Goal: Task Accomplishment & Management: Manage account settings

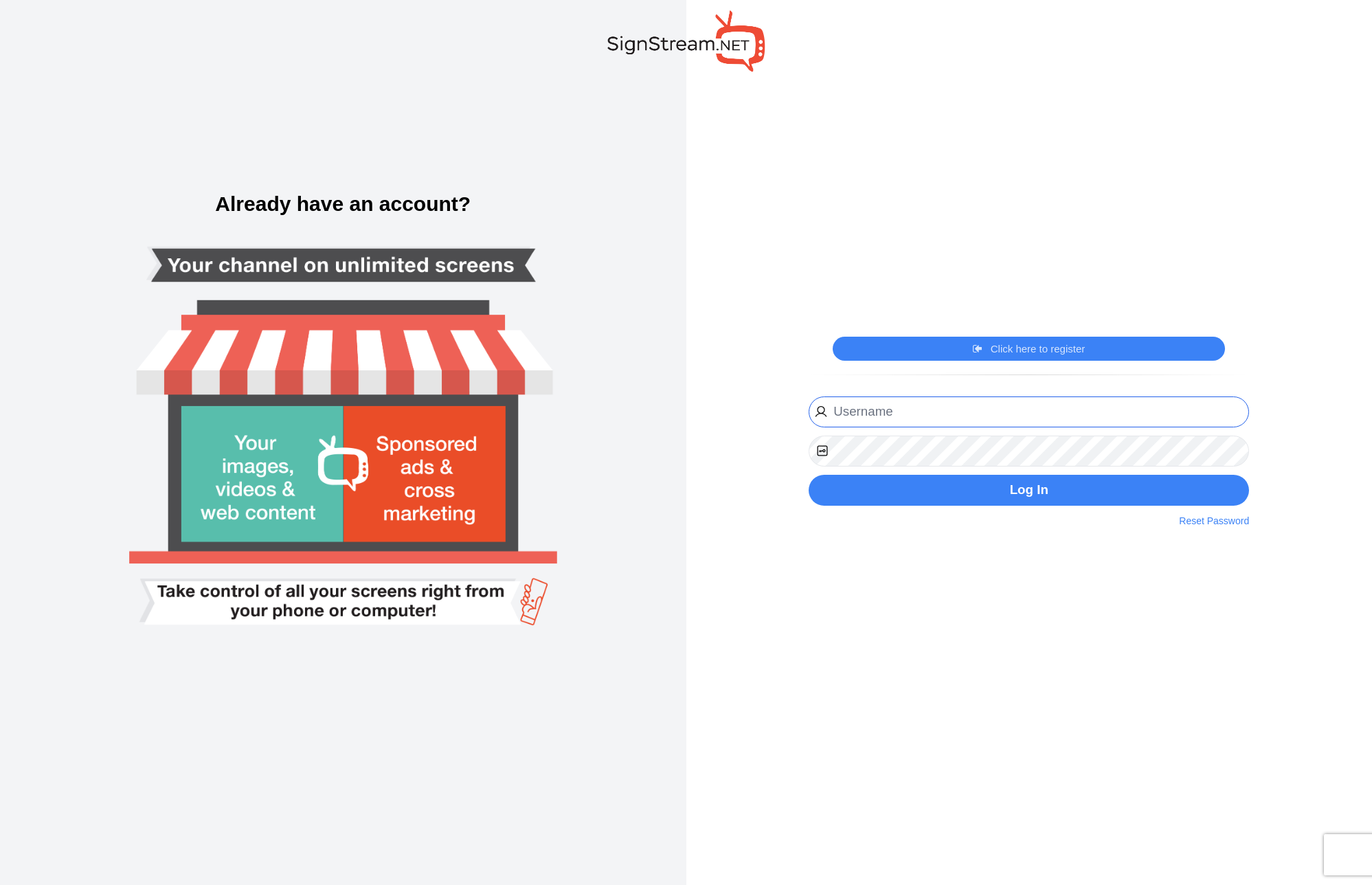
type input "[PERSON_NAME][EMAIL_ADDRESS][DOMAIN_NAME]"
click at [926, 508] on div "[PERSON_NAME][EMAIL_ADDRESS][DOMAIN_NAME] Website URL Phone Register Now By cli…" at bounding box center [1029, 461] width 461 height 136
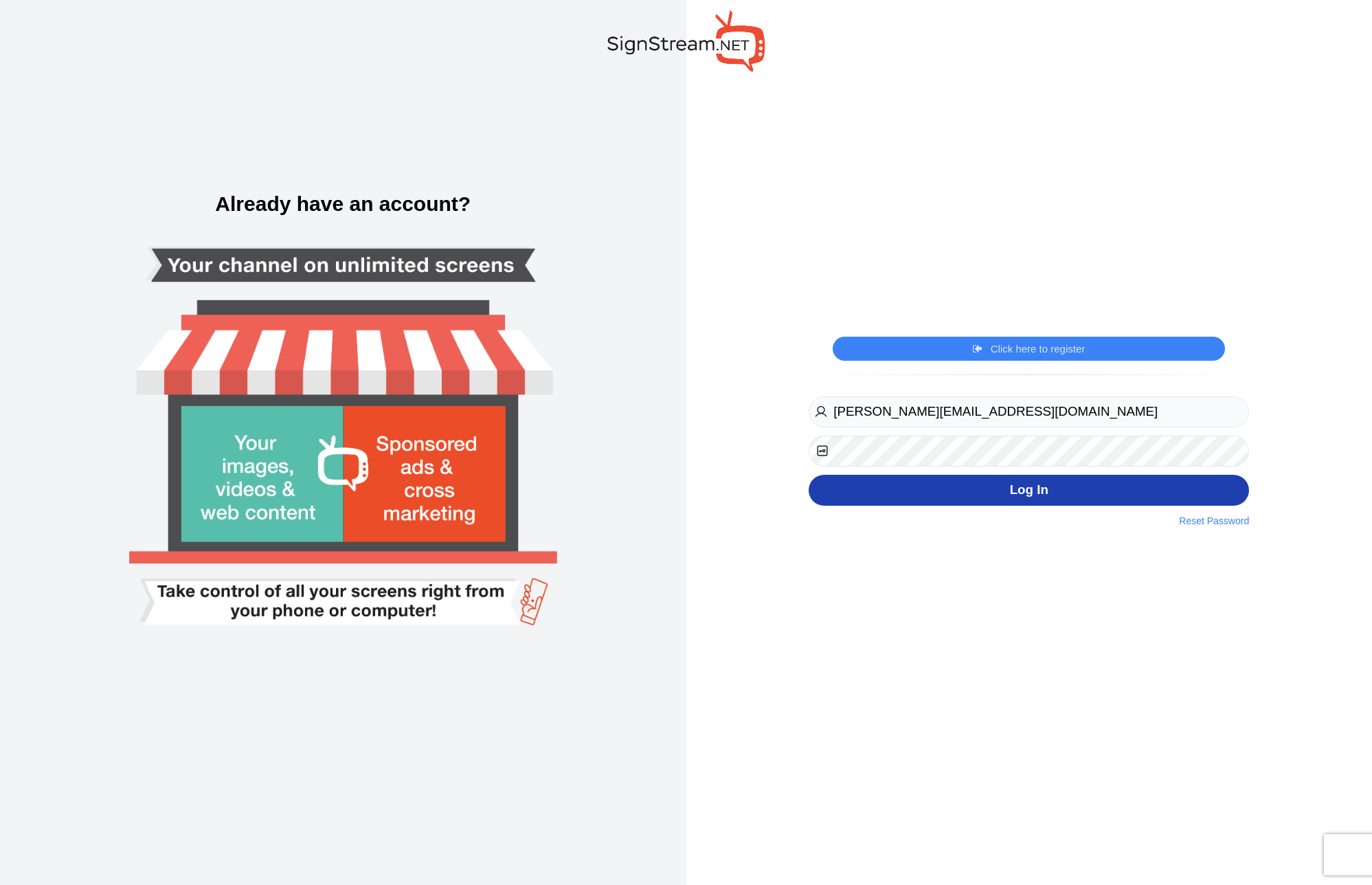
click at [930, 502] on button "Log In" at bounding box center [1029, 490] width 440 height 31
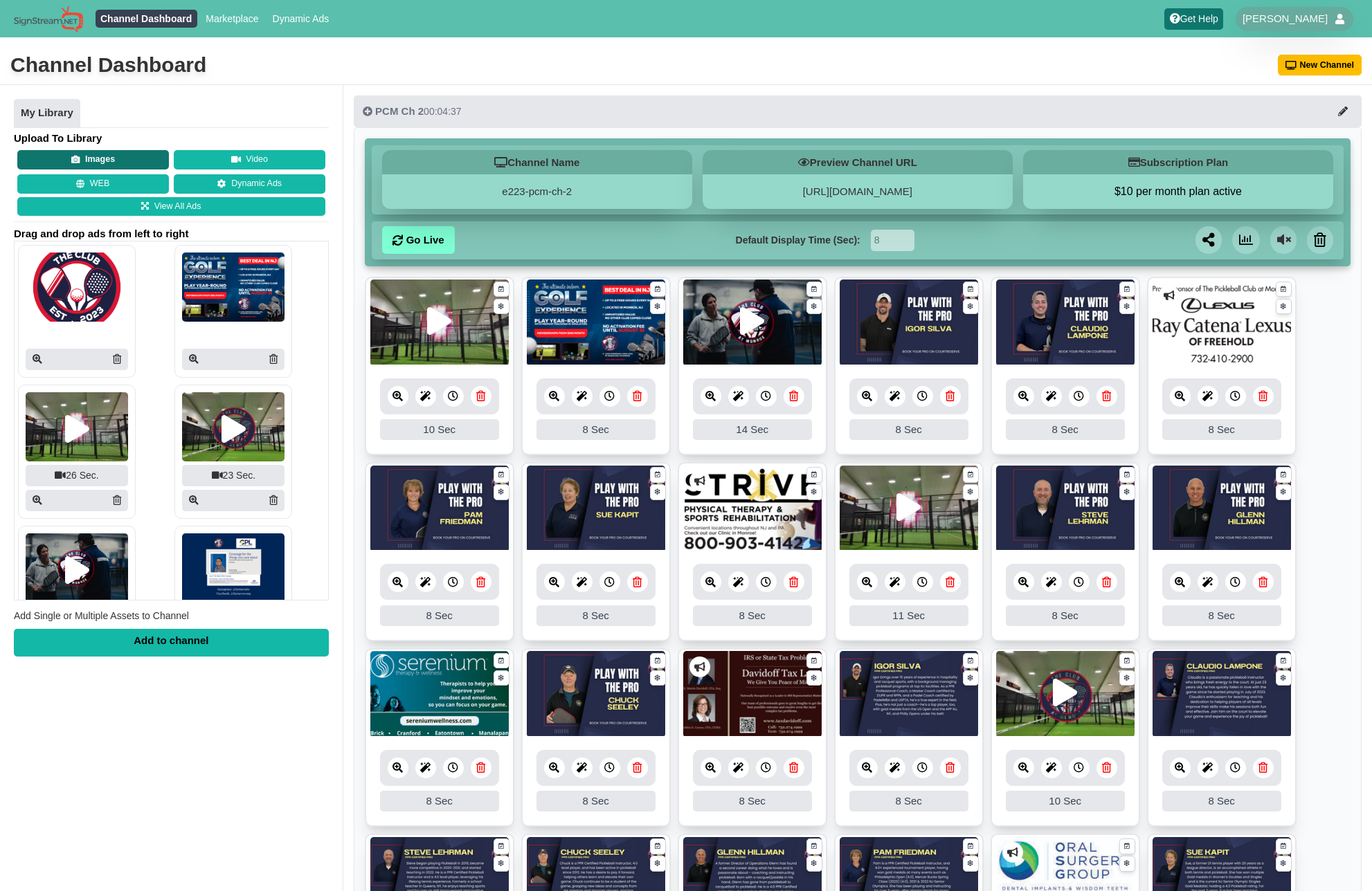
click at [98, 156] on button "Images" at bounding box center [93, 160] width 152 height 19
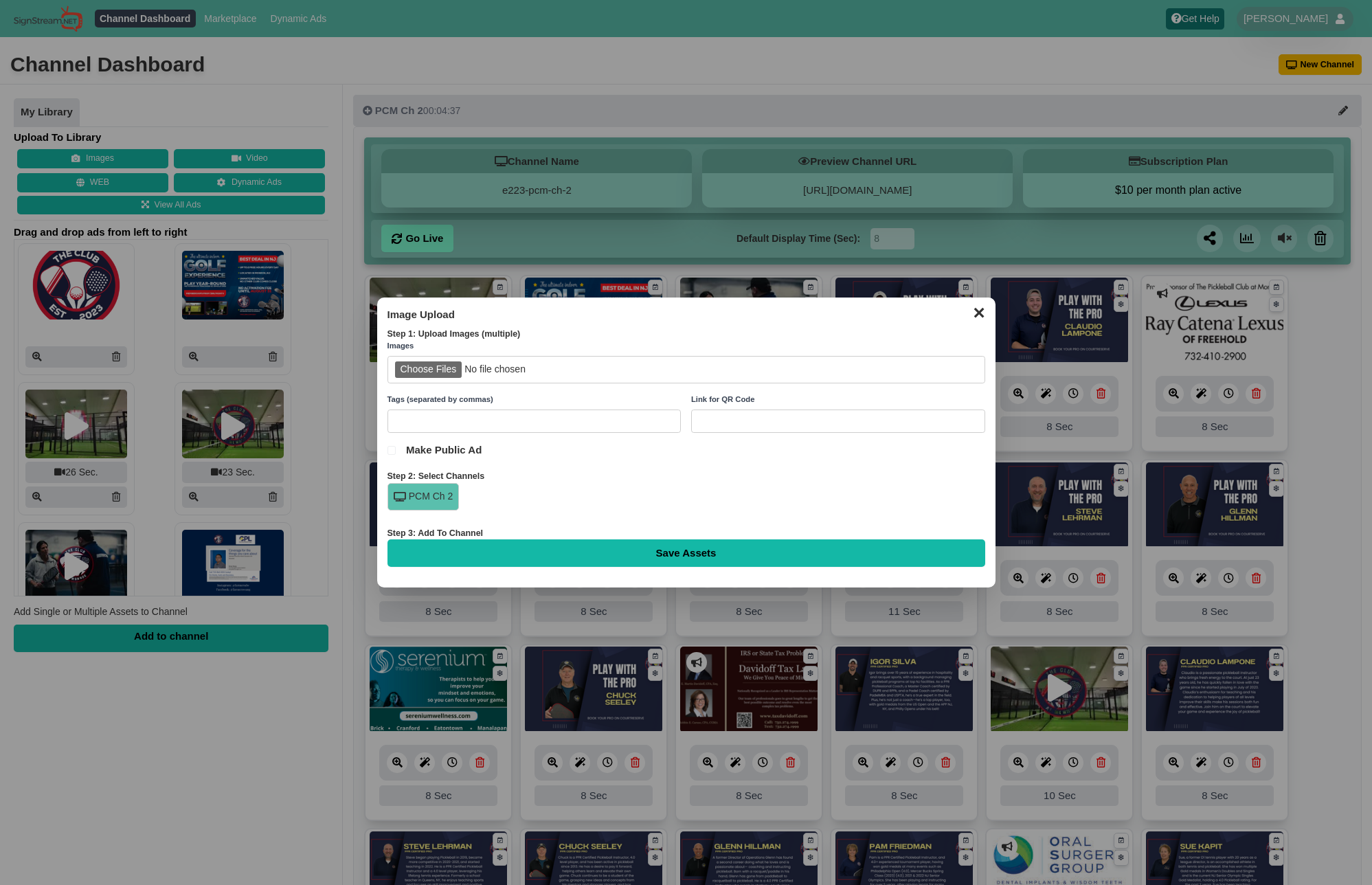
click at [461, 369] on input "file" at bounding box center [687, 370] width 598 height 28
type input "C:\fakepath\Chuck.png"
click at [684, 561] on input "Save Assets" at bounding box center [687, 553] width 598 height 28
type input "Saving..."
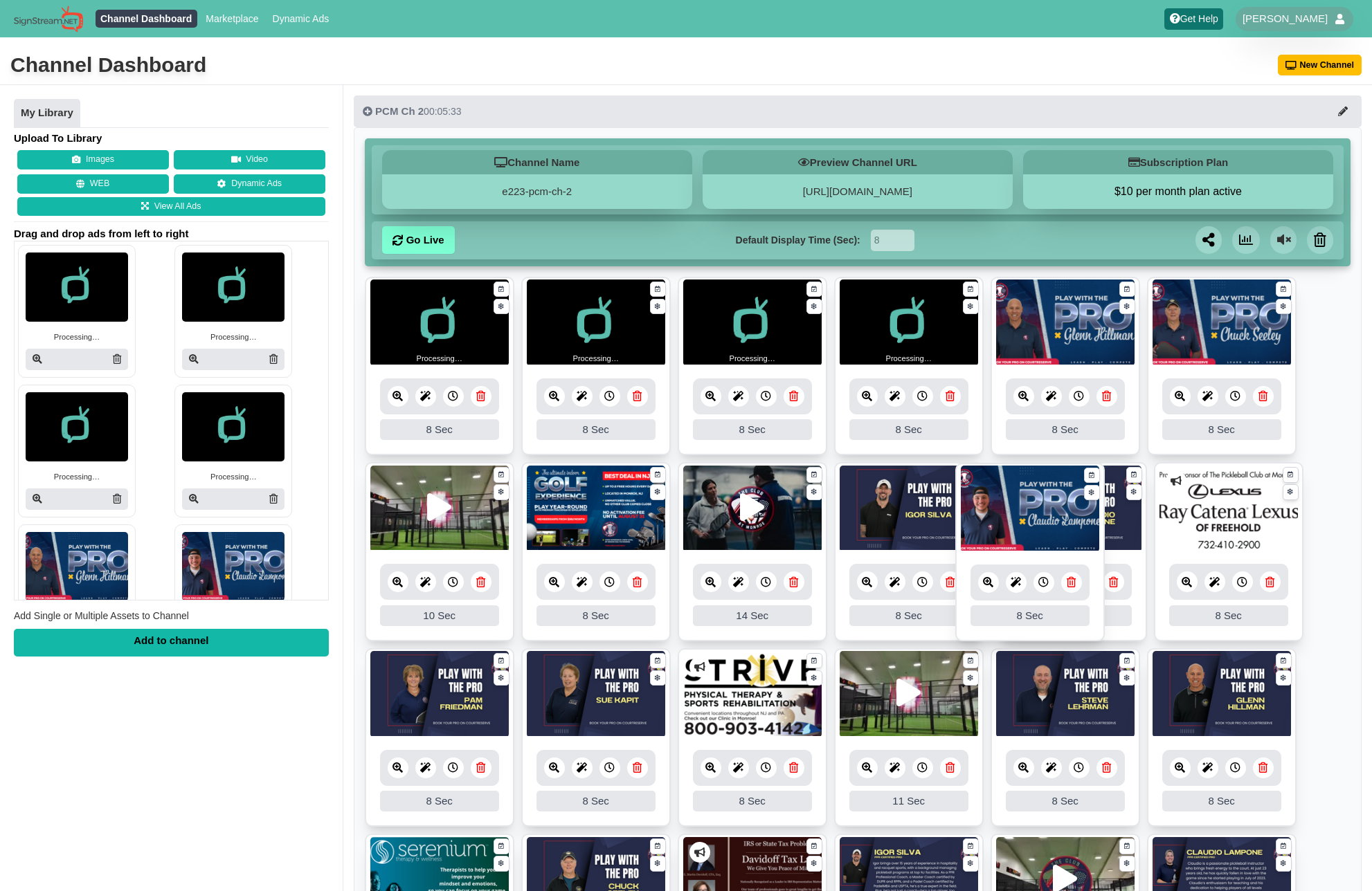
drag, startPoint x: 1186, startPoint y: 331, endPoint x: 998, endPoint y: 517, distance: 264.5
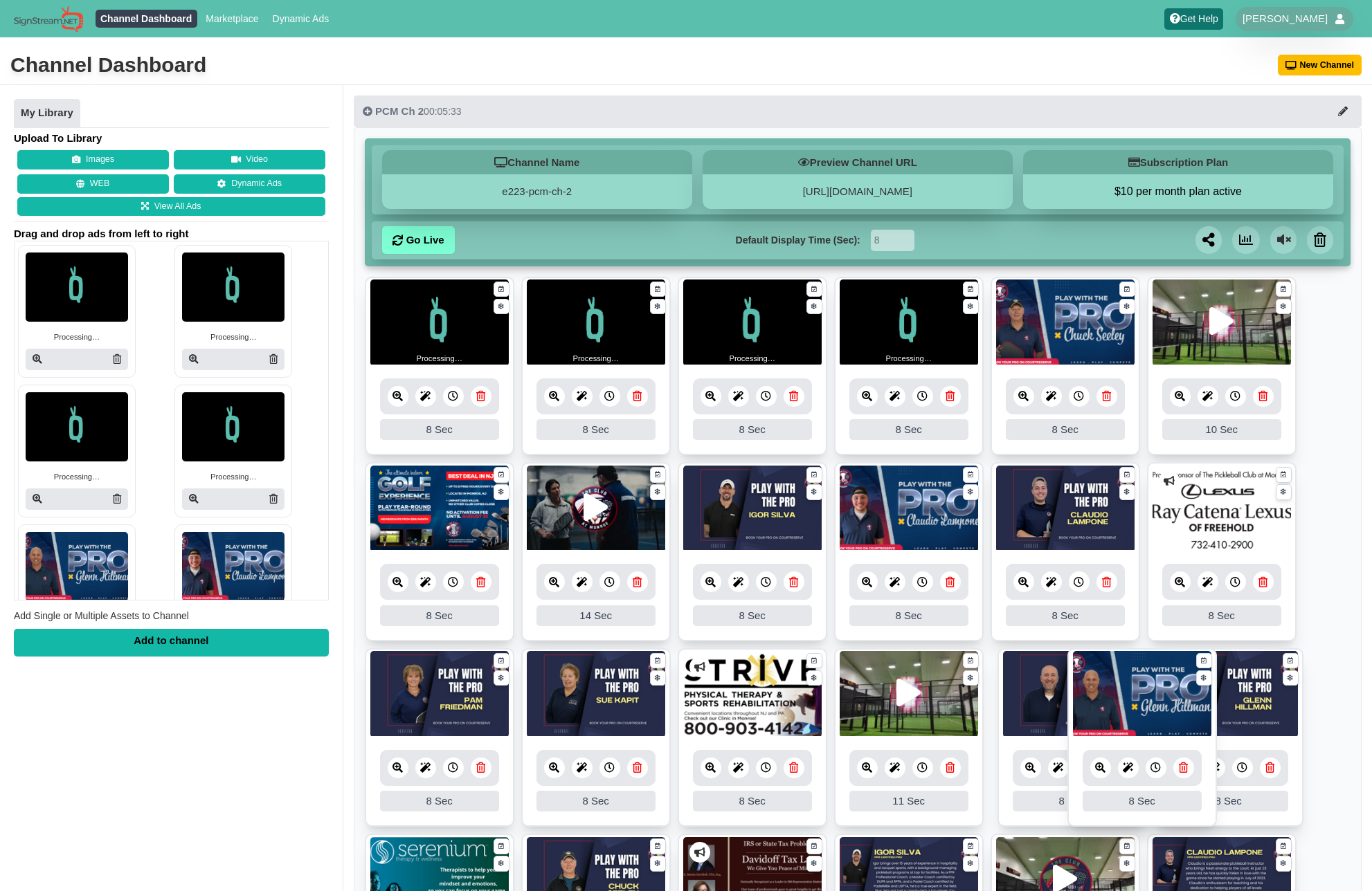
drag, startPoint x: 1042, startPoint y: 317, endPoint x: 1118, endPoint y: 688, distance: 378.7
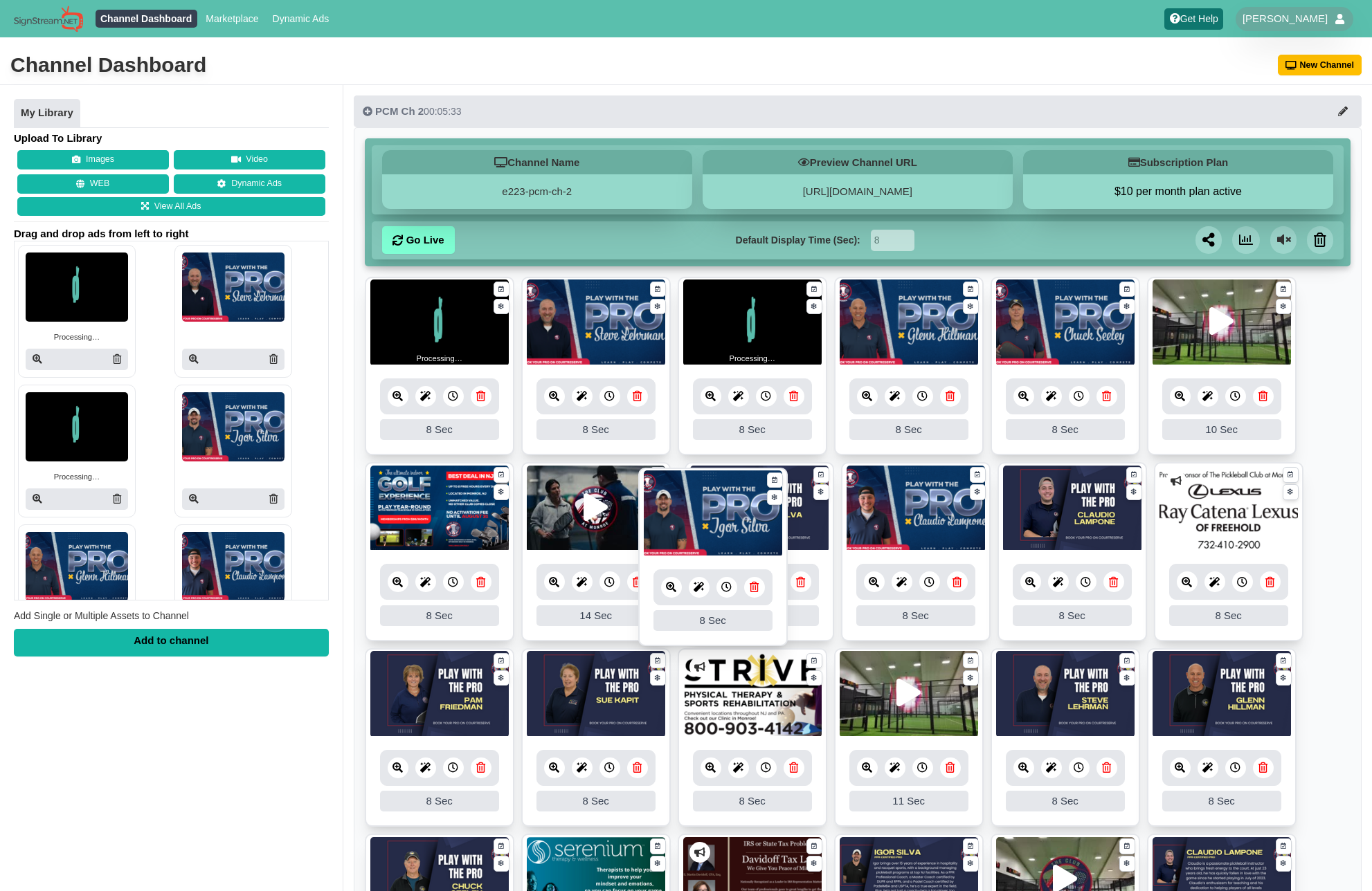
drag, startPoint x: 920, startPoint y: 343, endPoint x: 724, endPoint y: 534, distance: 273.7
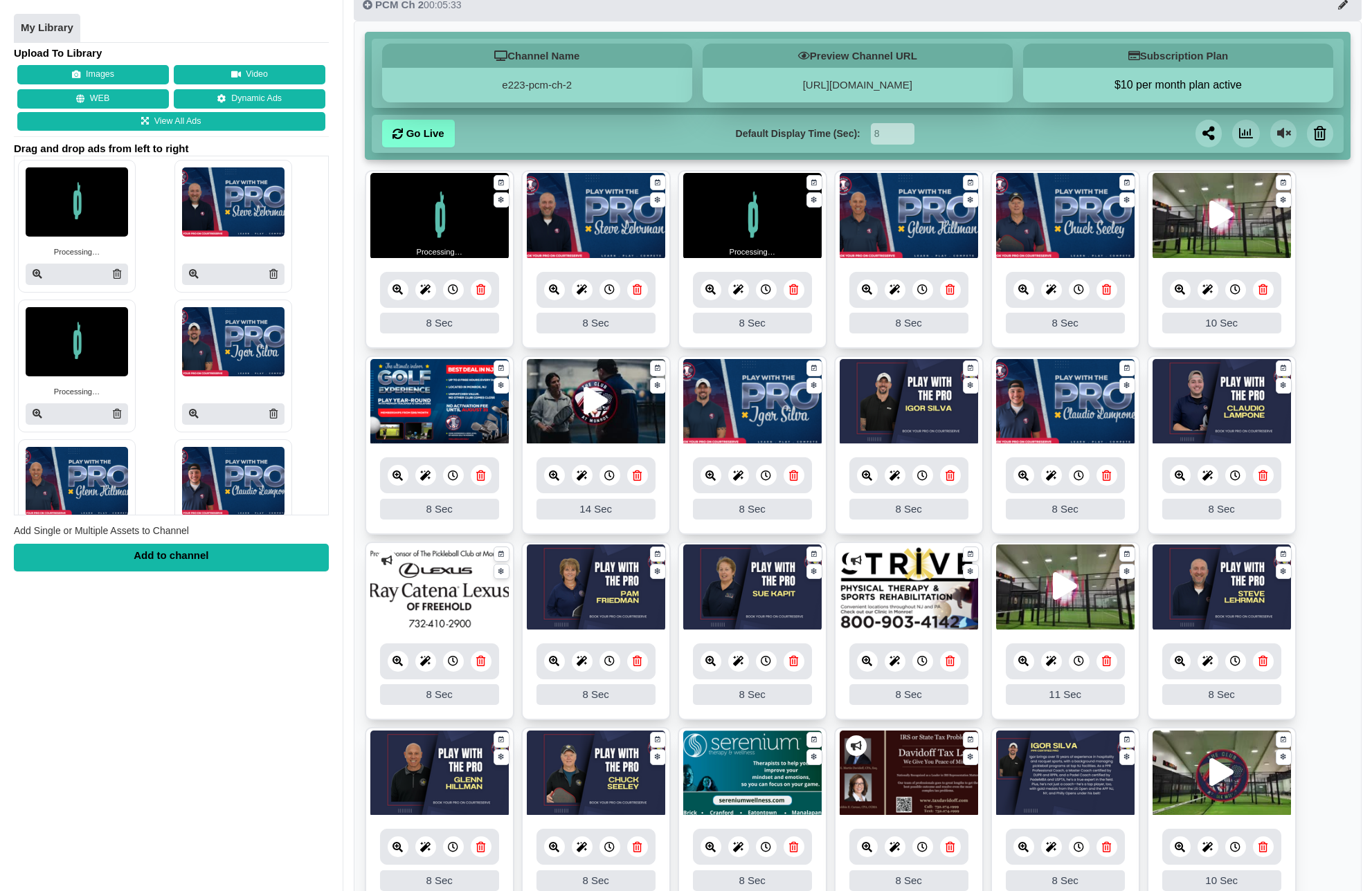
scroll to position [127, 0]
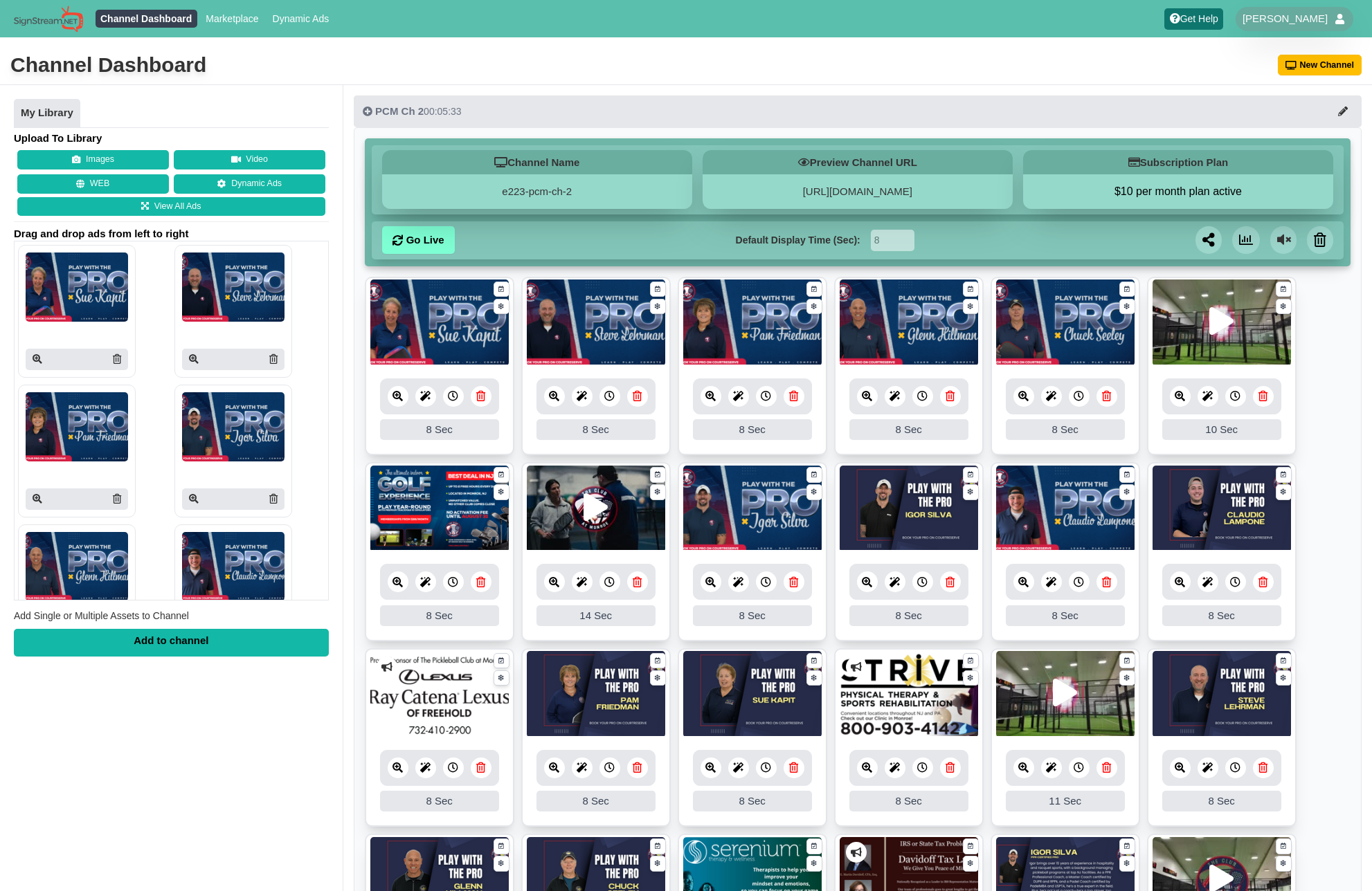
scroll to position [1, 0]
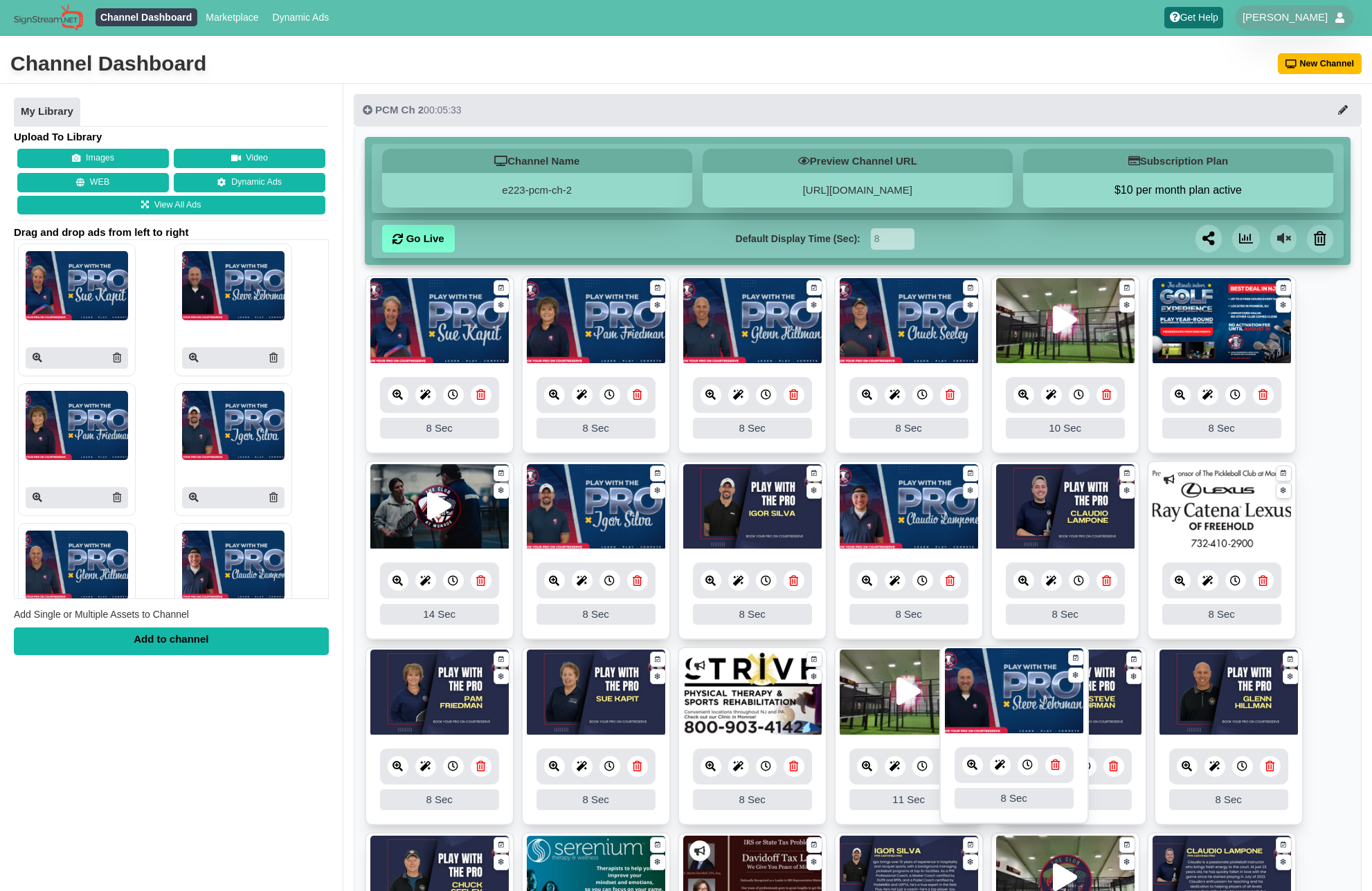
drag, startPoint x: 591, startPoint y: 326, endPoint x: 1008, endPoint y: 697, distance: 558.1
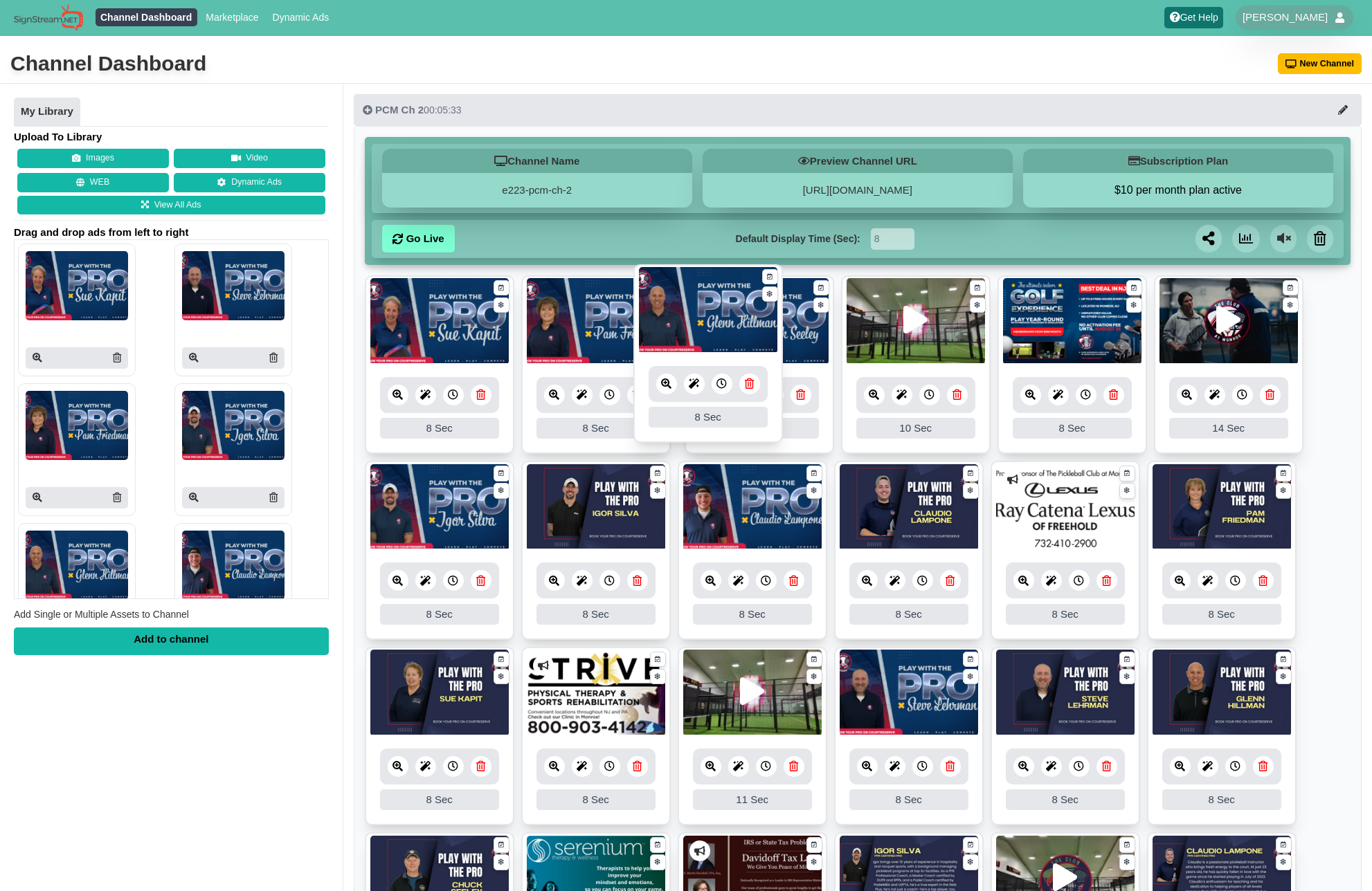
drag, startPoint x: 729, startPoint y: 333, endPoint x: 685, endPoint y: 321, distance: 45.6
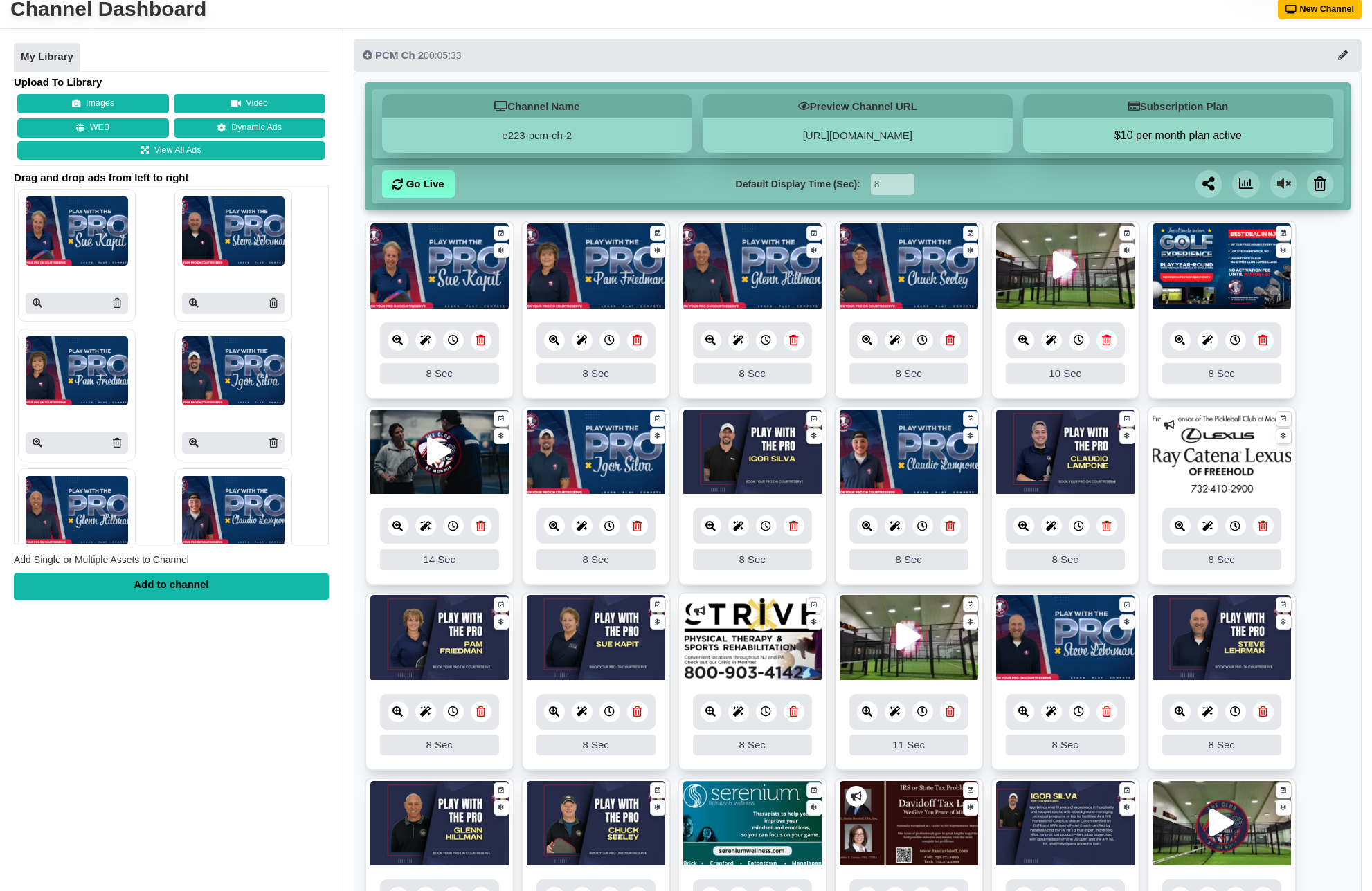
scroll to position [96, 0]
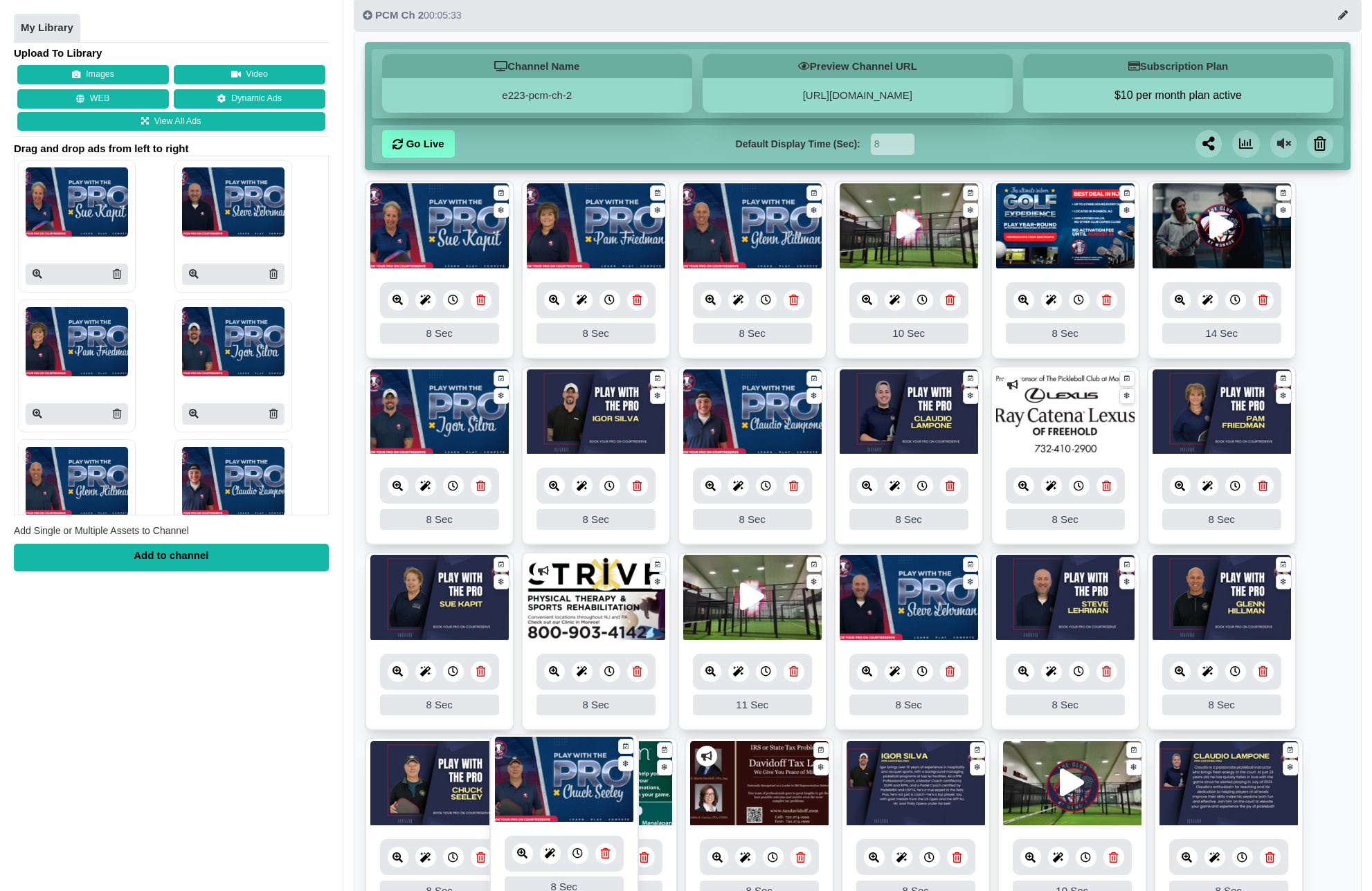
drag, startPoint x: 887, startPoint y: 222, endPoint x: 541, endPoint y: 776, distance: 653.2
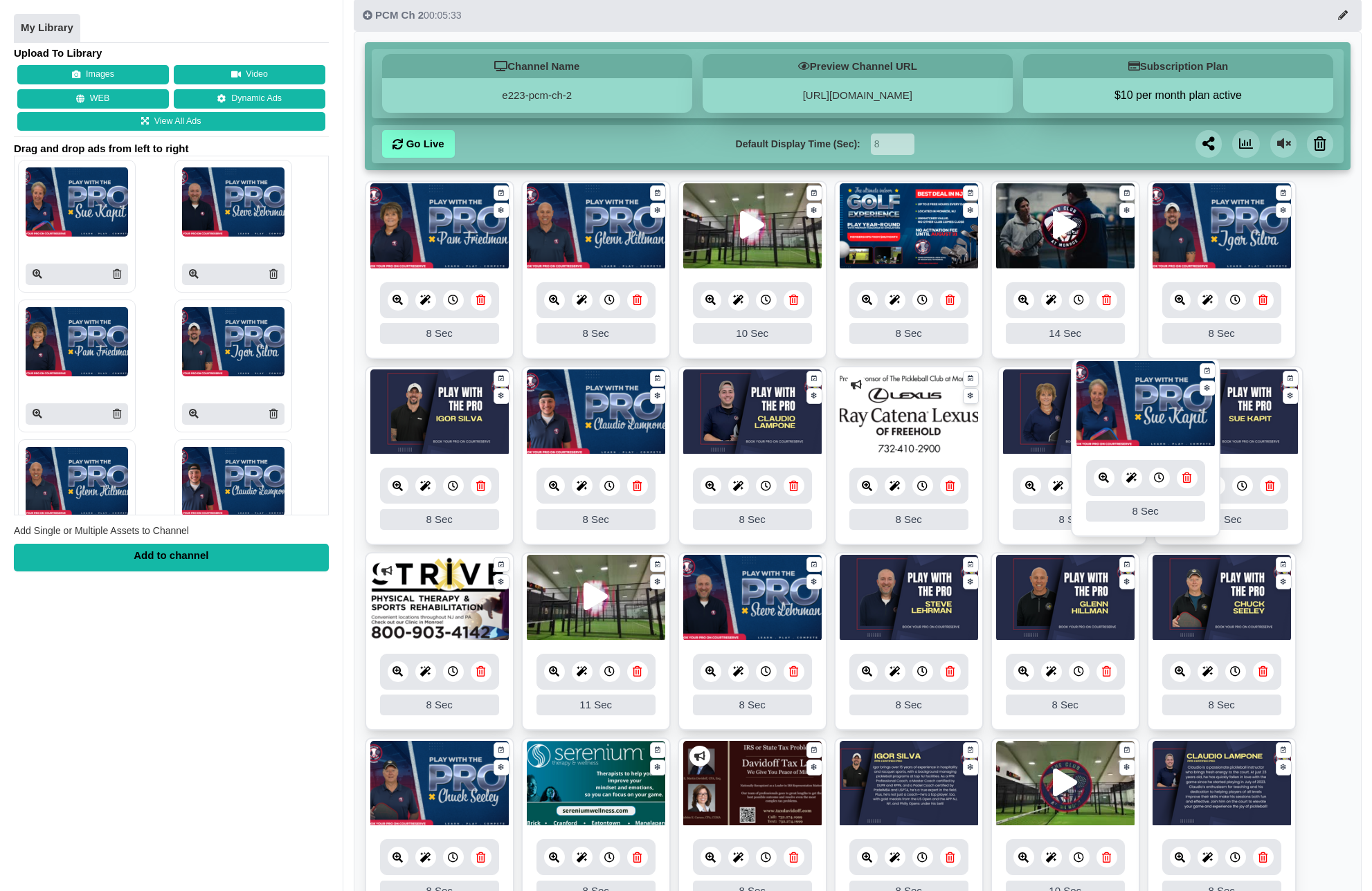
drag, startPoint x: 428, startPoint y: 229, endPoint x: 1133, endPoint y: 407, distance: 727.1
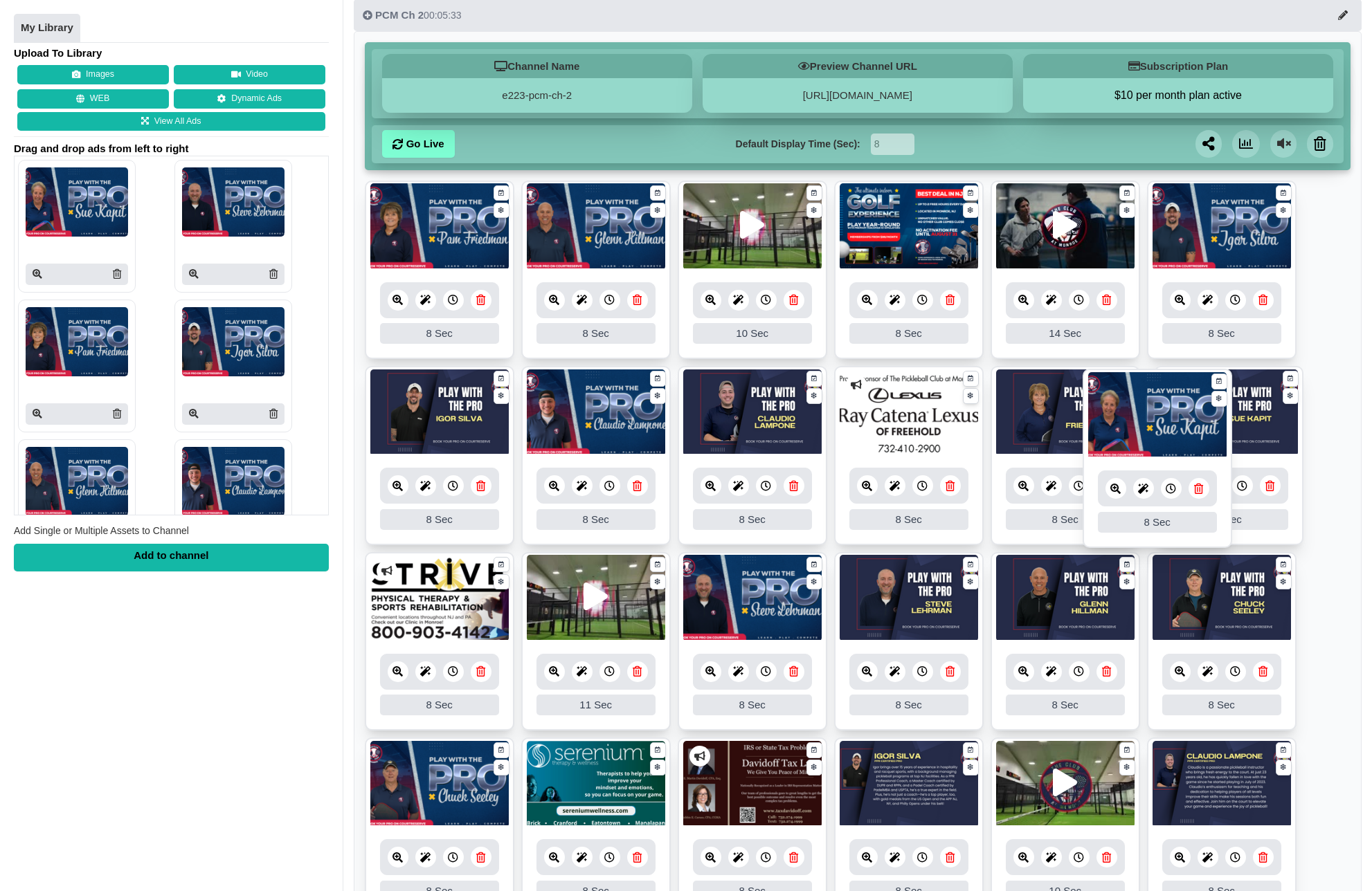
drag, startPoint x: 1079, startPoint y: 426, endPoint x: 1171, endPoint y: 429, distance: 92.0
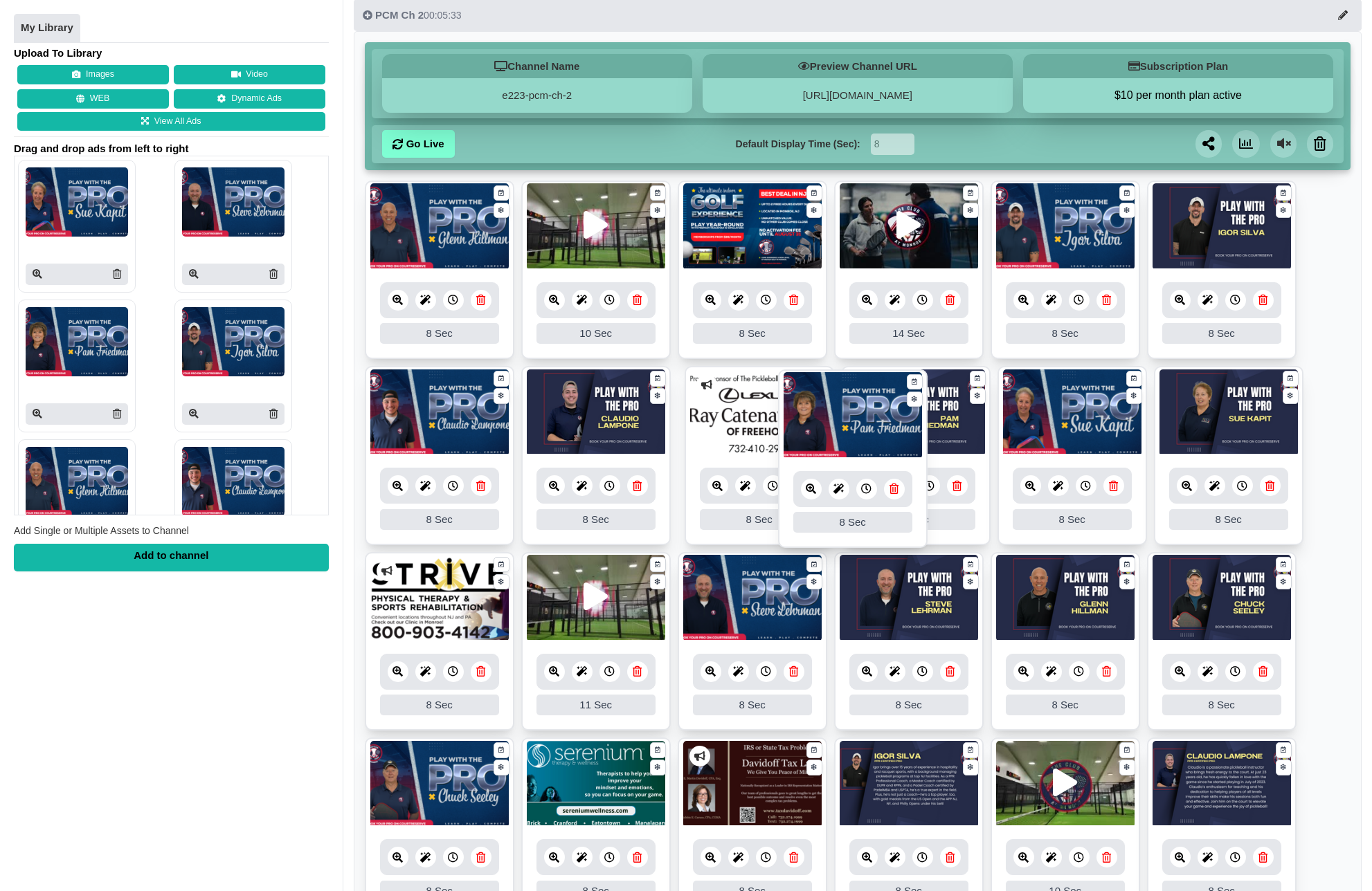
drag, startPoint x: 425, startPoint y: 216, endPoint x: 839, endPoint y: 405, distance: 455.1
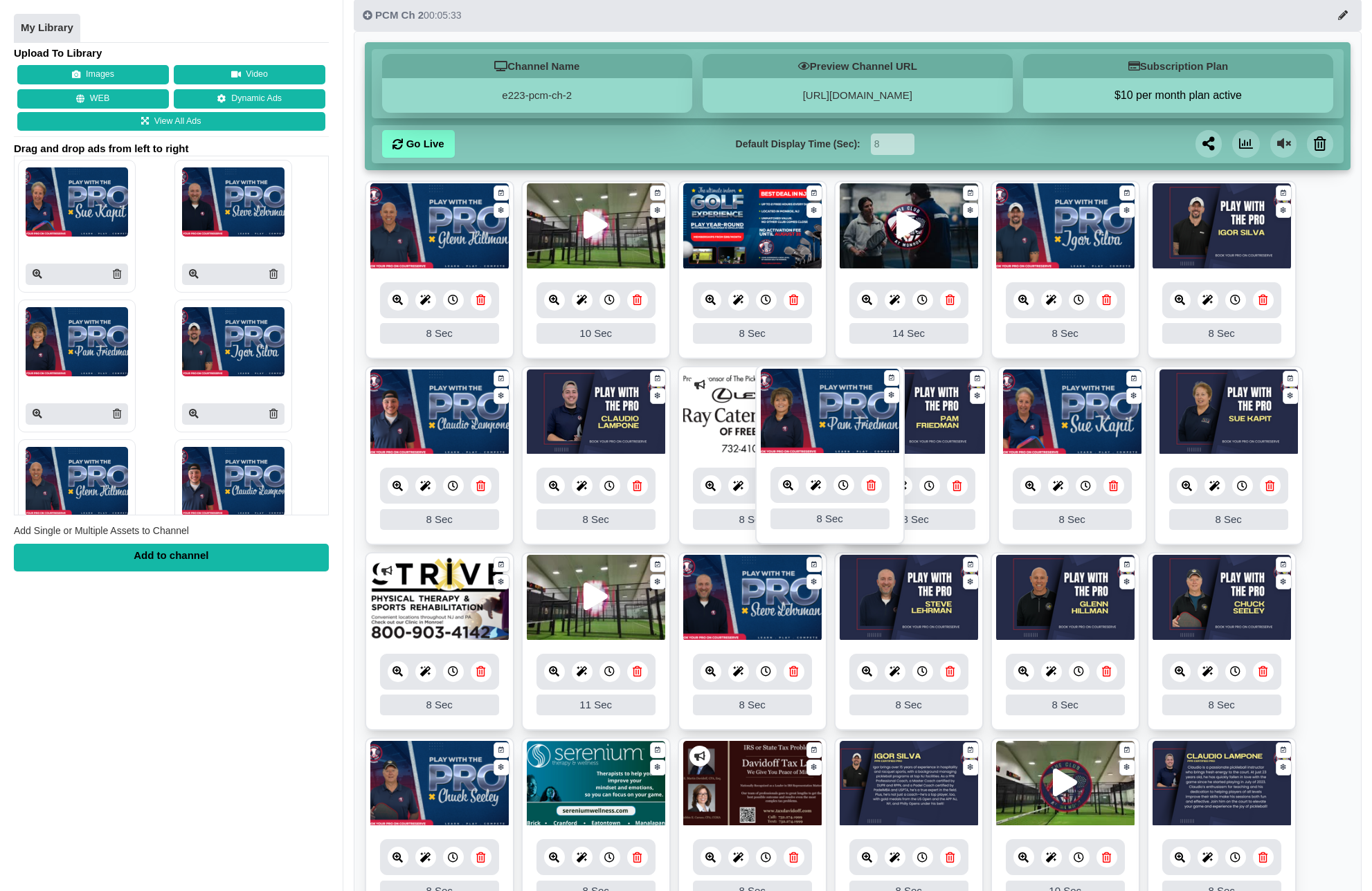
drag, startPoint x: 755, startPoint y: 428, endPoint x: 842, endPoint y: 423, distance: 87.1
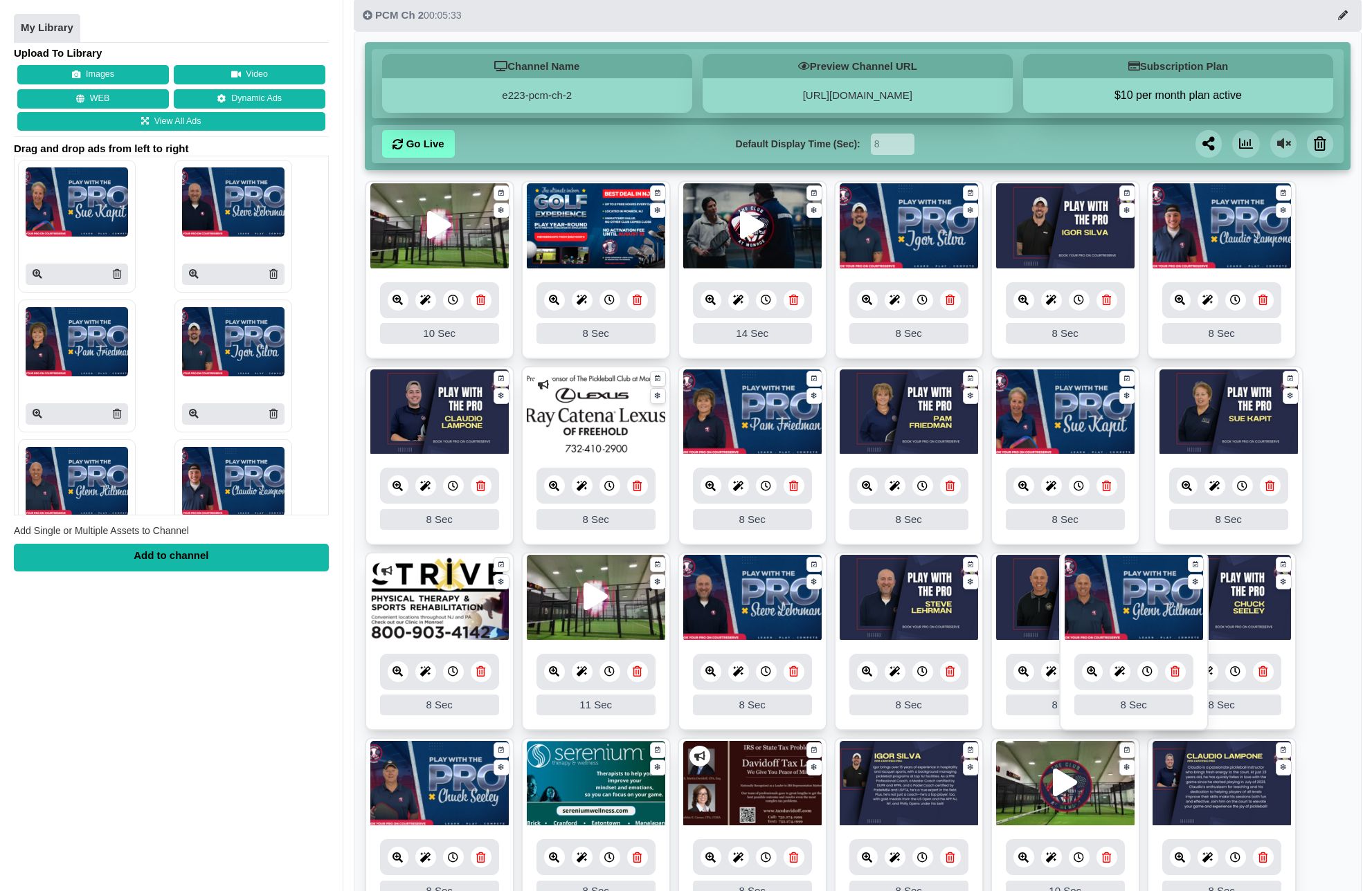
drag, startPoint x: 420, startPoint y: 225, endPoint x: 1115, endPoint y: 597, distance: 788.3
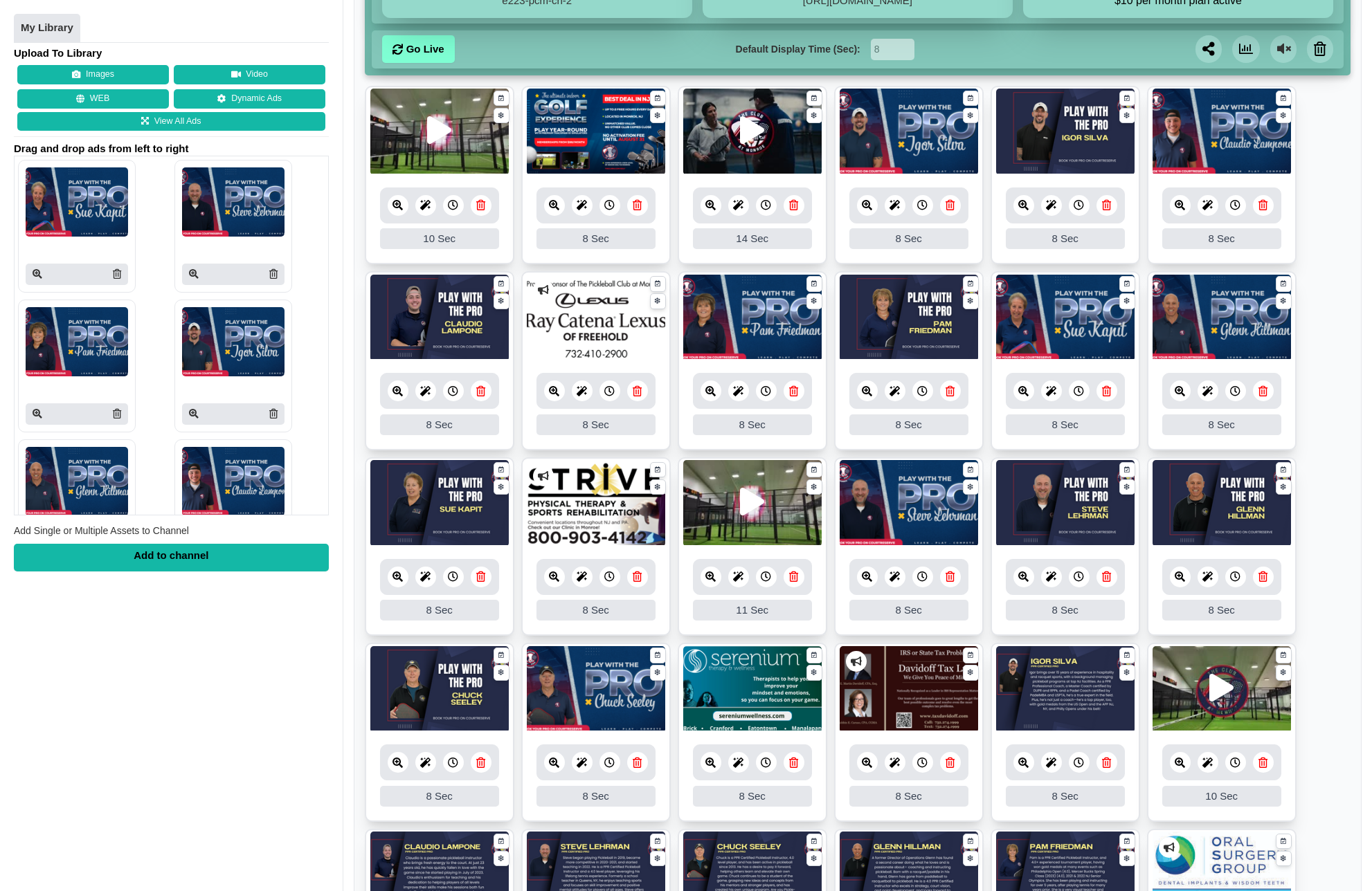
scroll to position [186, 0]
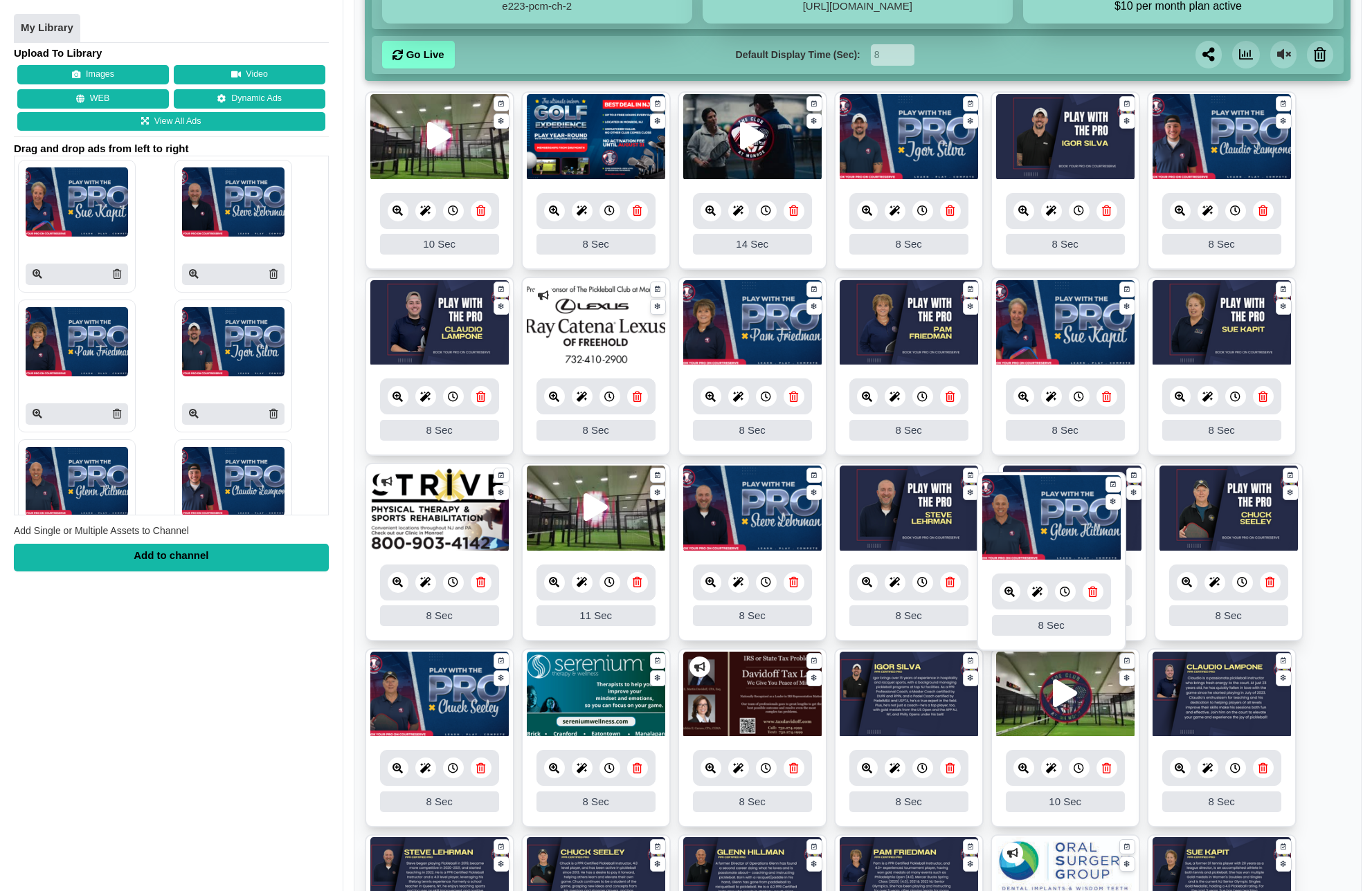
drag, startPoint x: 1211, startPoint y: 309, endPoint x: 1042, endPoint y: 504, distance: 258.0
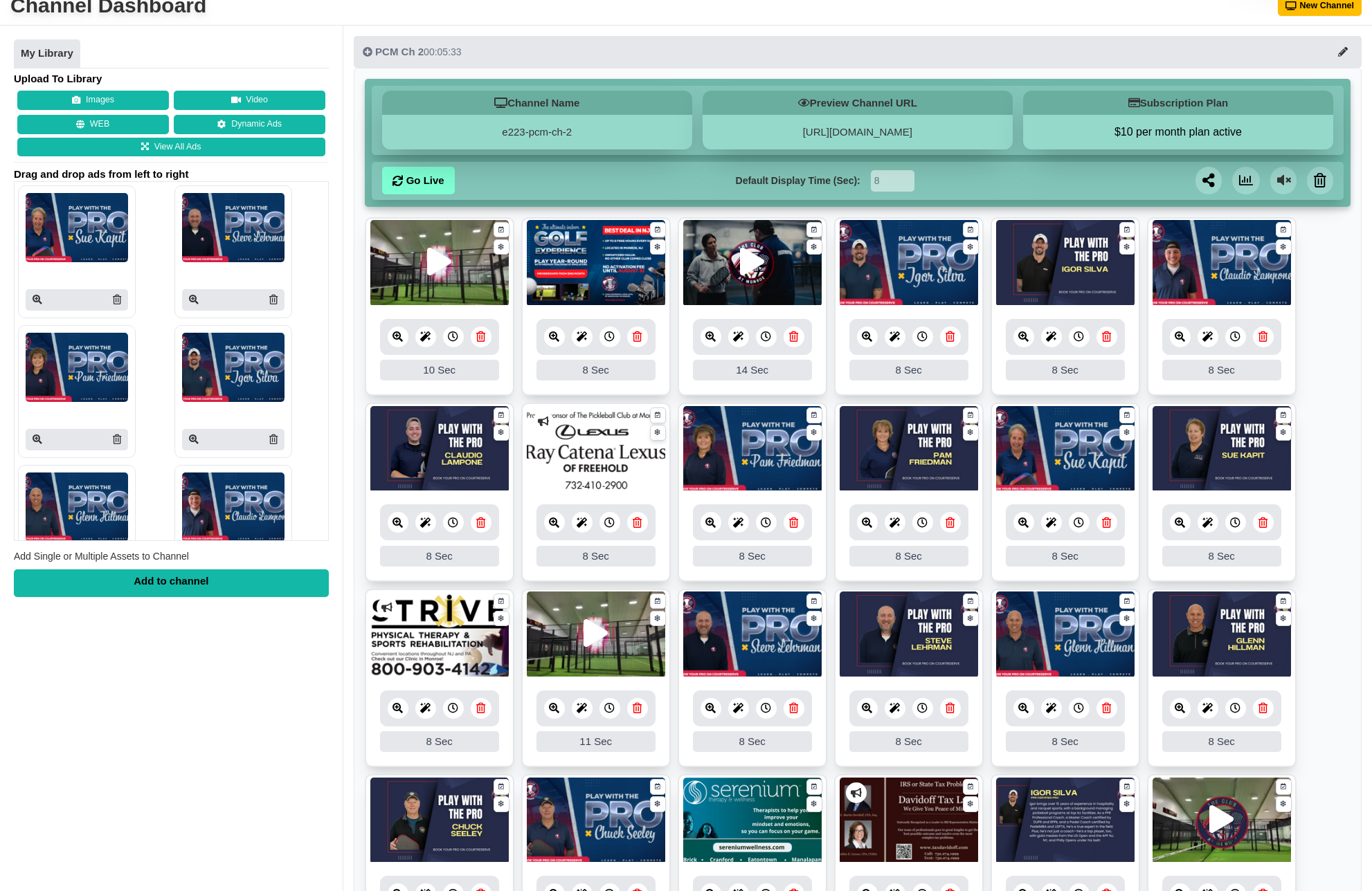
scroll to position [51, 0]
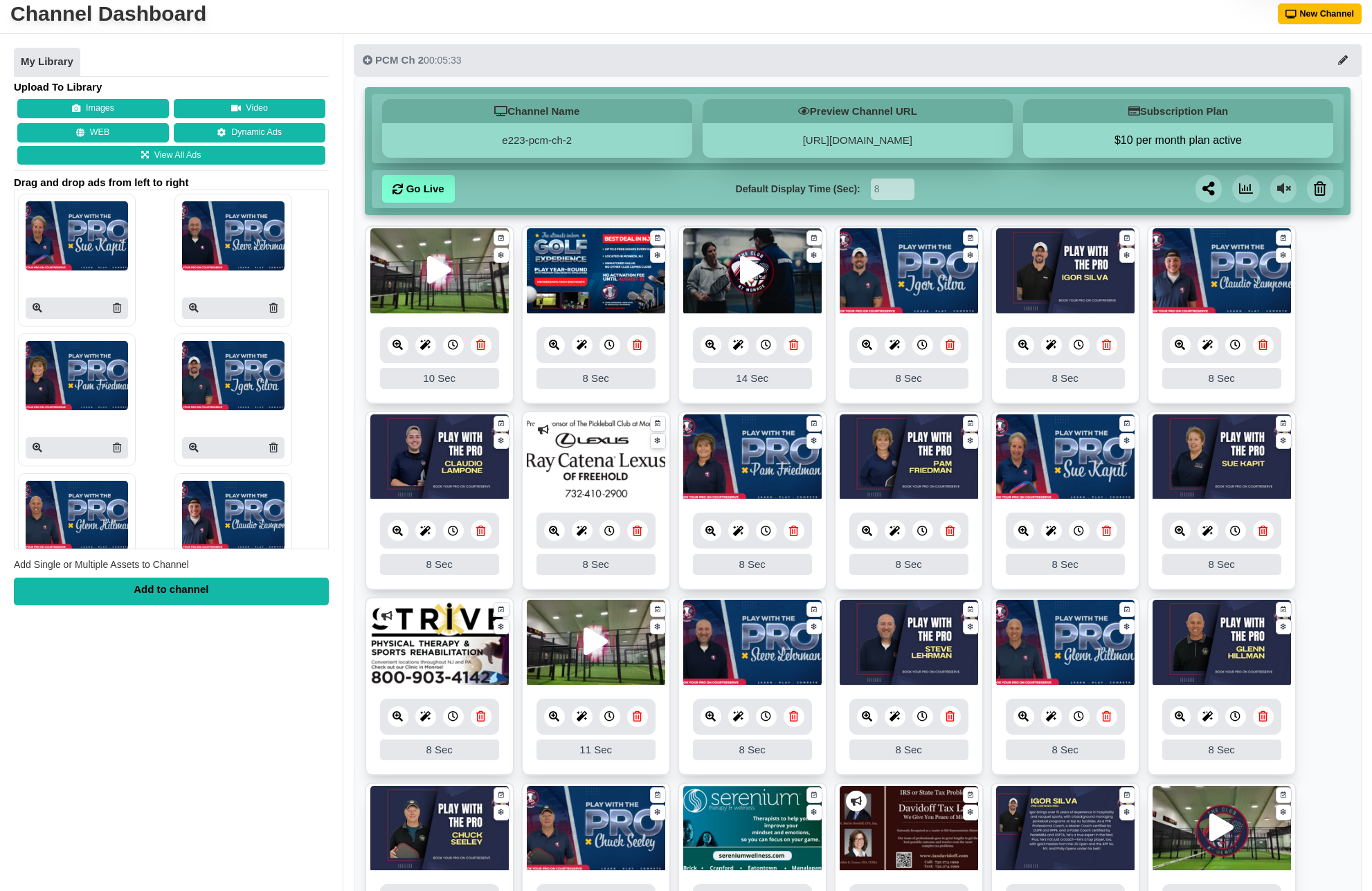
click at [1113, 351] on link at bounding box center [1106, 345] width 21 height 21
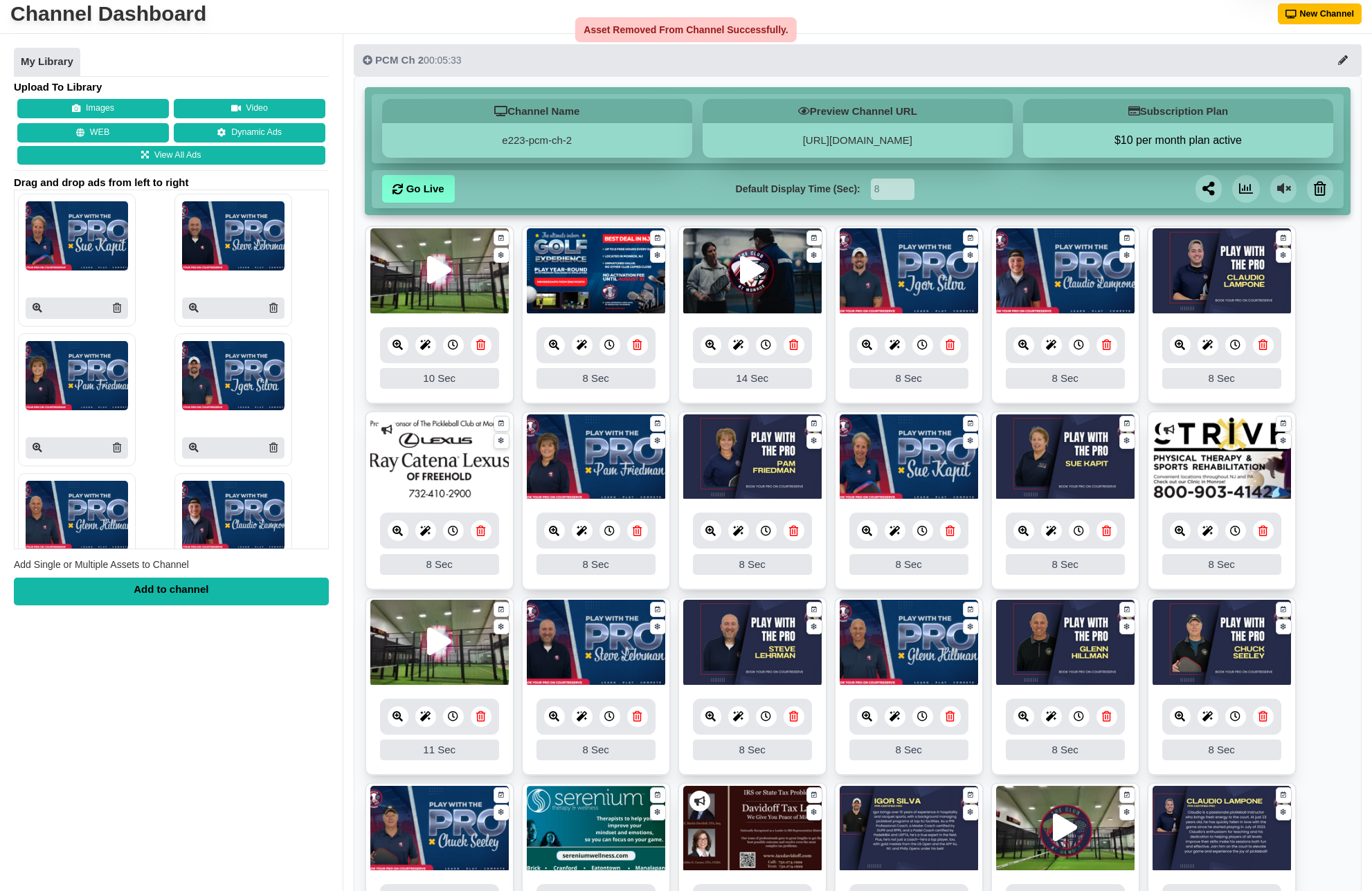
click at [1267, 345] on icon at bounding box center [1262, 344] width 9 height 11
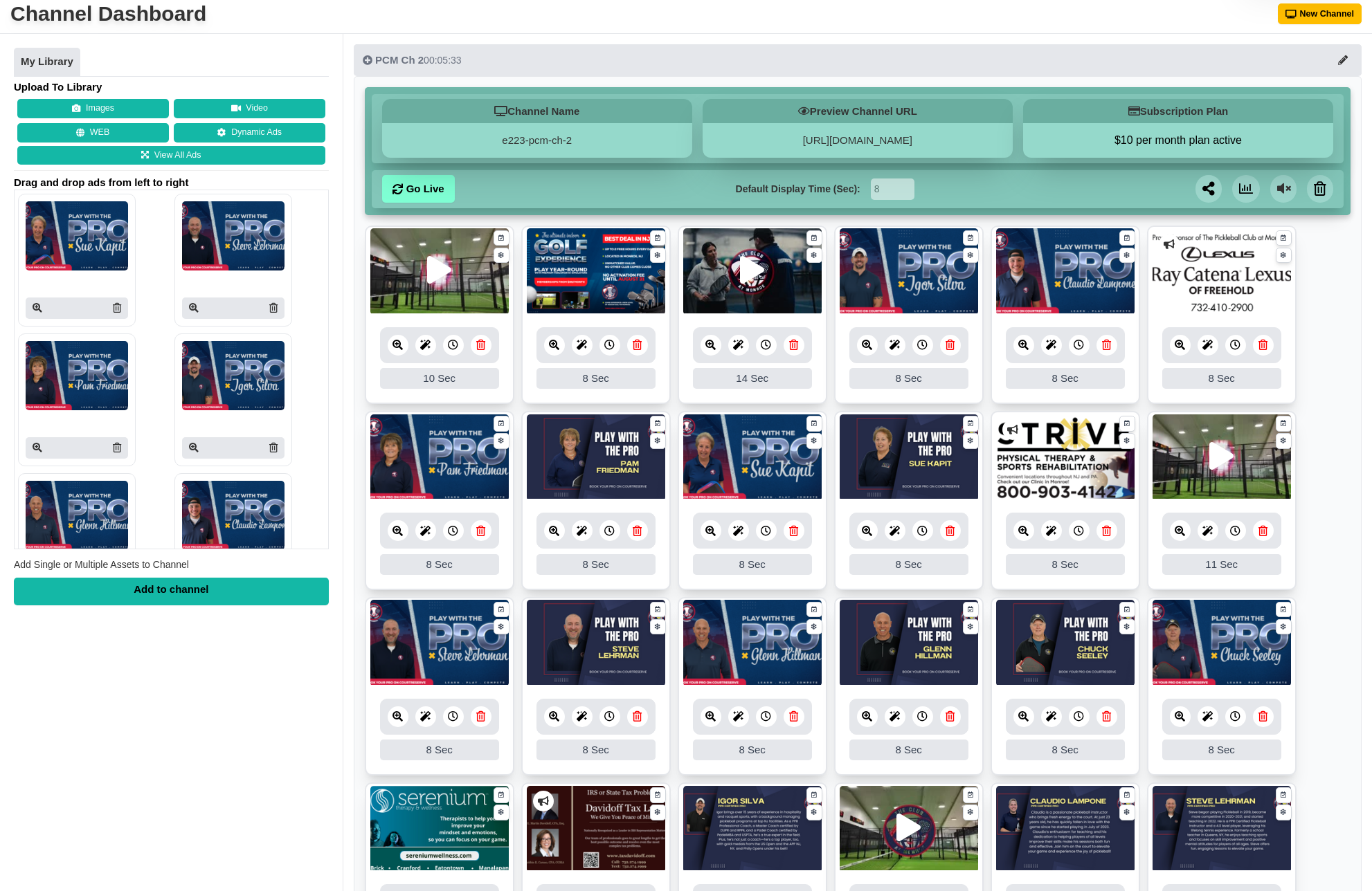
click at [641, 533] on icon at bounding box center [636, 531] width 9 height 11
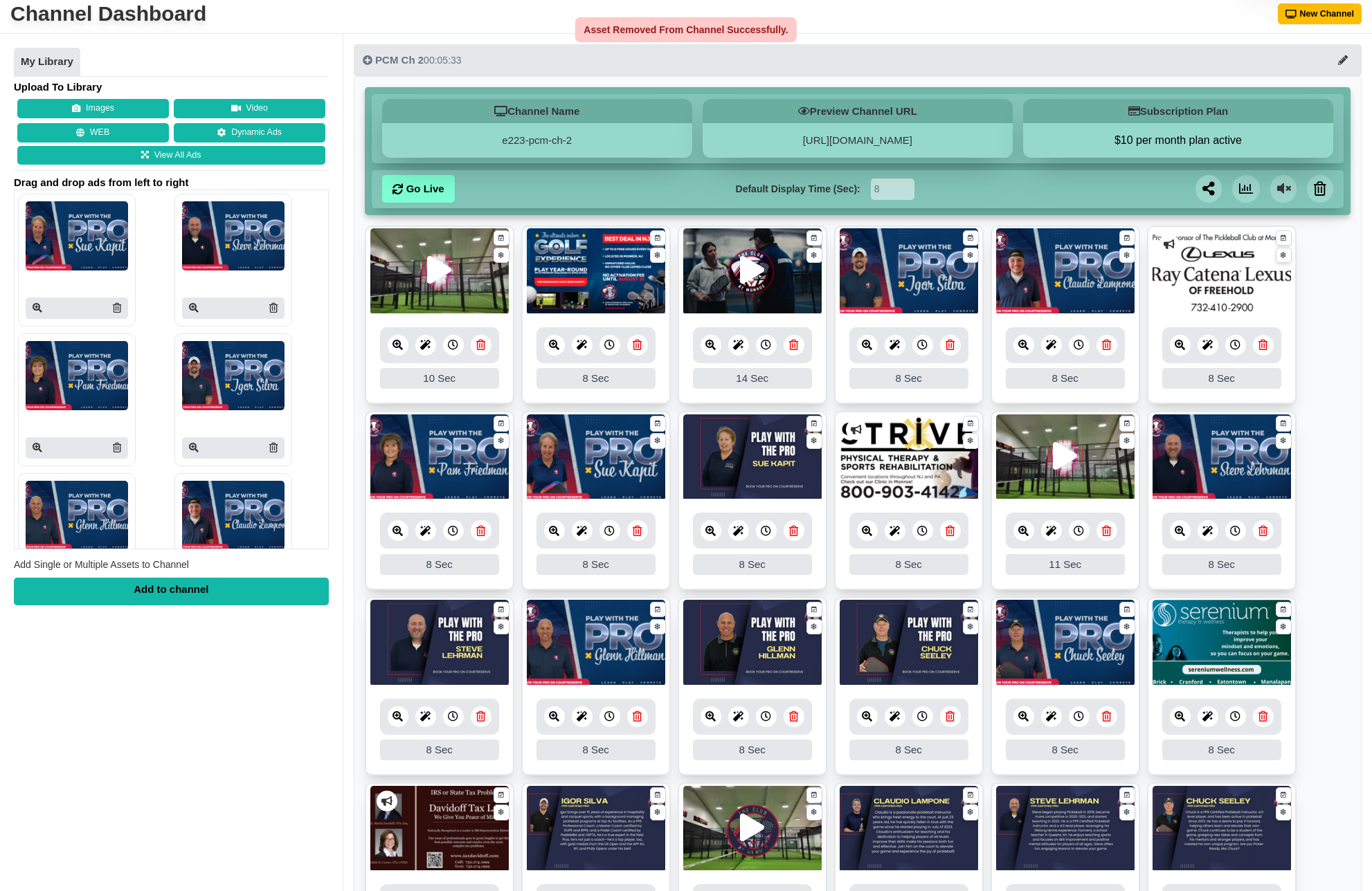
click at [795, 534] on icon at bounding box center [793, 531] width 9 height 11
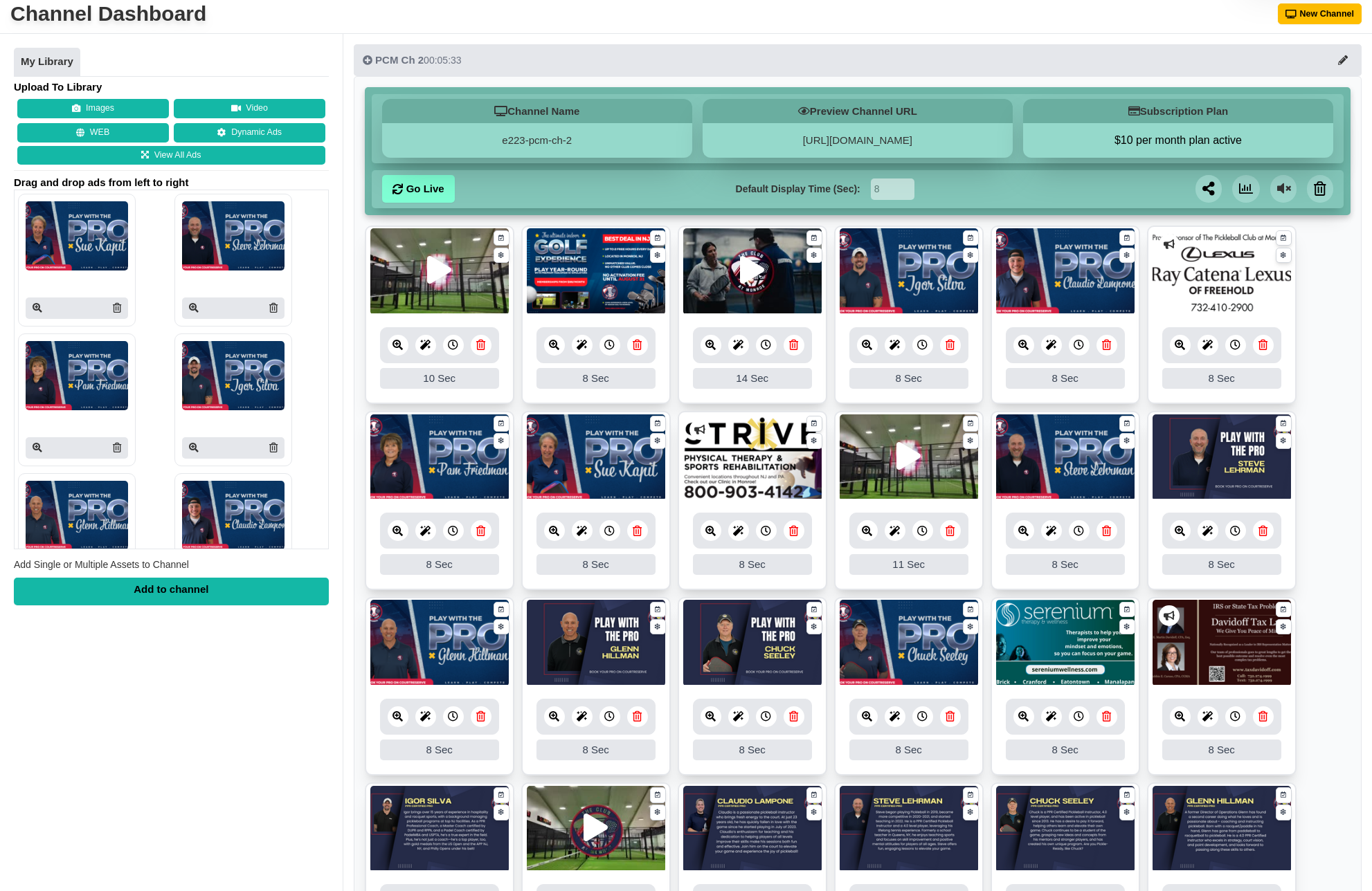
click at [1267, 531] on link at bounding box center [1263, 531] width 21 height 21
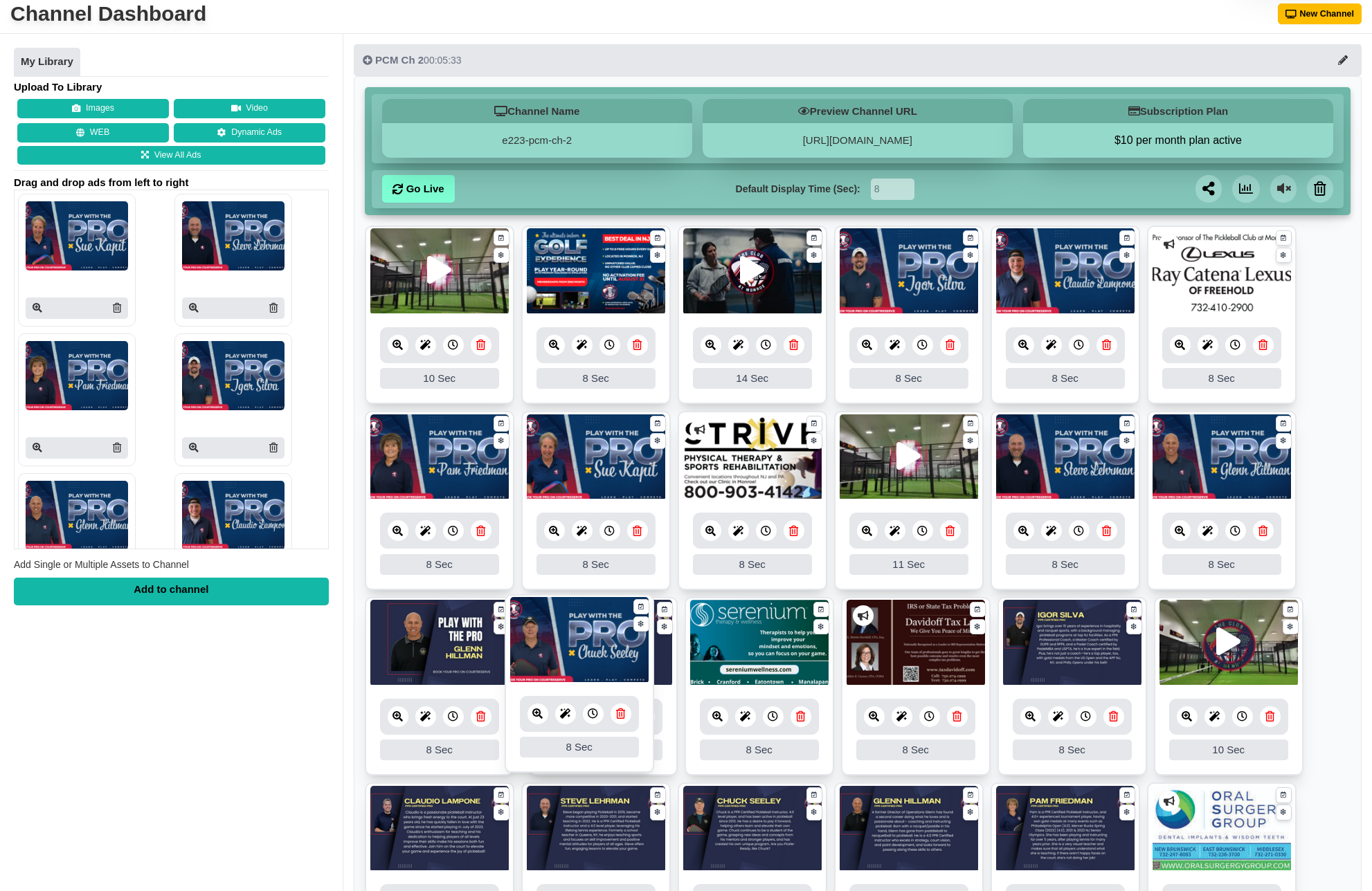
drag, startPoint x: 734, startPoint y: 649, endPoint x: 558, endPoint y: 648, distance: 176.0
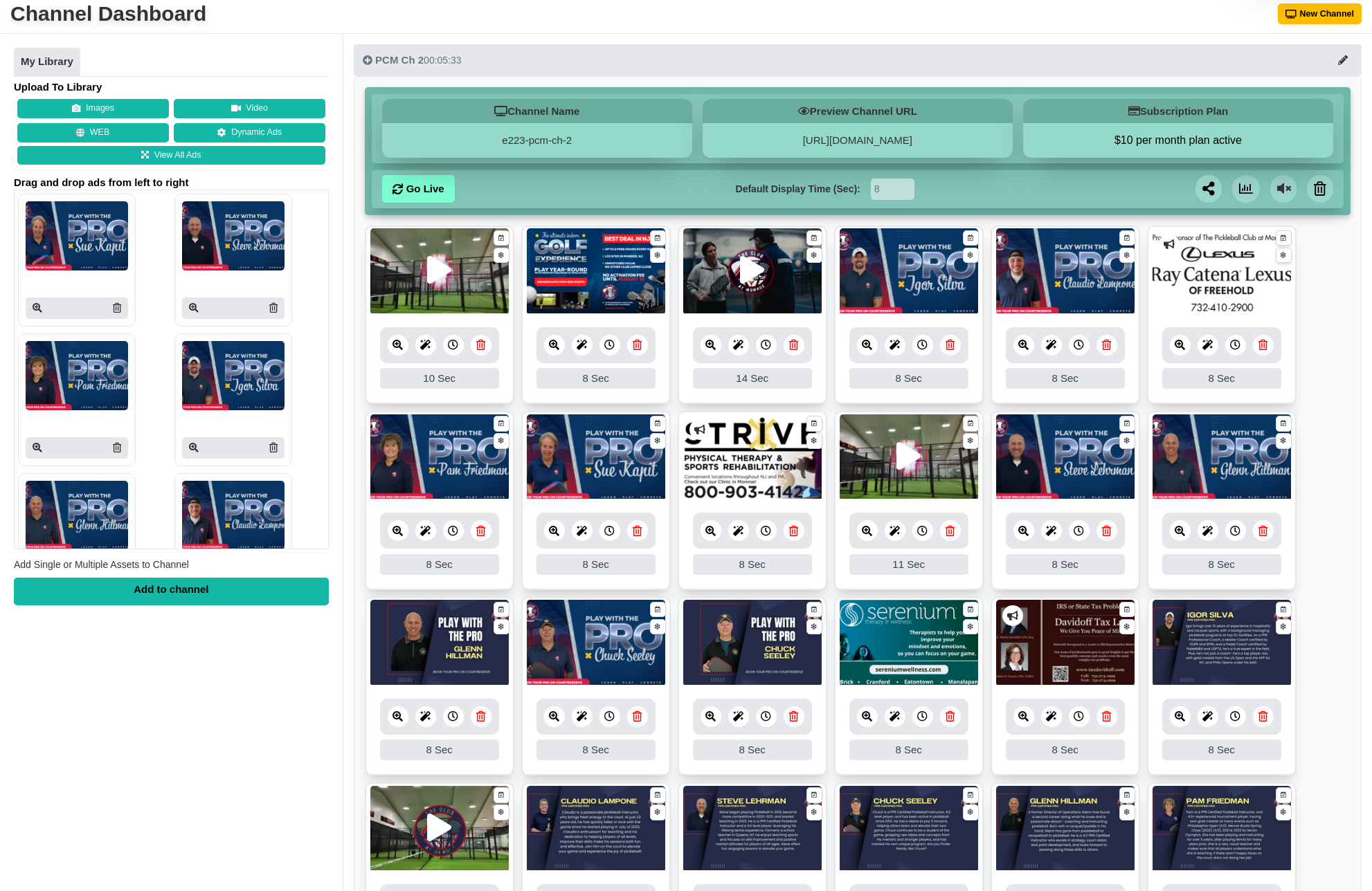
click at [793, 719] on icon at bounding box center [793, 716] width 9 height 11
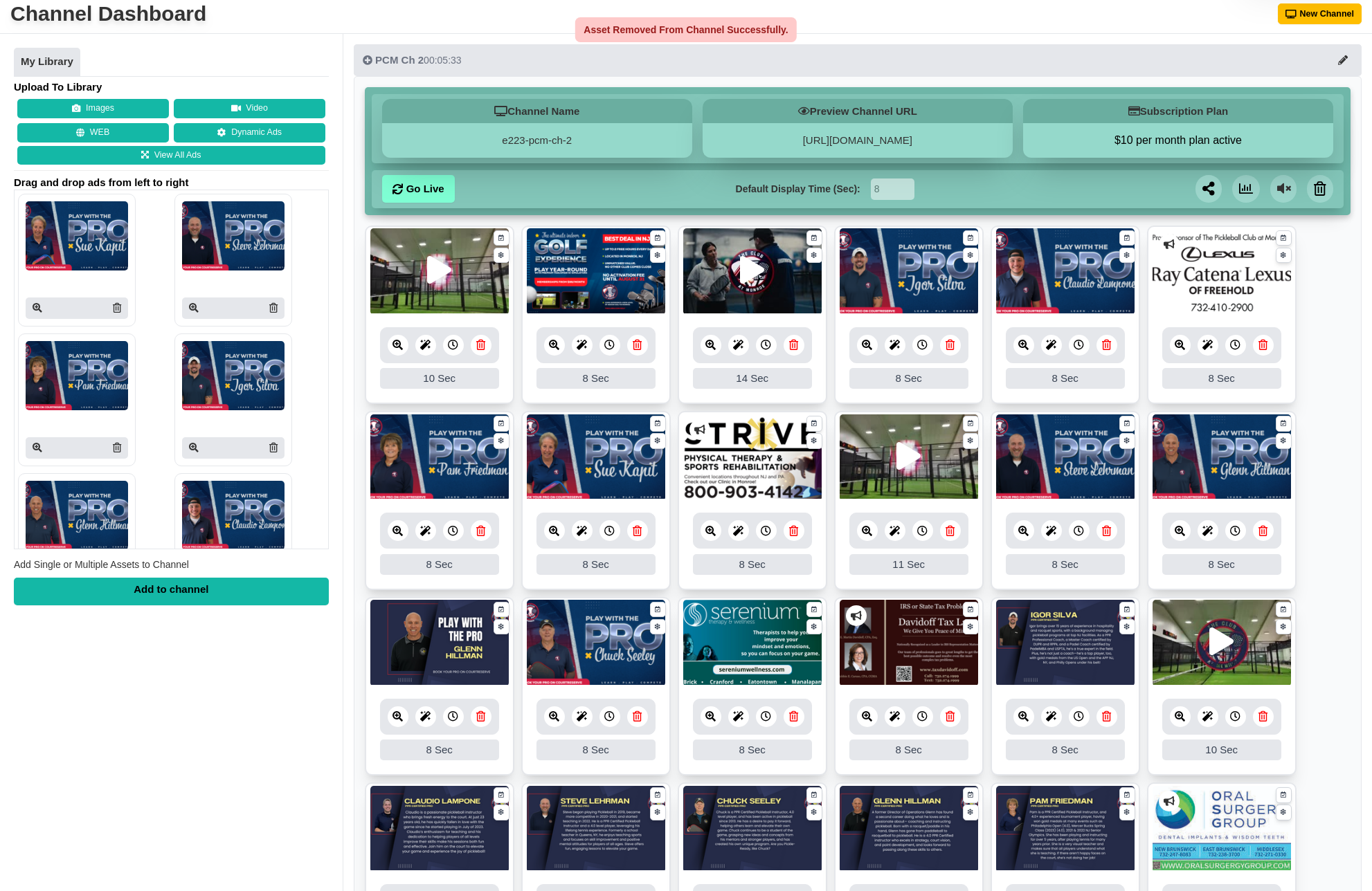
click at [479, 718] on icon at bounding box center [480, 716] width 9 height 11
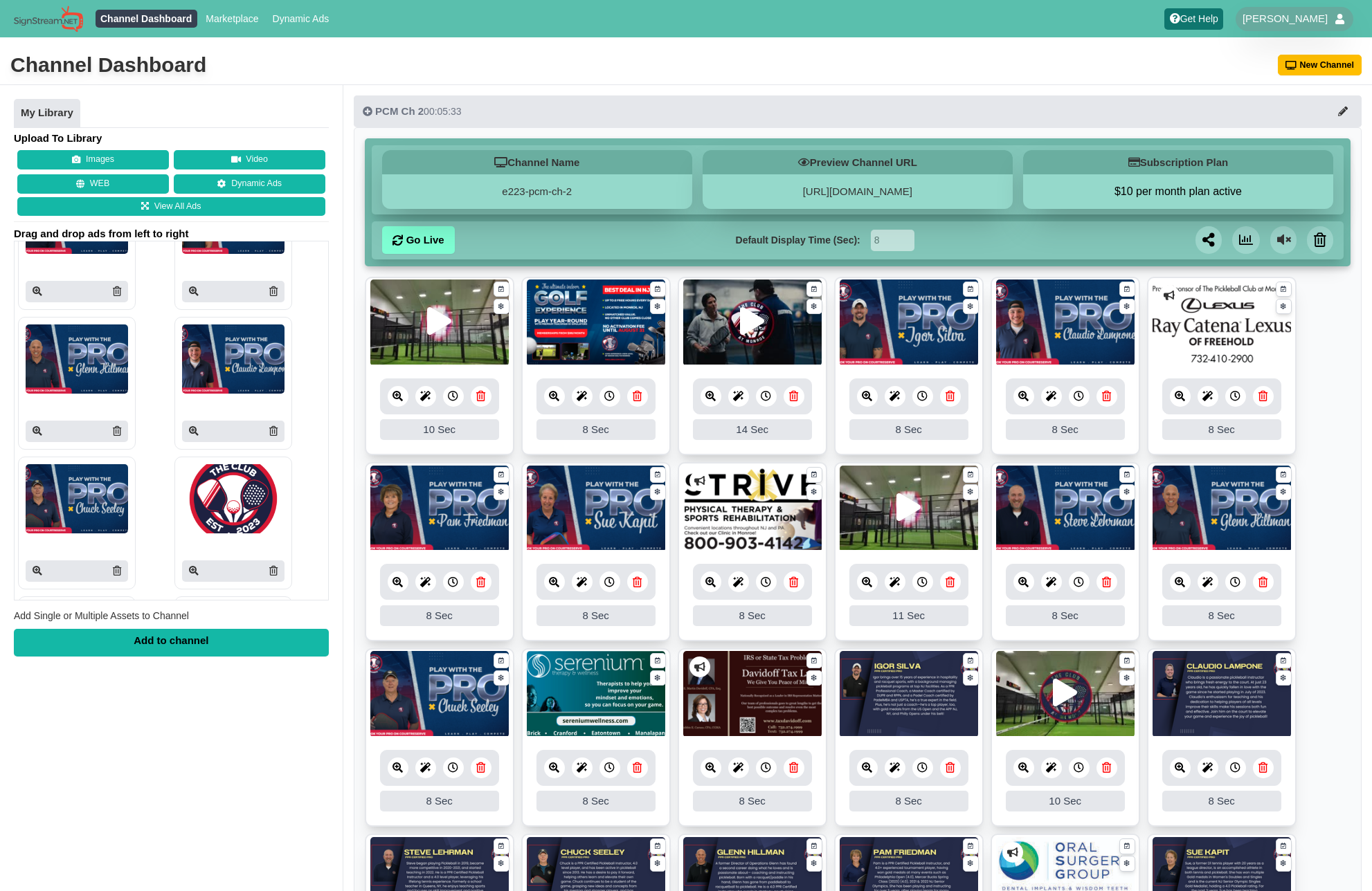
scroll to position [0, 0]
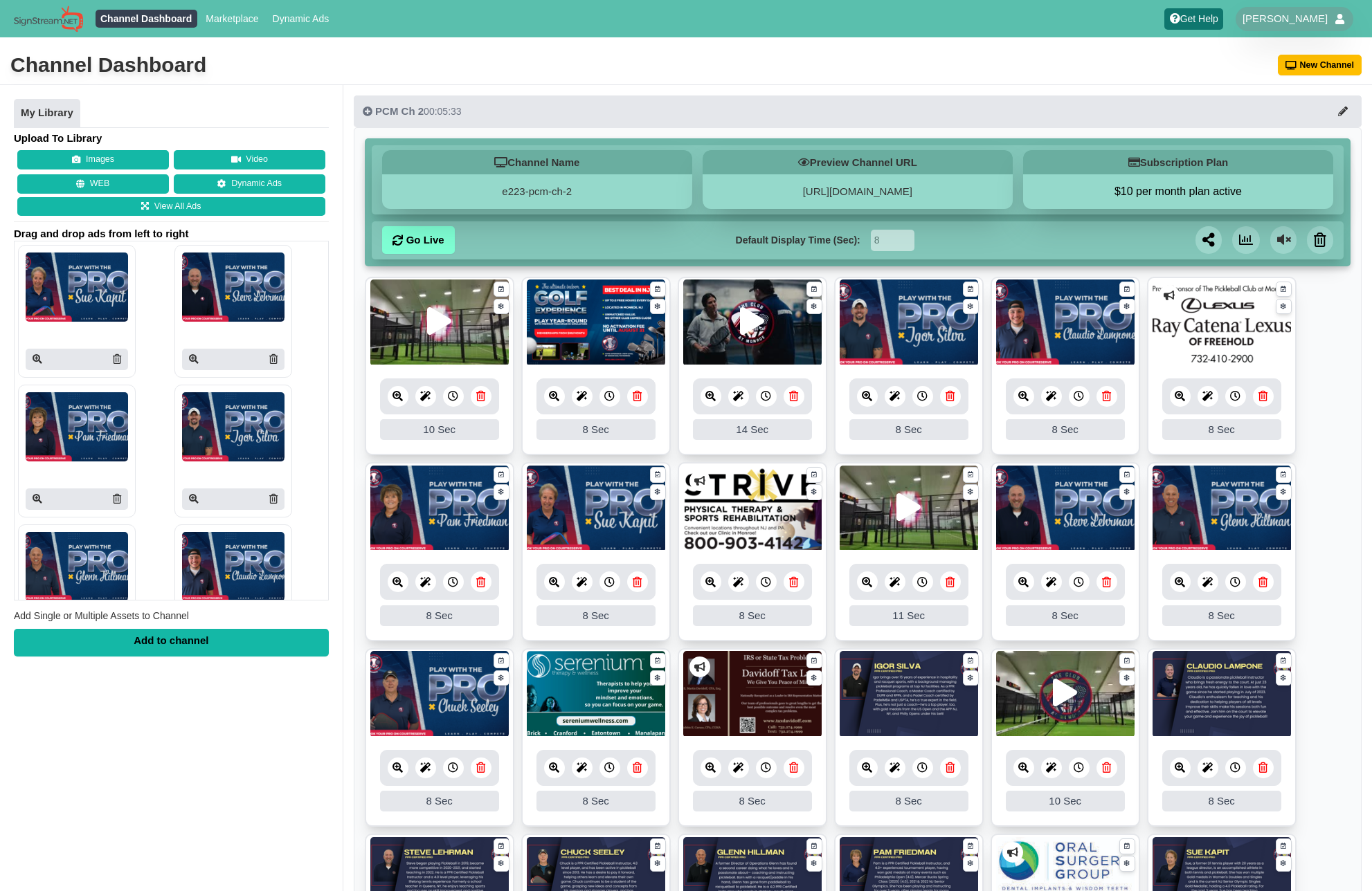
click at [302, 806] on div "My Library Upload To Library Images Video WEB Dynamic Ads View All Ads Drag and…" at bounding box center [171, 530] width 343 height 891
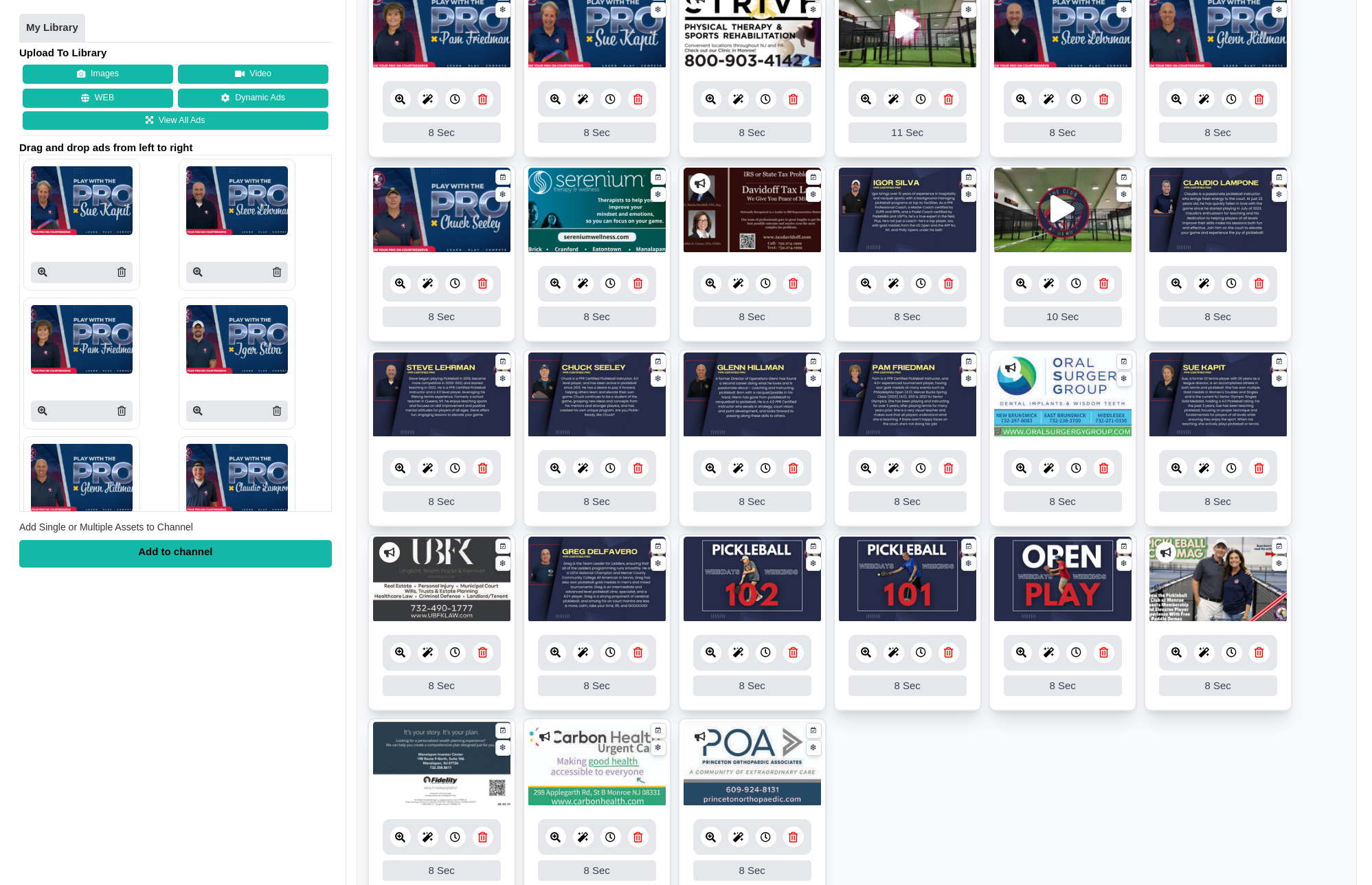
scroll to position [484, 0]
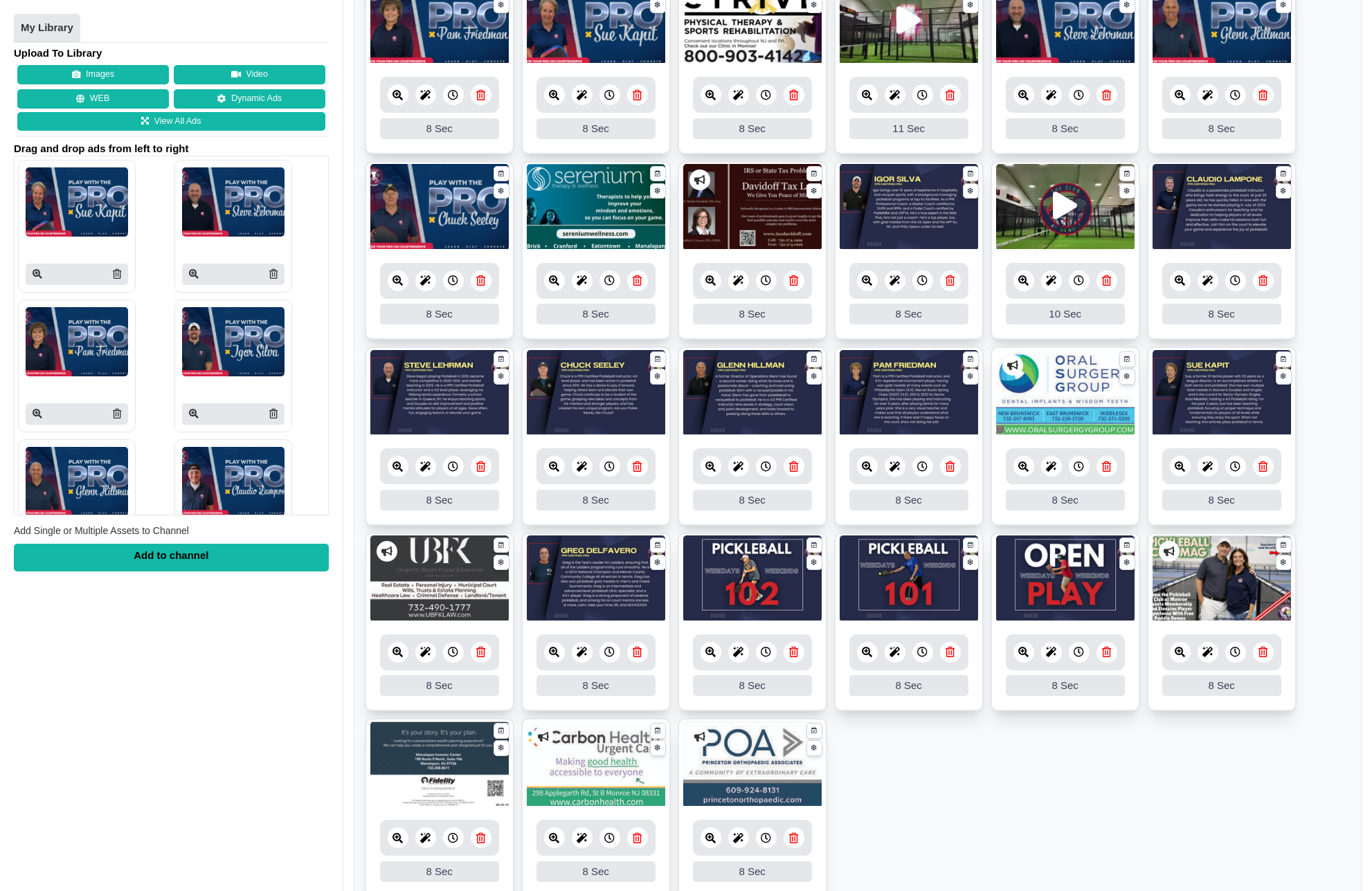
click at [1054, 579] on img at bounding box center [1065, 579] width 139 height 87
click at [1025, 657] on icon at bounding box center [1023, 652] width 11 height 11
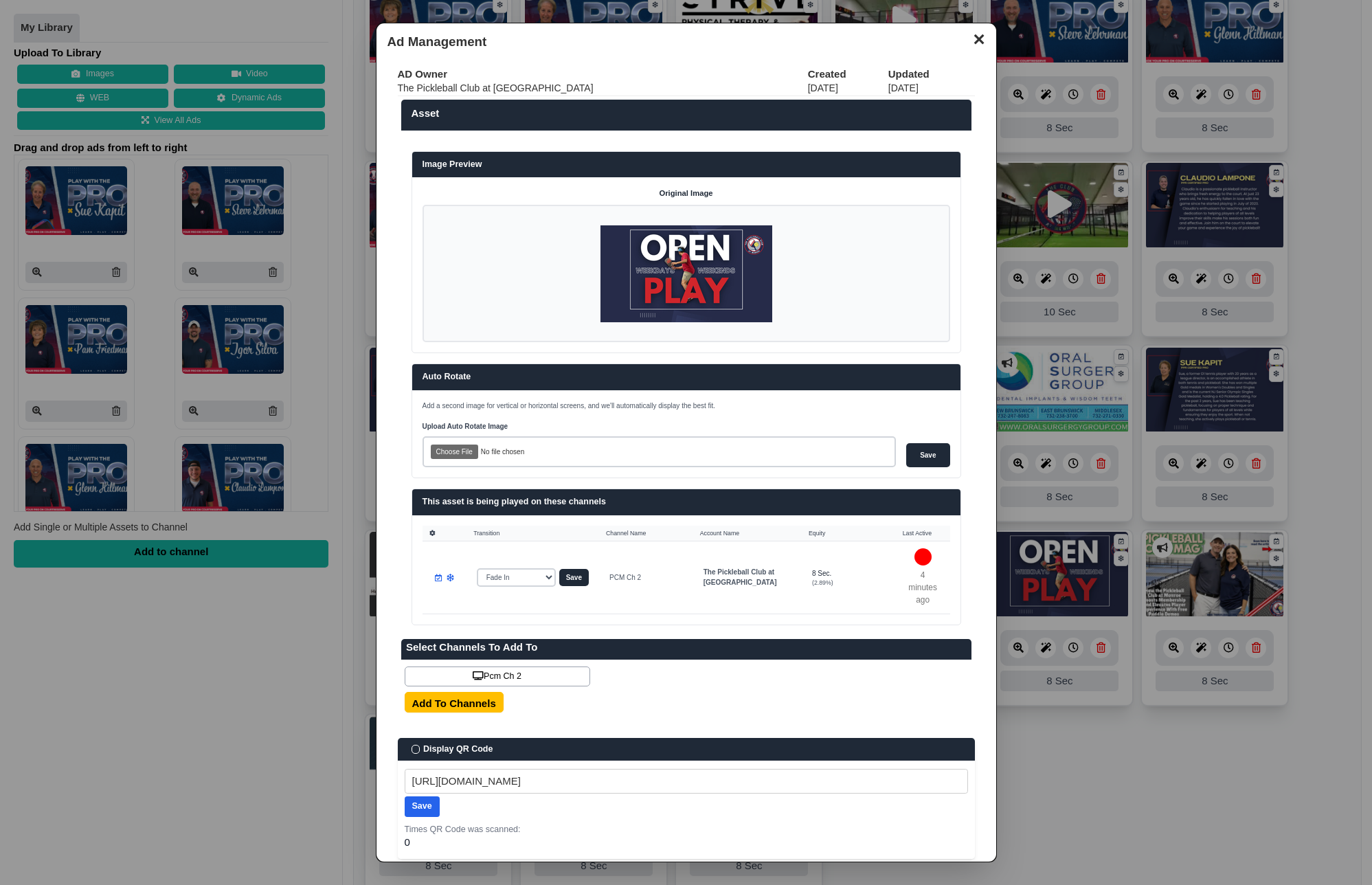
click at [675, 267] on img at bounding box center [687, 273] width 172 height 97
click at [676, 274] on img at bounding box center [687, 273] width 172 height 97
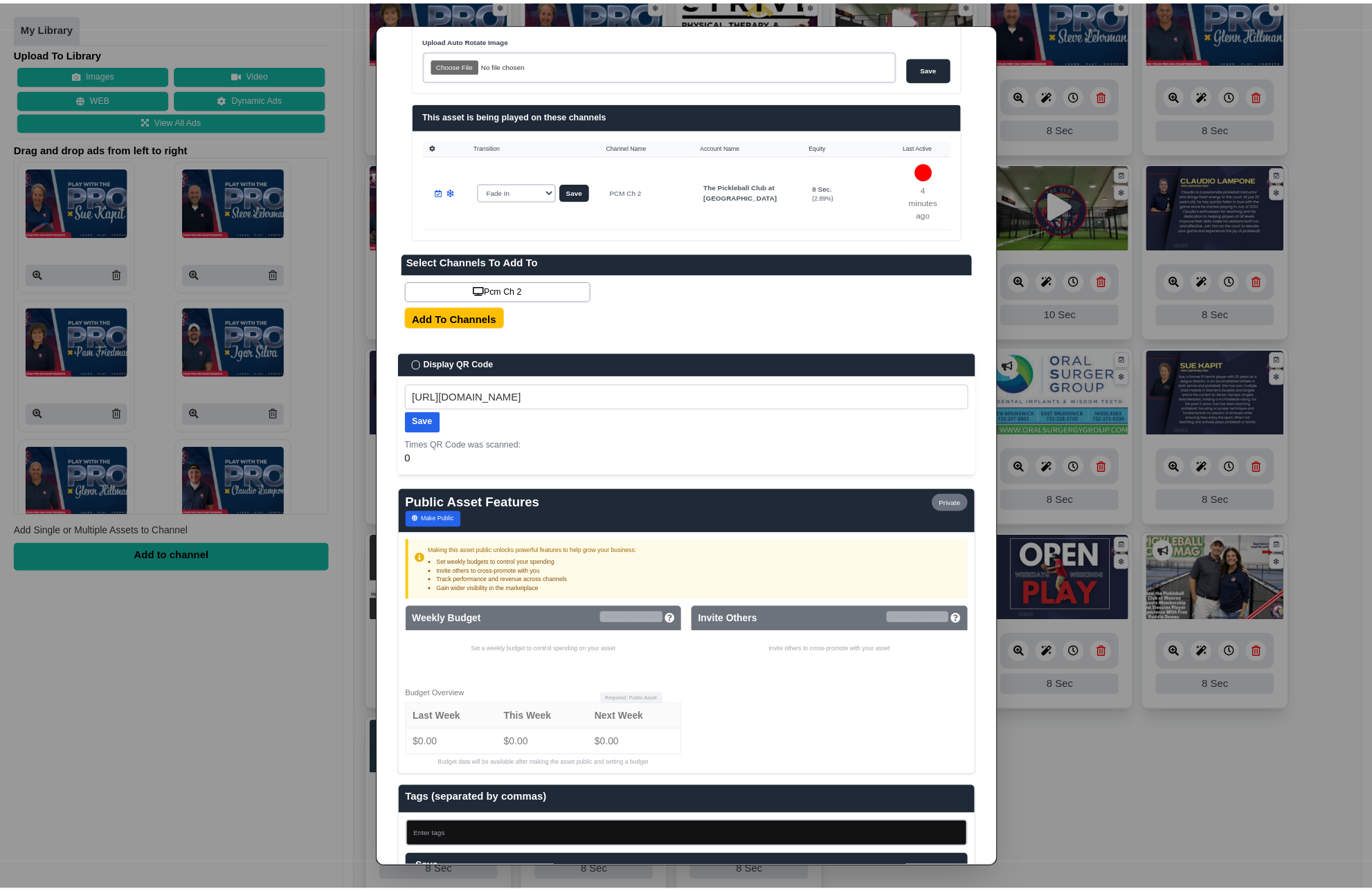
scroll to position [507, 0]
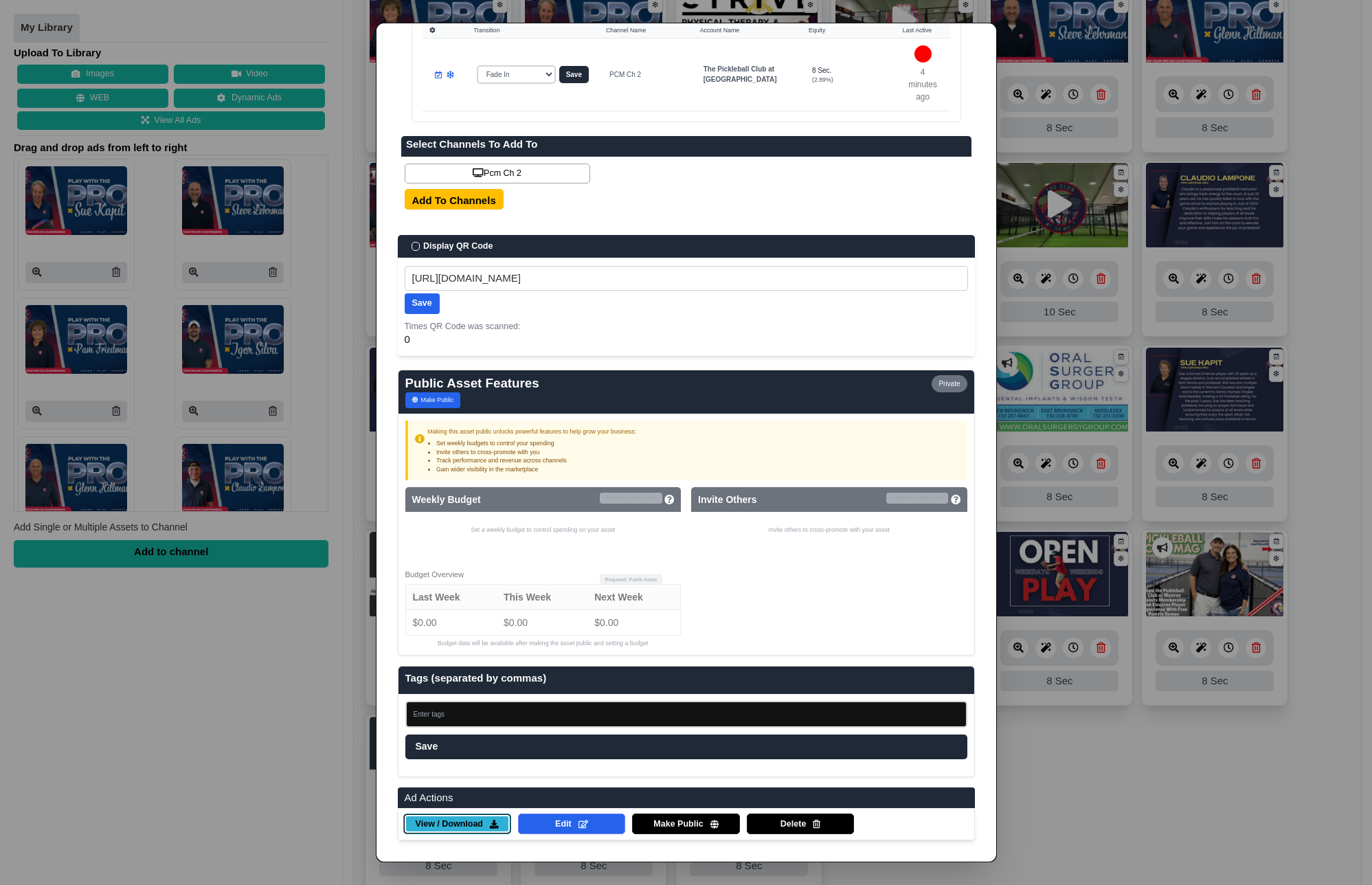
click at [469, 827] on span "View / Download" at bounding box center [449, 825] width 67 height 12
click at [1088, 418] on dialog "✕ Ad Management AD Owner Created Updated The Pickleball Club at Monroe 02/20/25…" at bounding box center [686, 442] width 1372 height 885
click at [1105, 783] on dialog "✕ Ad Management AD Owner Created Updated The Pickleball Club at Monroe 02/20/25…" at bounding box center [686, 442] width 1372 height 885
click at [240, 793] on dialog "✕ Ad Management AD Owner Created Updated The Pickleball Club at Monroe 02/20/25…" at bounding box center [686, 442] width 1372 height 885
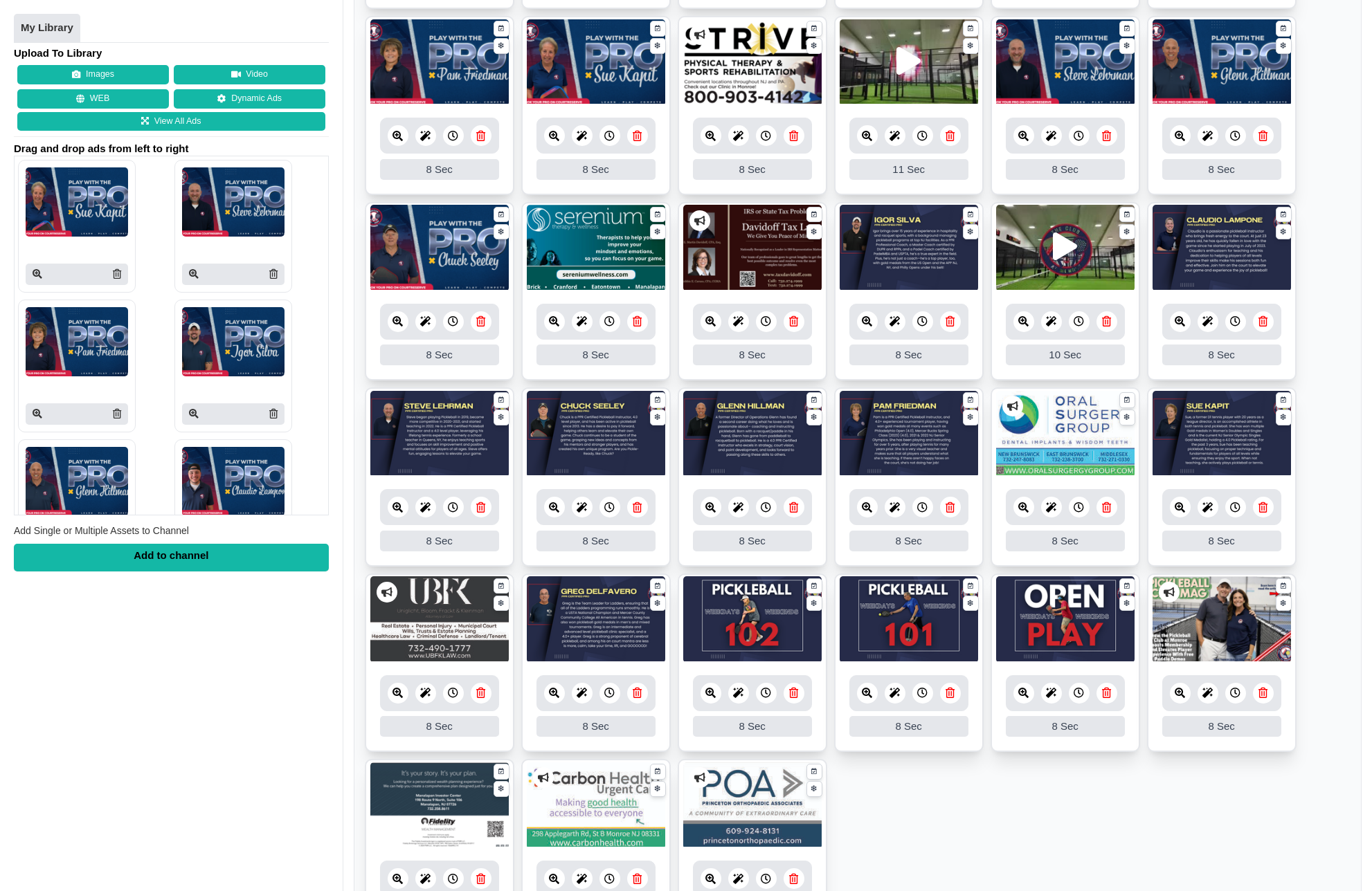
scroll to position [467, 0]
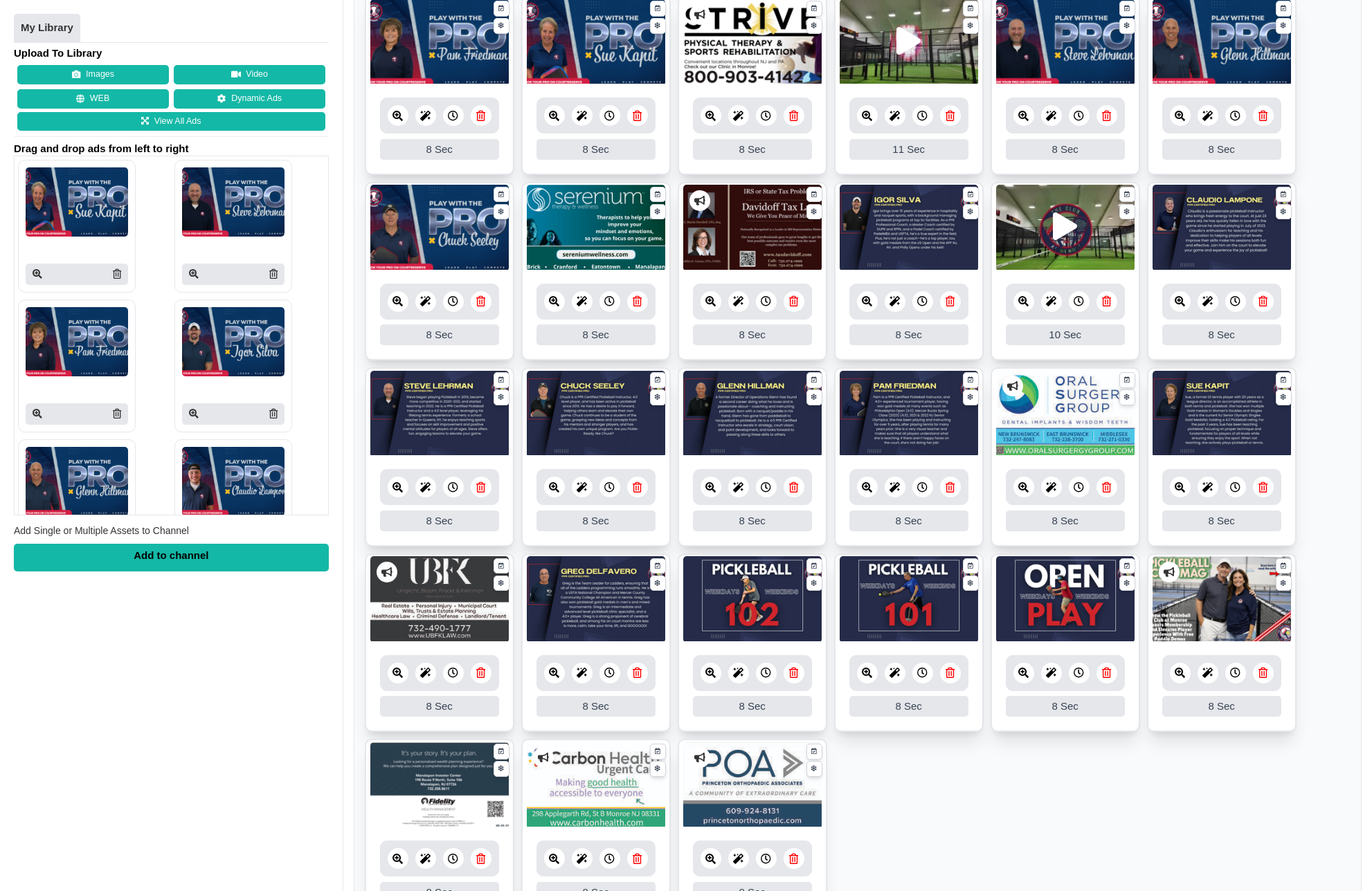
click at [302, 675] on div "My Library Upload To Library Images Video WEB Dynamic Ads View All Ads Drag and…" at bounding box center [171, 446] width 343 height 891
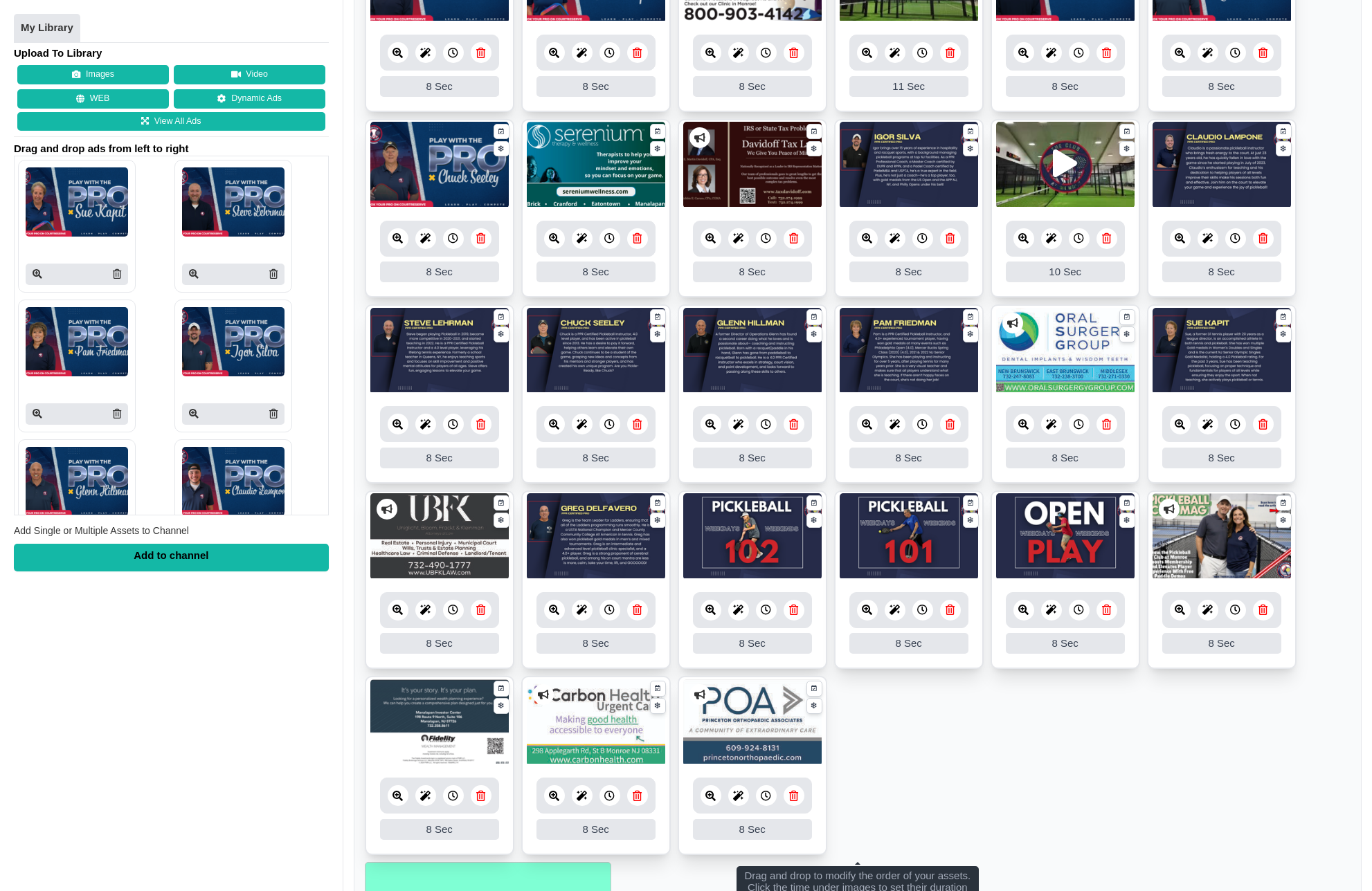
scroll to position [618, 0]
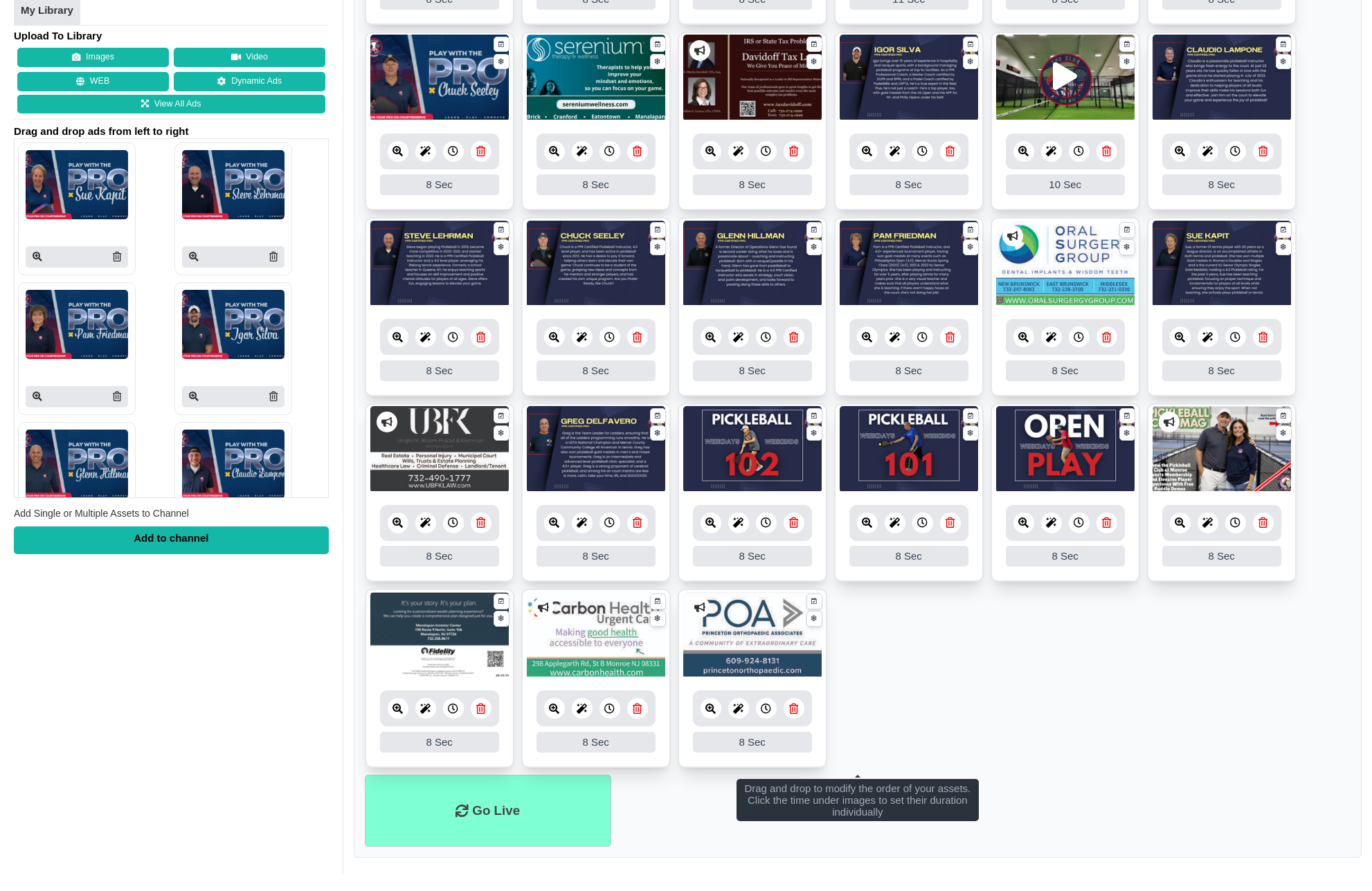
click at [1137, 695] on ul "10 10 Sec Fade In Scale In Swirl In Slide In Slide Elliptic Roll In Swing In Sa…" at bounding box center [857, 217] width 985 height 1115
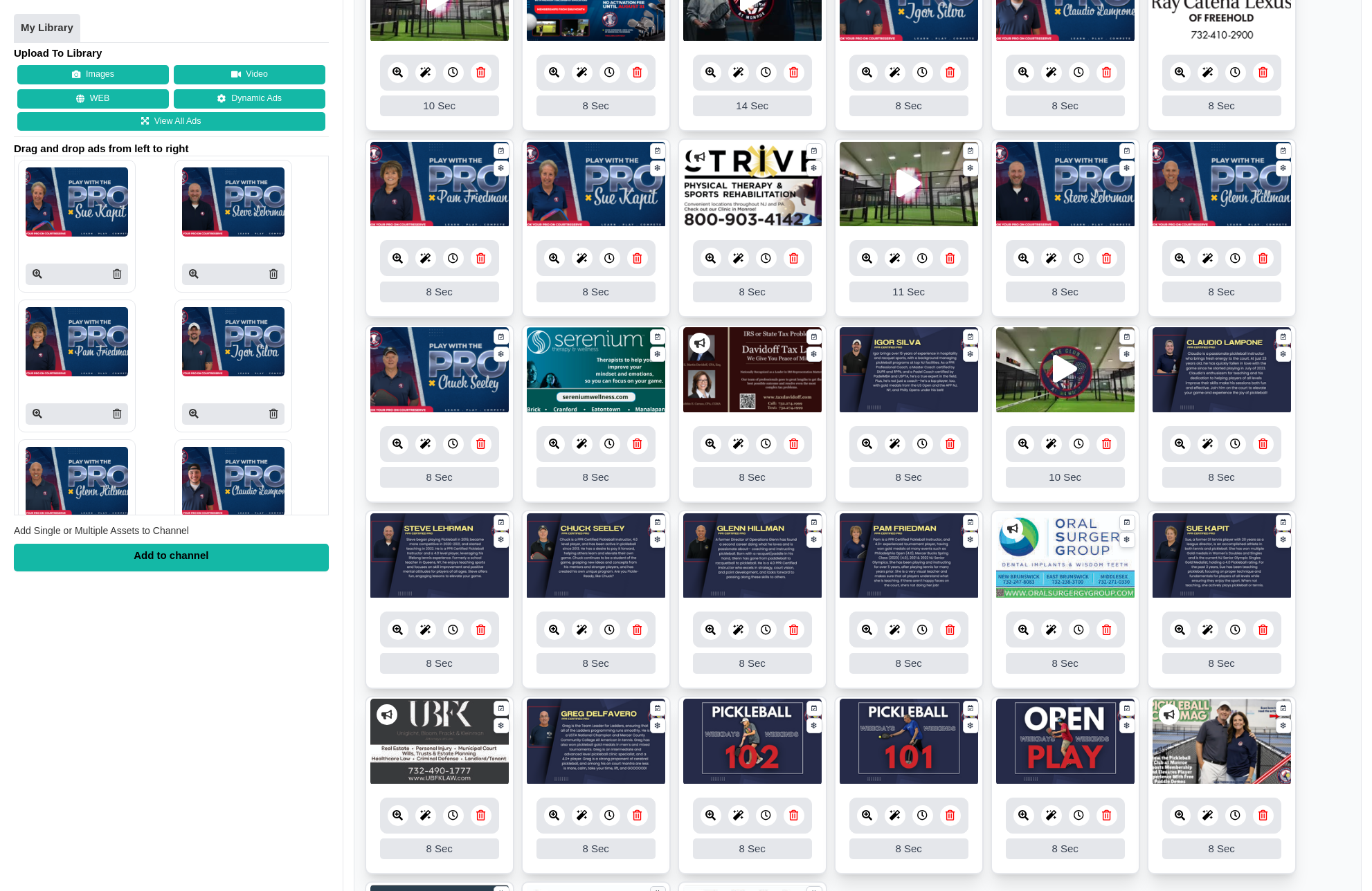
scroll to position [317, 0]
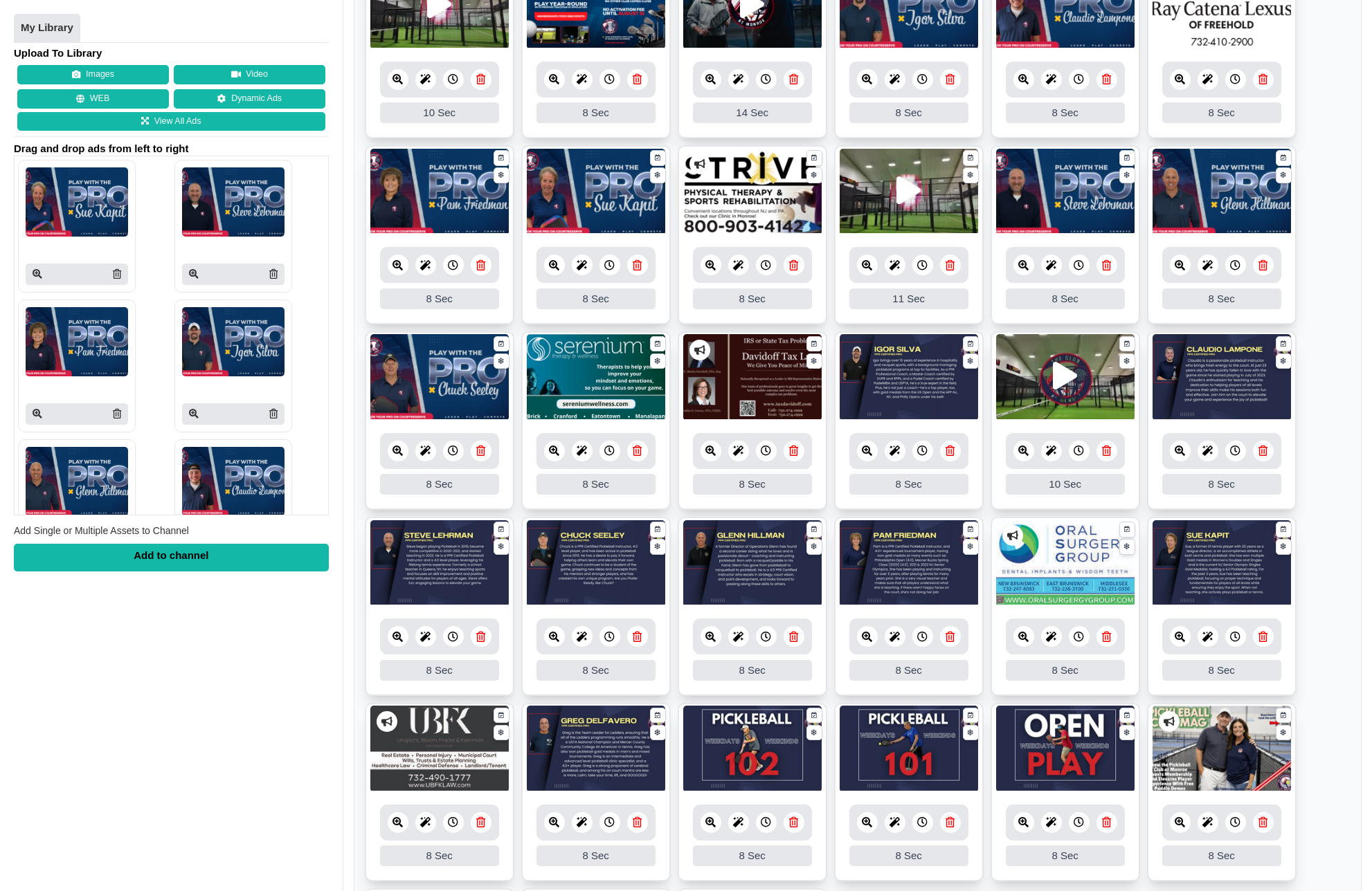
click at [892, 411] on img at bounding box center [908, 377] width 139 height 87
click at [874, 443] on div at bounding box center [909, 450] width 119 height 36
click at [867, 452] on icon at bounding box center [867, 450] width 11 height 11
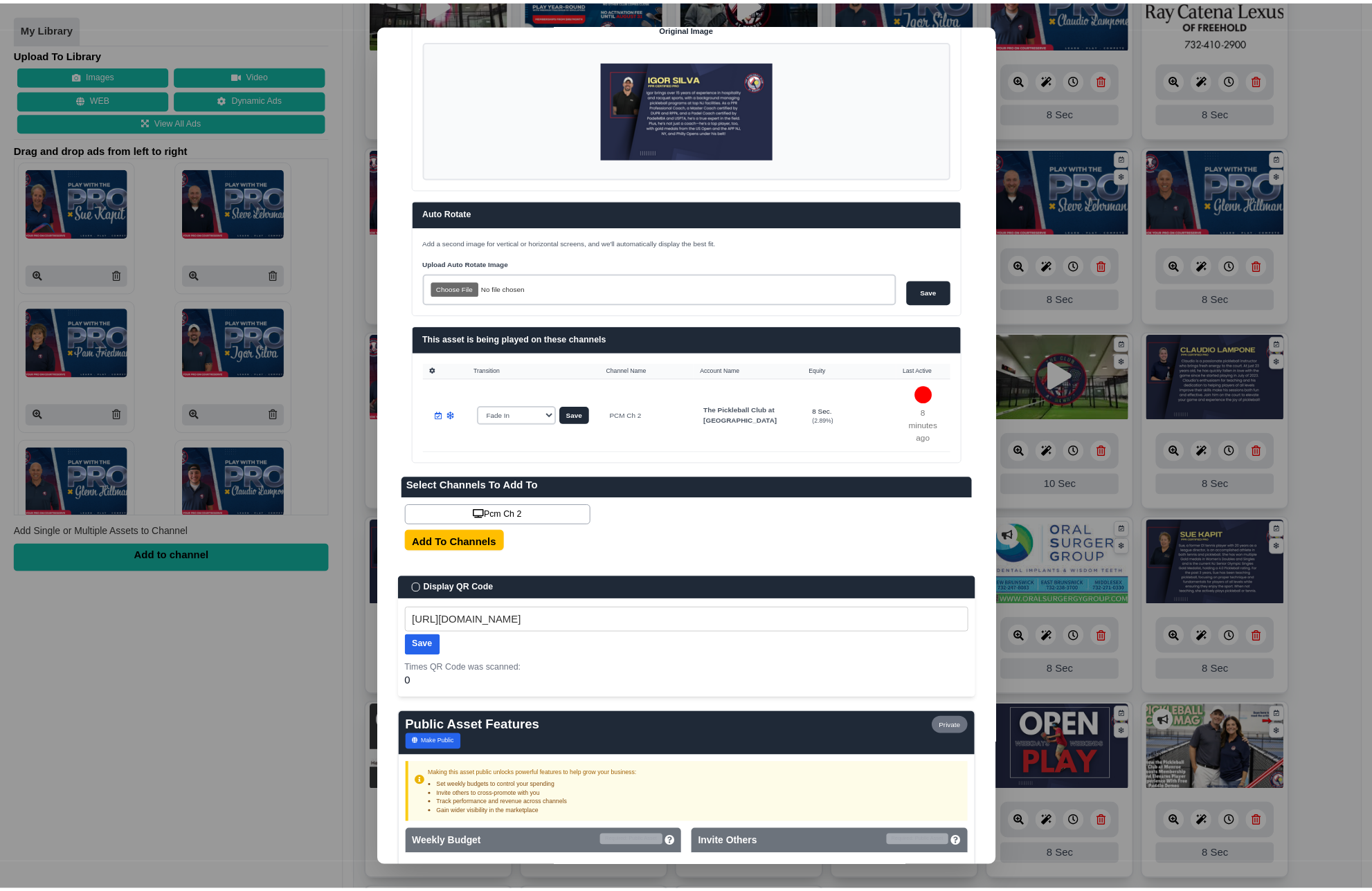
scroll to position [507, 0]
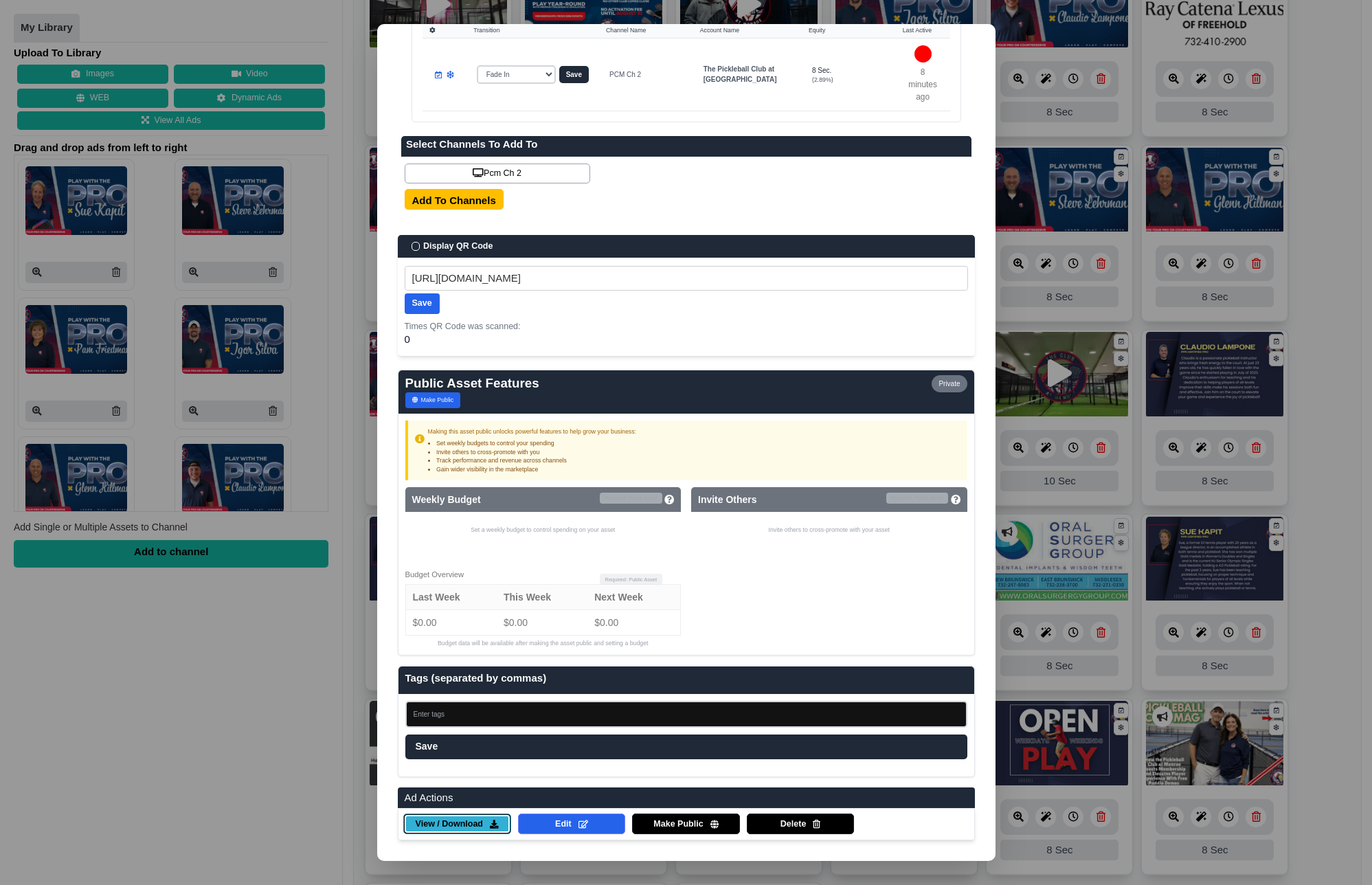
click at [464, 817] on link "View / Download" at bounding box center [457, 825] width 108 height 21
click at [258, 658] on dialog "✕ Ad Management AD Owner Created Updated The Pickleball Club at Monroe 01/24/25…" at bounding box center [686, 442] width 1372 height 885
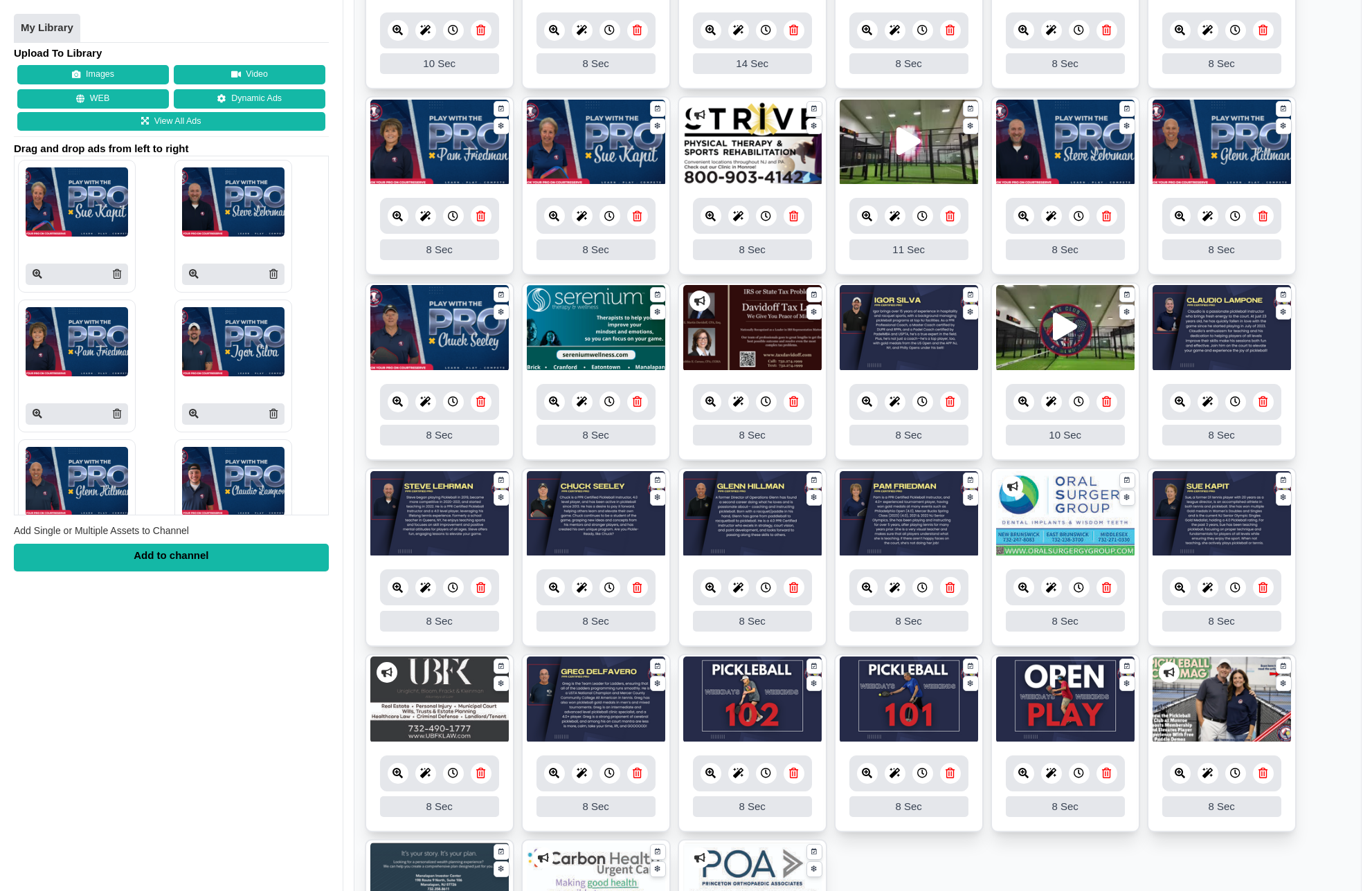
scroll to position [367, 0]
click at [171, 563] on div "Add to channel" at bounding box center [170, 557] width 315 height 28
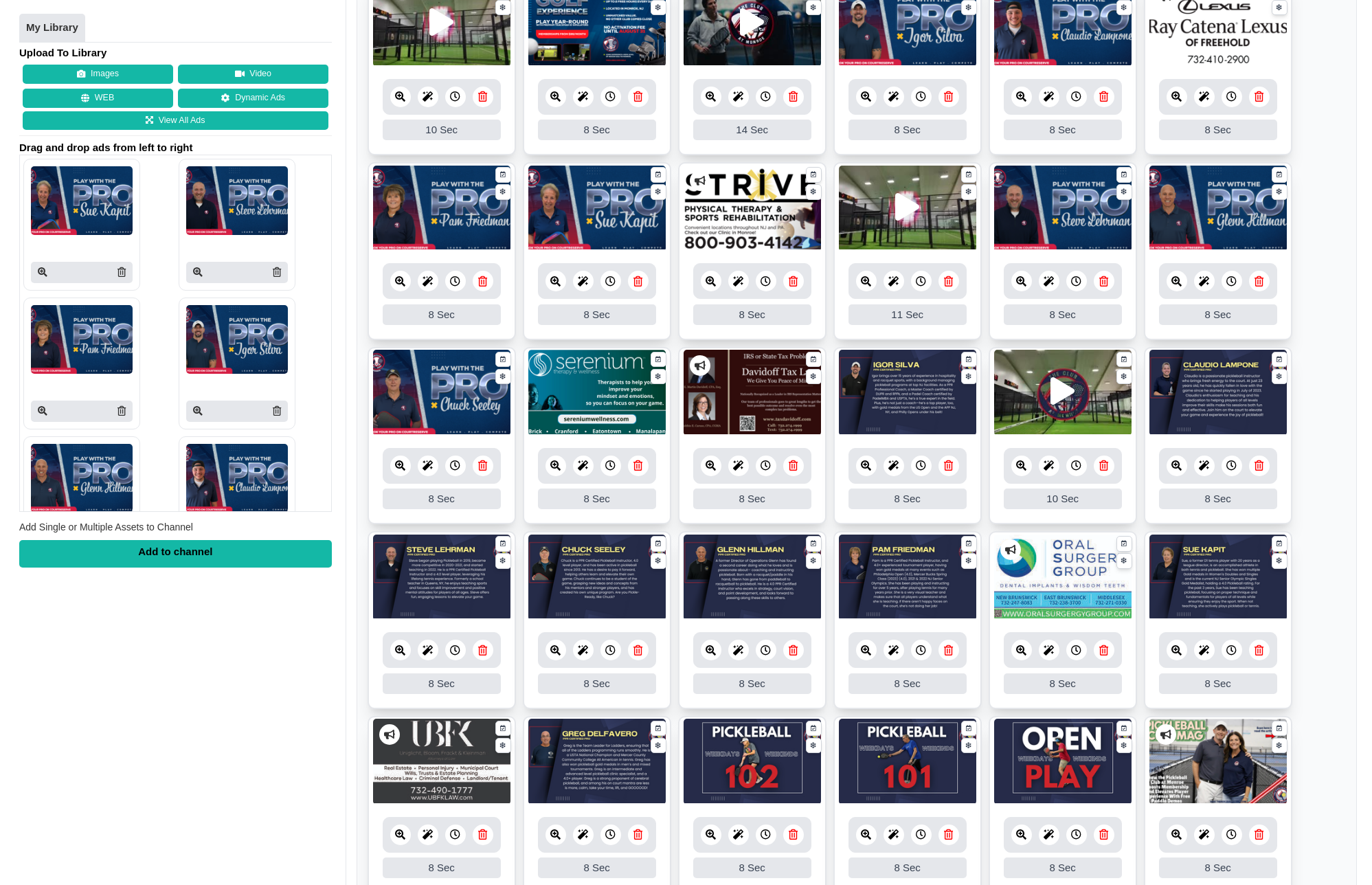
scroll to position [294, 0]
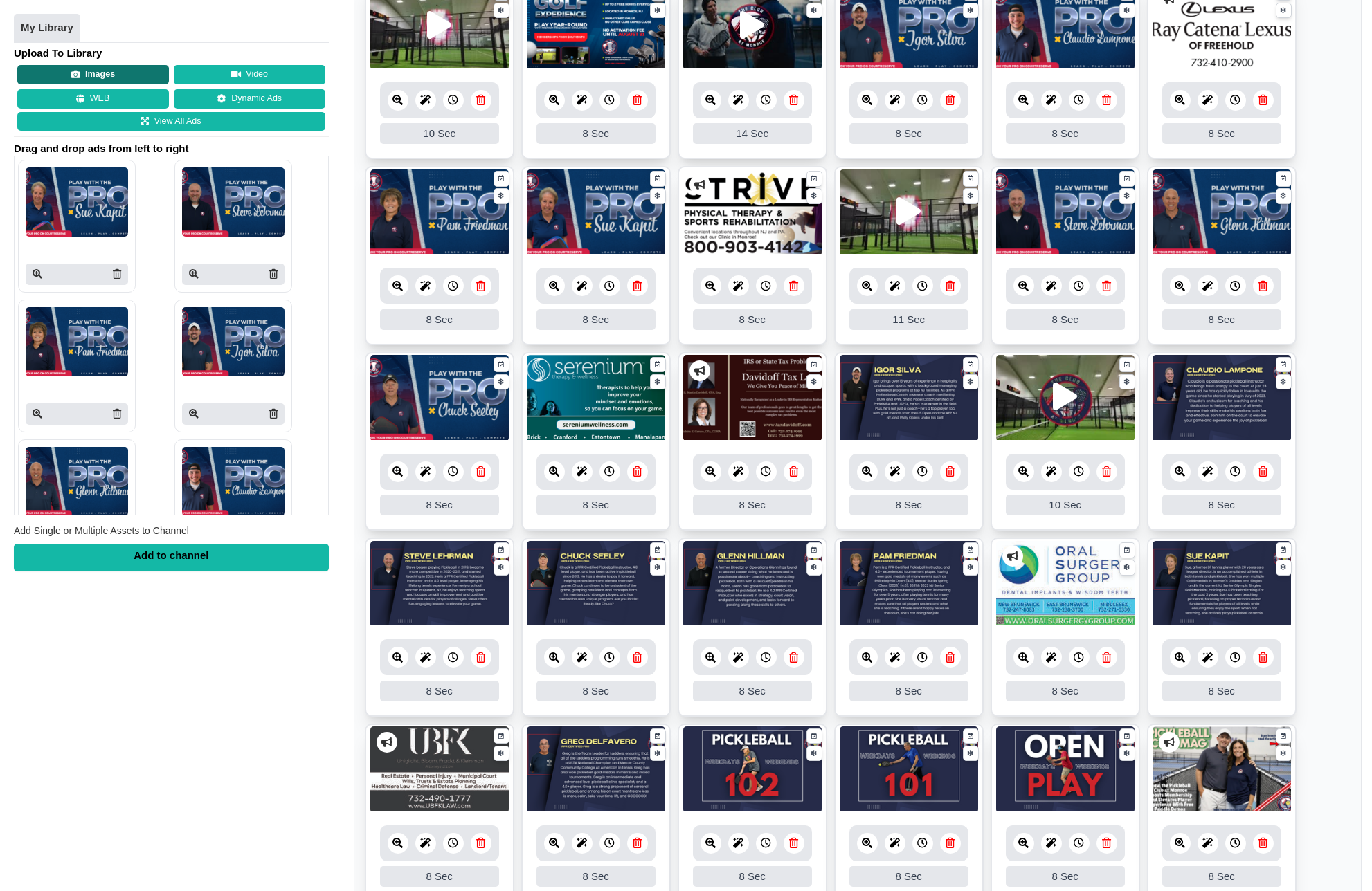
click at [107, 76] on button "Images" at bounding box center [93, 75] width 152 height 19
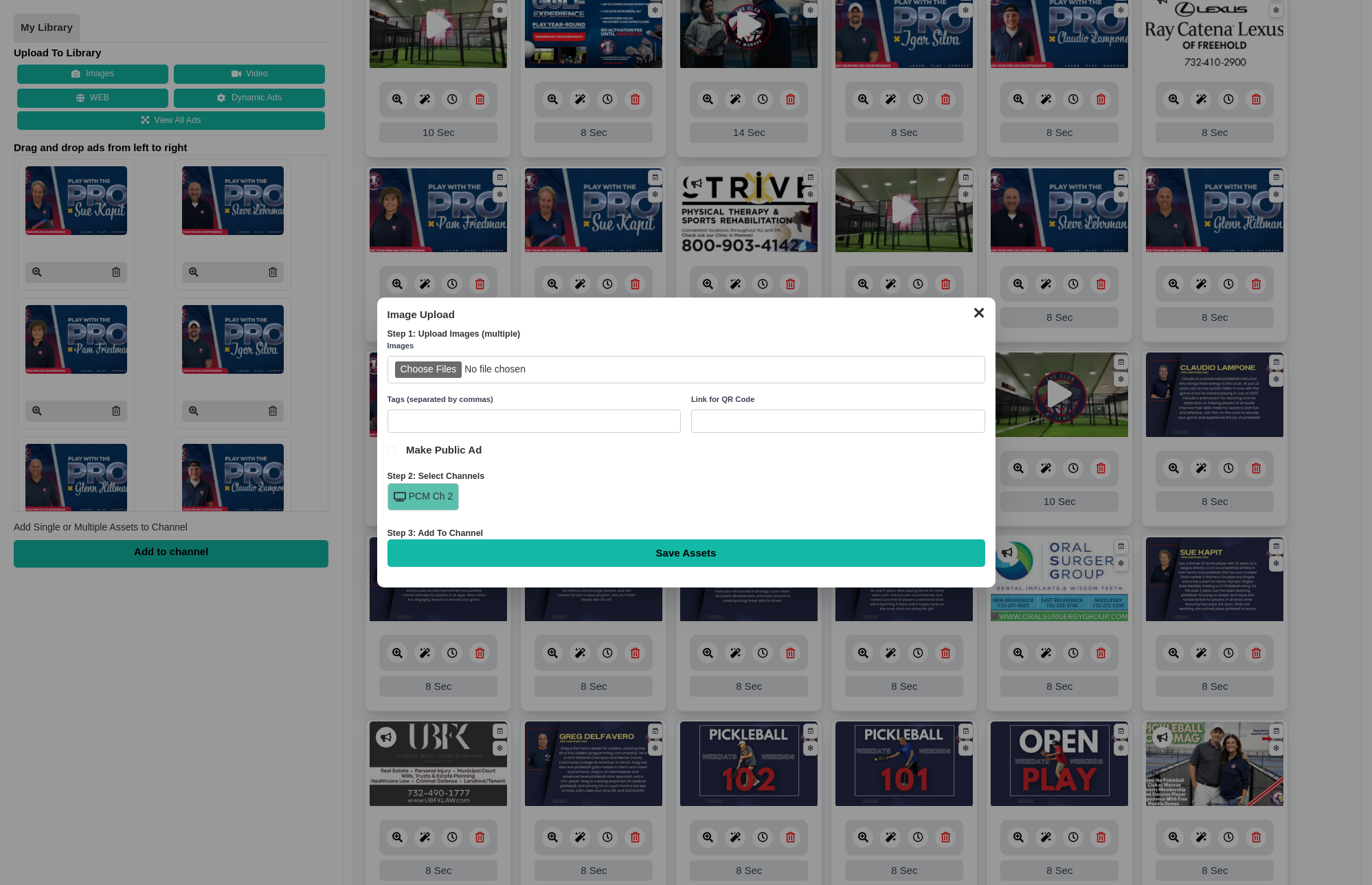
click at [452, 368] on input "file" at bounding box center [687, 370] width 598 height 28
type input "C:\fakepath\Chuck.png"
click at [648, 557] on input "Save Assets" at bounding box center [687, 553] width 598 height 28
type input "Saving..."
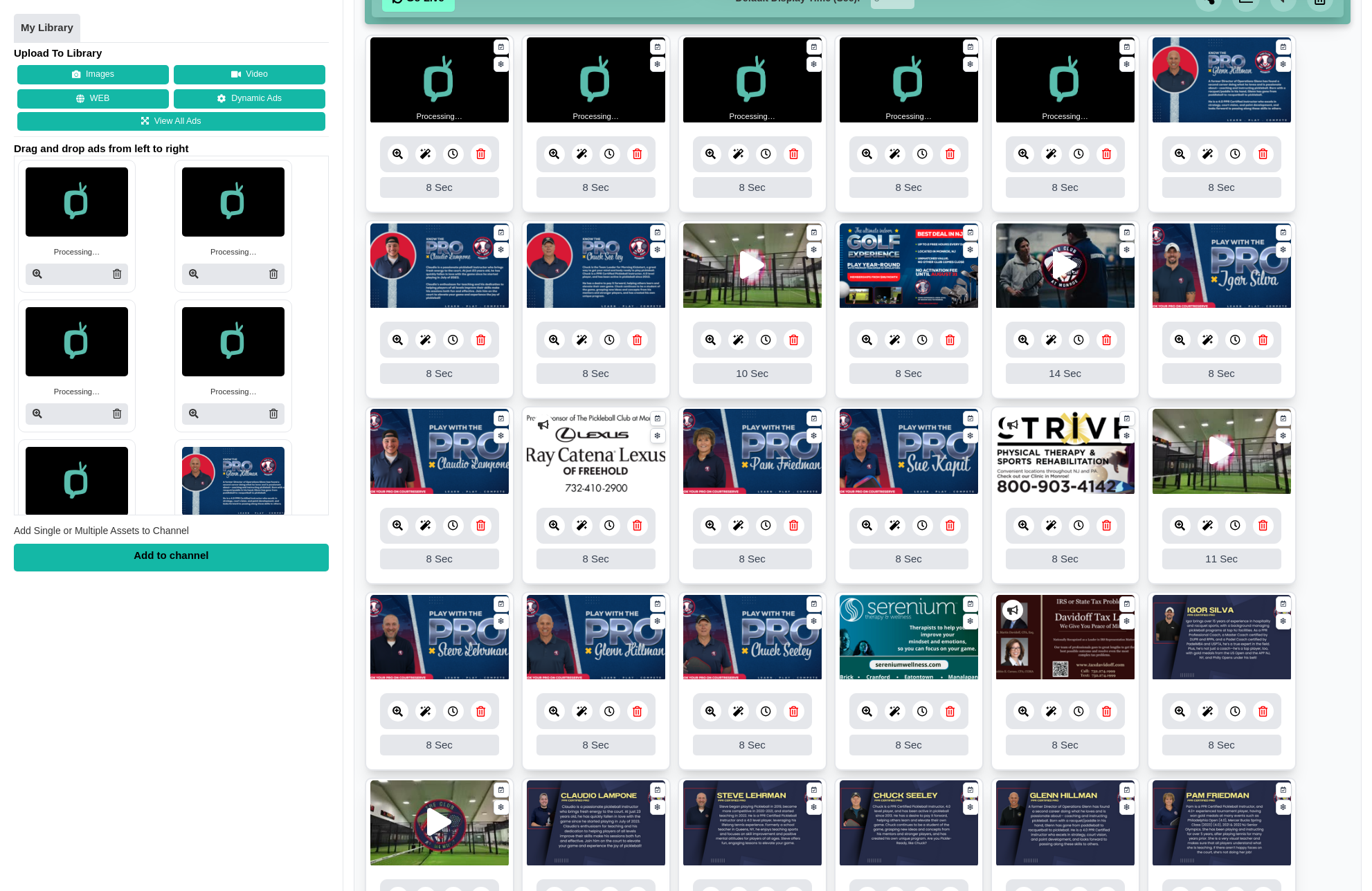
scroll to position [285, 0]
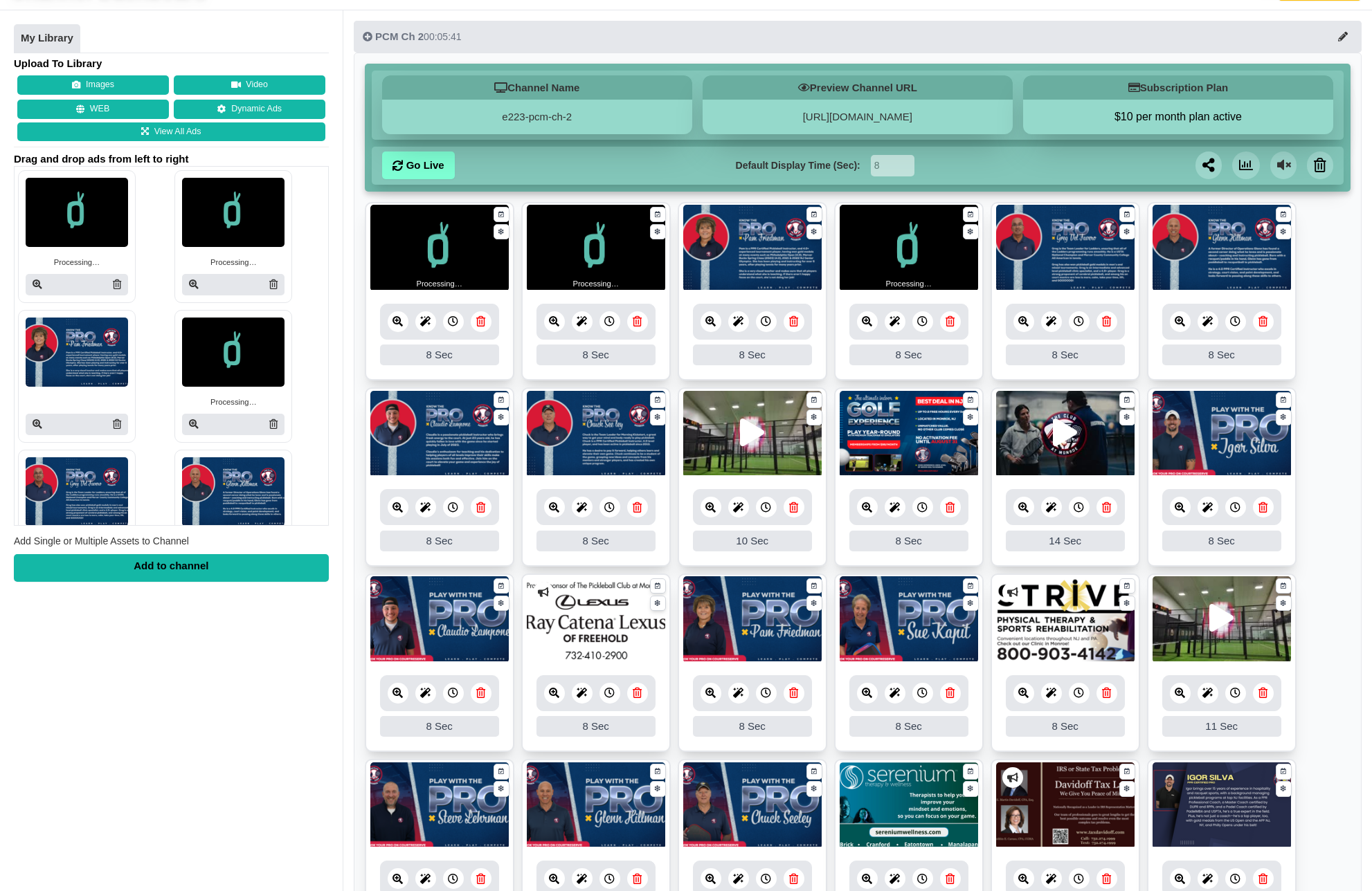
scroll to position [132, 0]
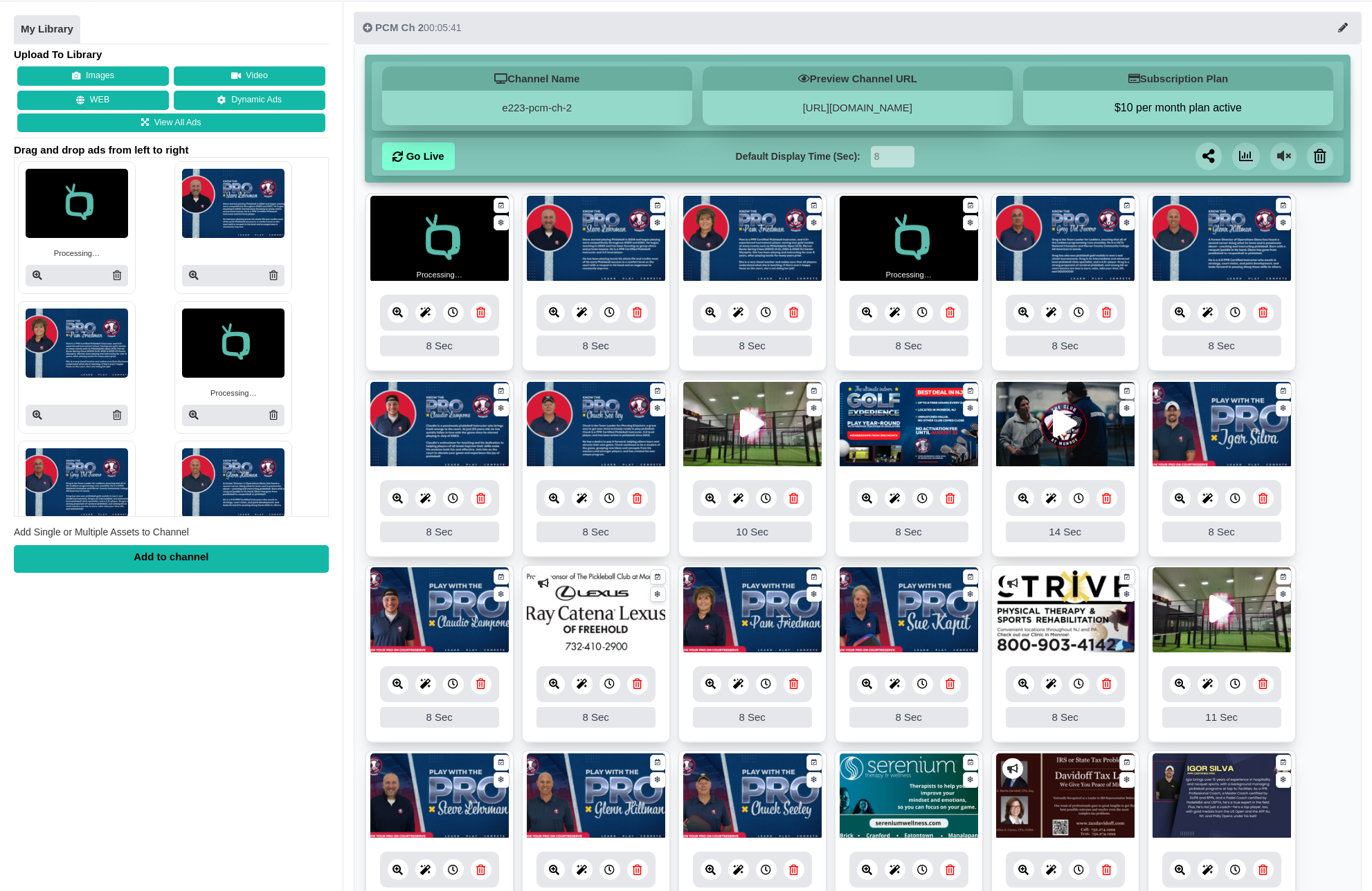
scroll to position [88, 0]
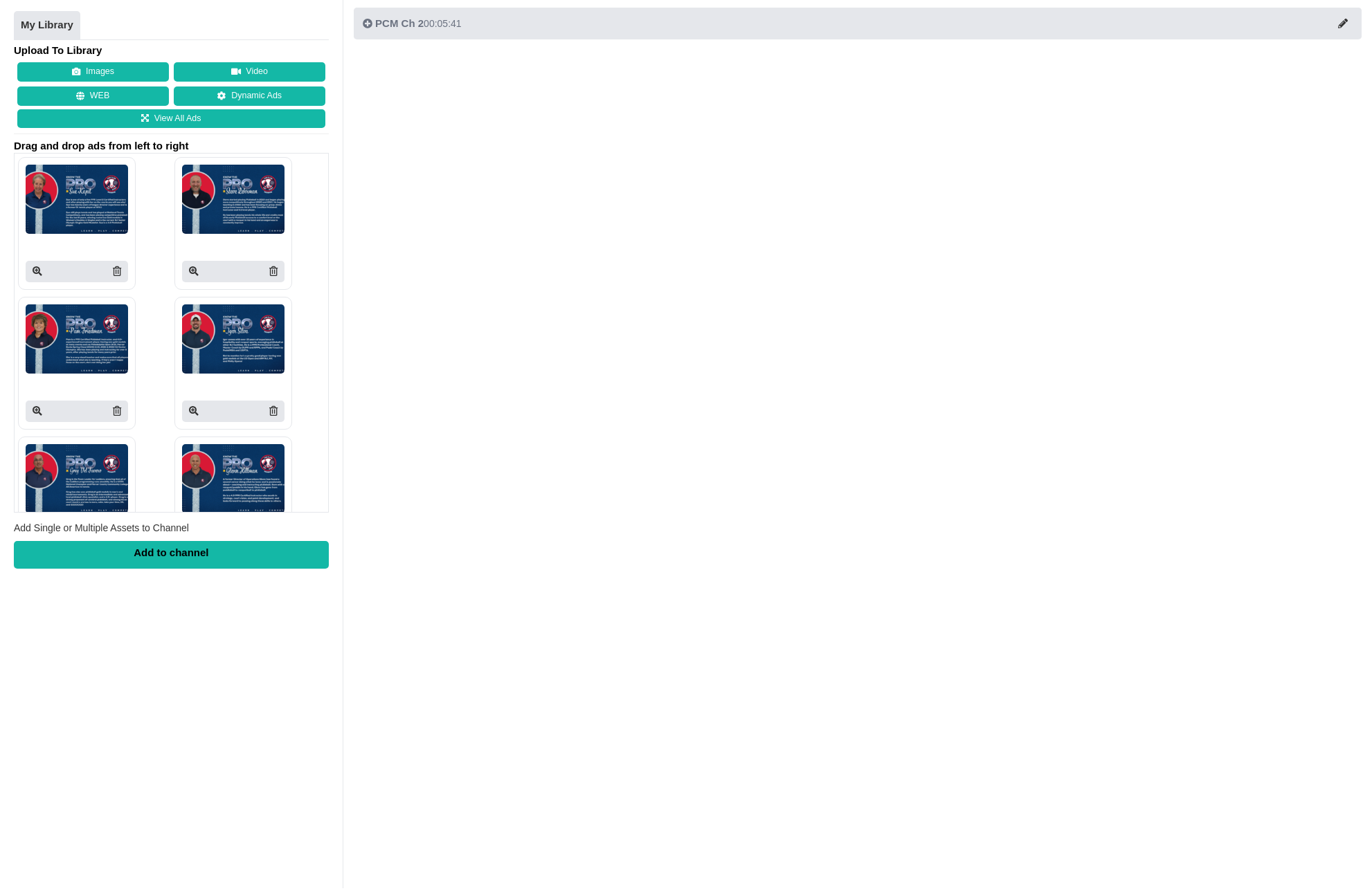
scroll to position [88, 0]
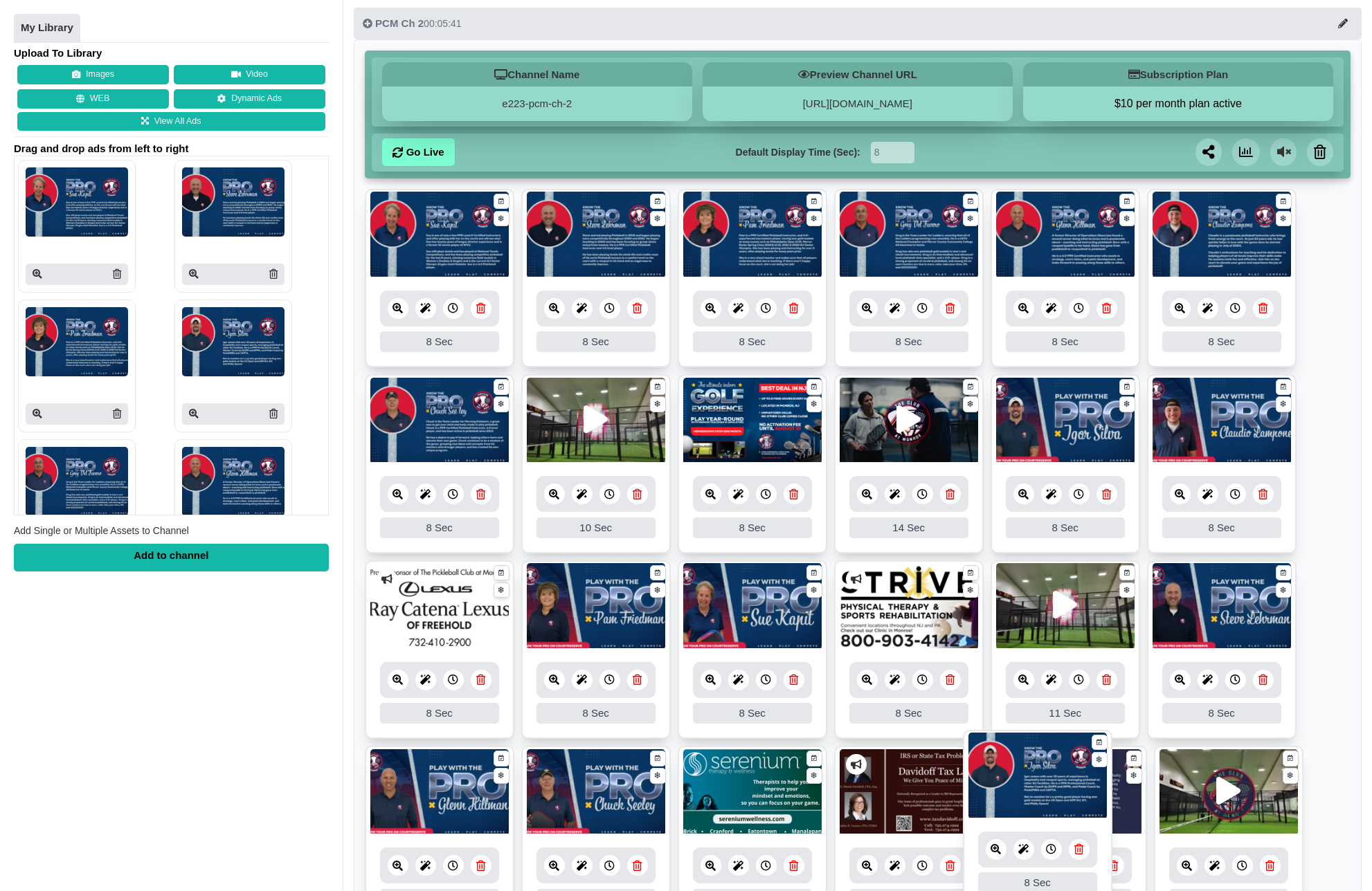
drag, startPoint x: 891, startPoint y: 247, endPoint x: 1020, endPoint y: 788, distance: 556.2
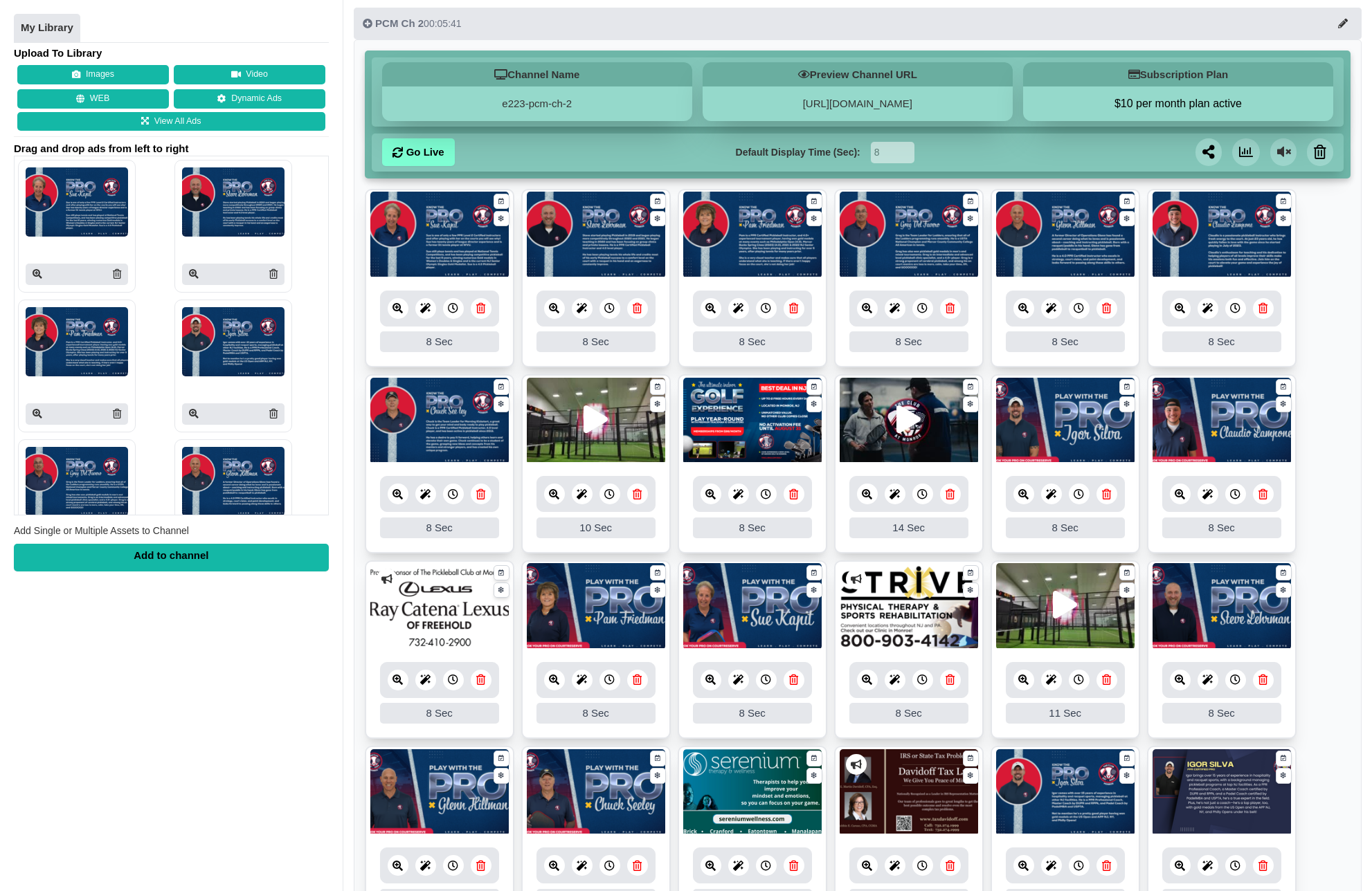
click at [1259, 870] on icon at bounding box center [1262, 866] width 9 height 11
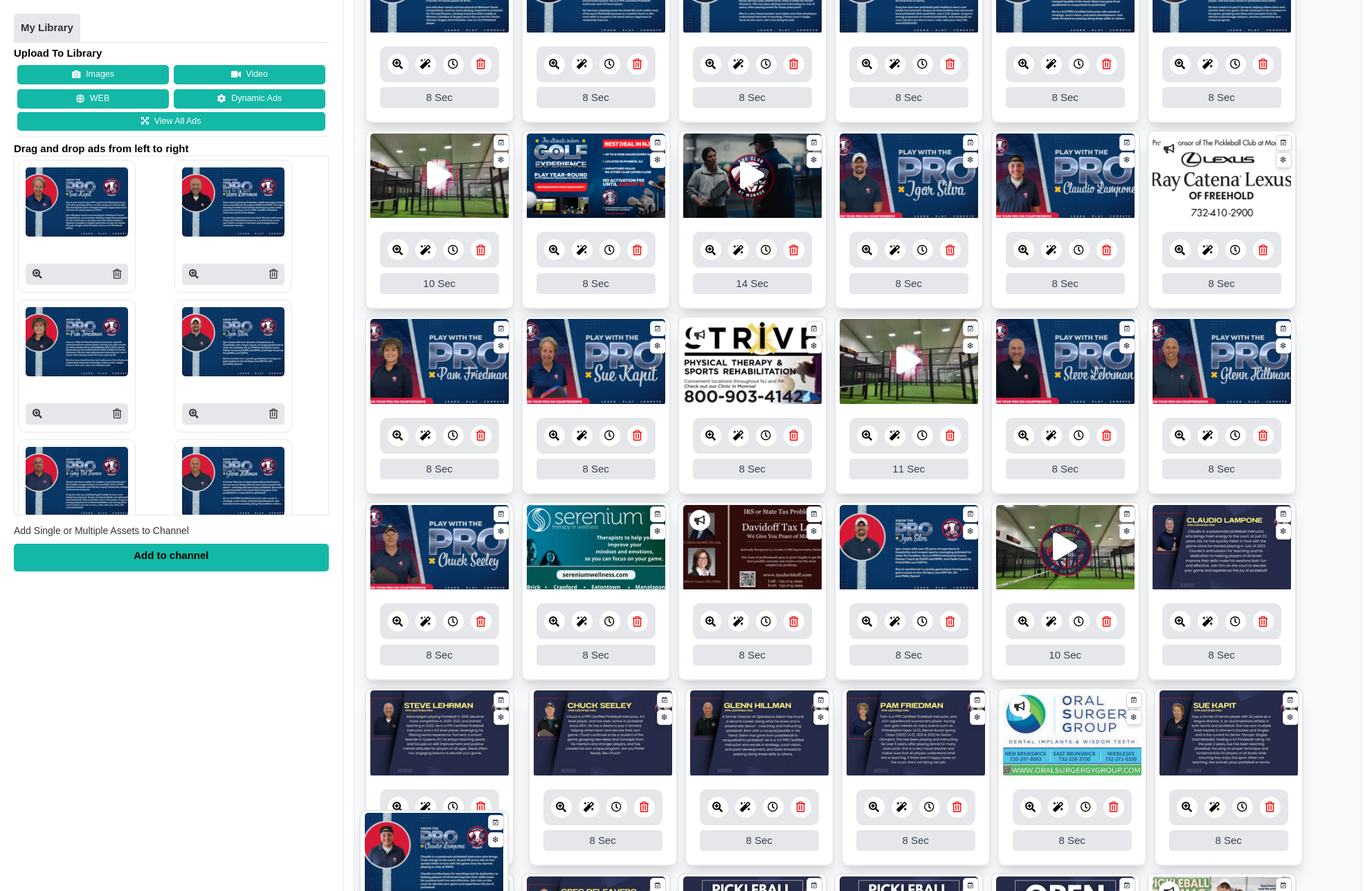
scroll to position [373, 0]
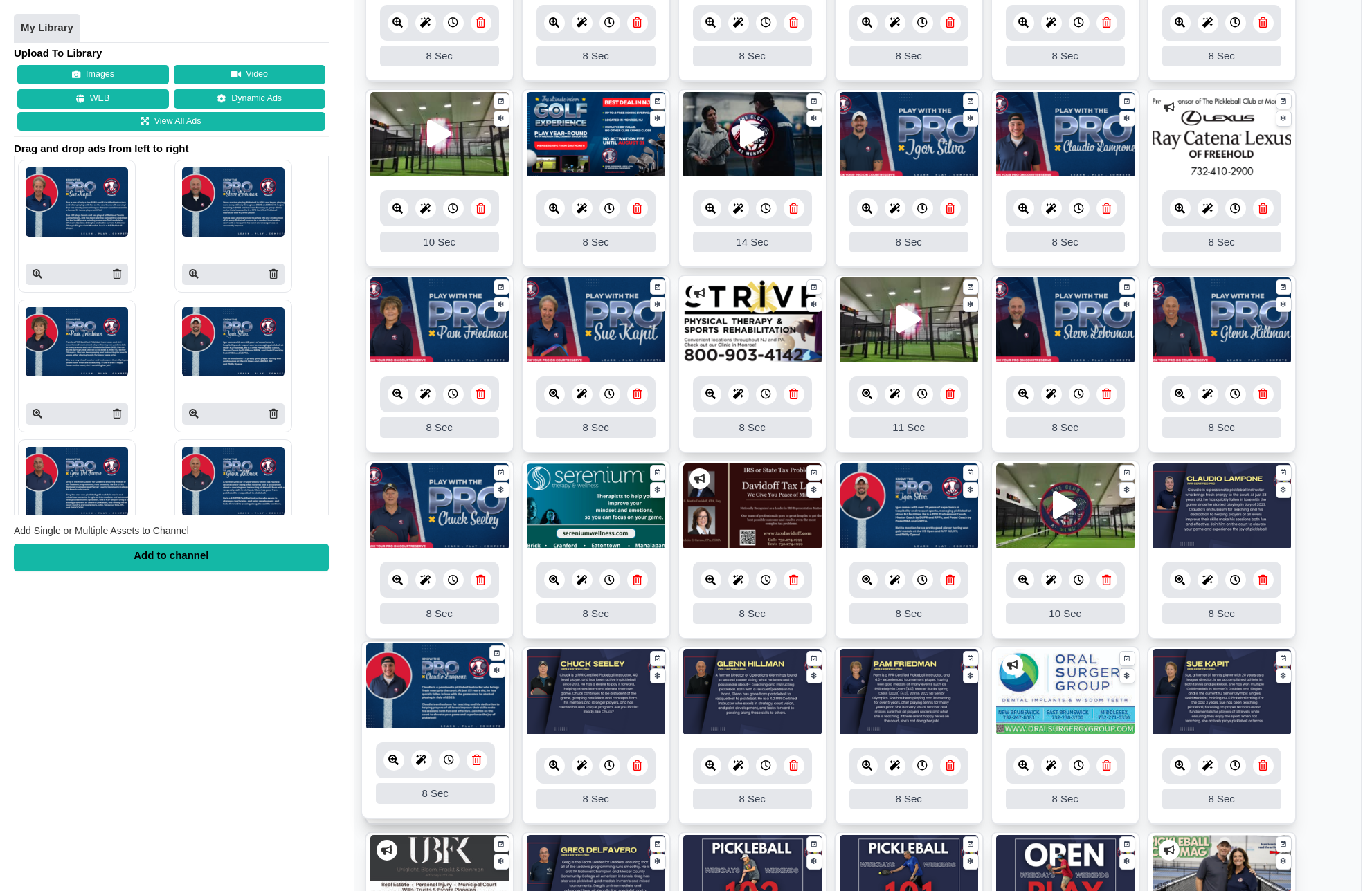
drag, startPoint x: 1215, startPoint y: 162, endPoint x: 423, endPoint y: 686, distance: 949.7
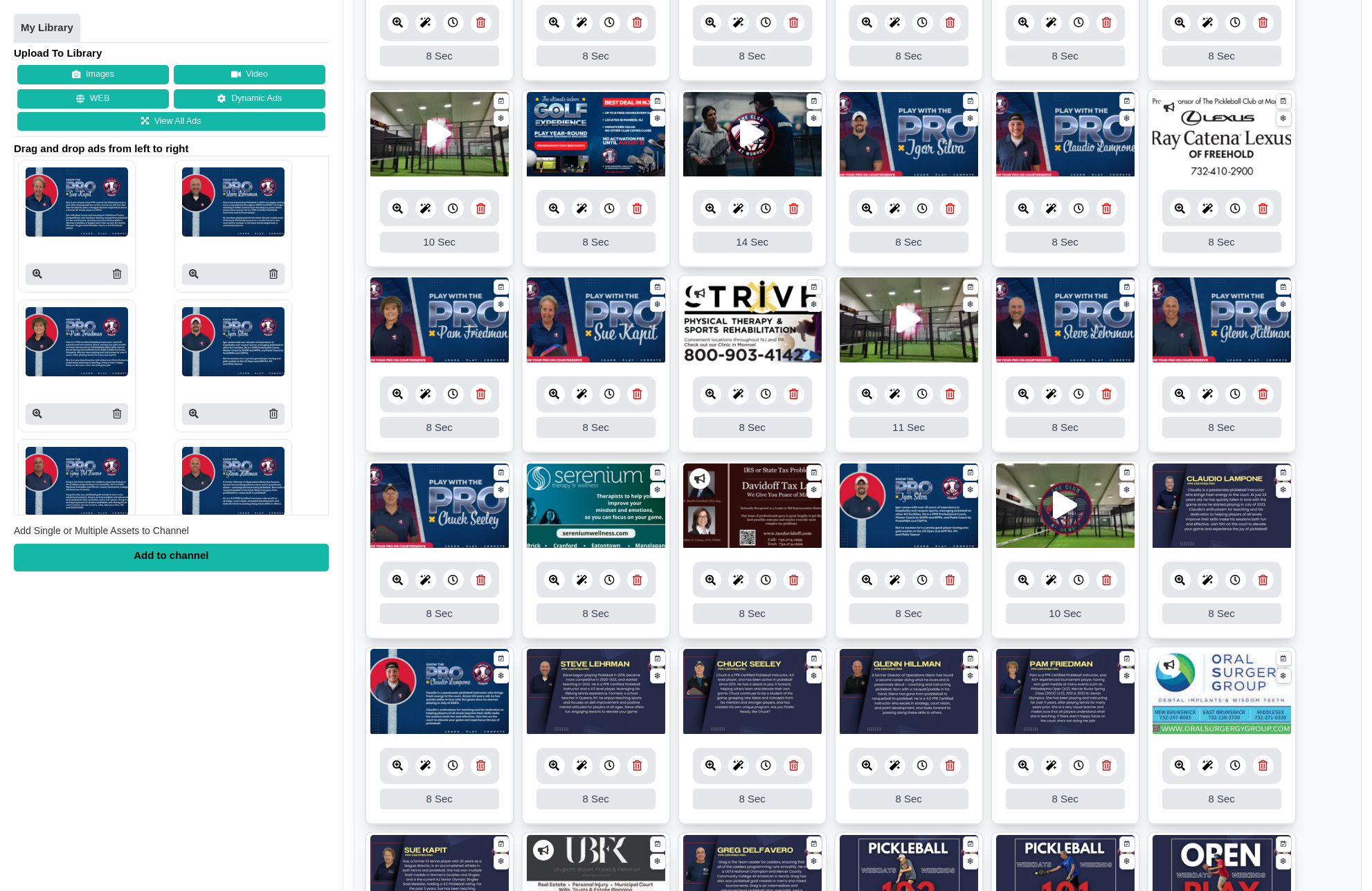
click at [1264, 586] on link at bounding box center [1263, 580] width 21 height 21
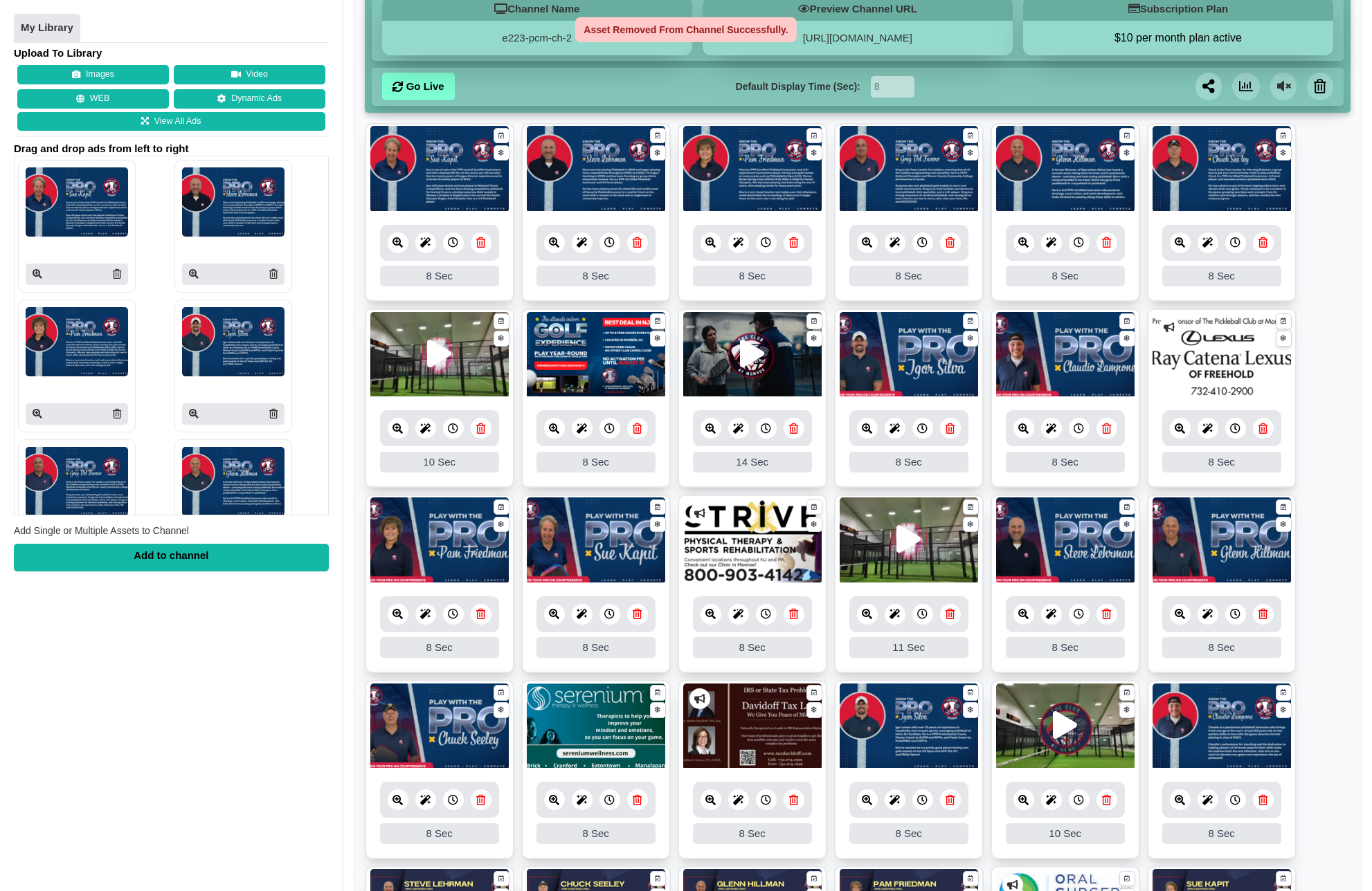
scroll to position [169, 0]
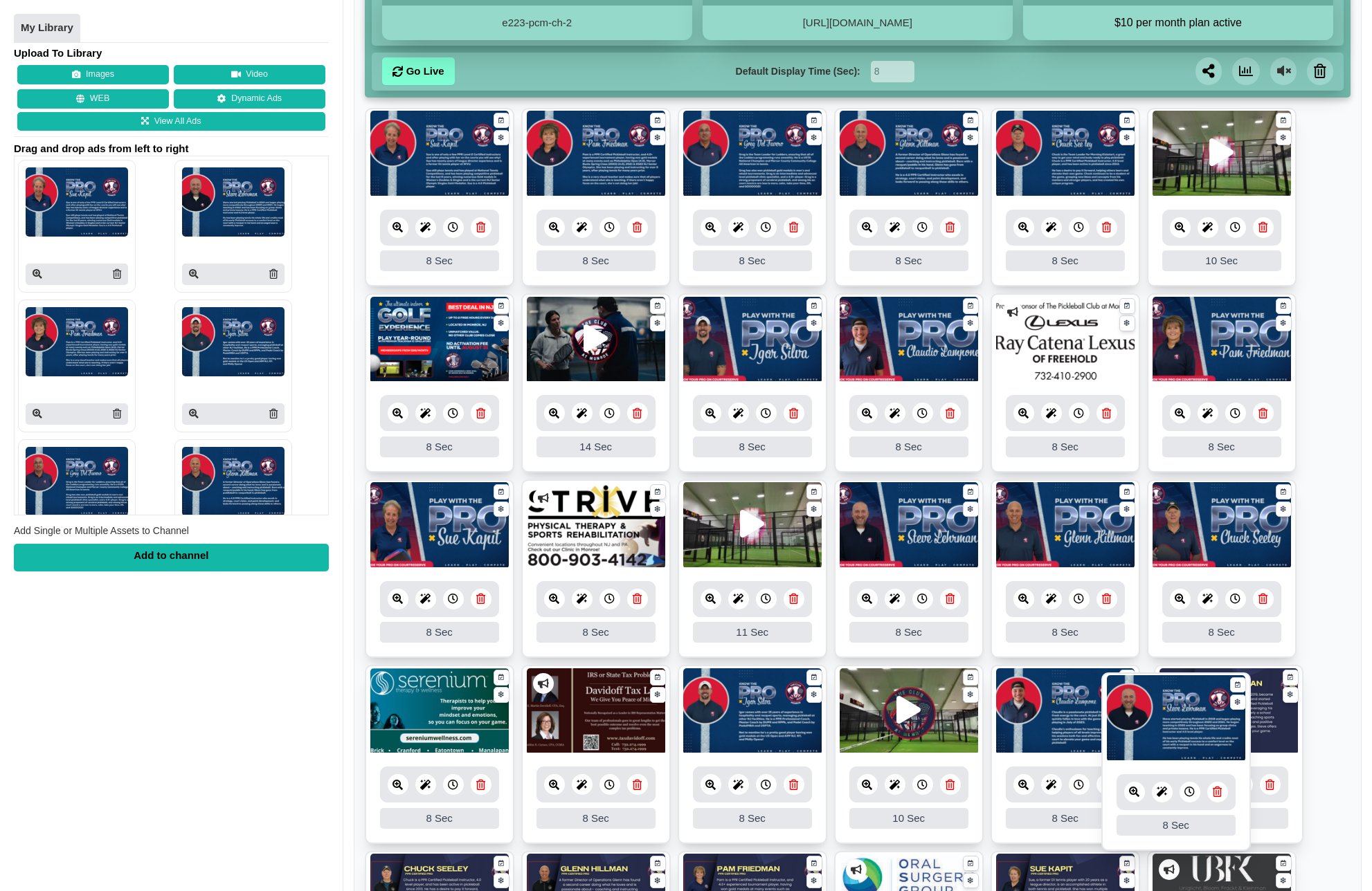
drag, startPoint x: 612, startPoint y: 164, endPoint x: 1192, endPoint y: 728, distance: 809.0
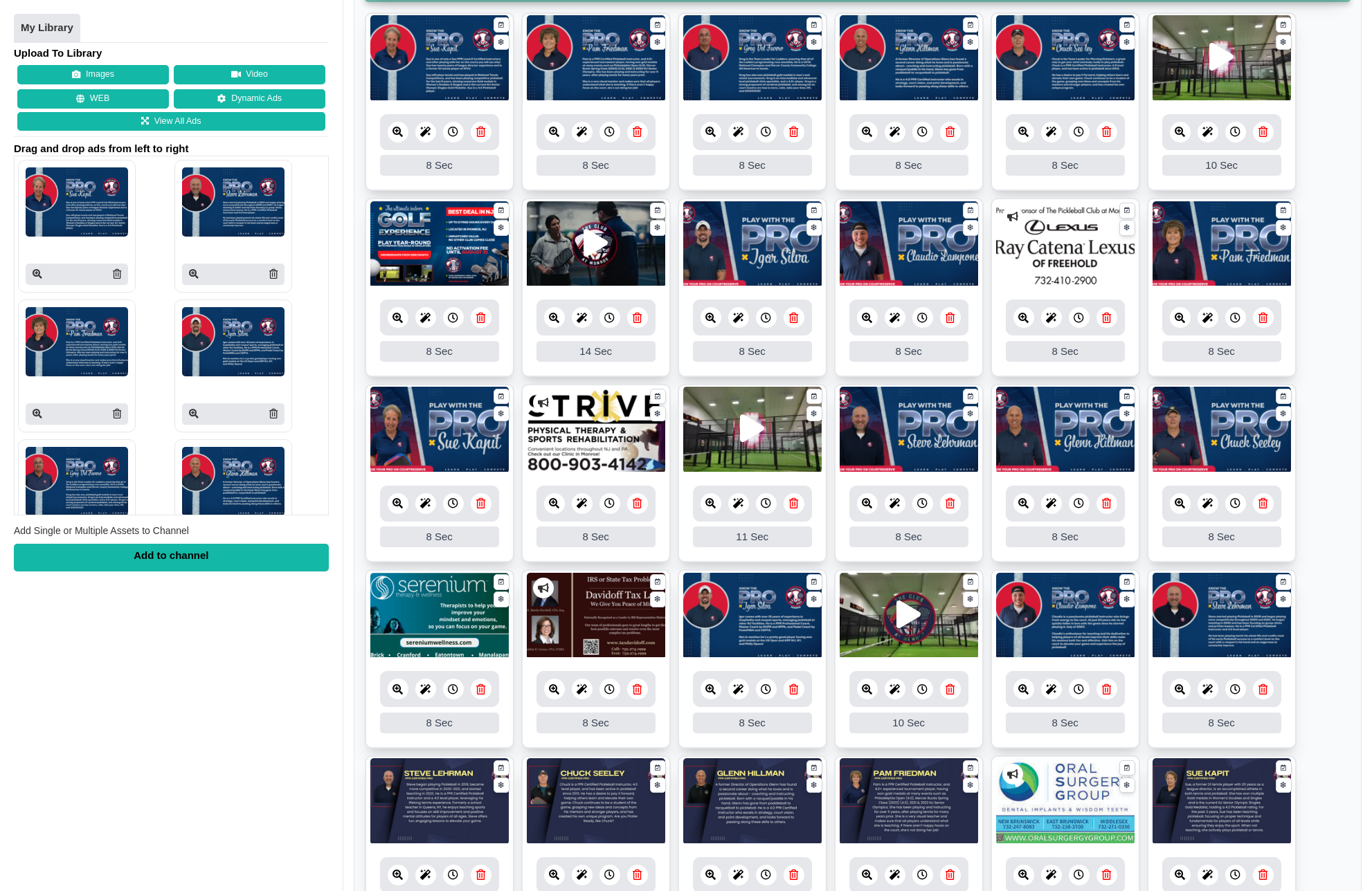
scroll to position [272, 0]
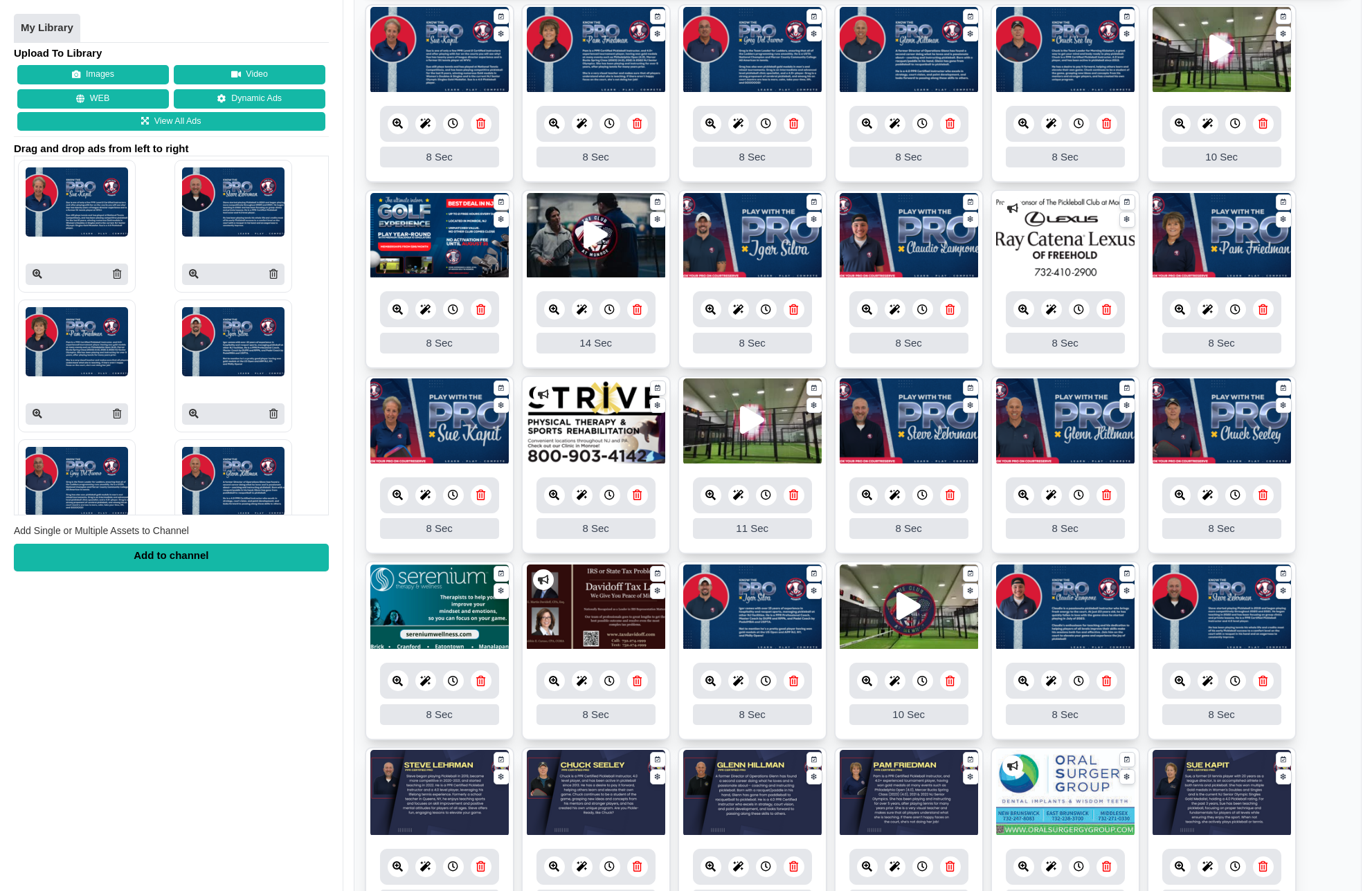
click at [482, 875] on link at bounding box center [481, 867] width 21 height 21
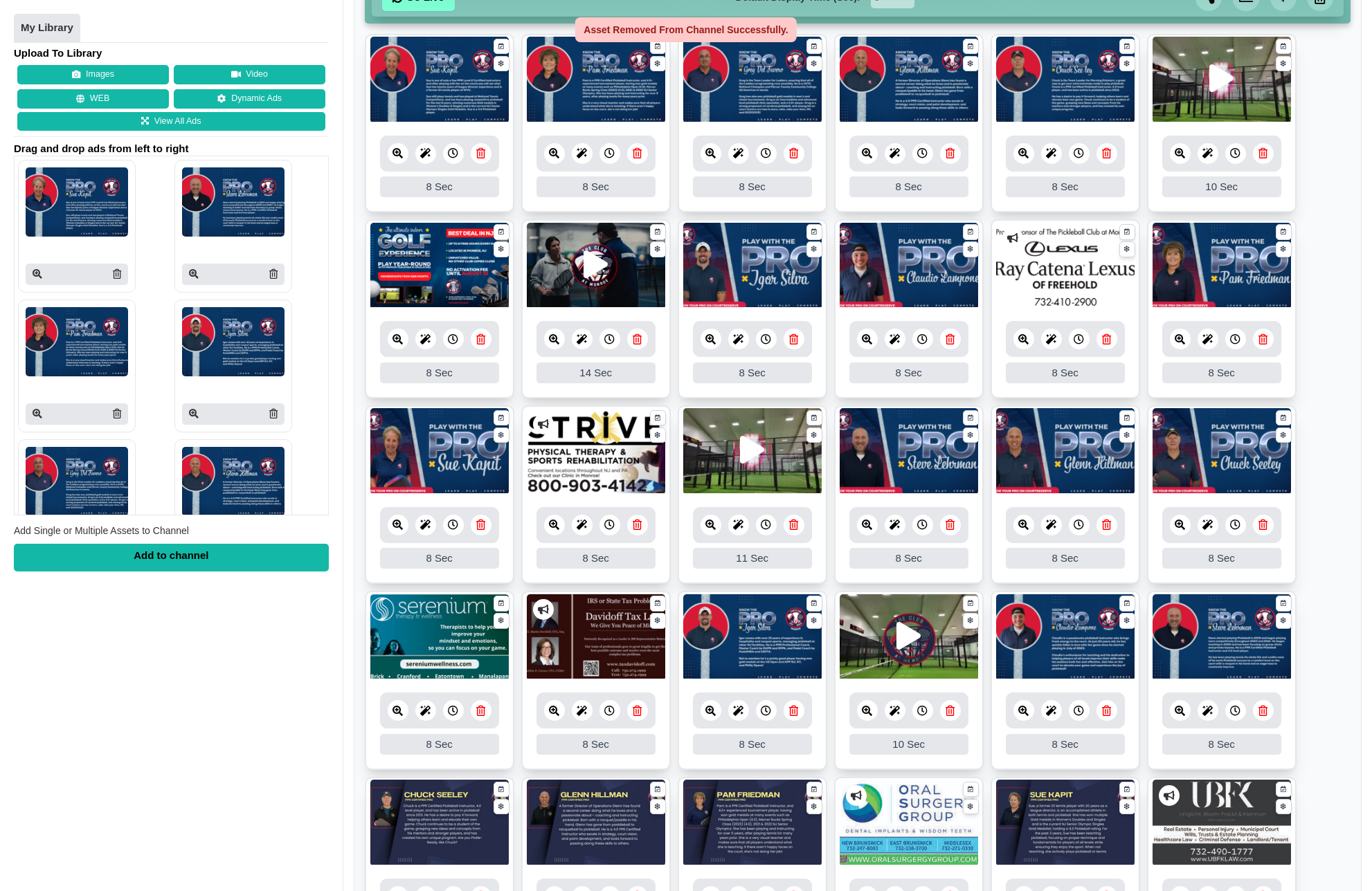
scroll to position [209, 0]
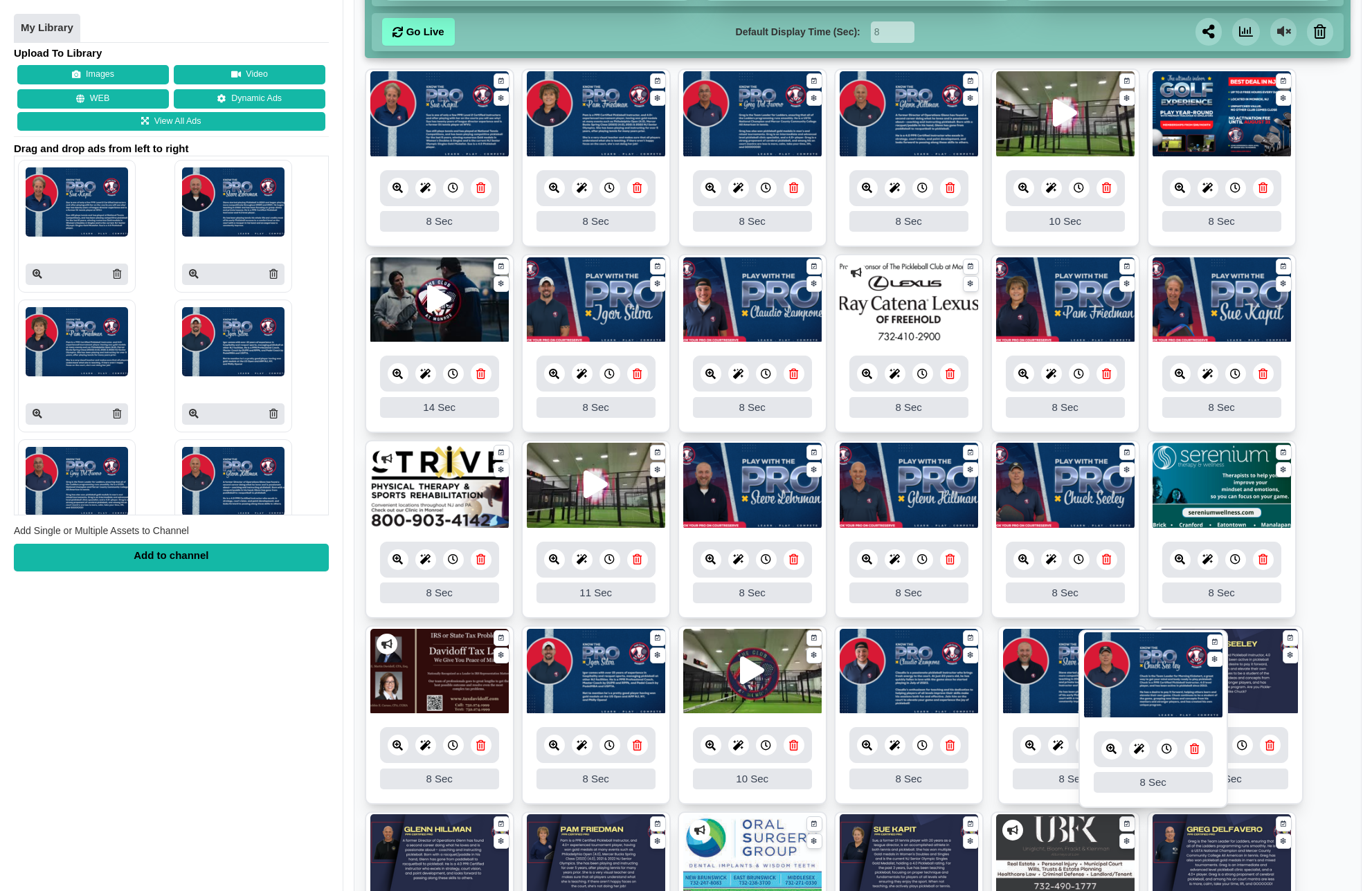
drag, startPoint x: 1064, startPoint y: 123, endPoint x: 1153, endPoint y: 684, distance: 568.0
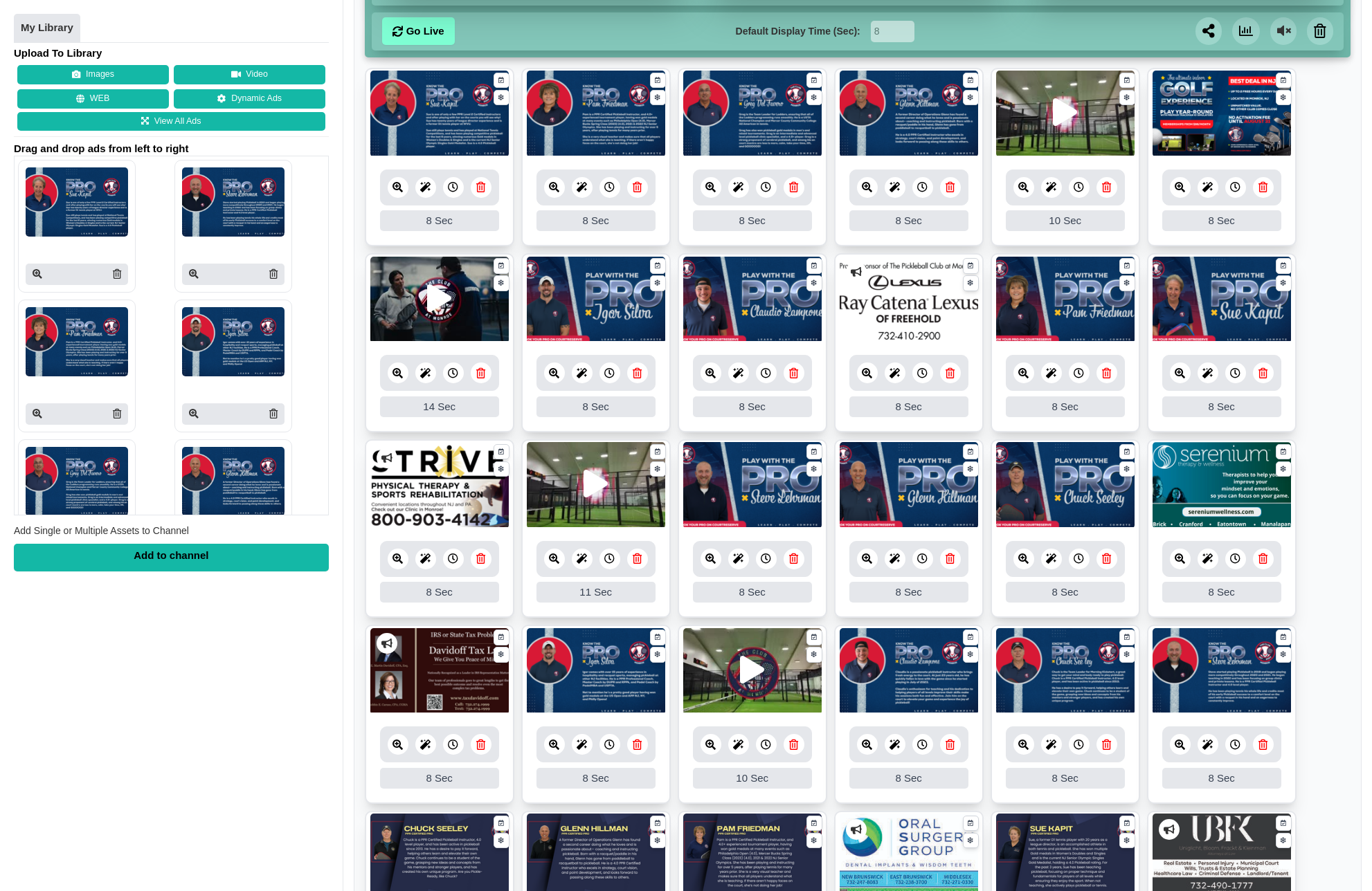
scroll to position [211, 0]
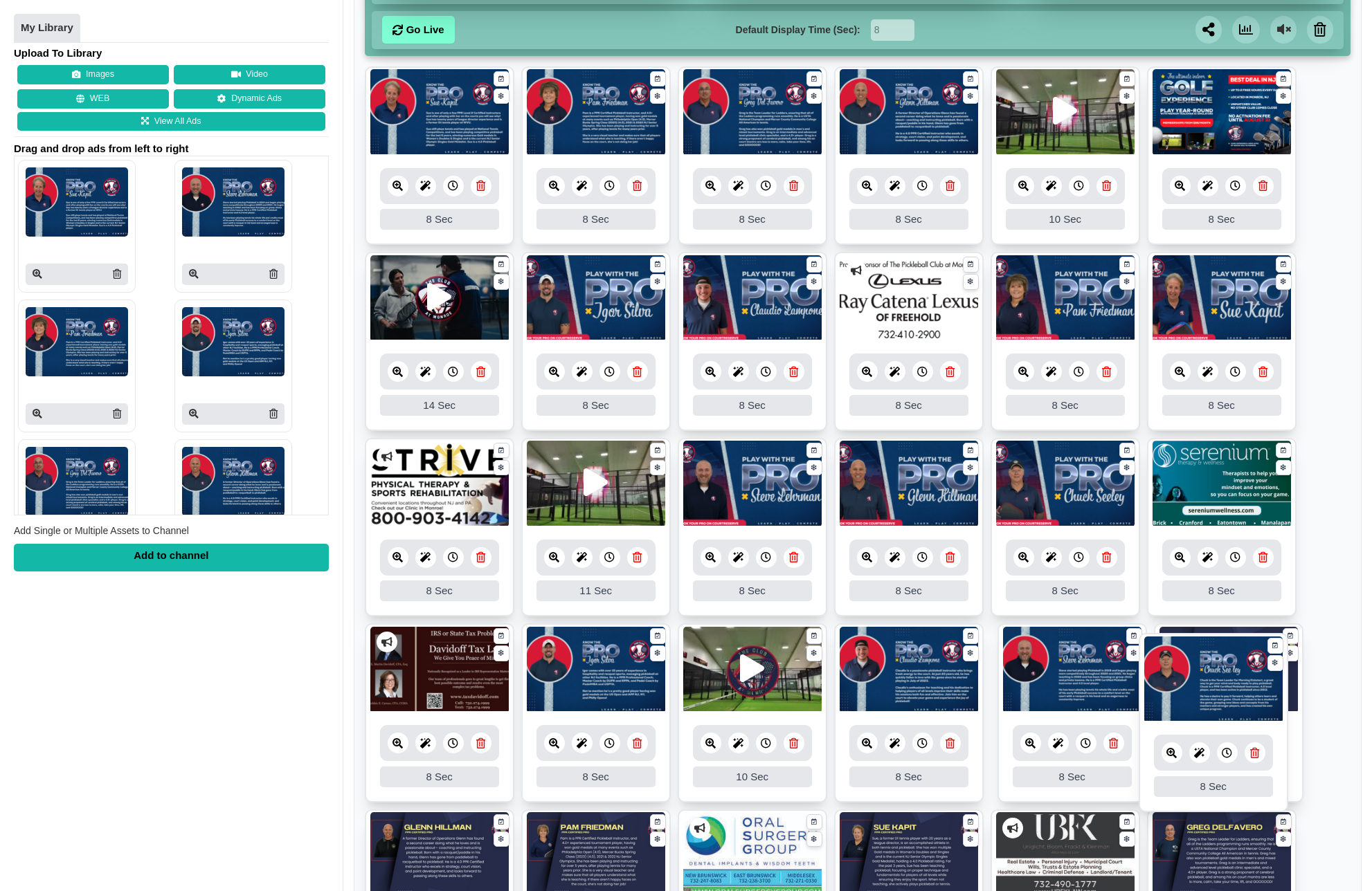
drag, startPoint x: 1075, startPoint y: 689, endPoint x: 1223, endPoint y: 699, distance: 148.3
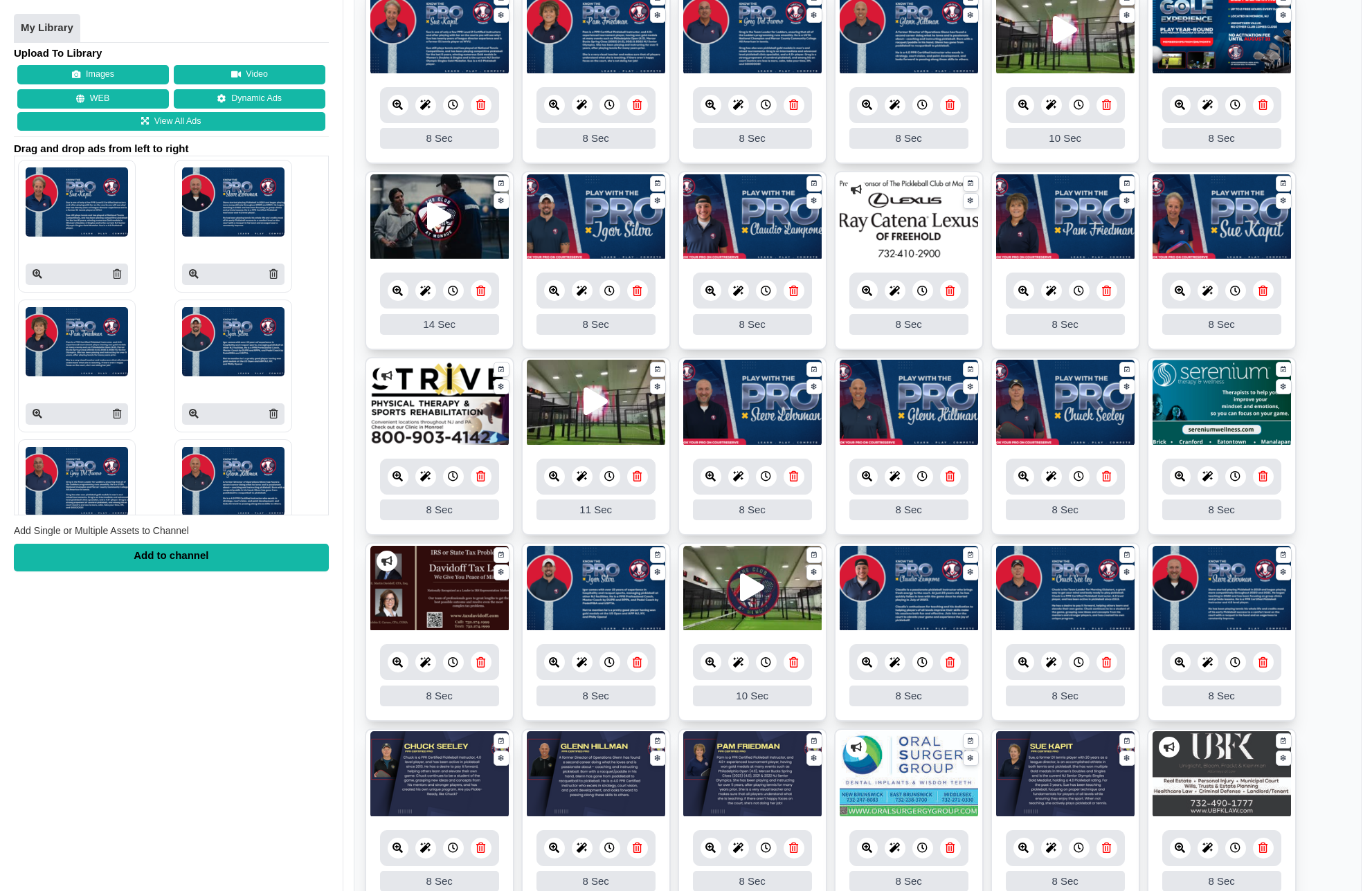
scroll to position [280, 0]
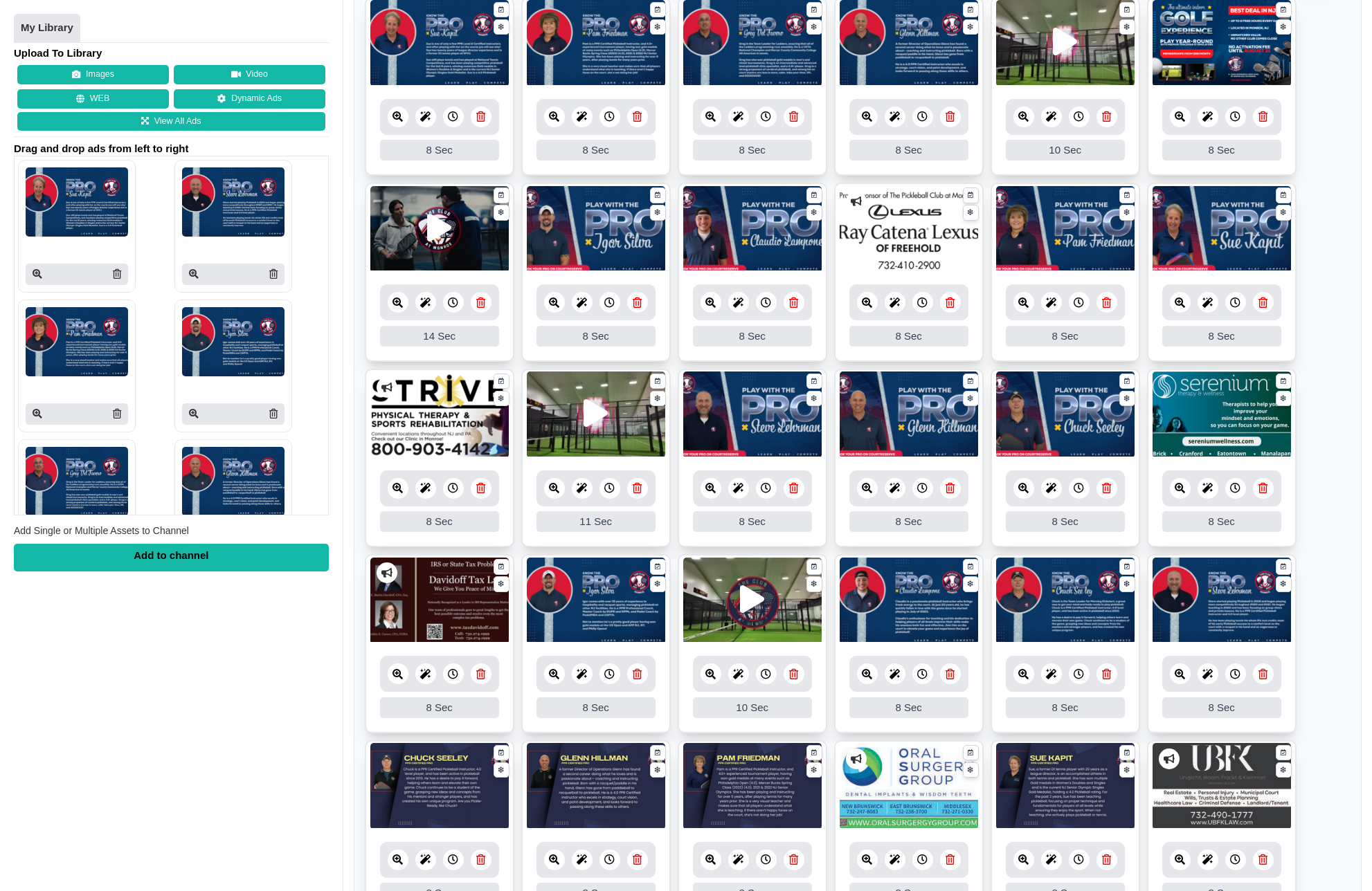
click at [483, 869] on link at bounding box center [481, 860] width 21 height 21
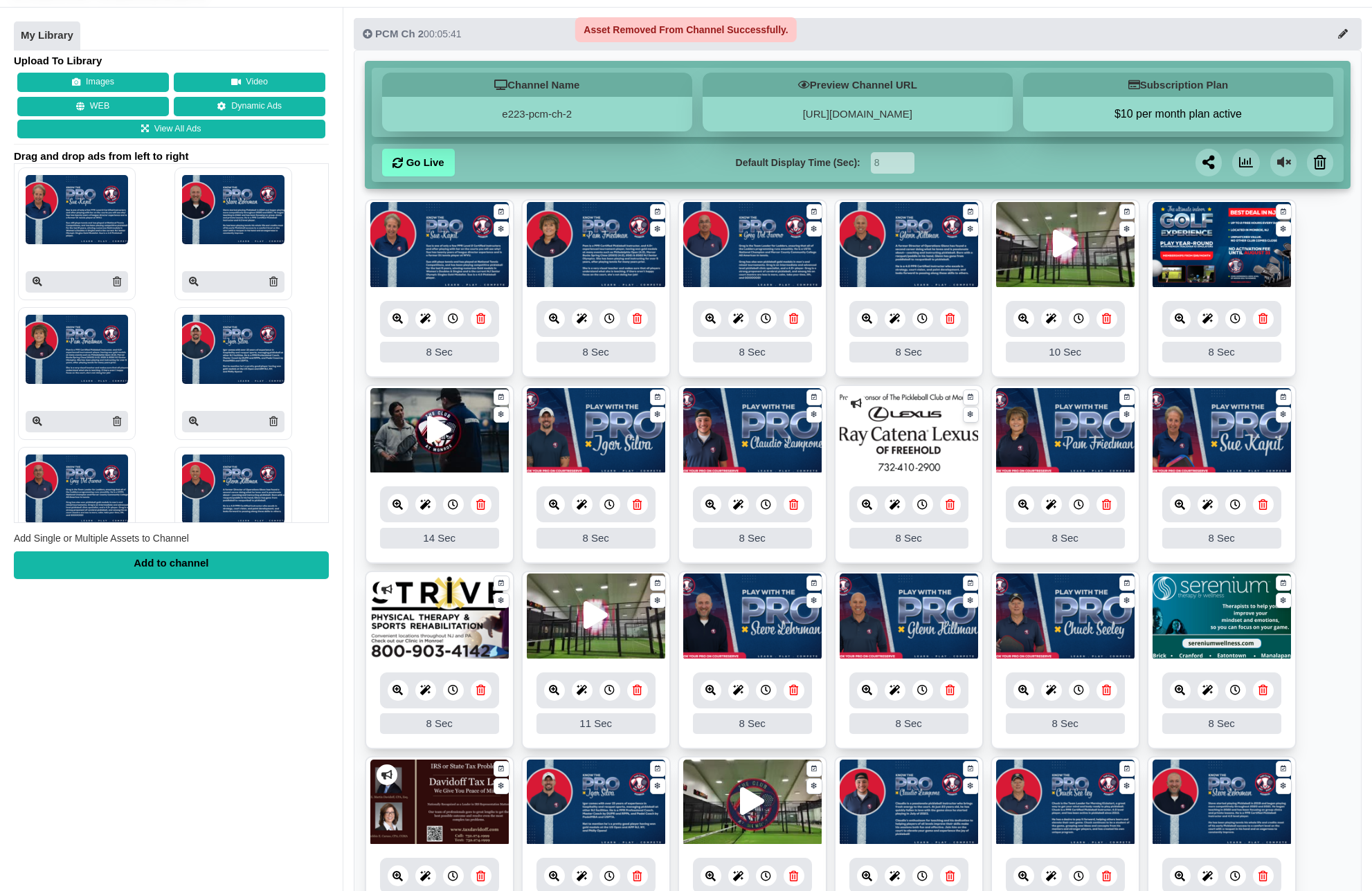
scroll to position [65, 0]
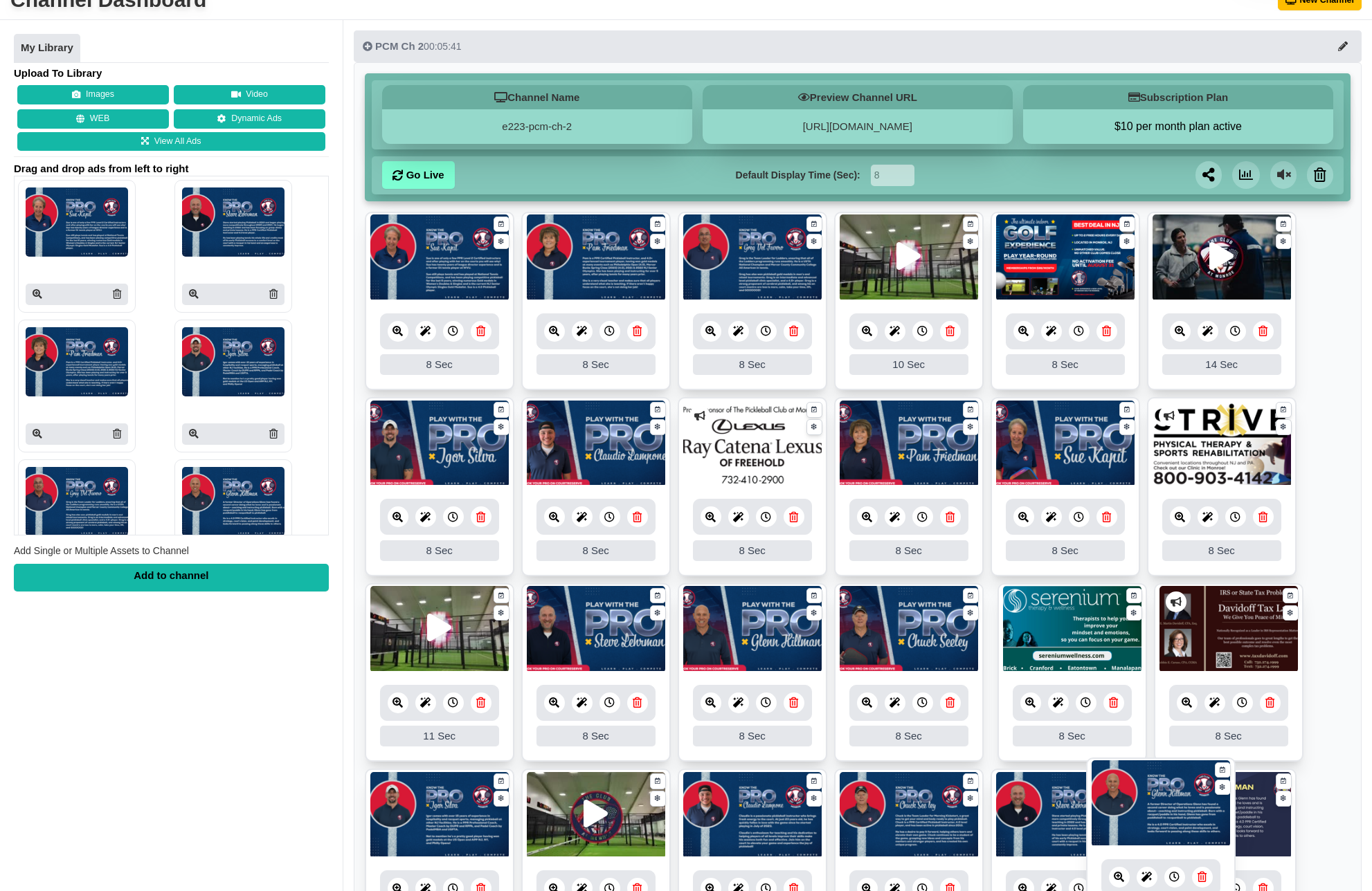
drag, startPoint x: 910, startPoint y: 268, endPoint x: 1162, endPoint y: 816, distance: 603.2
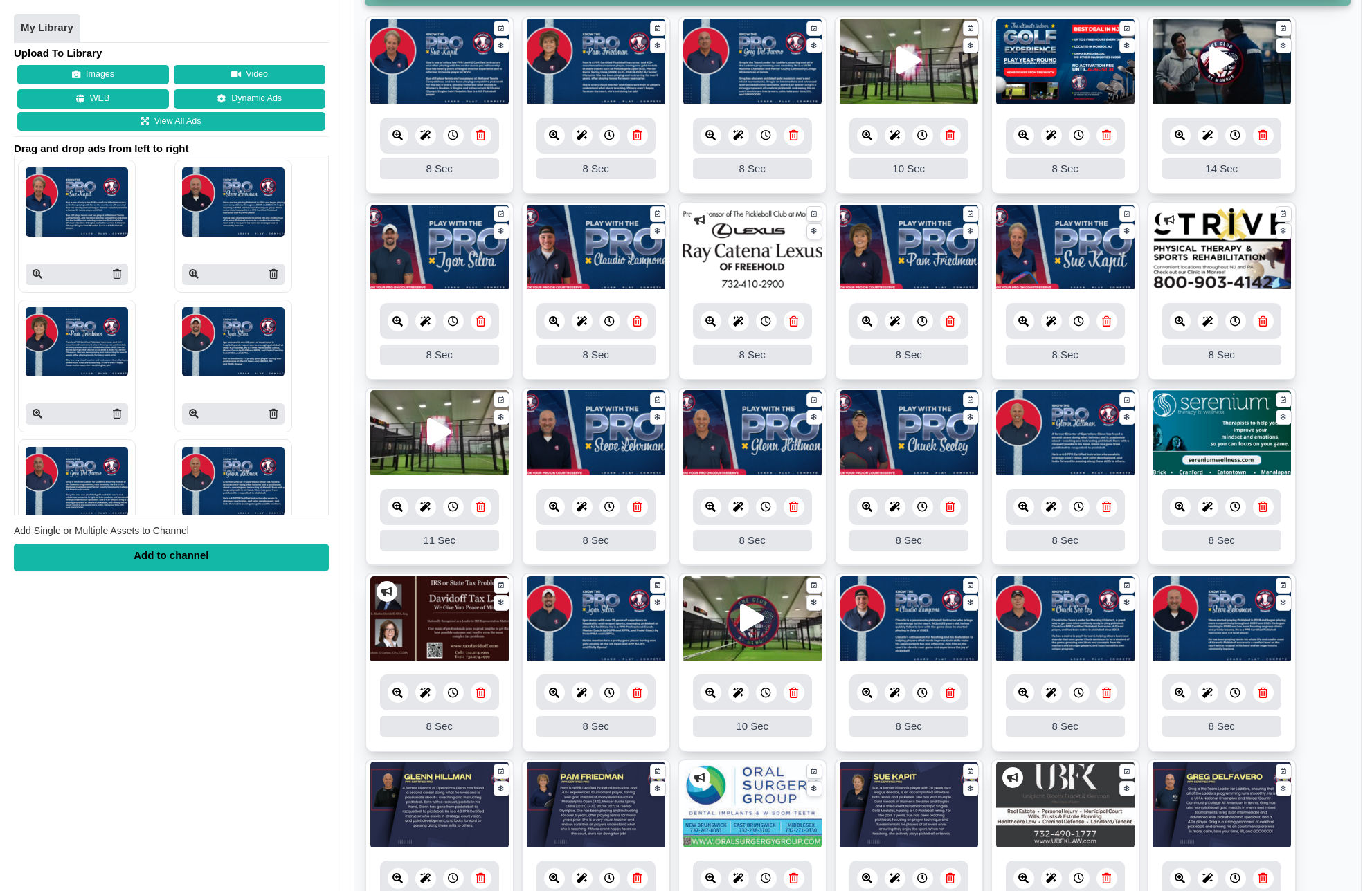
scroll to position [293, 0]
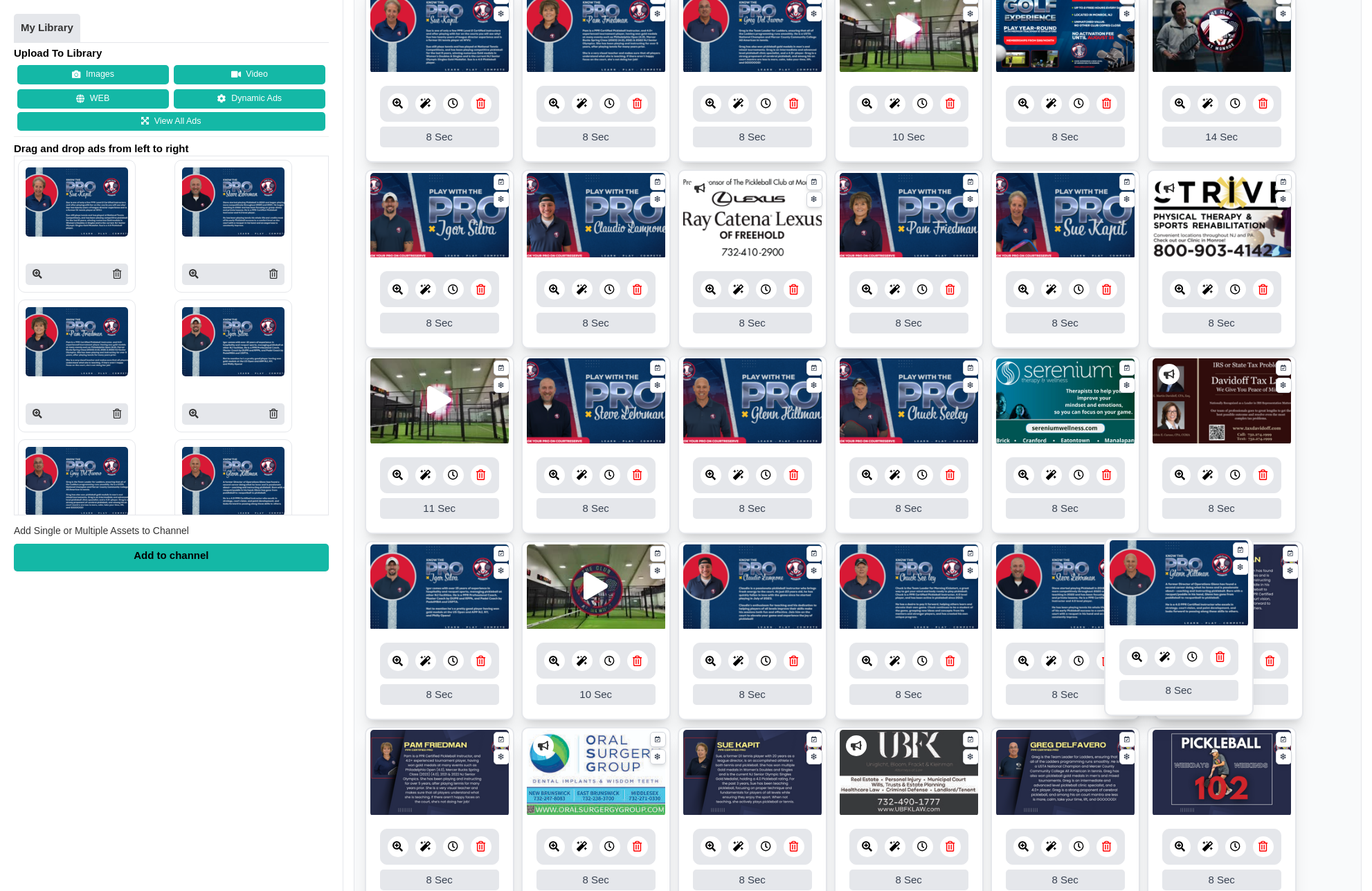
drag, startPoint x: 1048, startPoint y: 412, endPoint x: 1161, endPoint y: 594, distance: 214.2
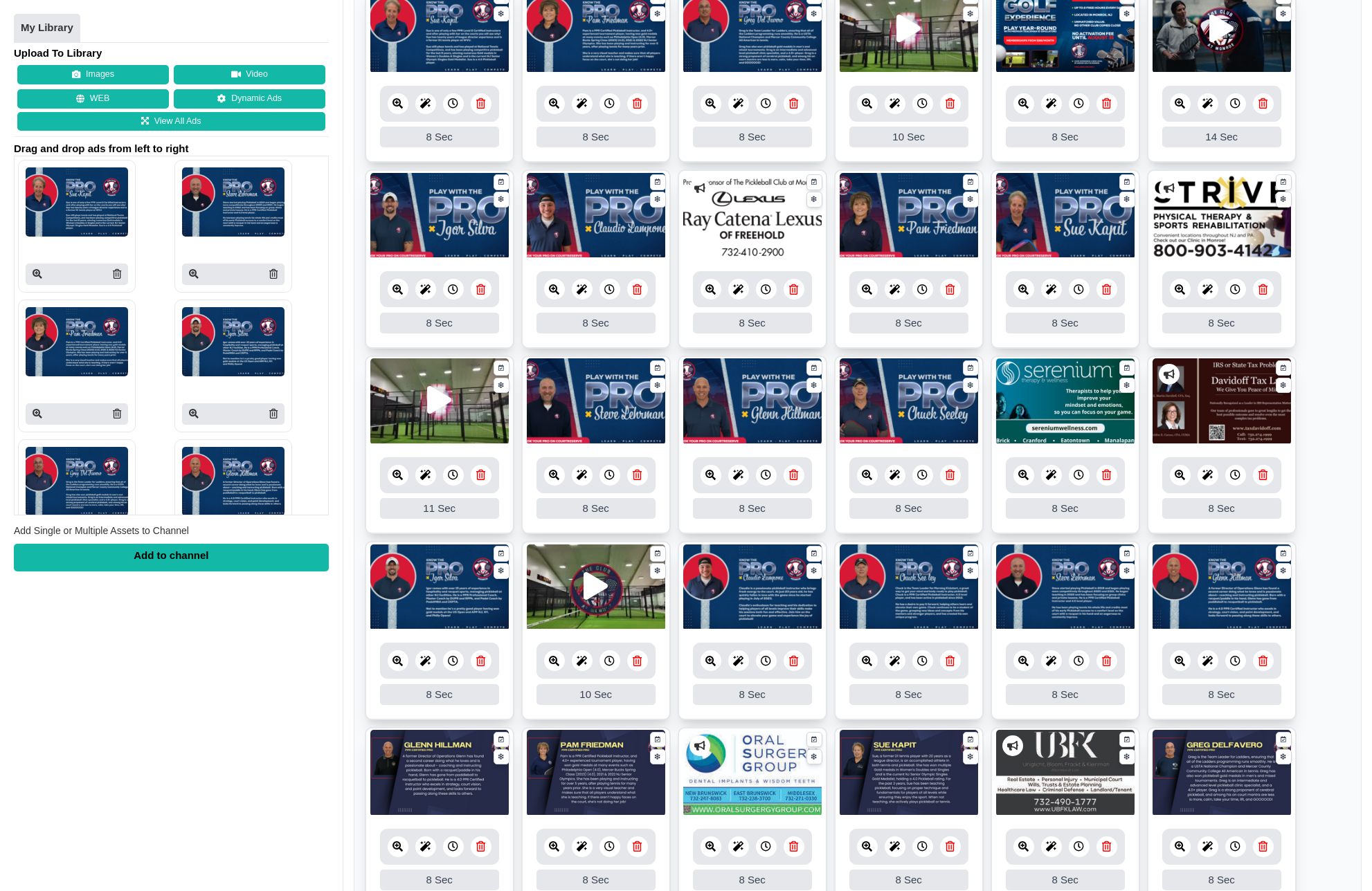
click at [479, 850] on icon at bounding box center [480, 847] width 9 height 11
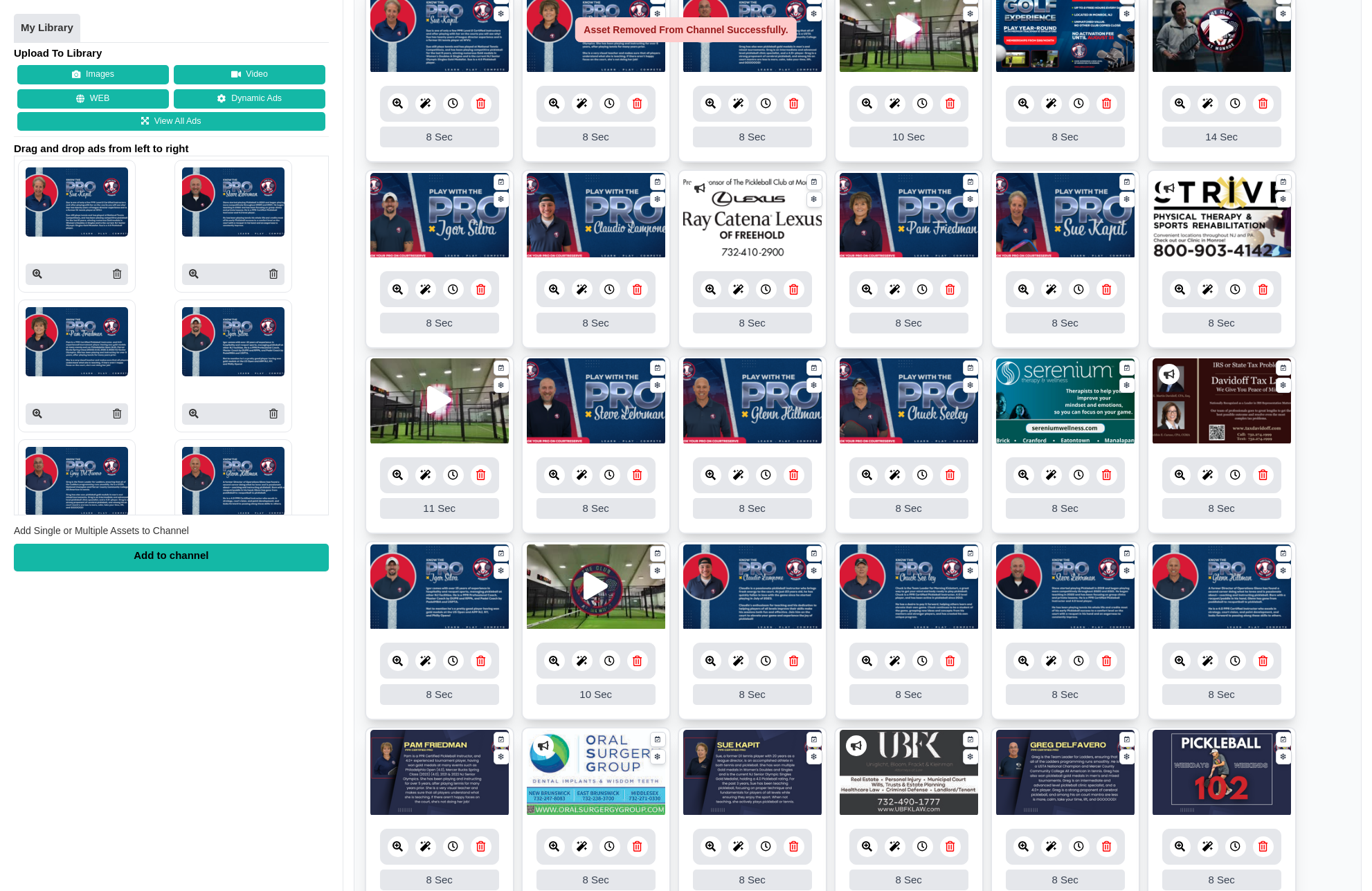
scroll to position [215, 0]
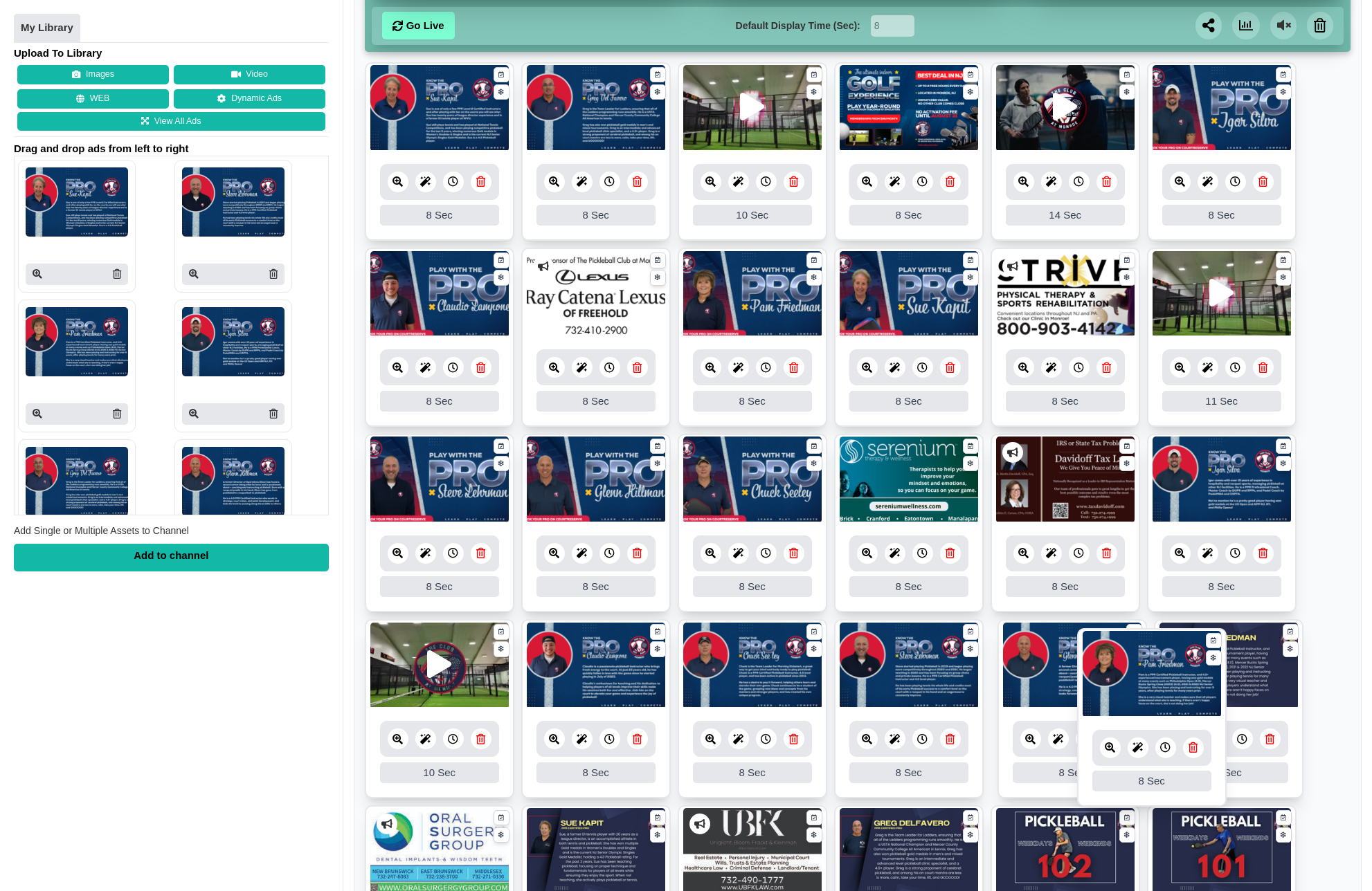
drag, startPoint x: 593, startPoint y: 120, endPoint x: 1151, endPoint y: 687, distance: 795.5
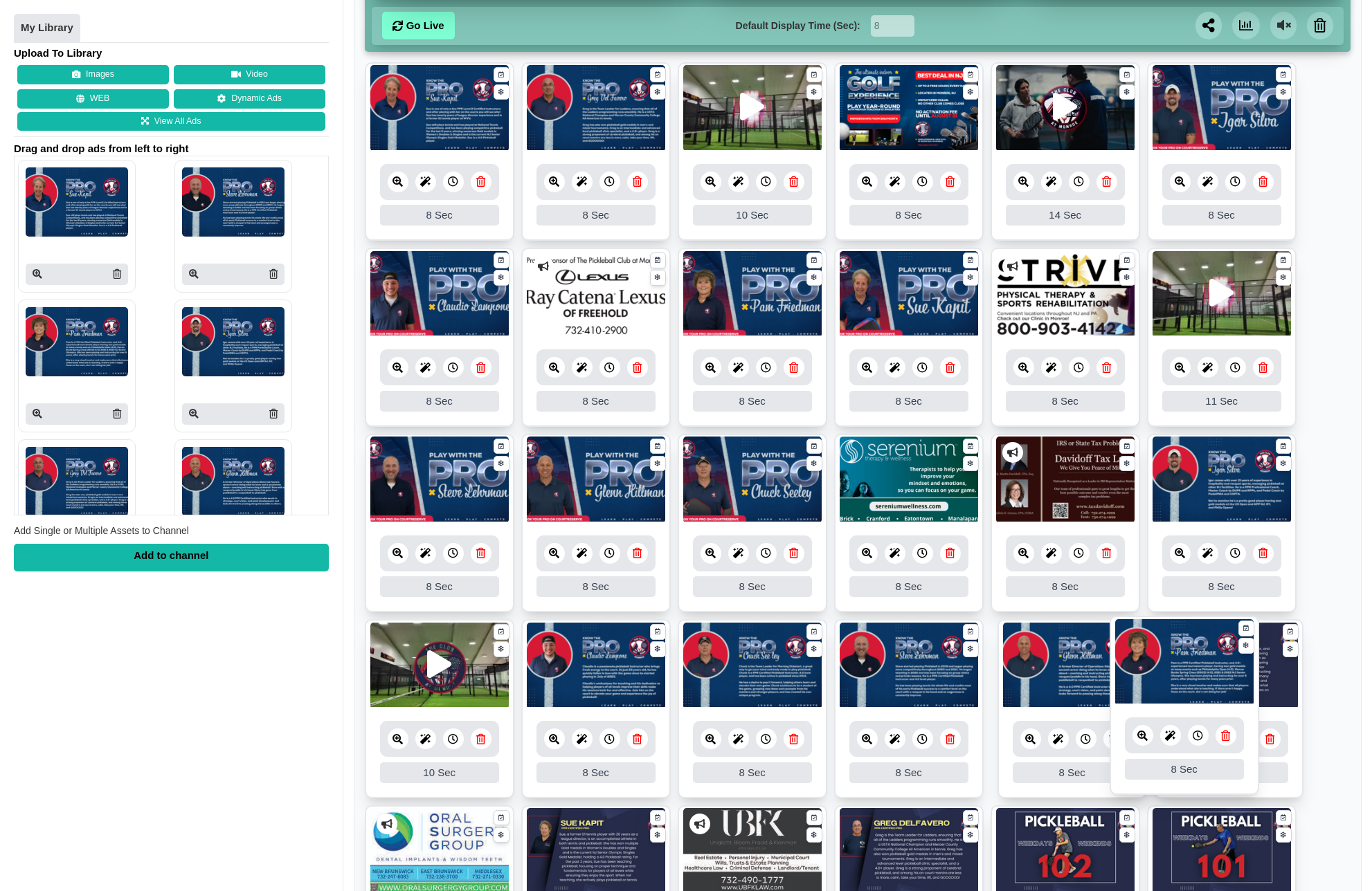
drag, startPoint x: 1026, startPoint y: 681, endPoint x: 1142, endPoint y: 677, distance: 116.1
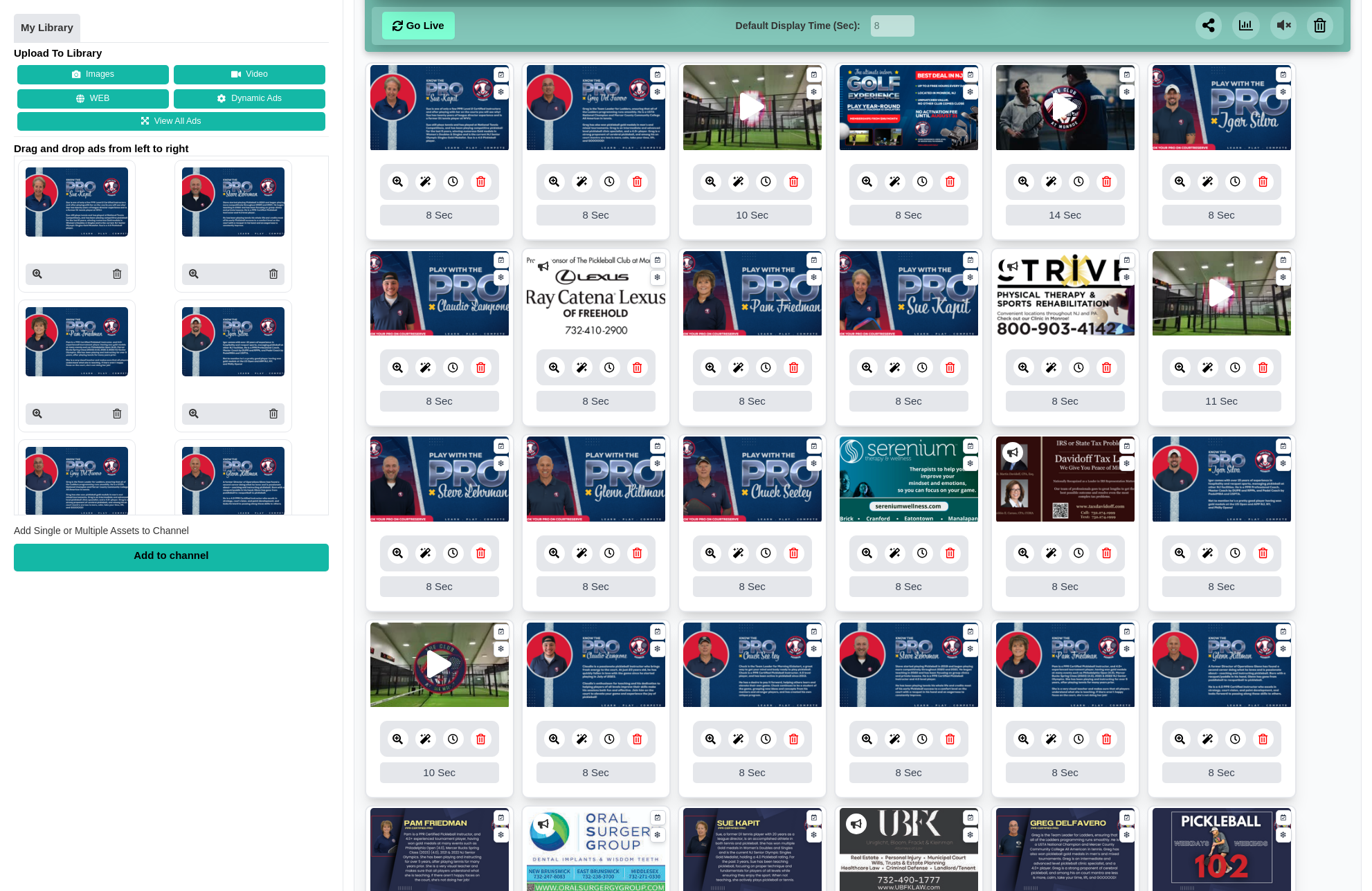
scroll to position [439, 0]
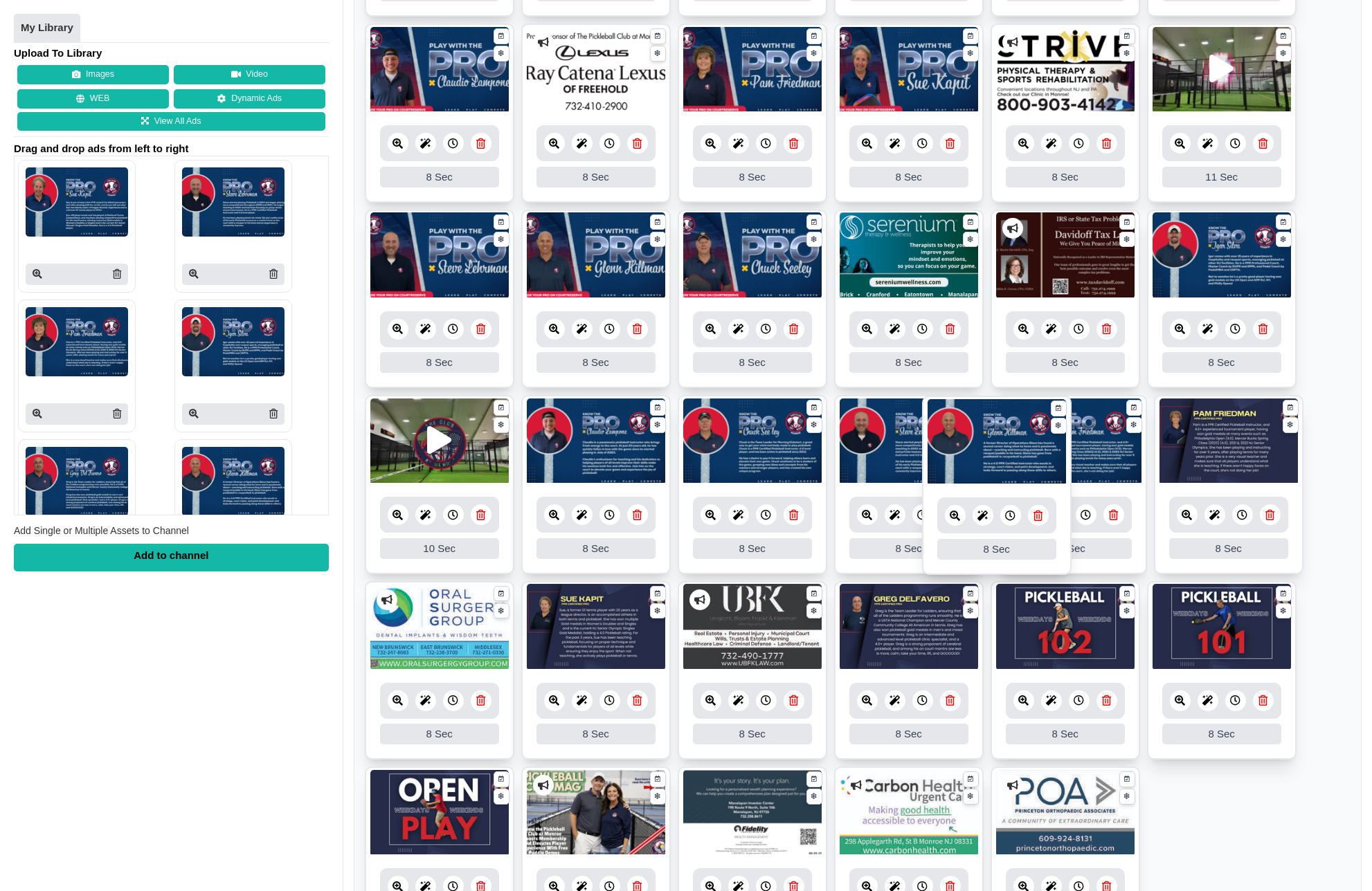
drag, startPoint x: 1192, startPoint y: 466, endPoint x: 967, endPoint y: 467, distance: 225.0
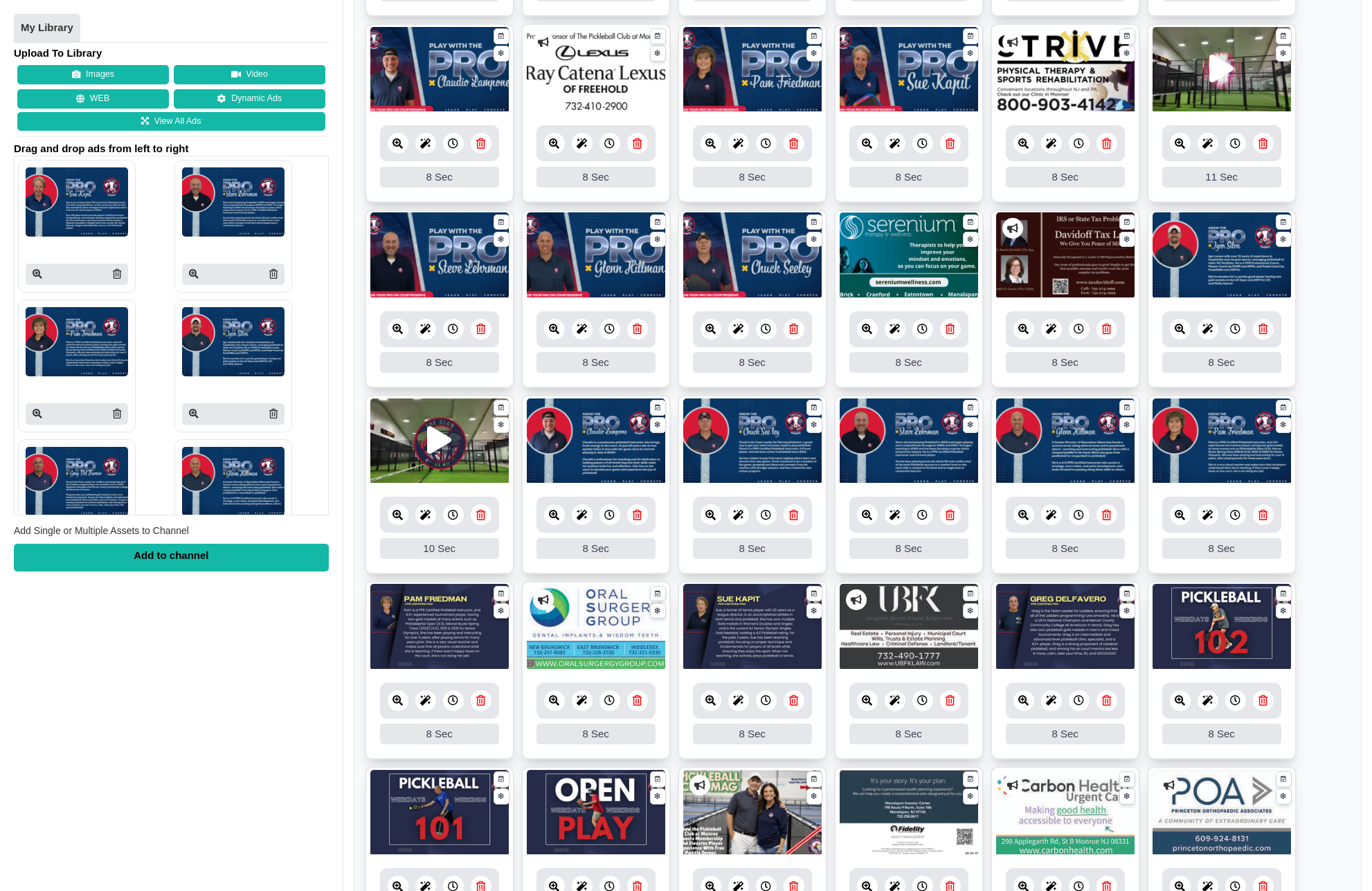
click at [480, 704] on icon at bounding box center [480, 700] width 9 height 11
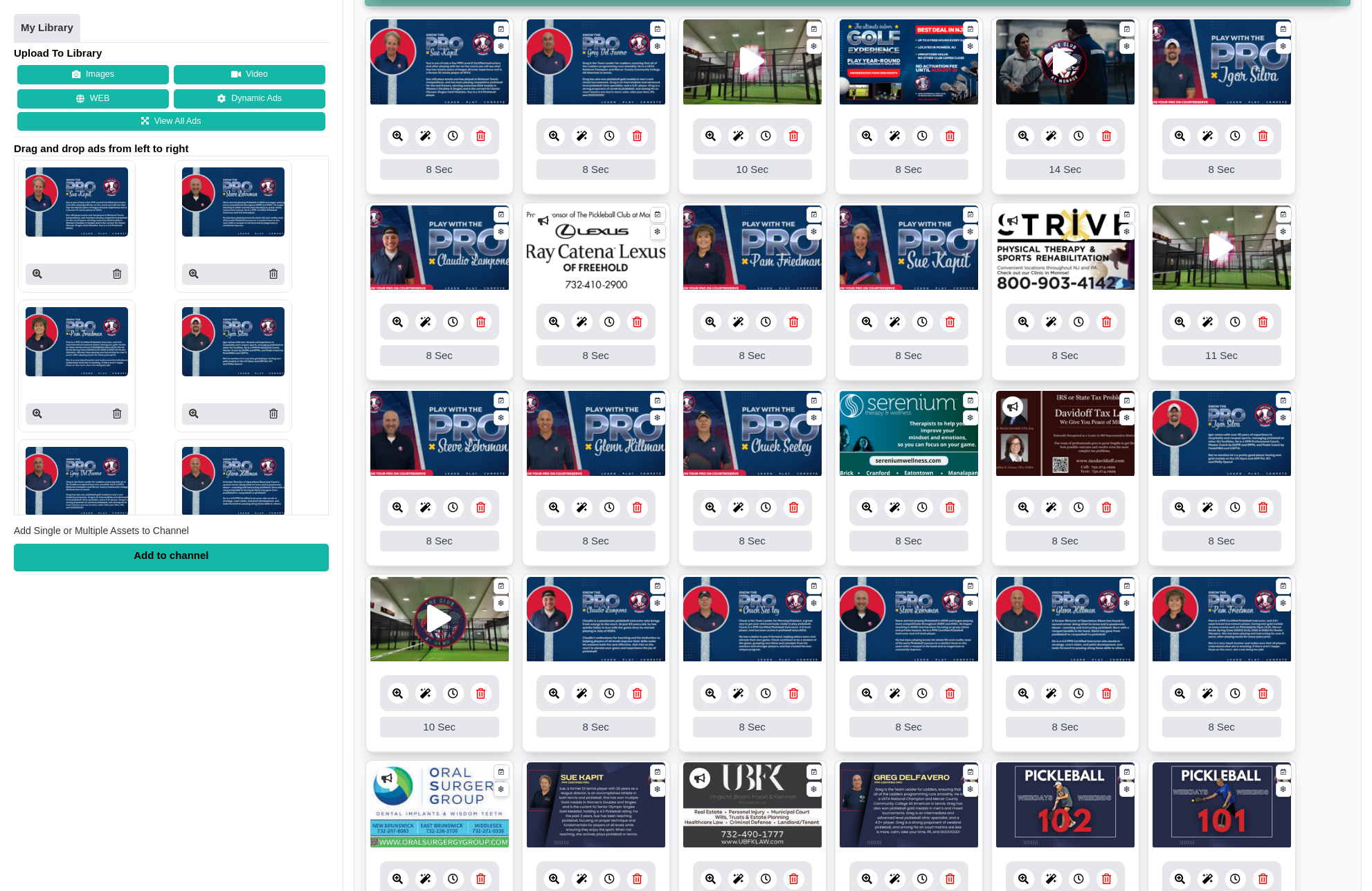
scroll to position [250, 0]
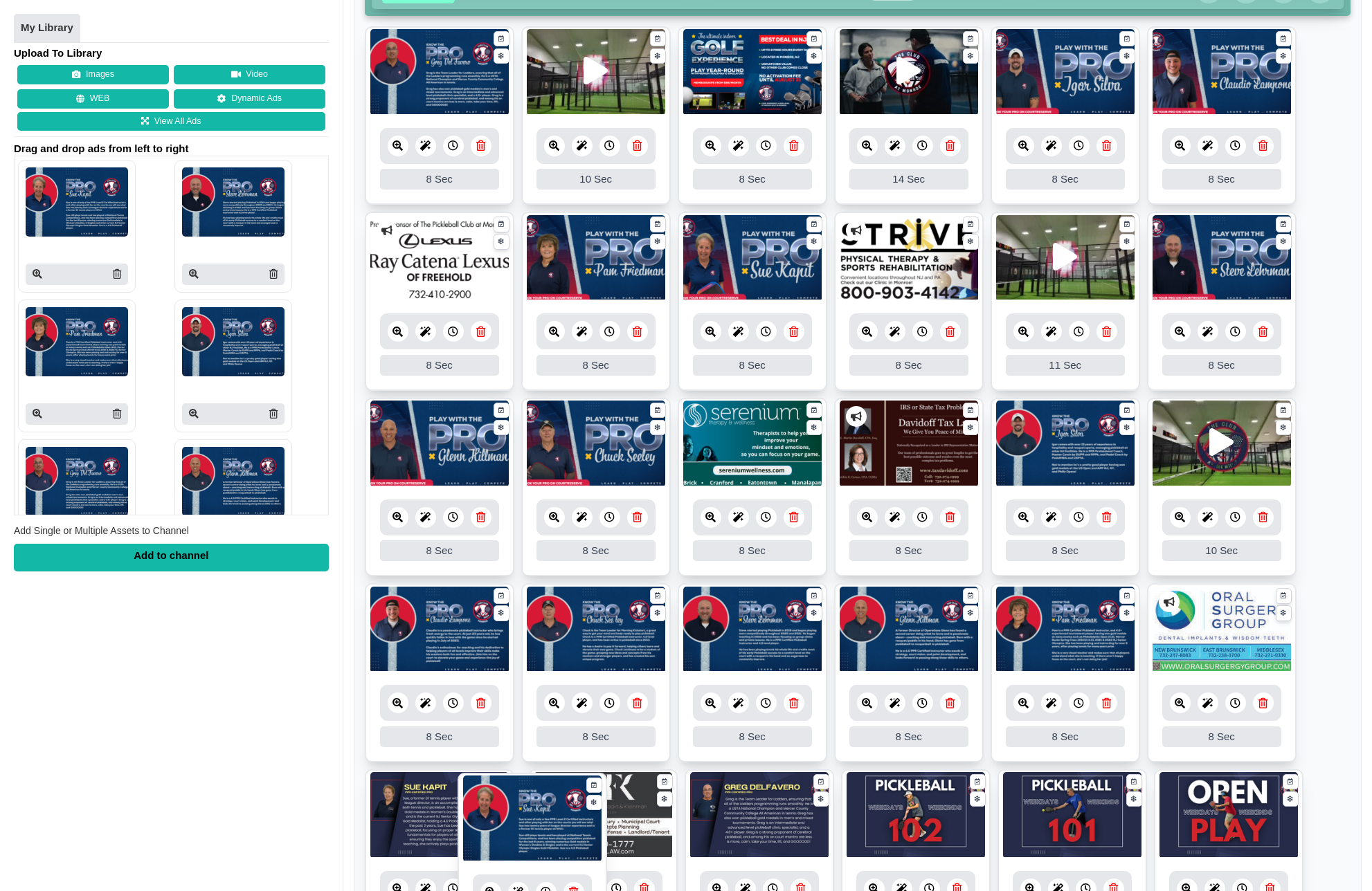
drag, startPoint x: 444, startPoint y: 79, endPoint x: 536, endPoint y: 826, distance: 752.6
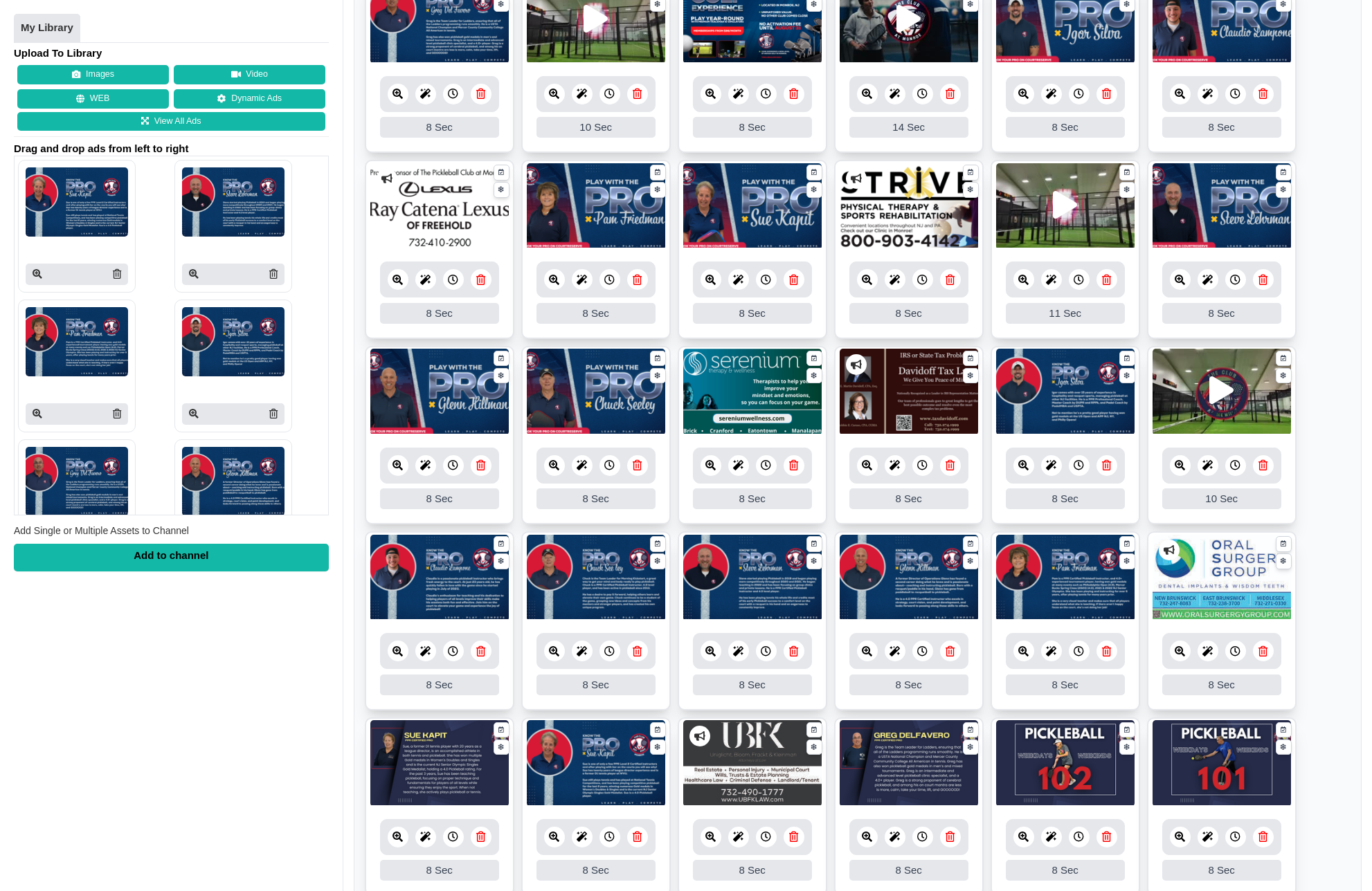
scroll to position [319, 0]
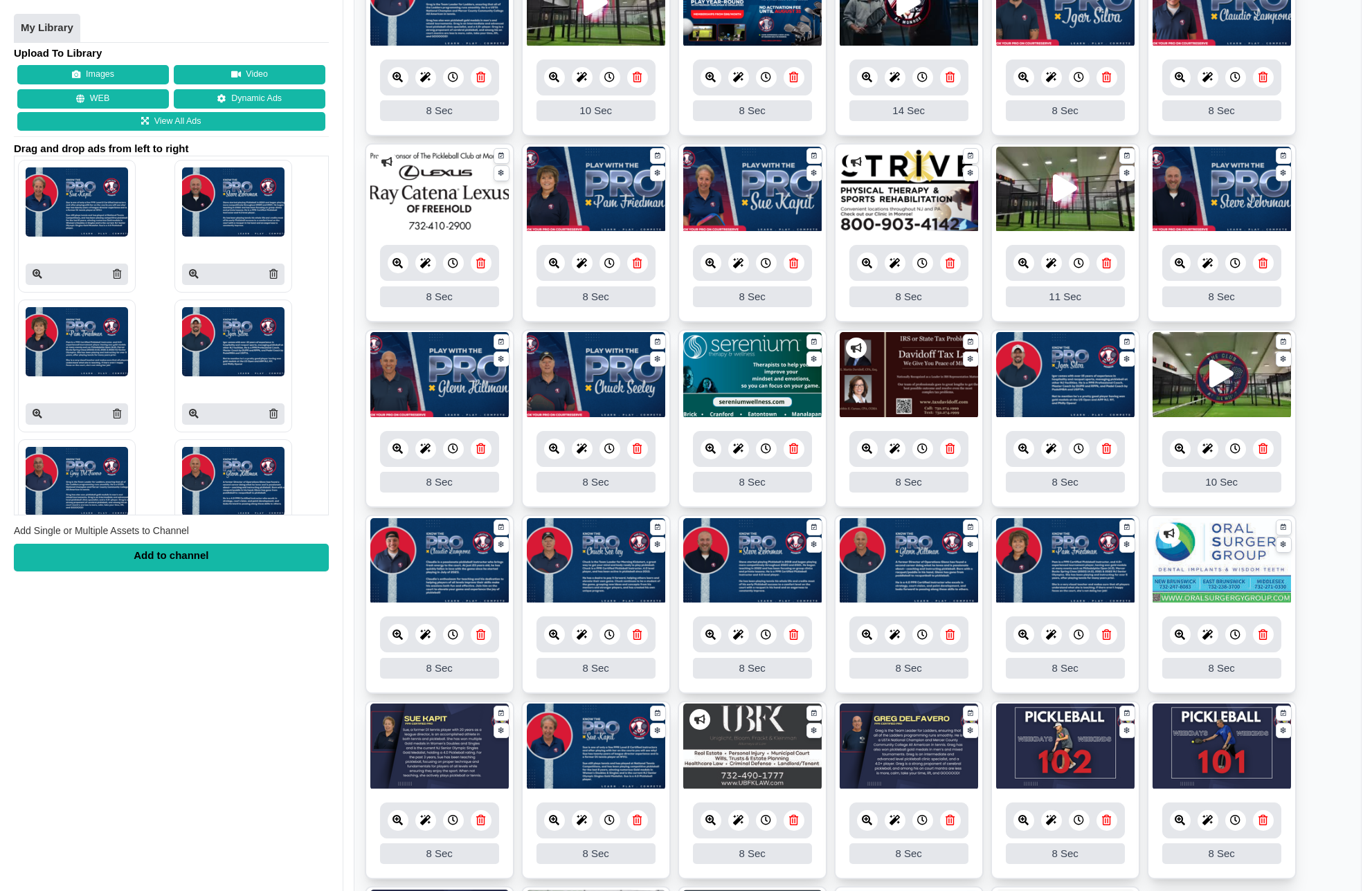
click at [482, 820] on icon at bounding box center [480, 820] width 9 height 11
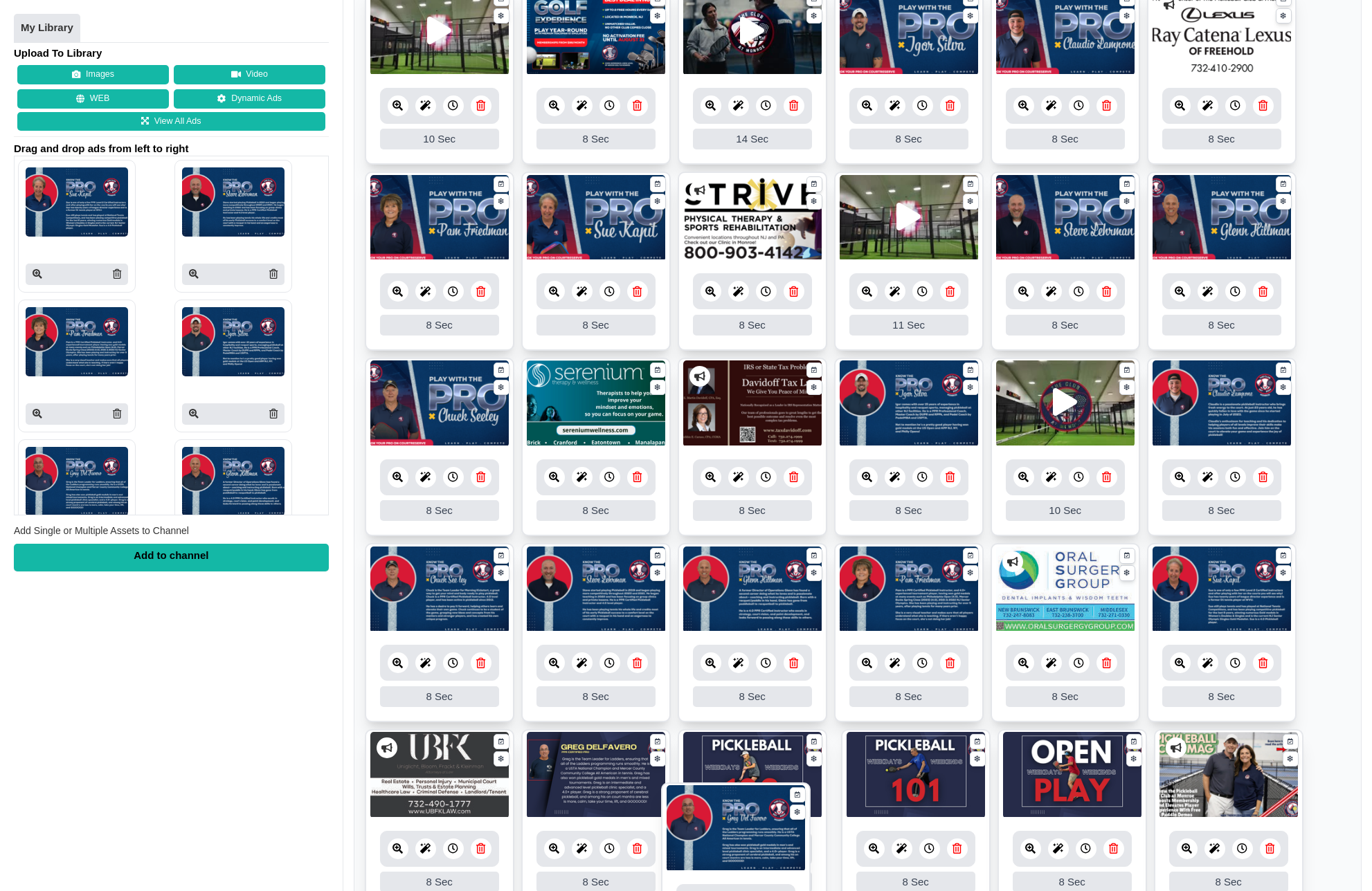
scroll to position [318, 0]
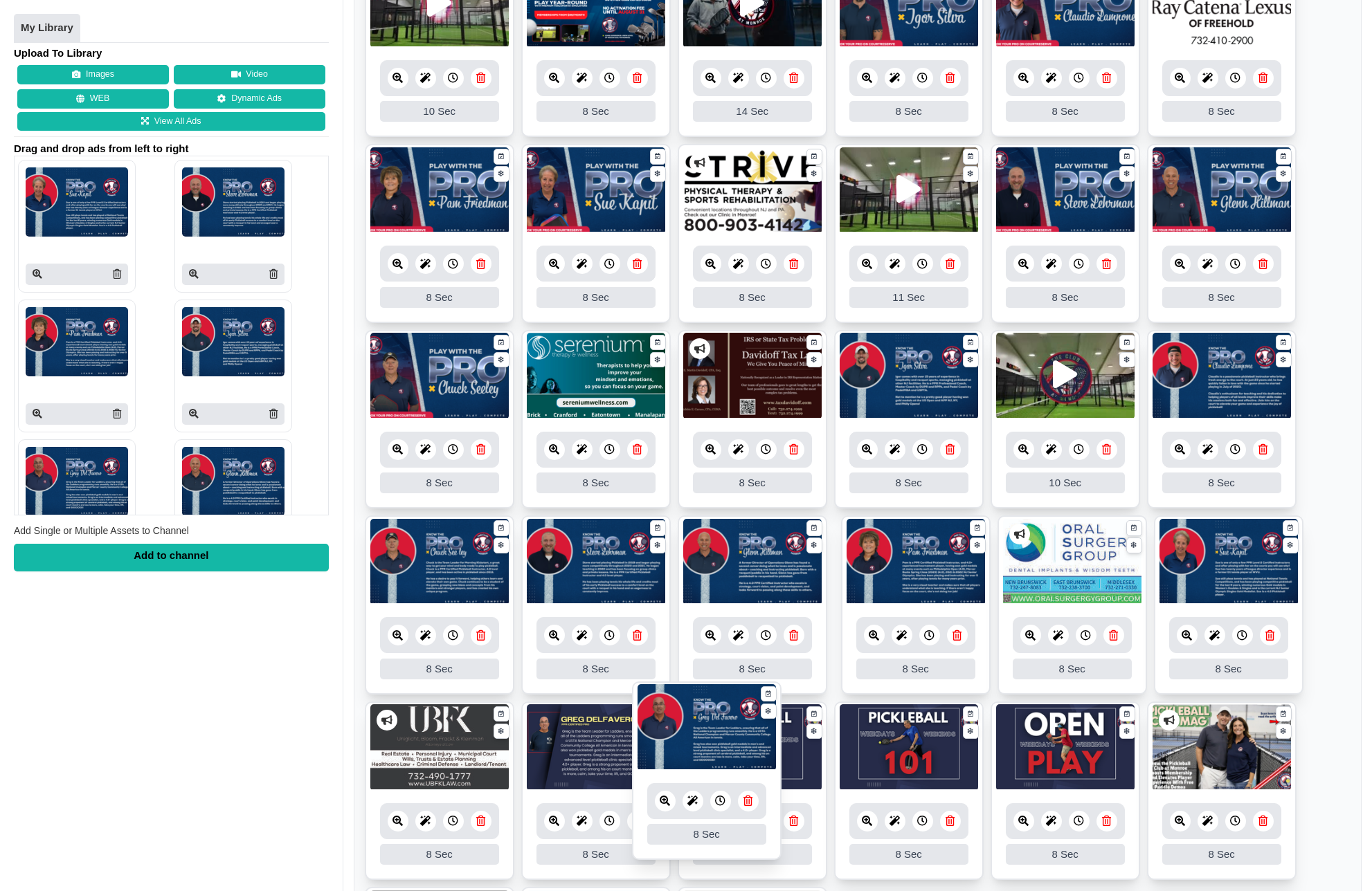
drag, startPoint x: 412, startPoint y: 191, endPoint x: 679, endPoint y: 734, distance: 605.1
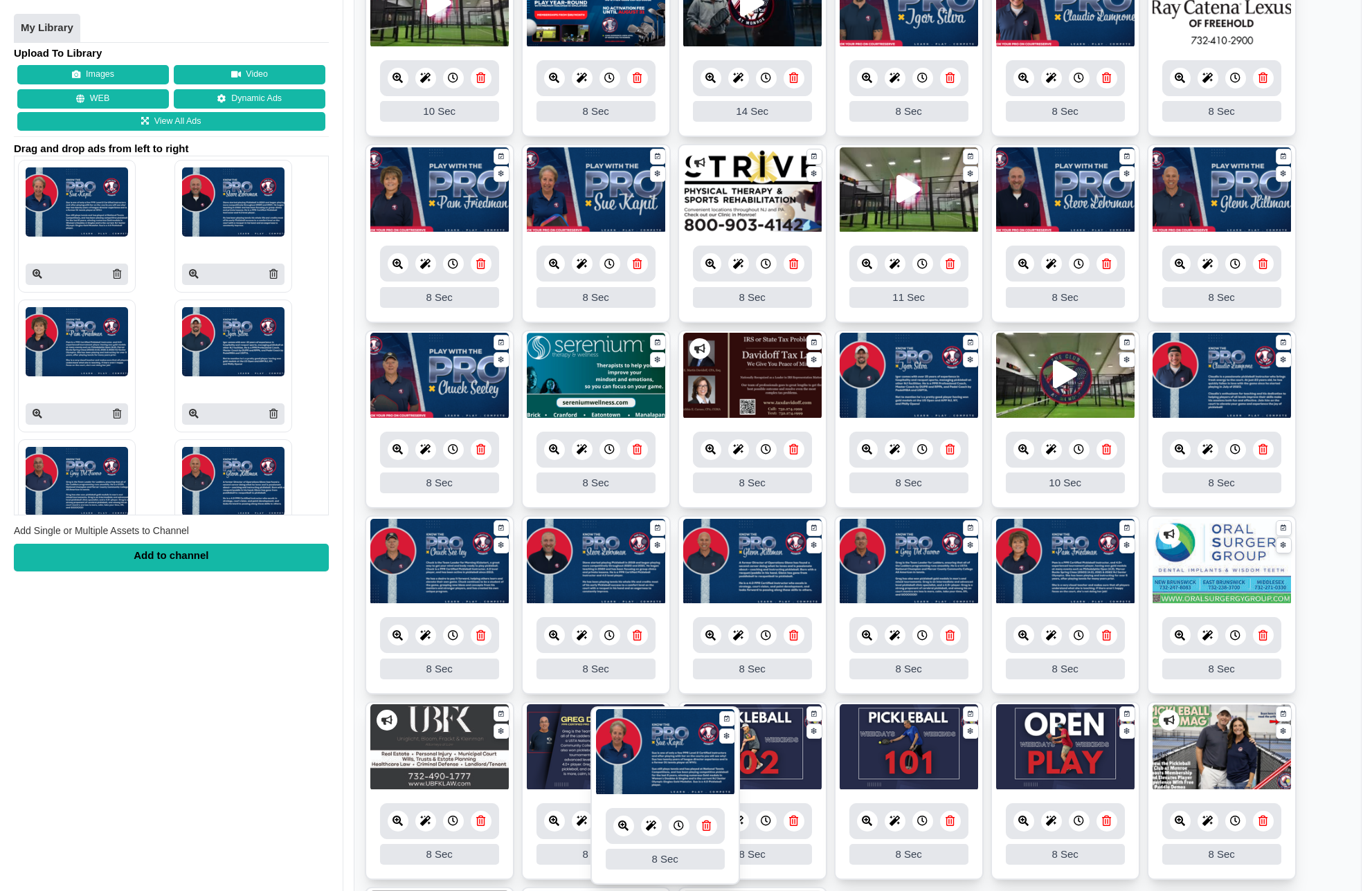
drag, startPoint x: 459, startPoint y: 753, endPoint x: 684, endPoint y: 758, distance: 225.1
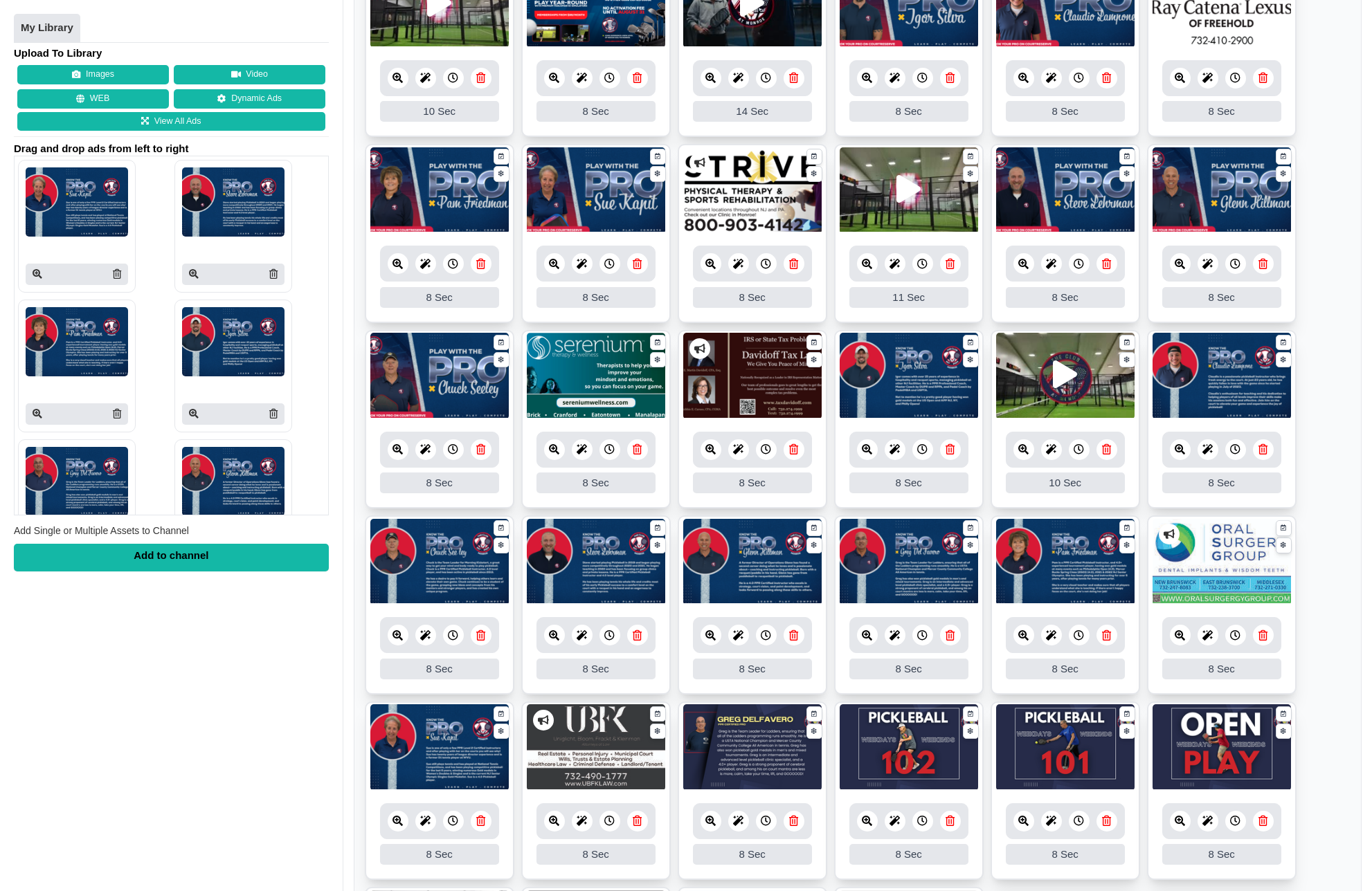
click at [710, 749] on img at bounding box center [752, 748] width 139 height 87
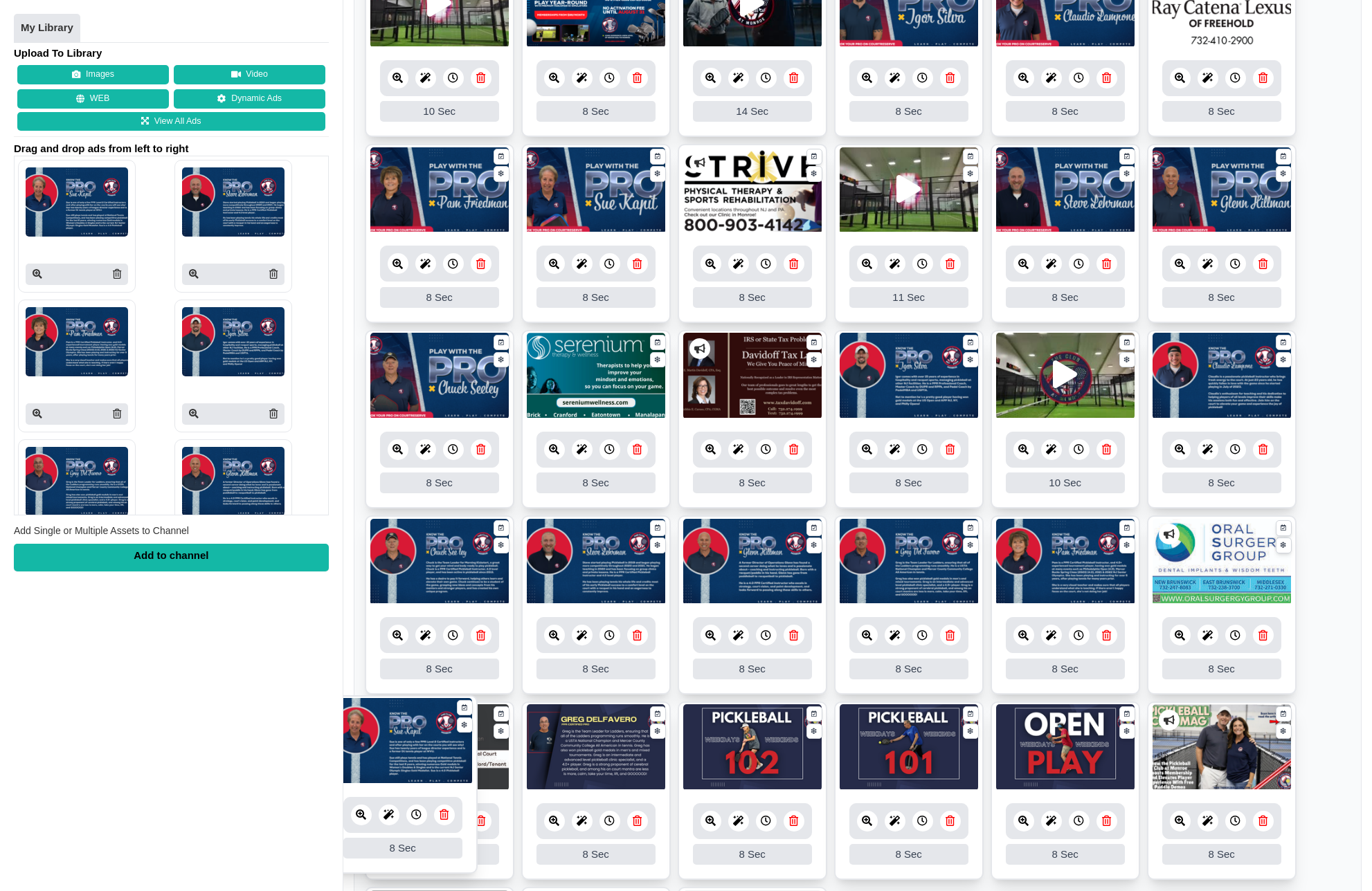
drag, startPoint x: 480, startPoint y: 768, endPoint x: 444, endPoint y: 762, distance: 36.5
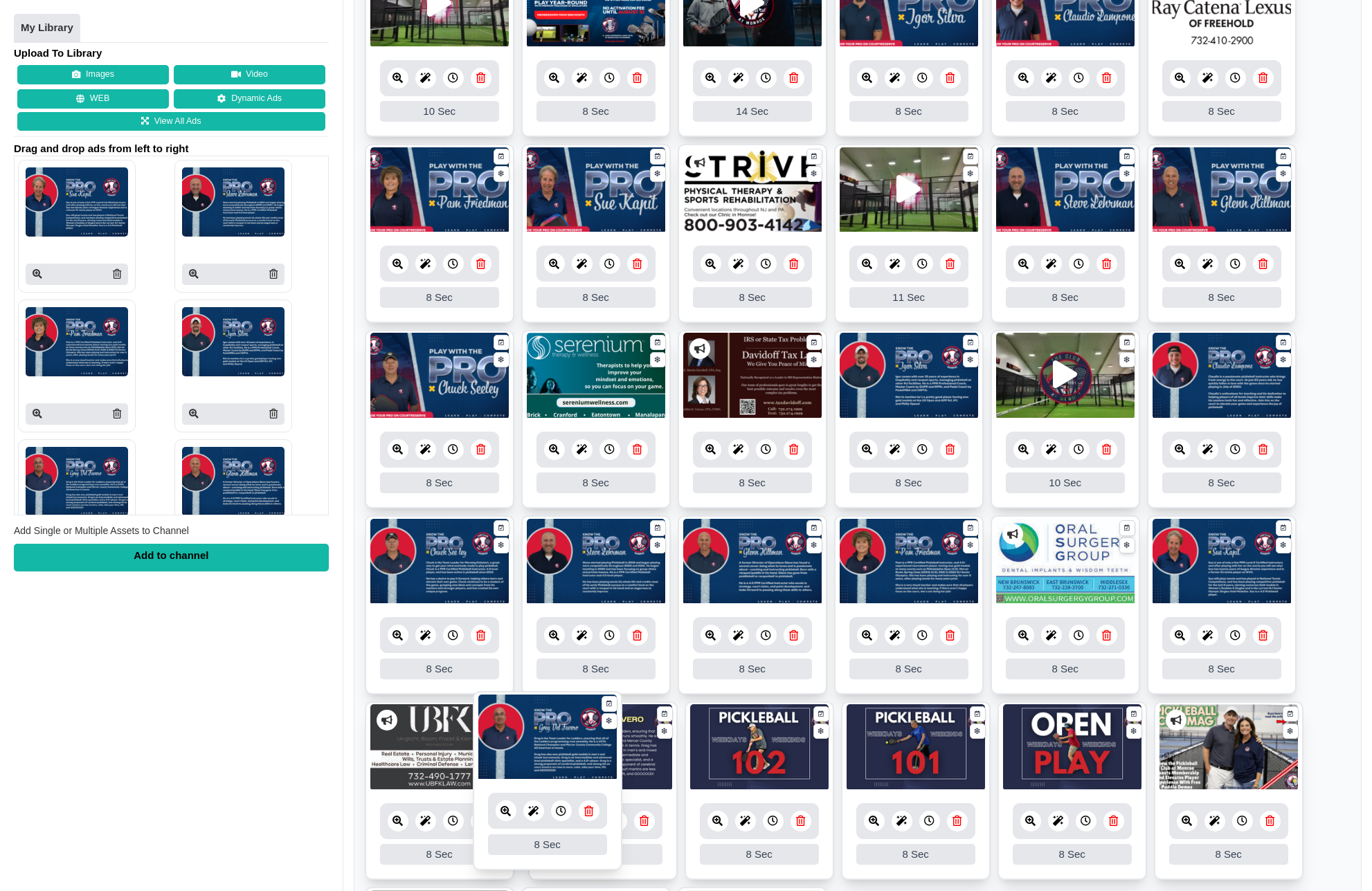
drag, startPoint x: 902, startPoint y: 568, endPoint x: 540, endPoint y: 744, distance: 402.5
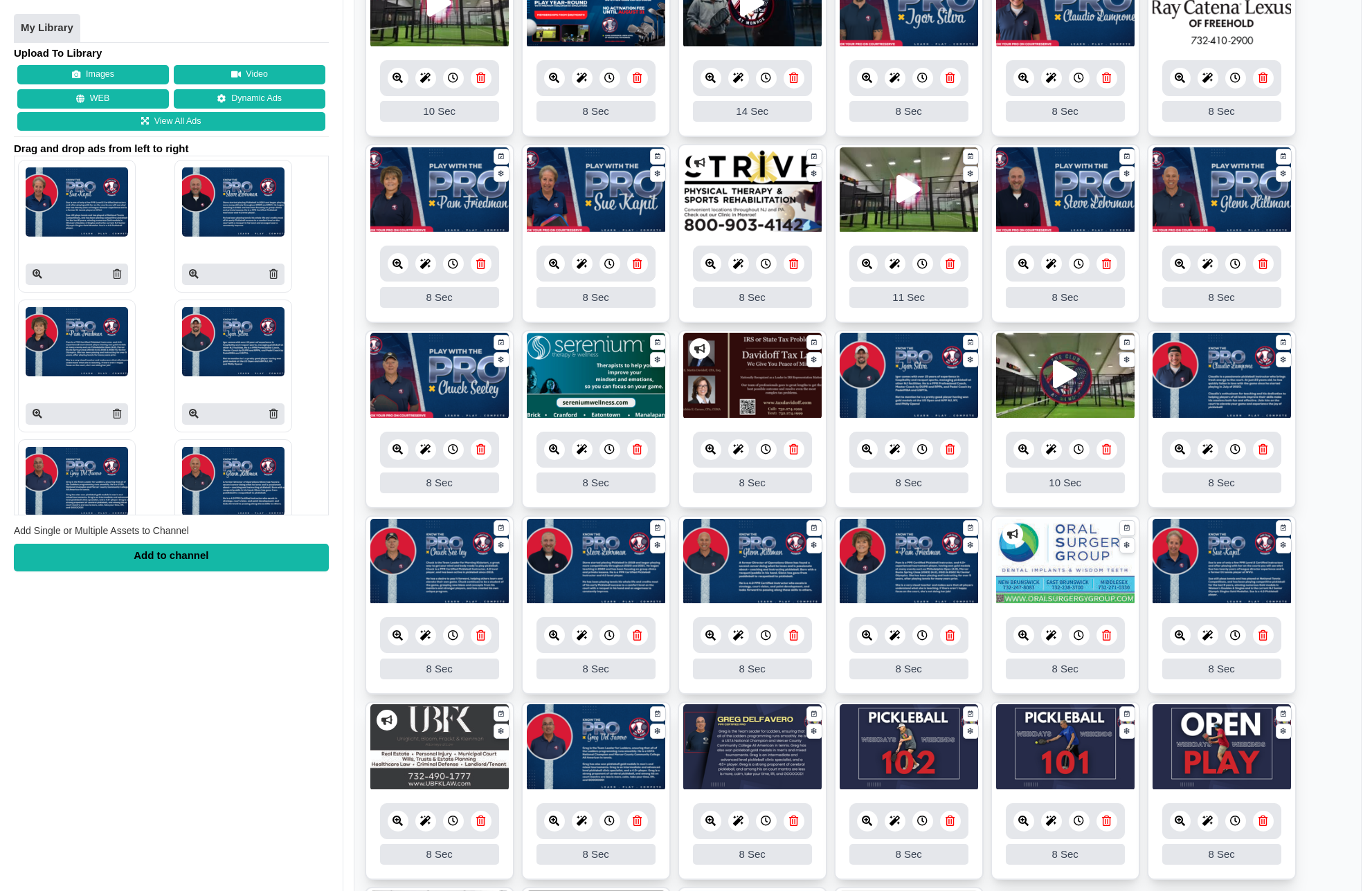
click at [790, 826] on icon at bounding box center [793, 821] width 9 height 11
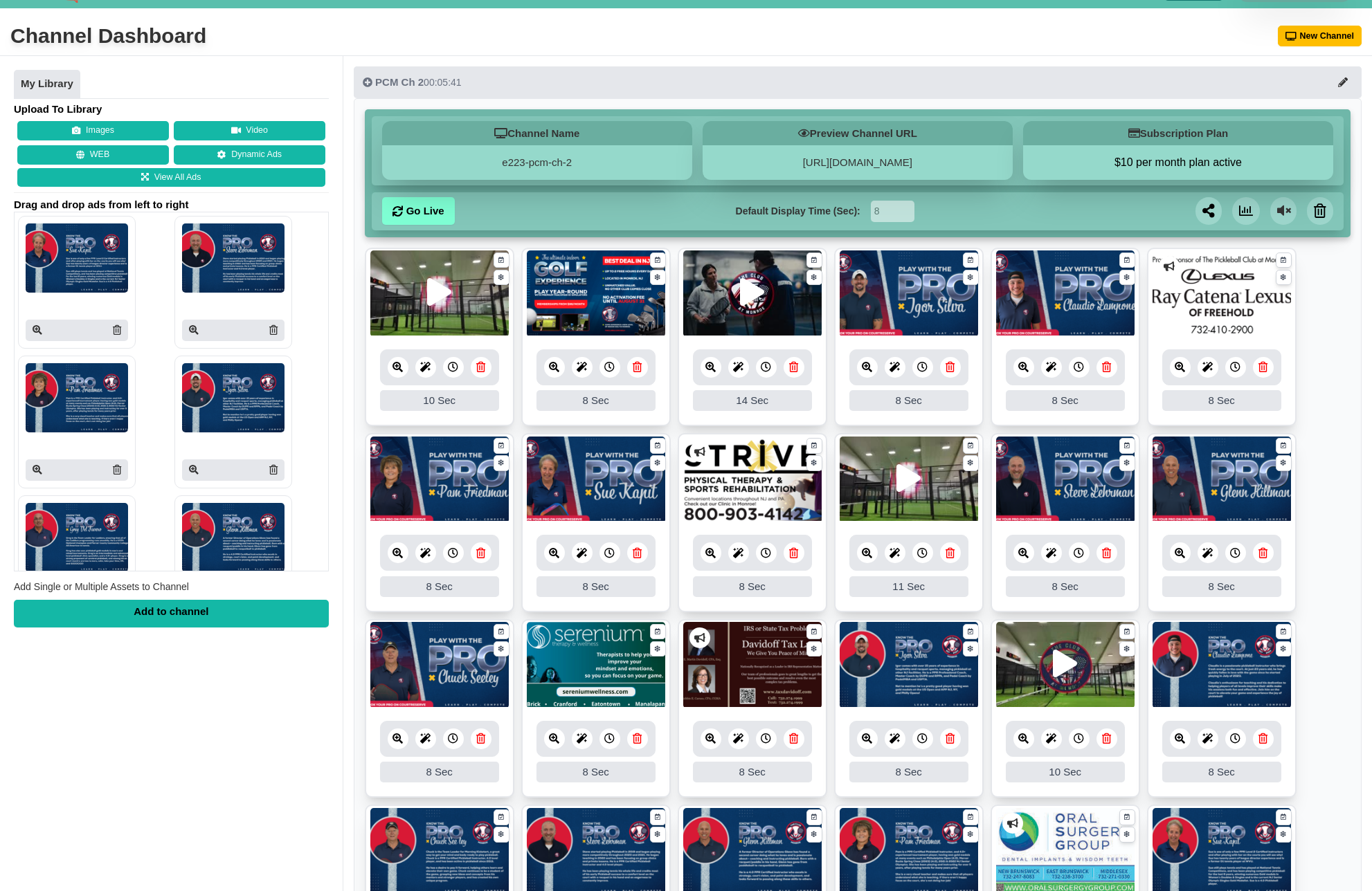
scroll to position [0, 0]
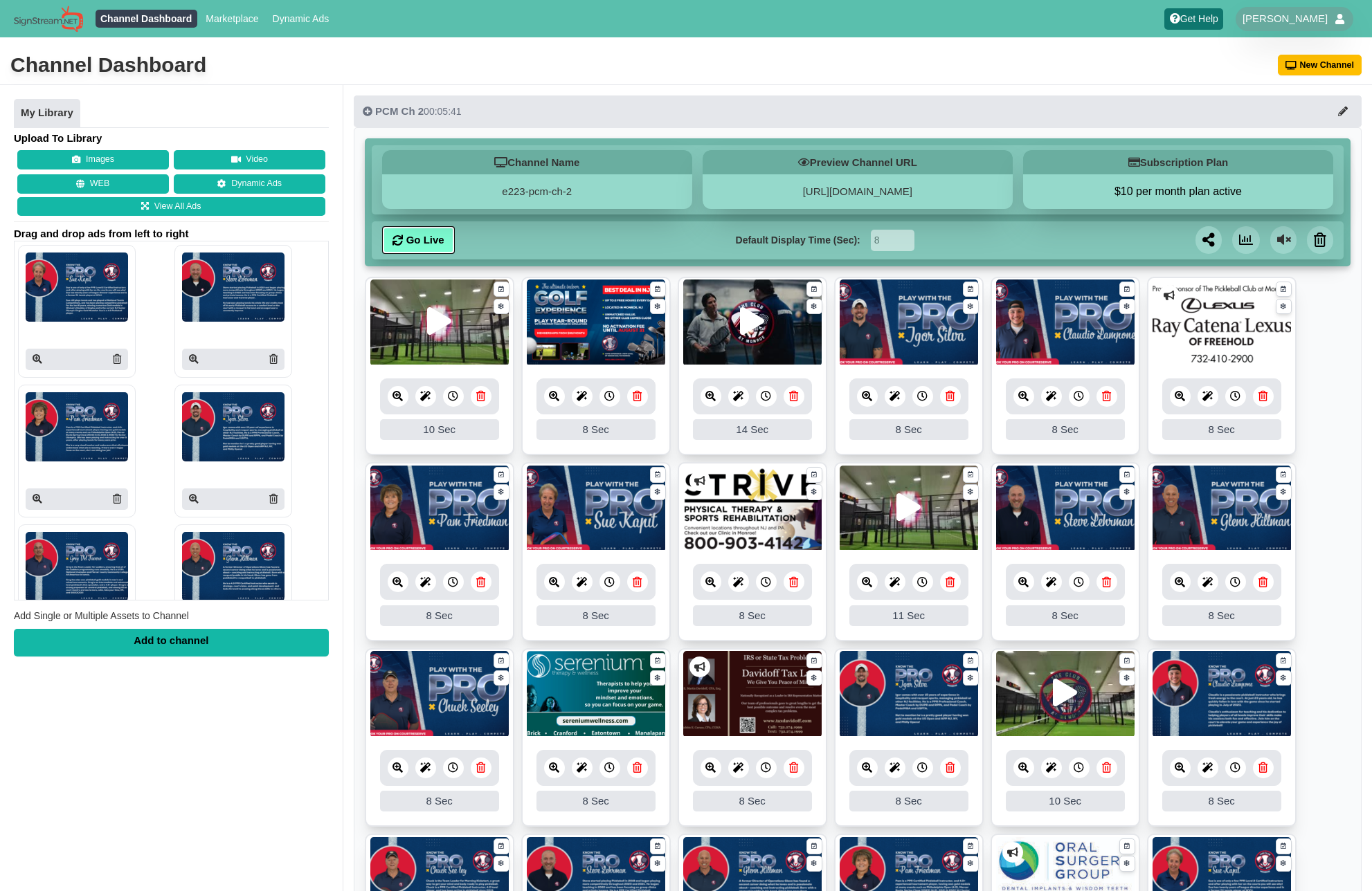
click at [409, 245] on link "Go Live" at bounding box center [419, 240] width 73 height 28
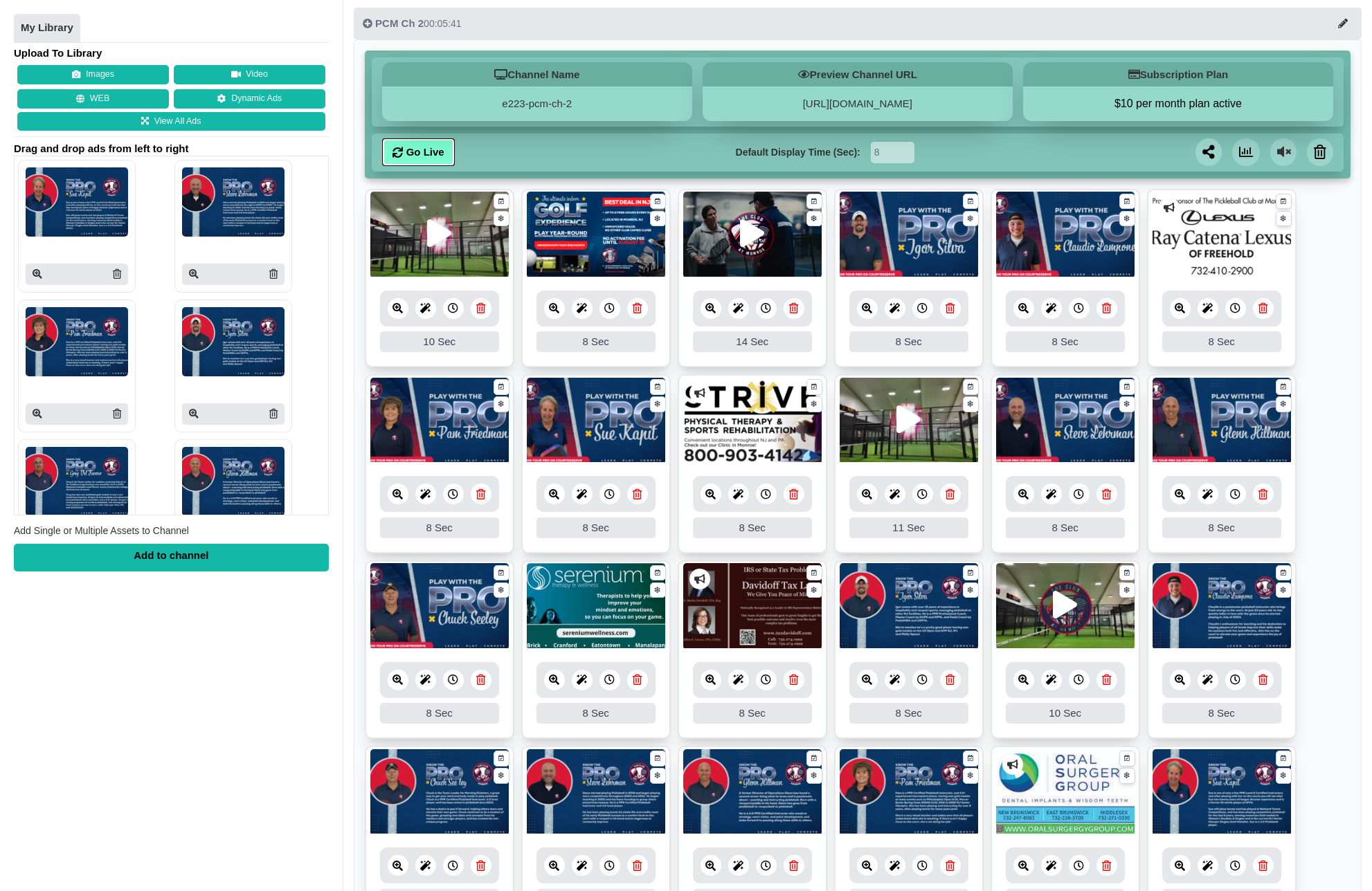
click at [429, 159] on link "Go Live" at bounding box center [419, 152] width 73 height 28
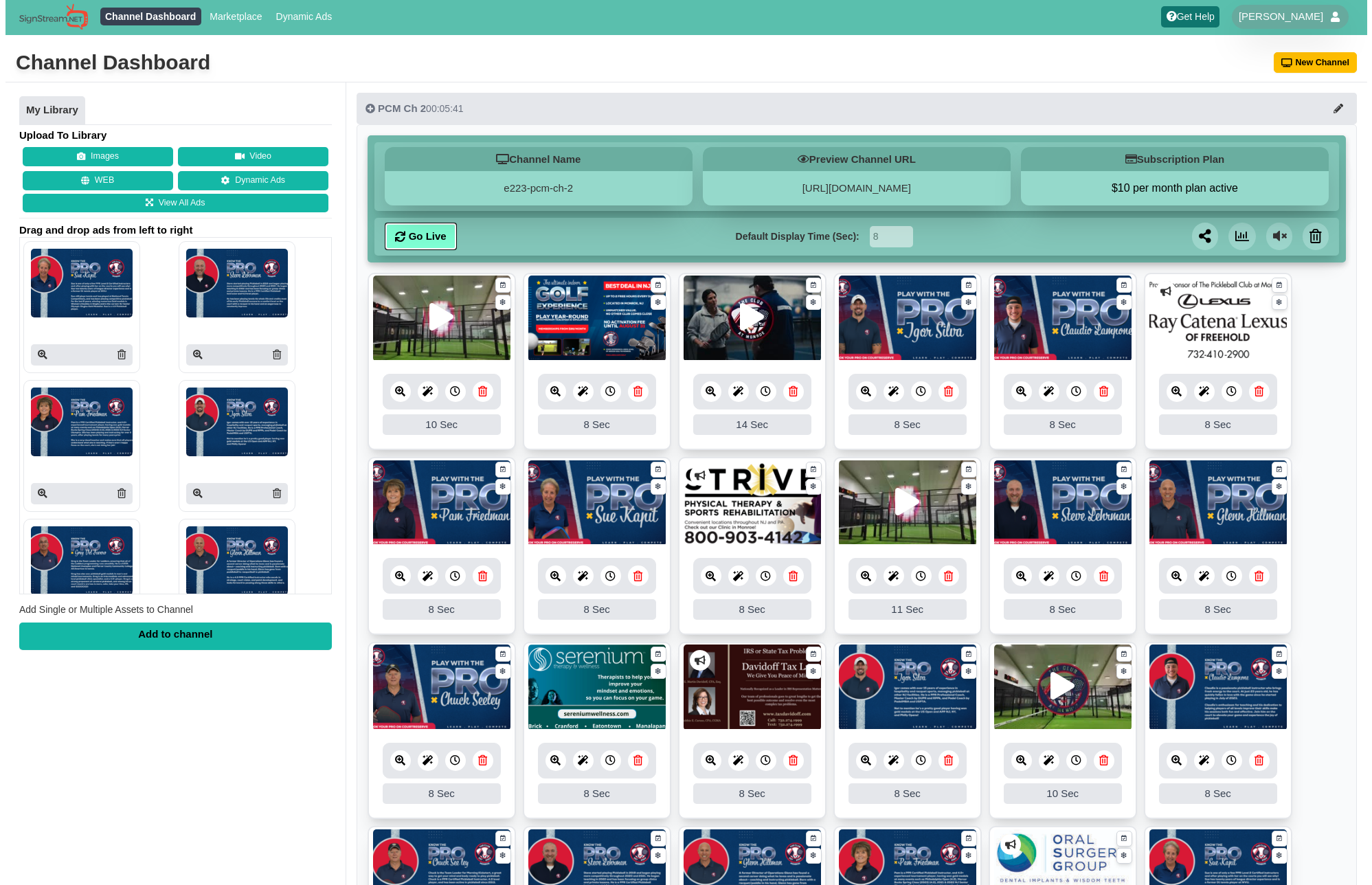
scroll to position [3, 0]
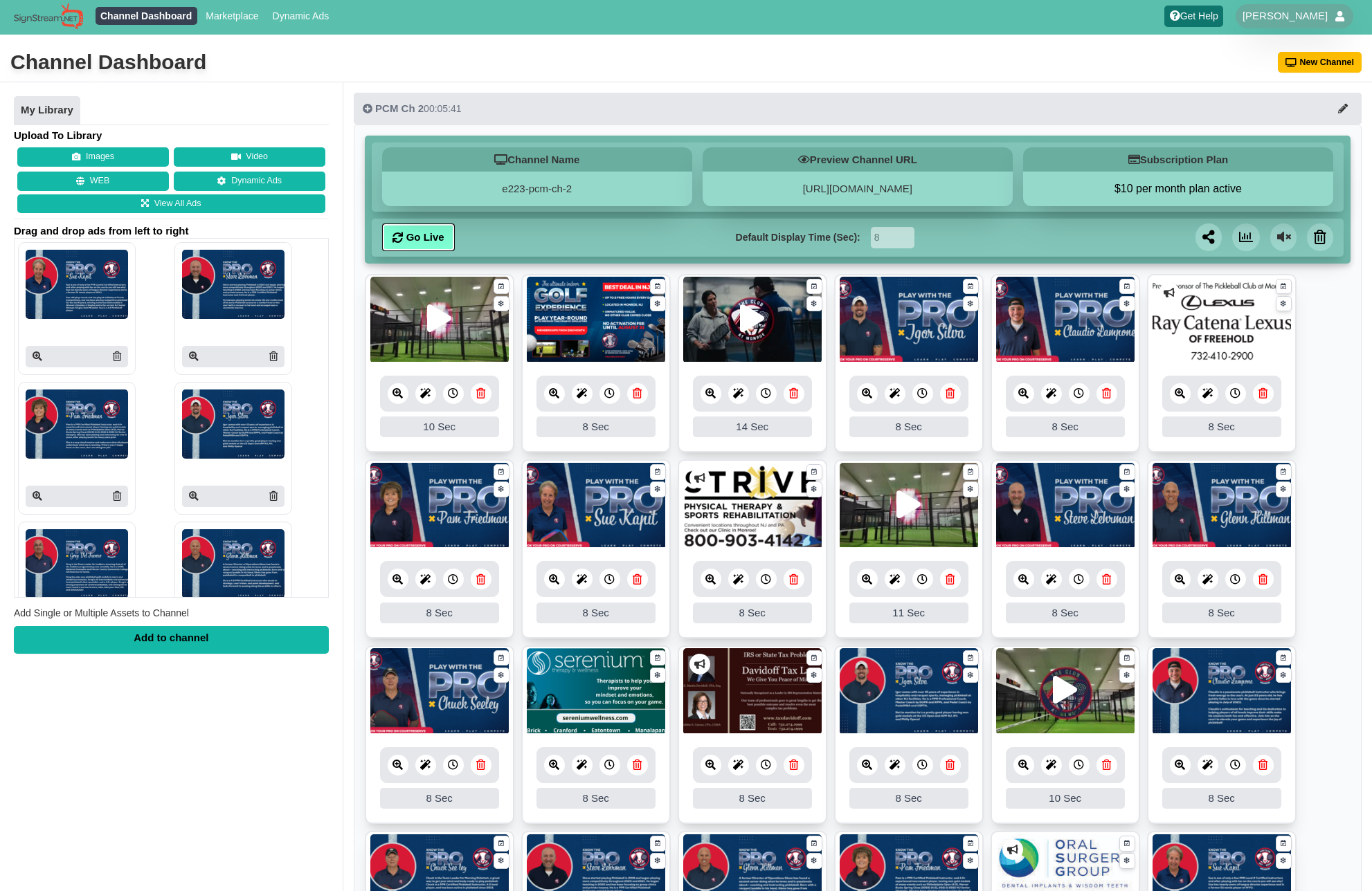
click at [554, 764] on icon at bounding box center [553, 765] width 11 height 11
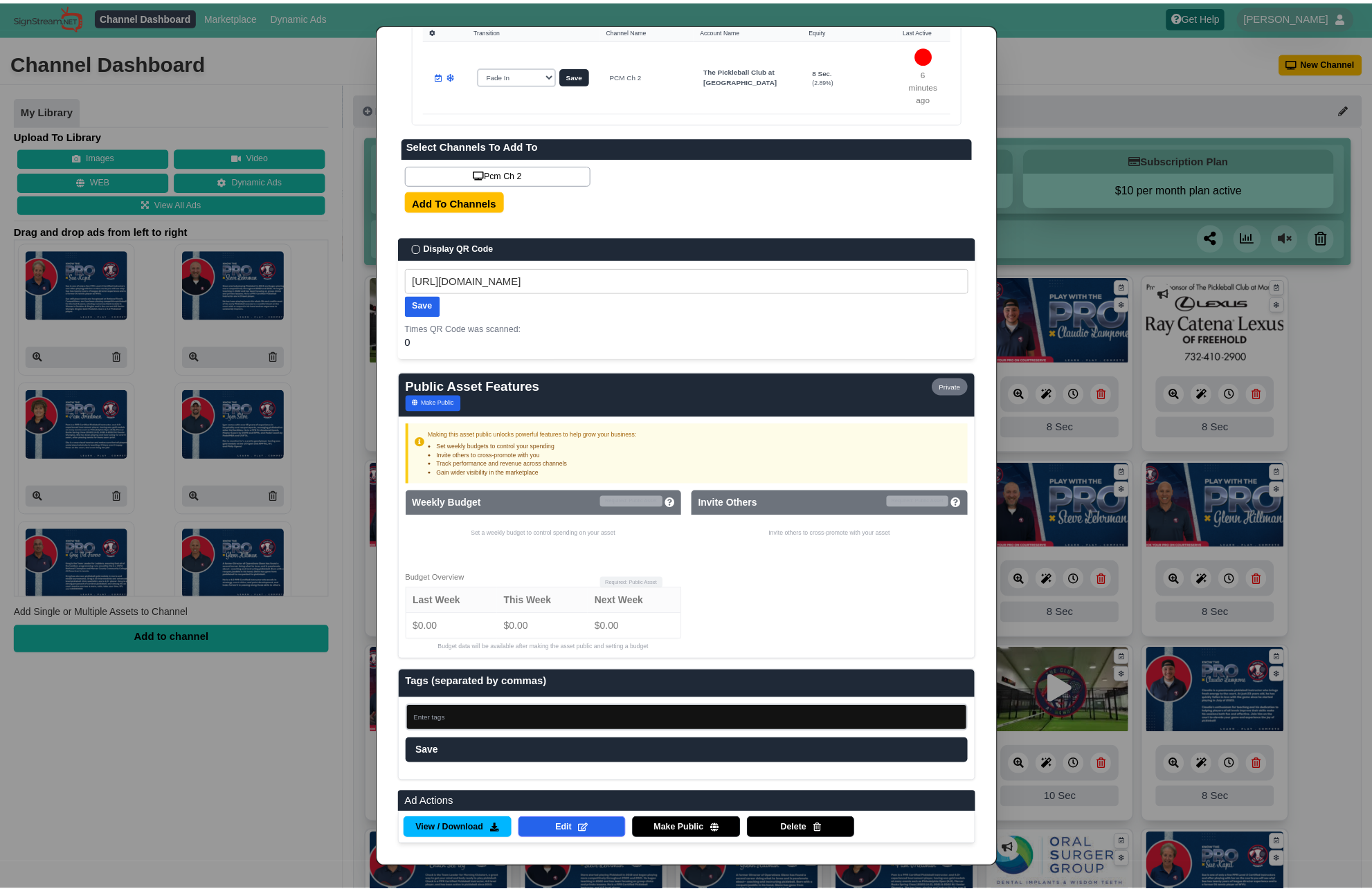
scroll to position [504, 0]
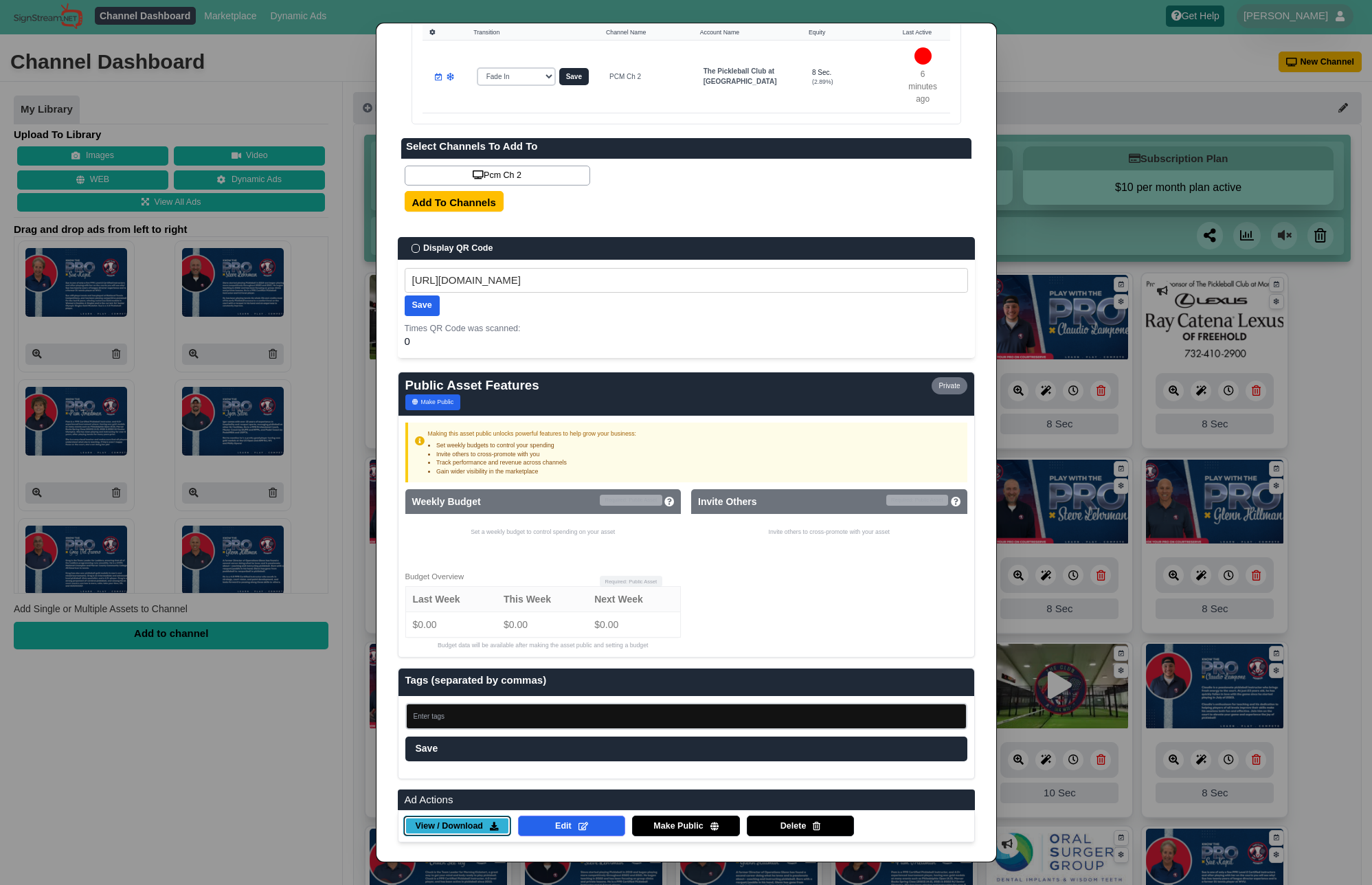
click at [468, 832] on span "View / Download" at bounding box center [449, 827] width 67 height 12
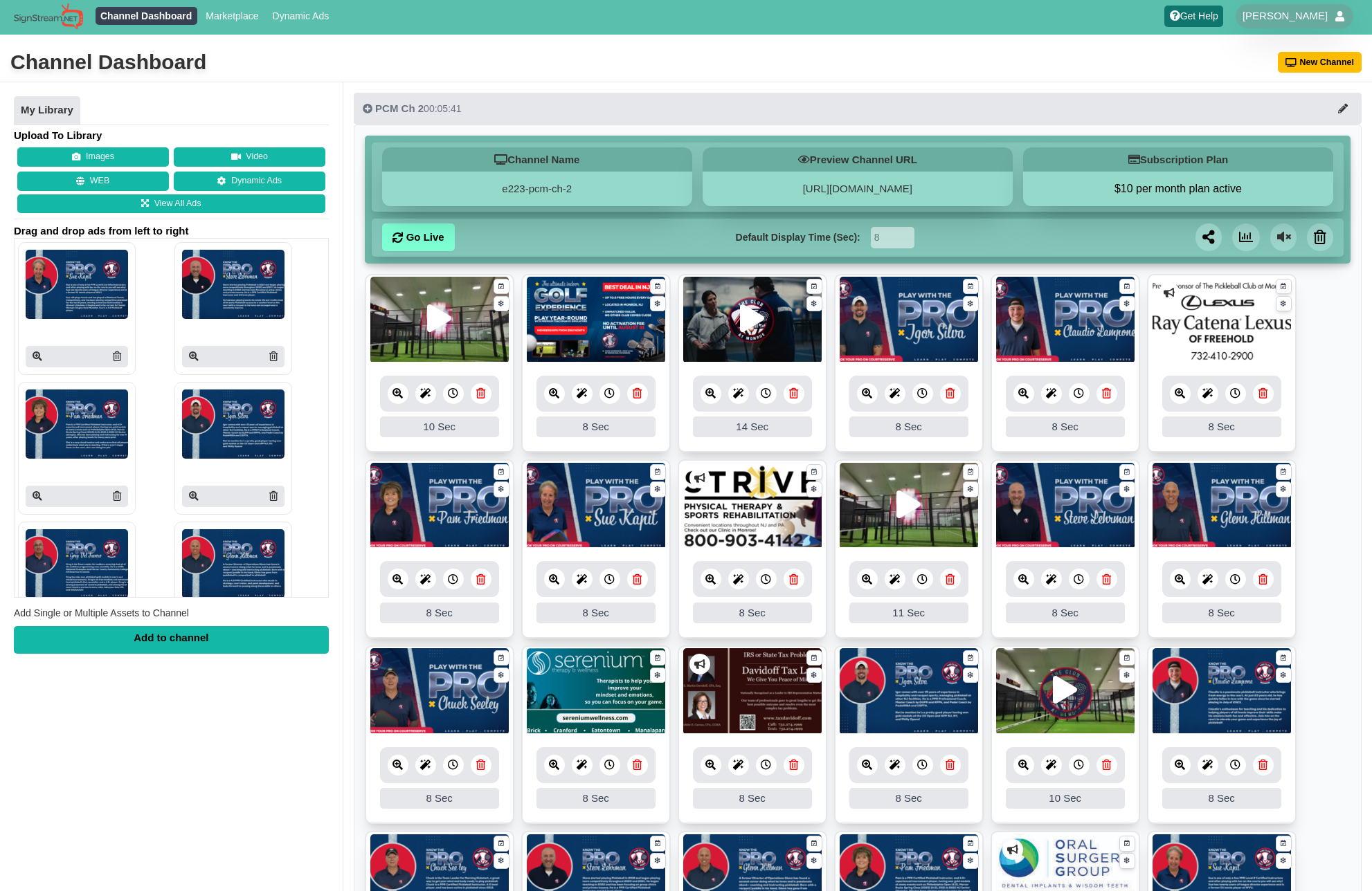
click at [292, 793] on div "My Library Upload To Library Images Video WEB Dynamic Ads View All Ads Drag and…" at bounding box center [171, 528] width 343 height 891
click at [1208, 334] on img at bounding box center [1222, 320] width 139 height 87
click at [1182, 391] on icon at bounding box center [1180, 394] width 11 height 11
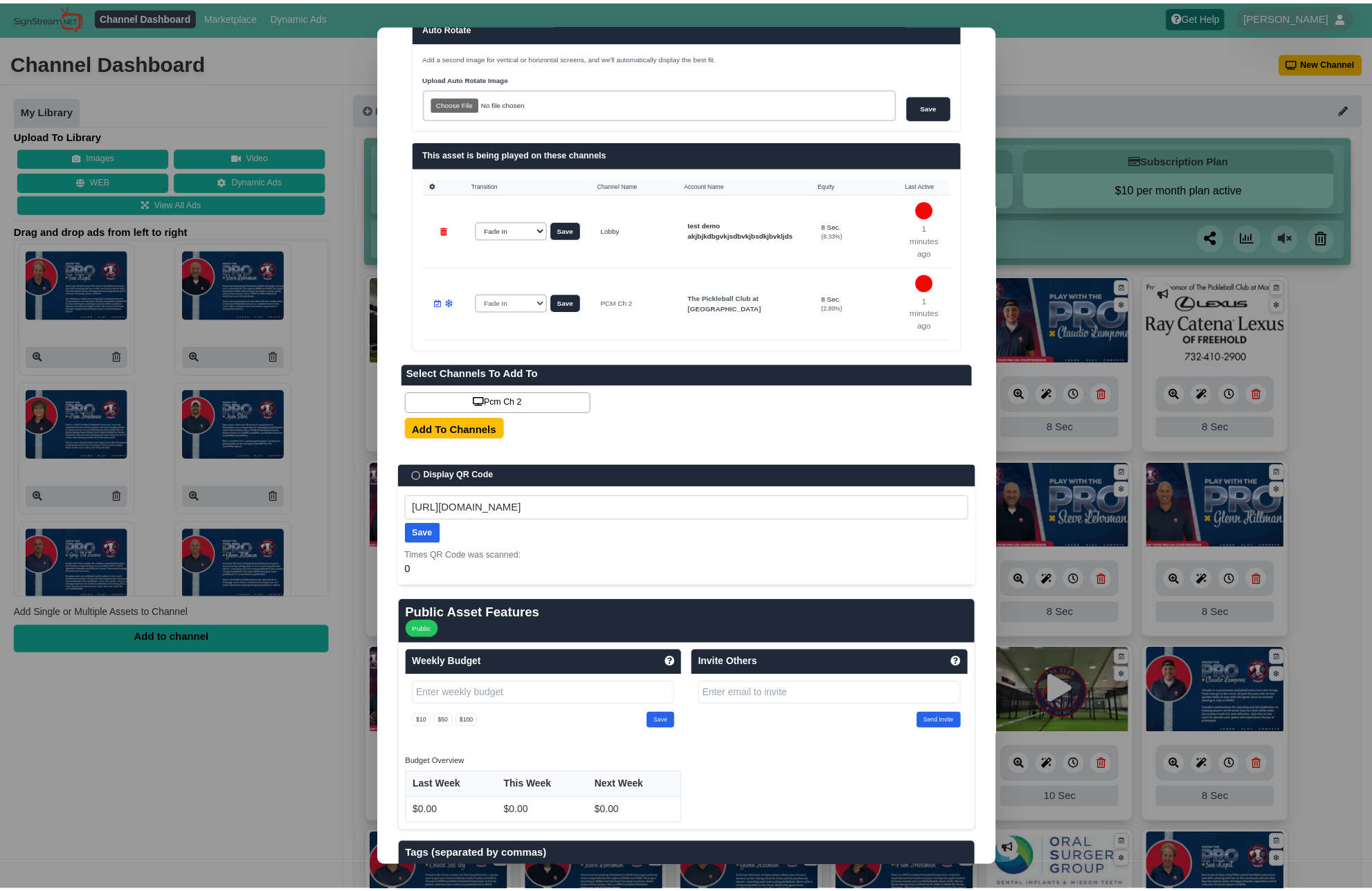
scroll to position [547, 0]
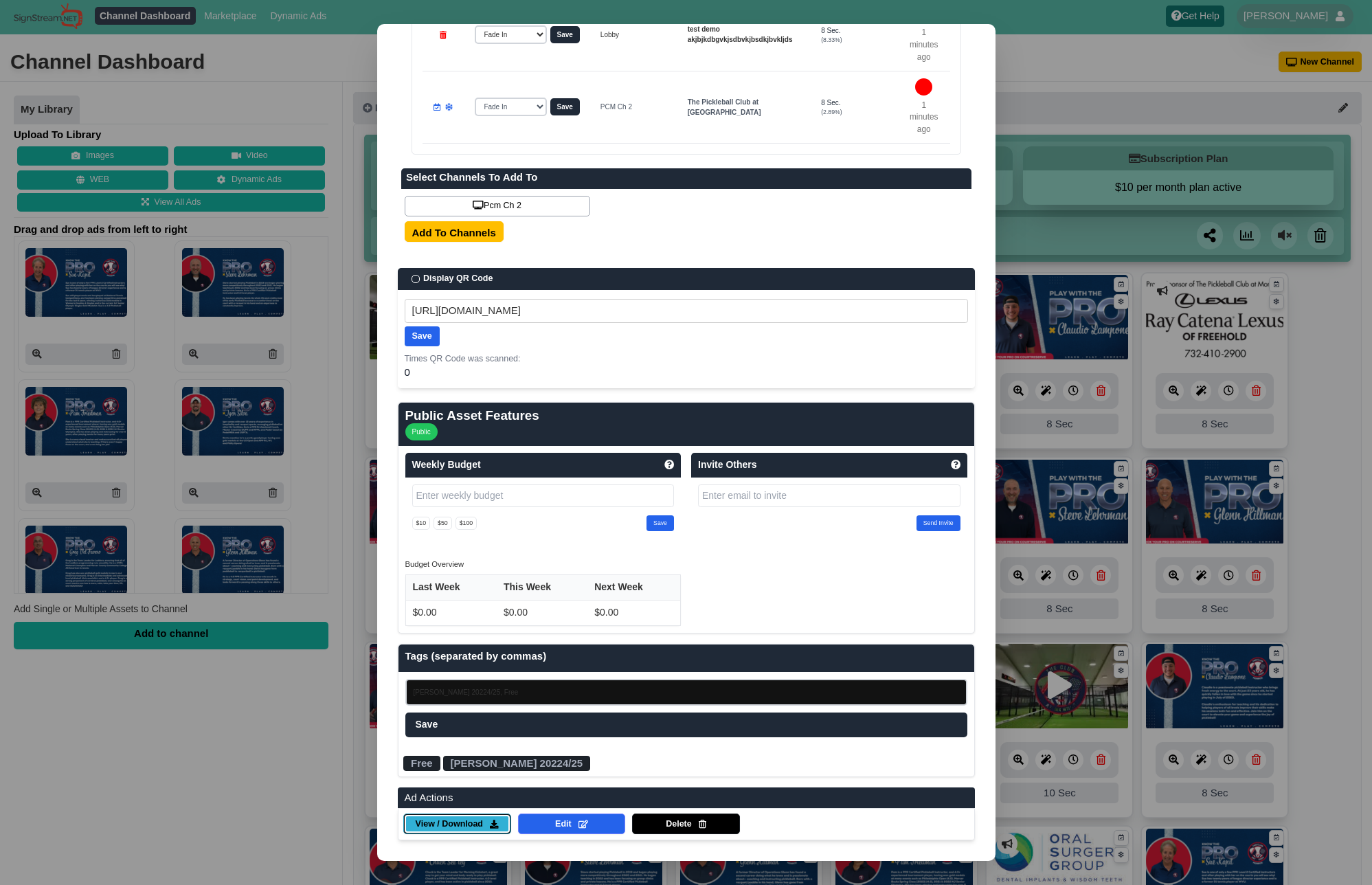
click at [469, 824] on span "View / Download" at bounding box center [449, 825] width 67 height 12
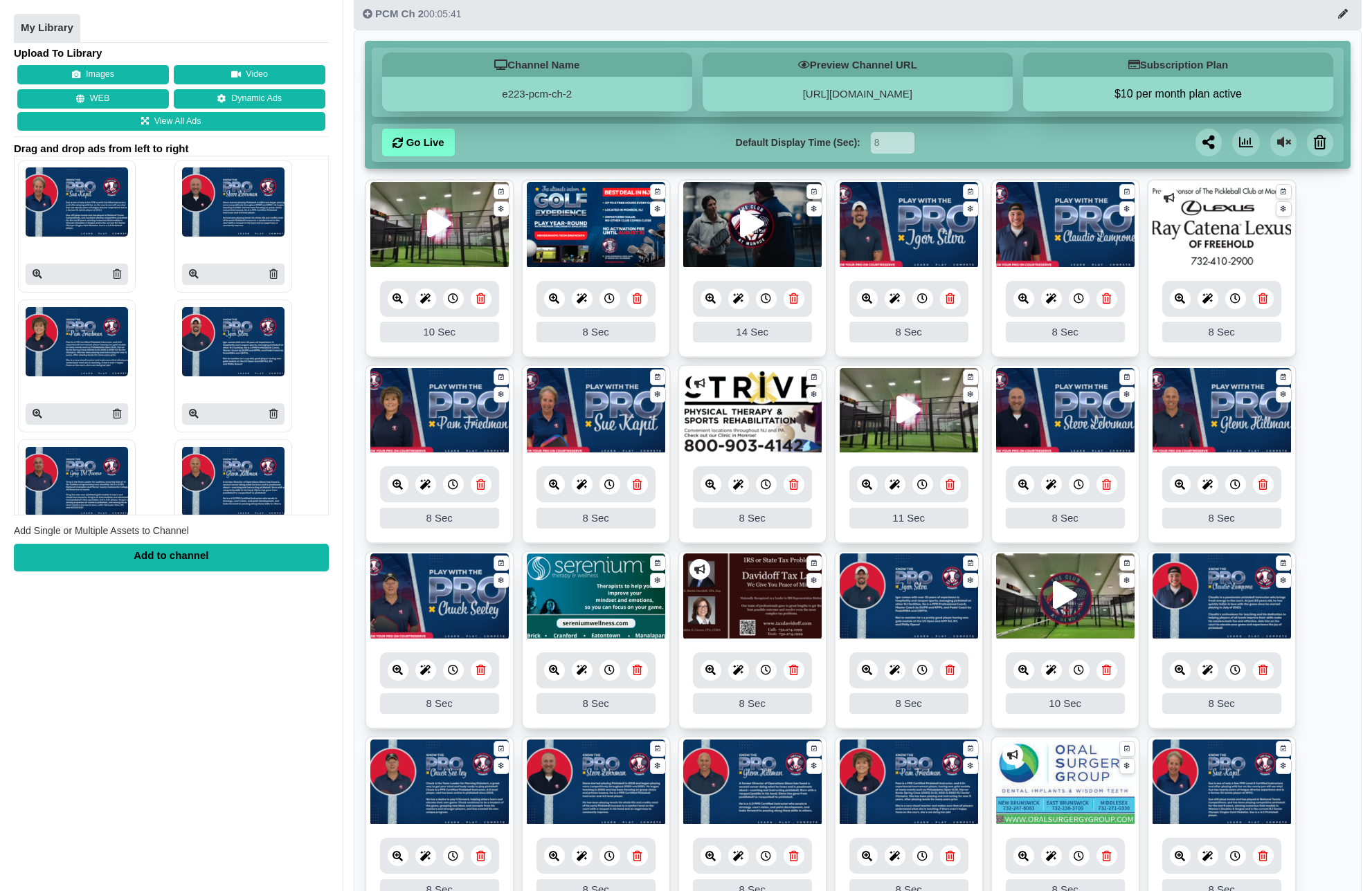
scroll to position [126, 0]
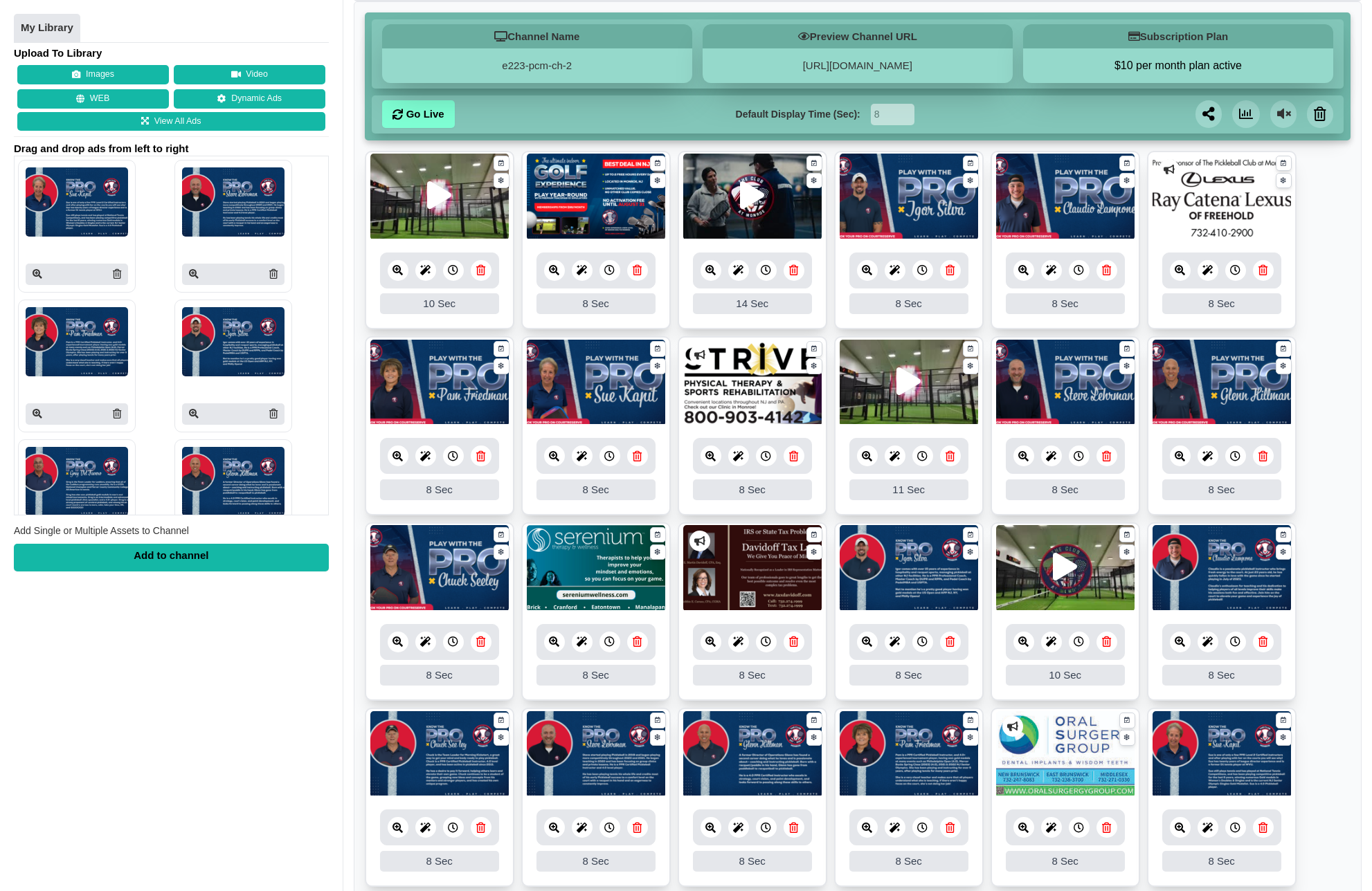
click at [750, 564] on img at bounding box center [752, 569] width 139 height 87
click at [709, 648] on icon at bounding box center [710, 642] width 11 height 11
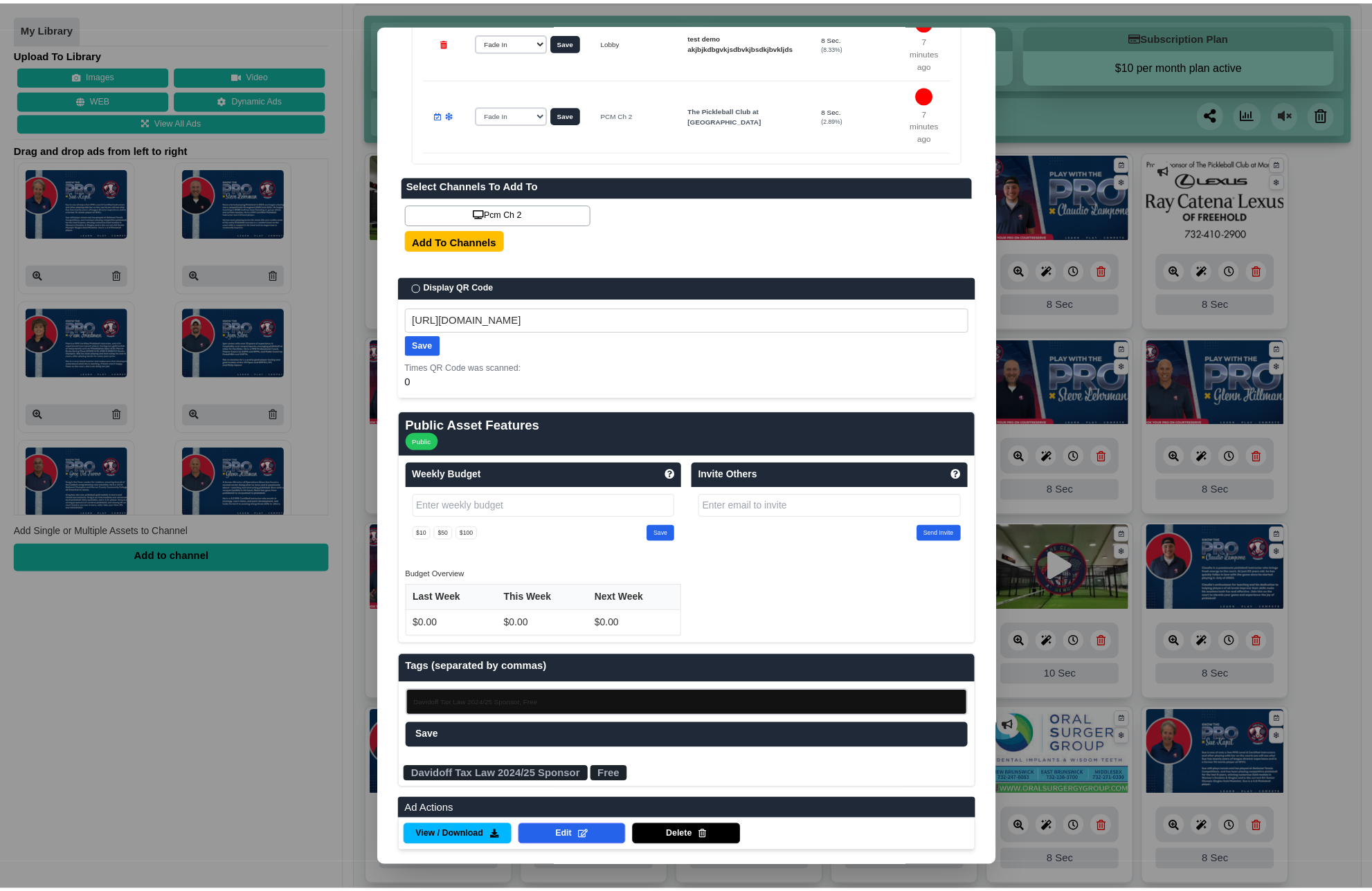
scroll to position [547, 0]
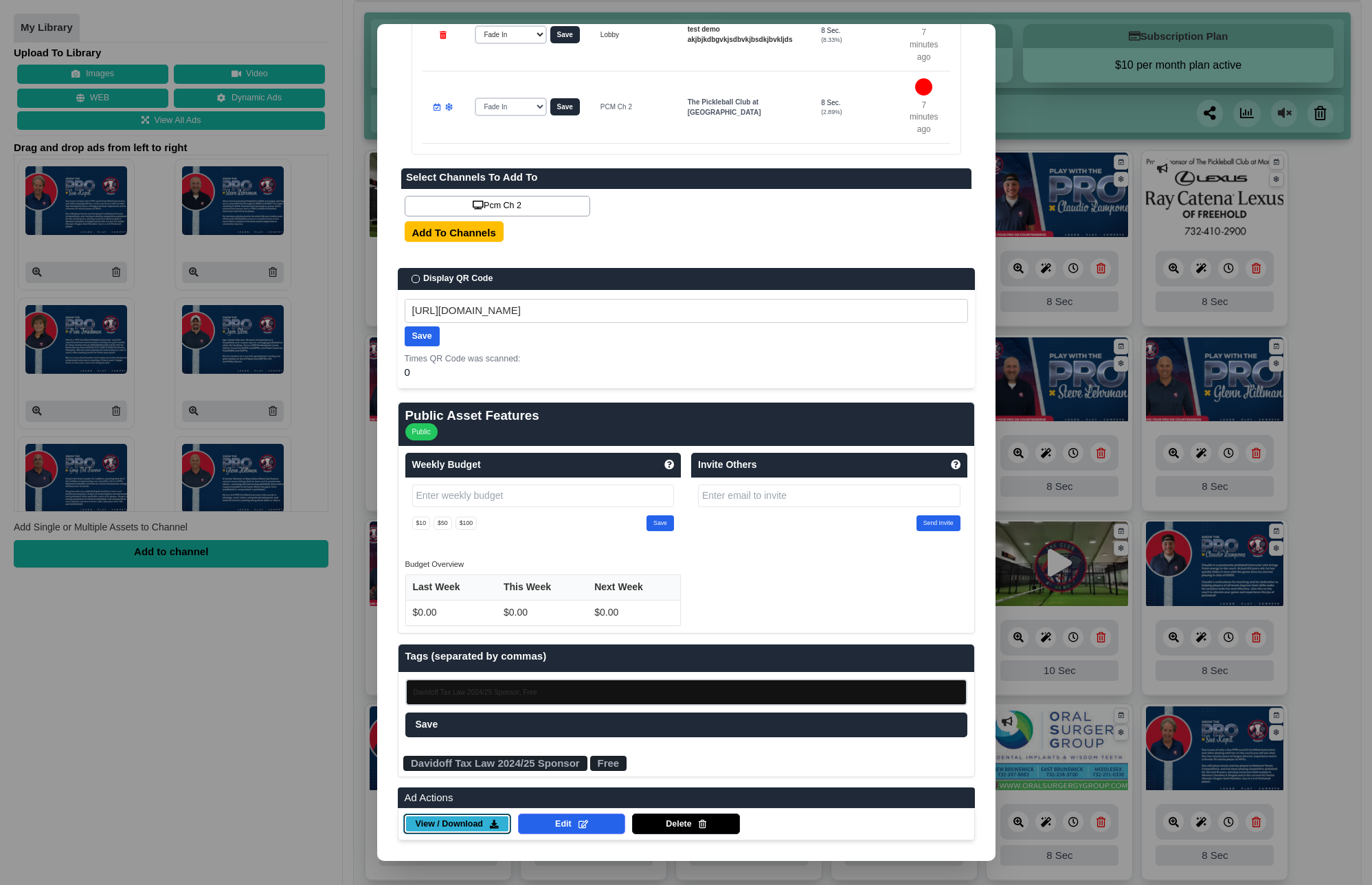
click at [461, 829] on span "View / Download" at bounding box center [449, 825] width 67 height 12
click at [279, 736] on dialog "✕ Ad Management AD Owner Created Updated The Pickleball Club at Monroe 09/19/24…" at bounding box center [686, 442] width 1372 height 885
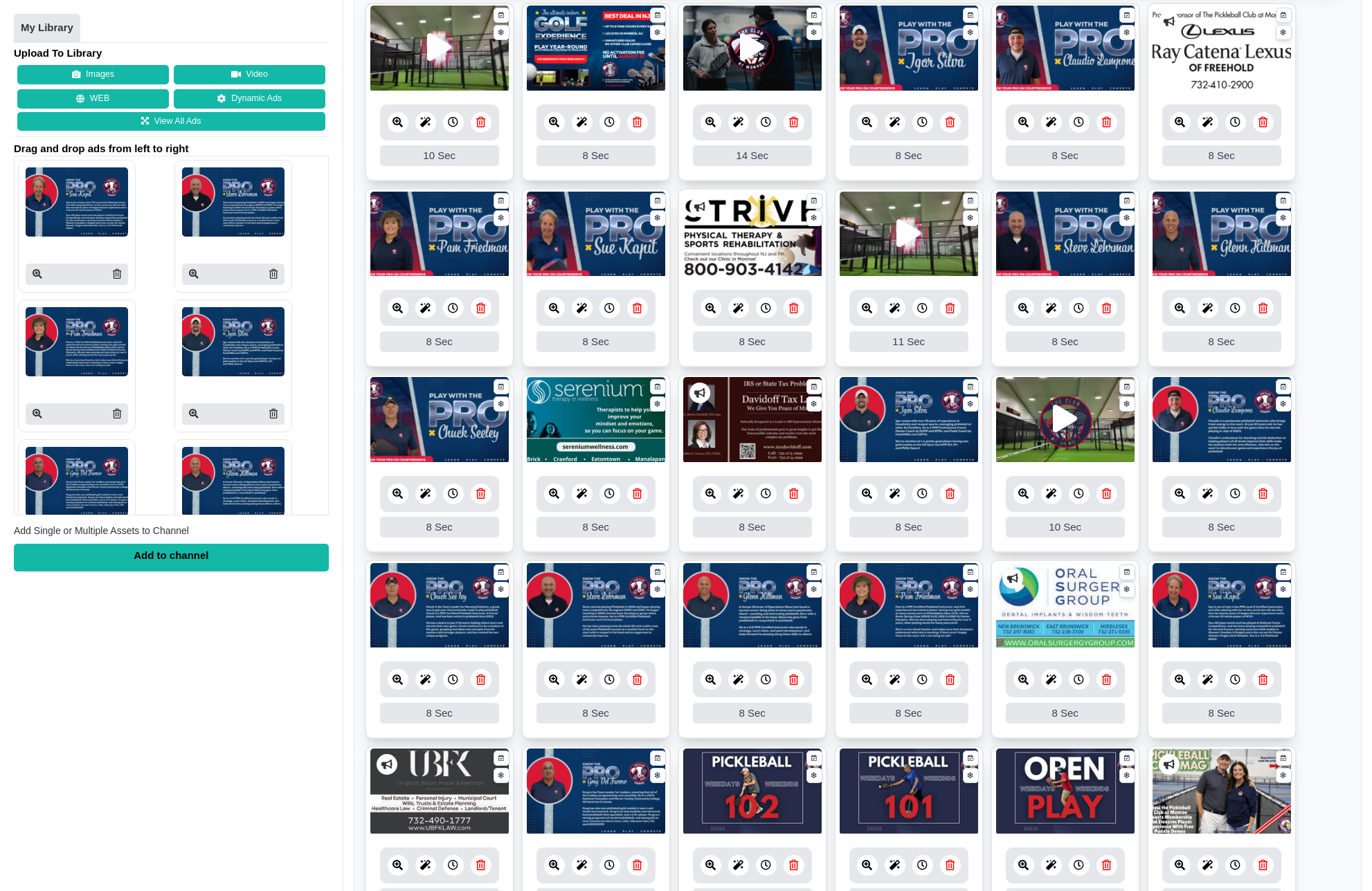
scroll to position [280, 0]
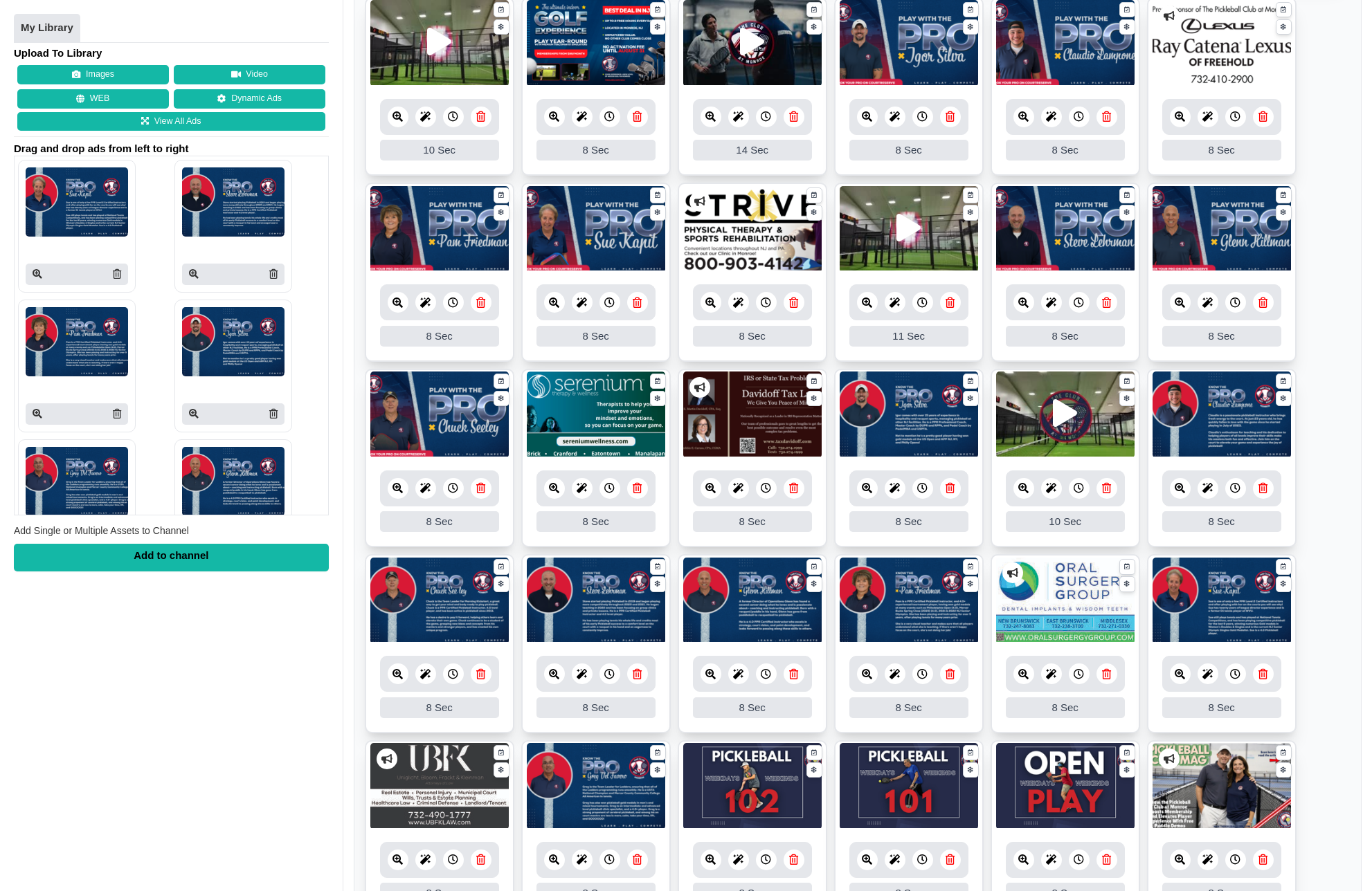
click at [1029, 674] on link at bounding box center [1024, 675] width 21 height 21
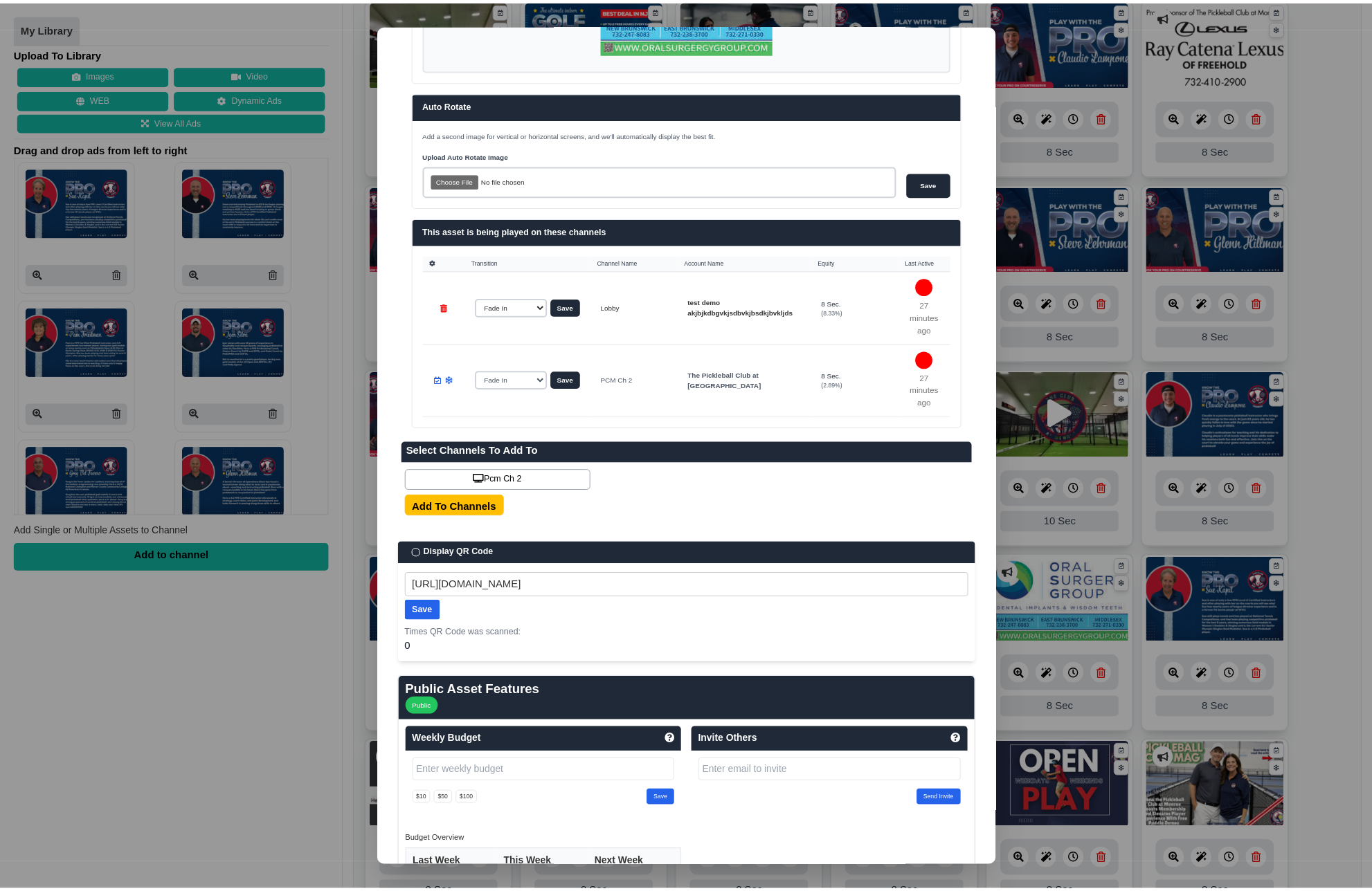
scroll to position [547, 0]
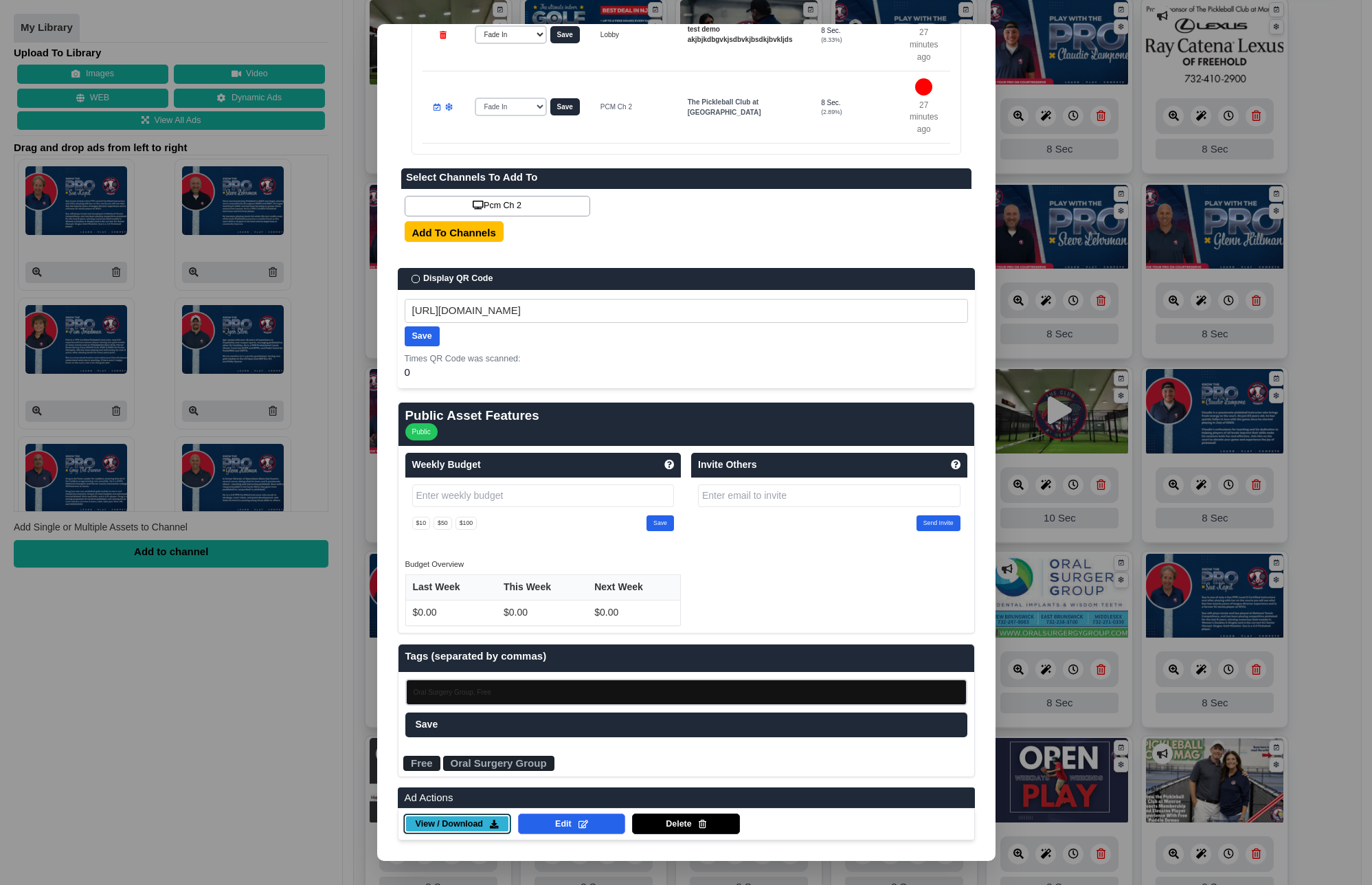
click at [453, 827] on span "View / Download" at bounding box center [449, 825] width 67 height 12
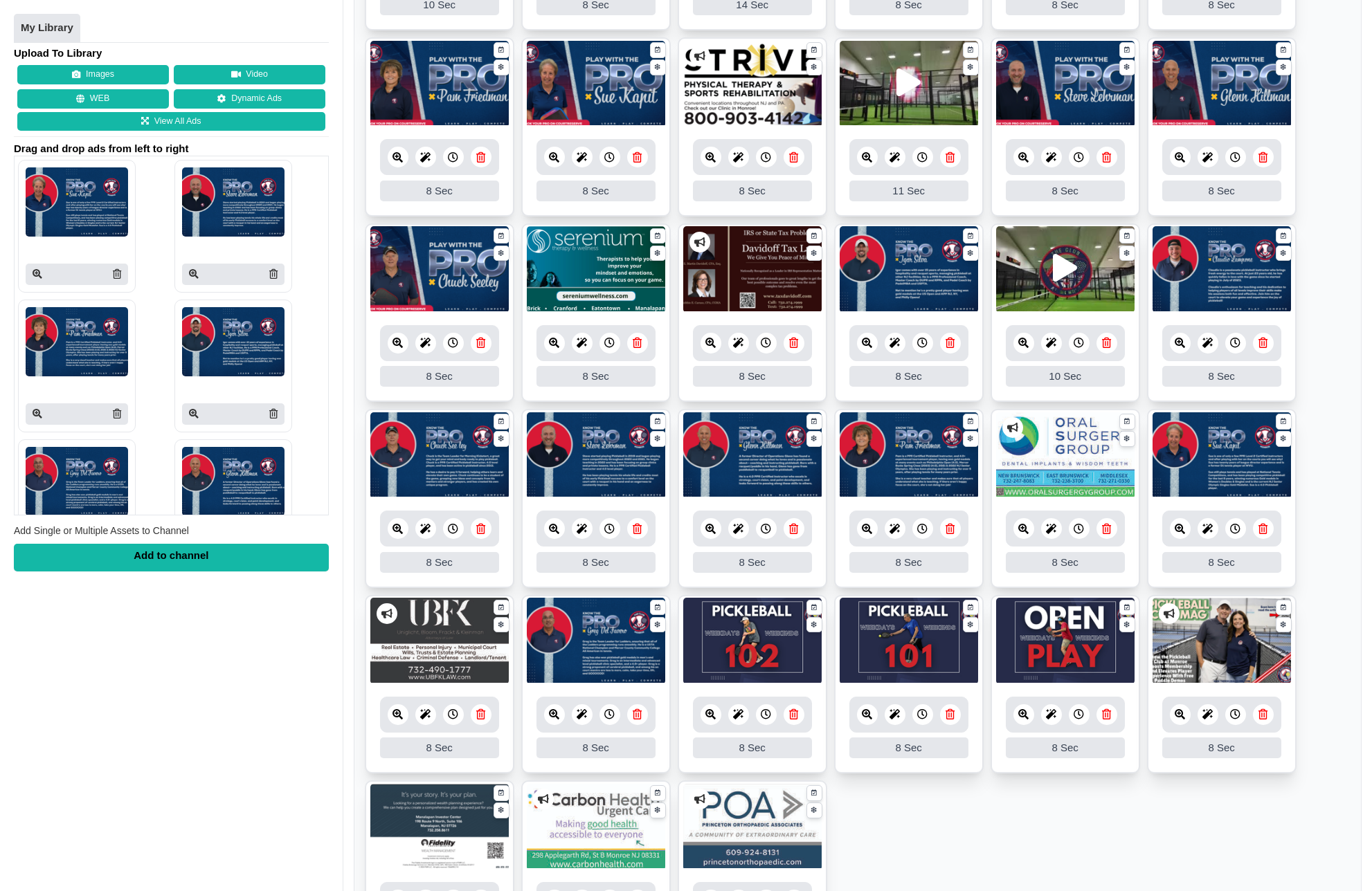
scroll to position [433, 0]
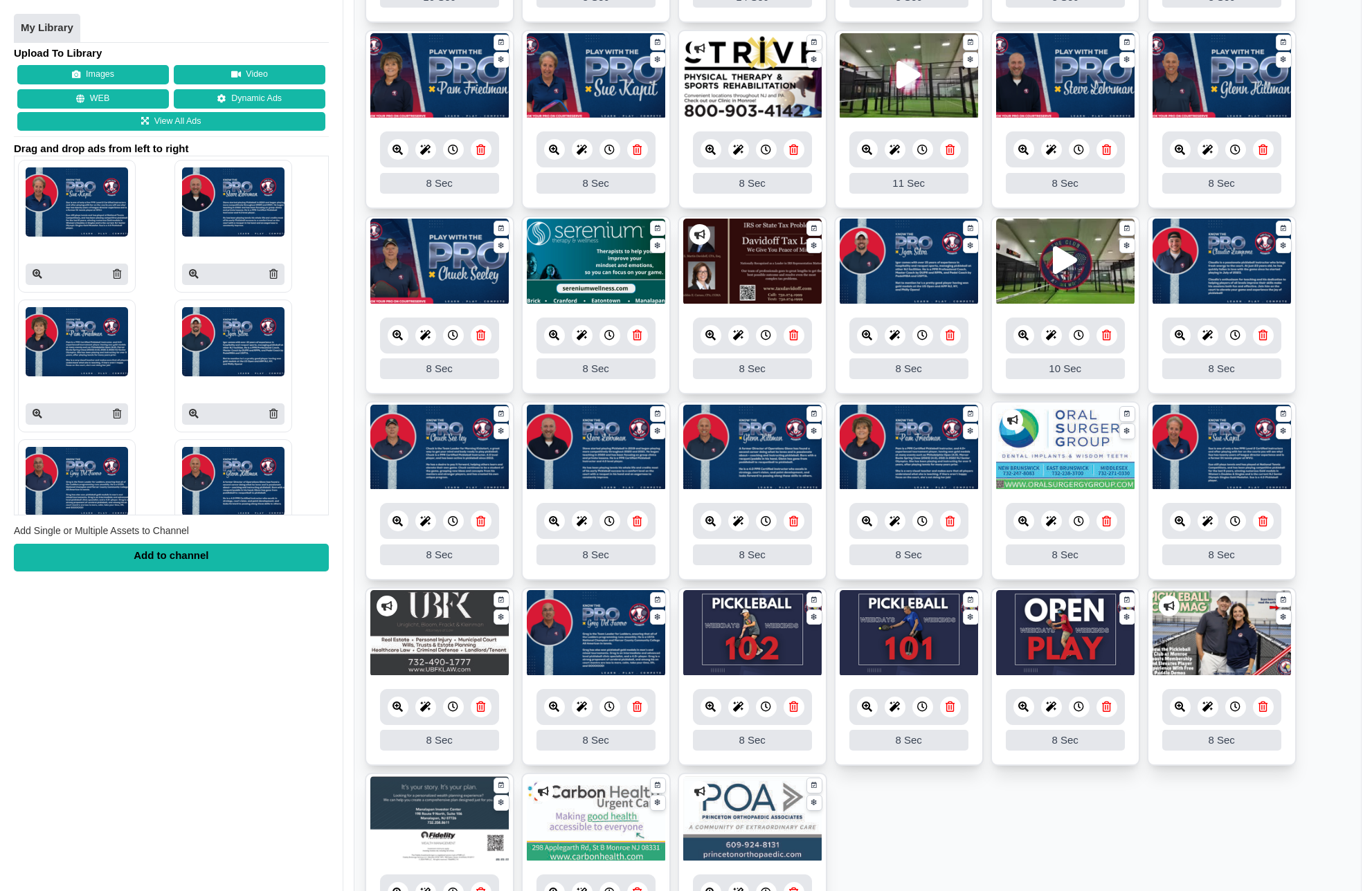
click at [1184, 707] on icon at bounding box center [1180, 706] width 11 height 11
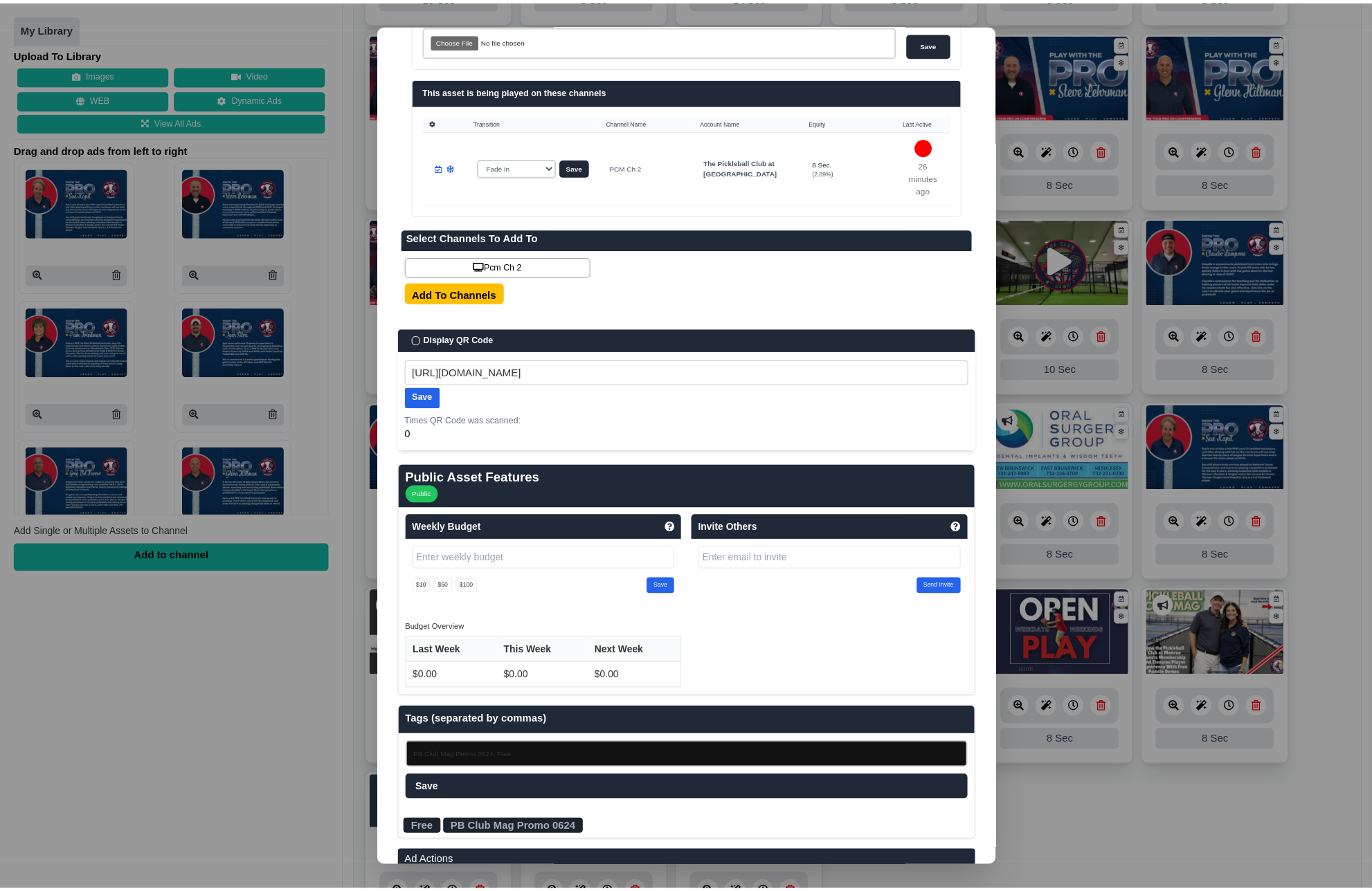
scroll to position [474, 0]
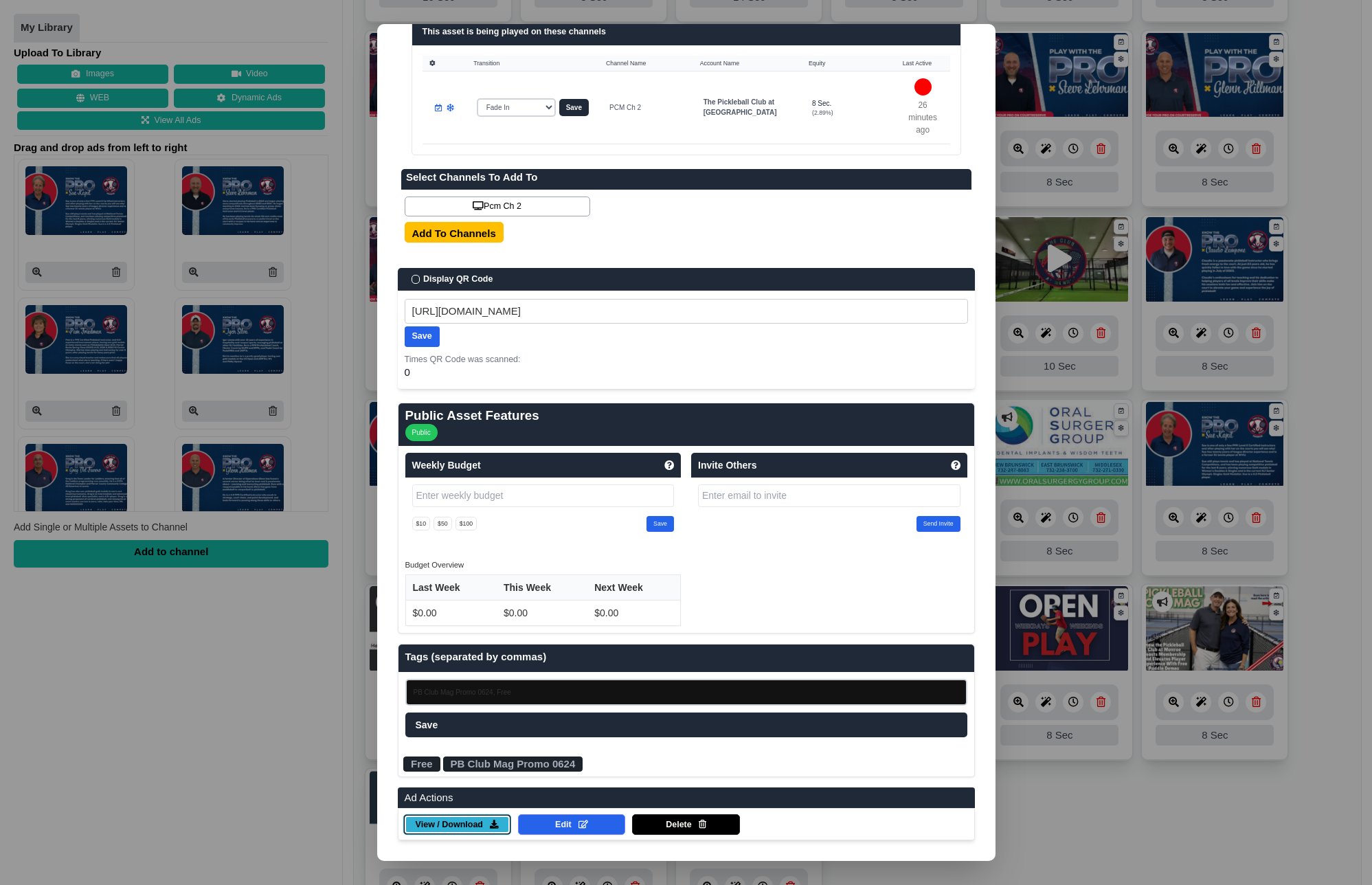
click at [461, 829] on span "View / Download" at bounding box center [449, 825] width 67 height 12
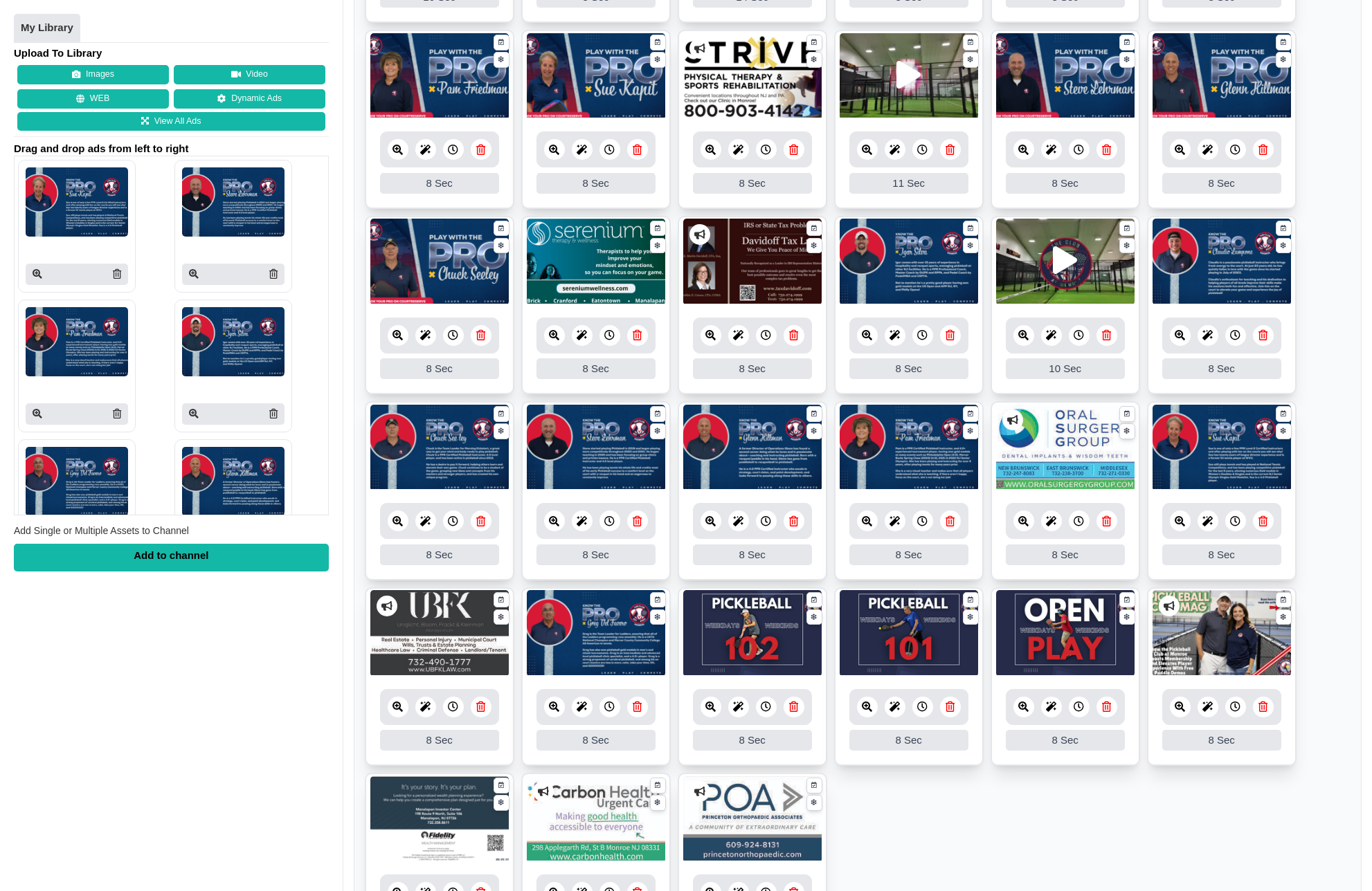
click at [1176, 710] on icon at bounding box center [1180, 706] width 11 height 11
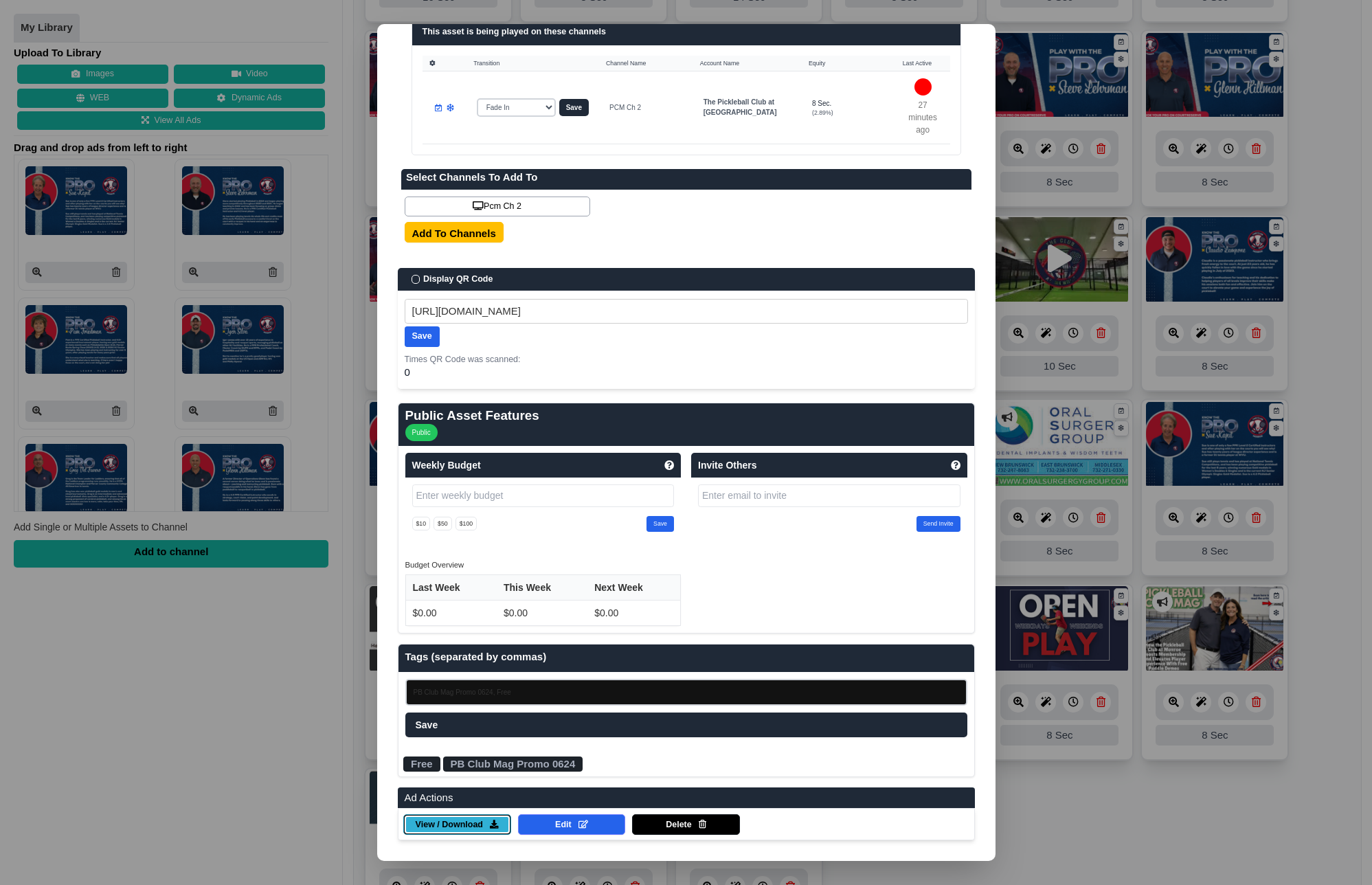
click at [471, 822] on span "View / Download" at bounding box center [449, 825] width 67 height 12
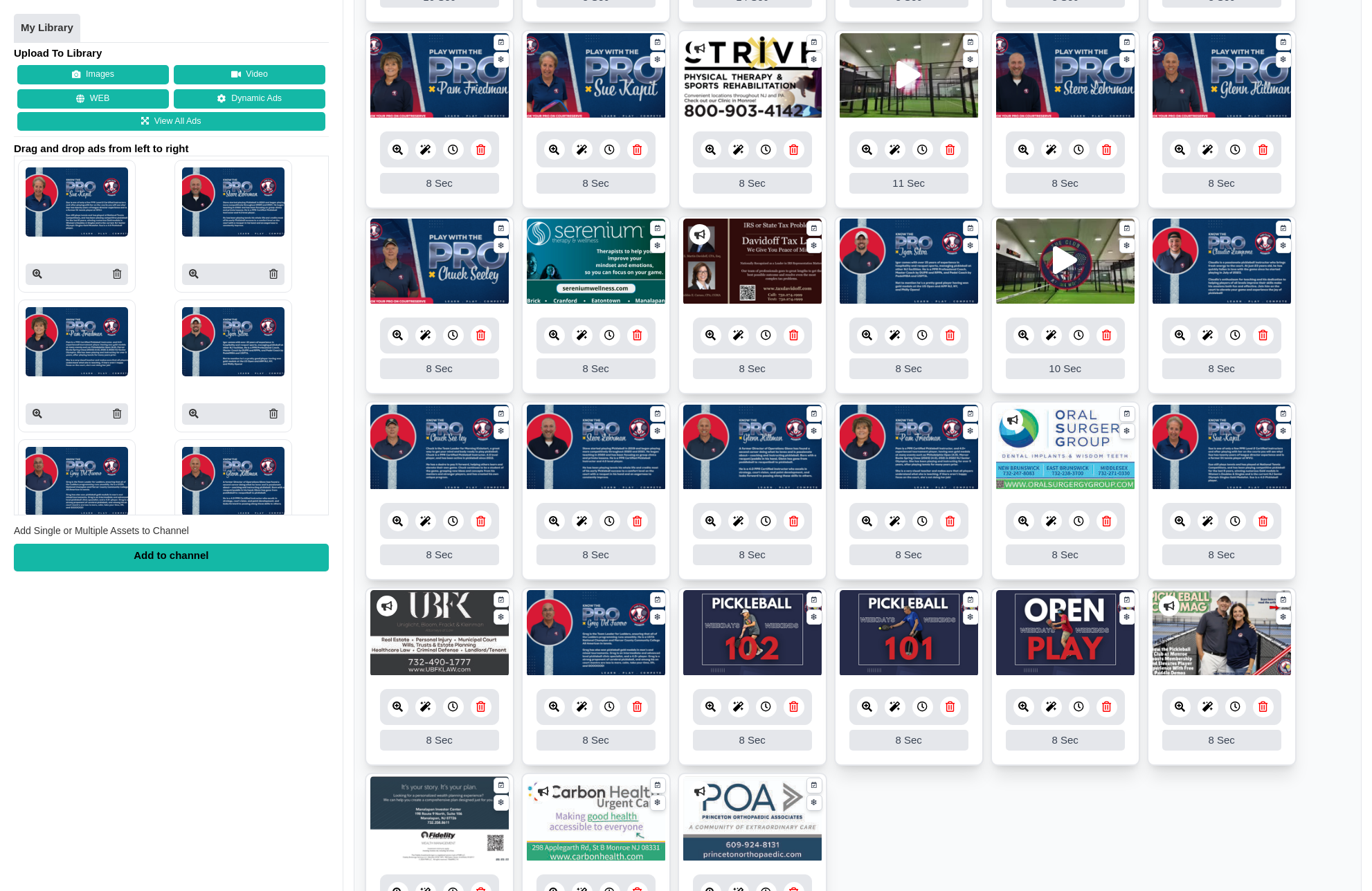
click at [172, 566] on div "Add to channel" at bounding box center [170, 557] width 315 height 28
click at [102, 68] on button "Images" at bounding box center [93, 75] width 152 height 19
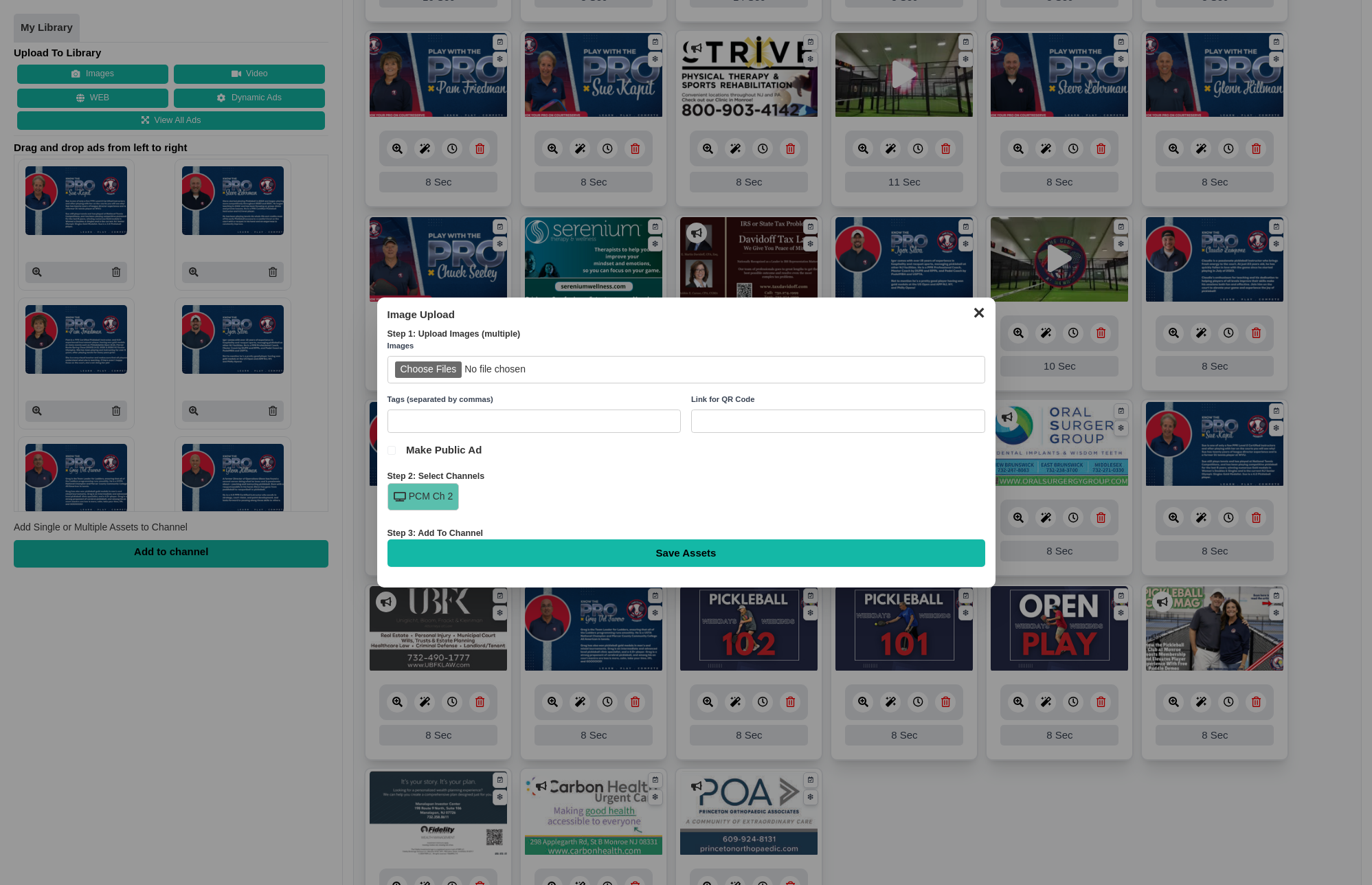
click at [471, 349] on label "Images" at bounding box center [687, 346] width 598 height 12
click at [461, 365] on input "file" at bounding box center [687, 370] width 598 height 28
type input "C:\fakepath\Club Mag.png"
click at [610, 554] on input "Save Assets" at bounding box center [687, 553] width 598 height 28
type input "Saving..."
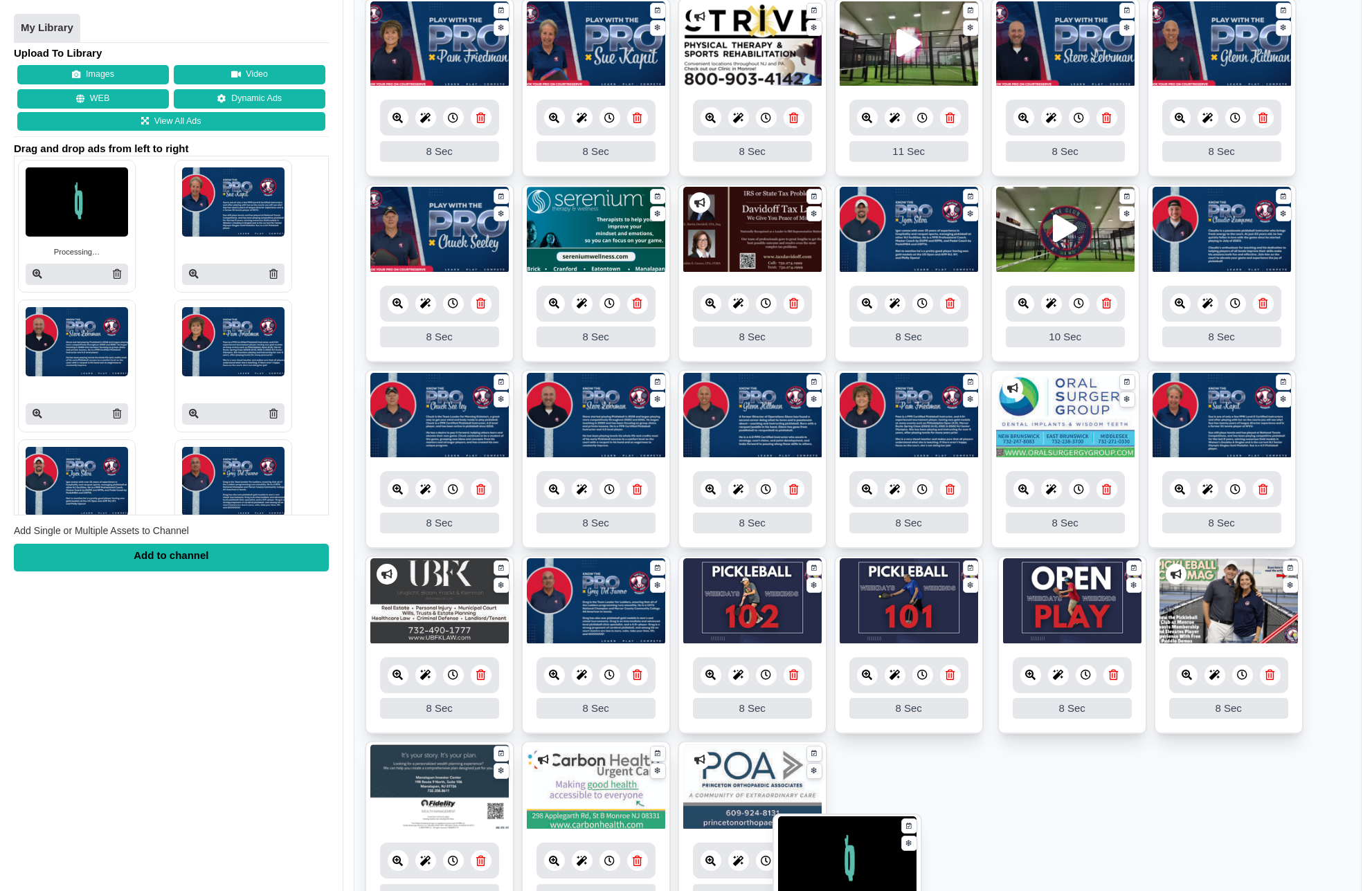
scroll to position [506, 0]
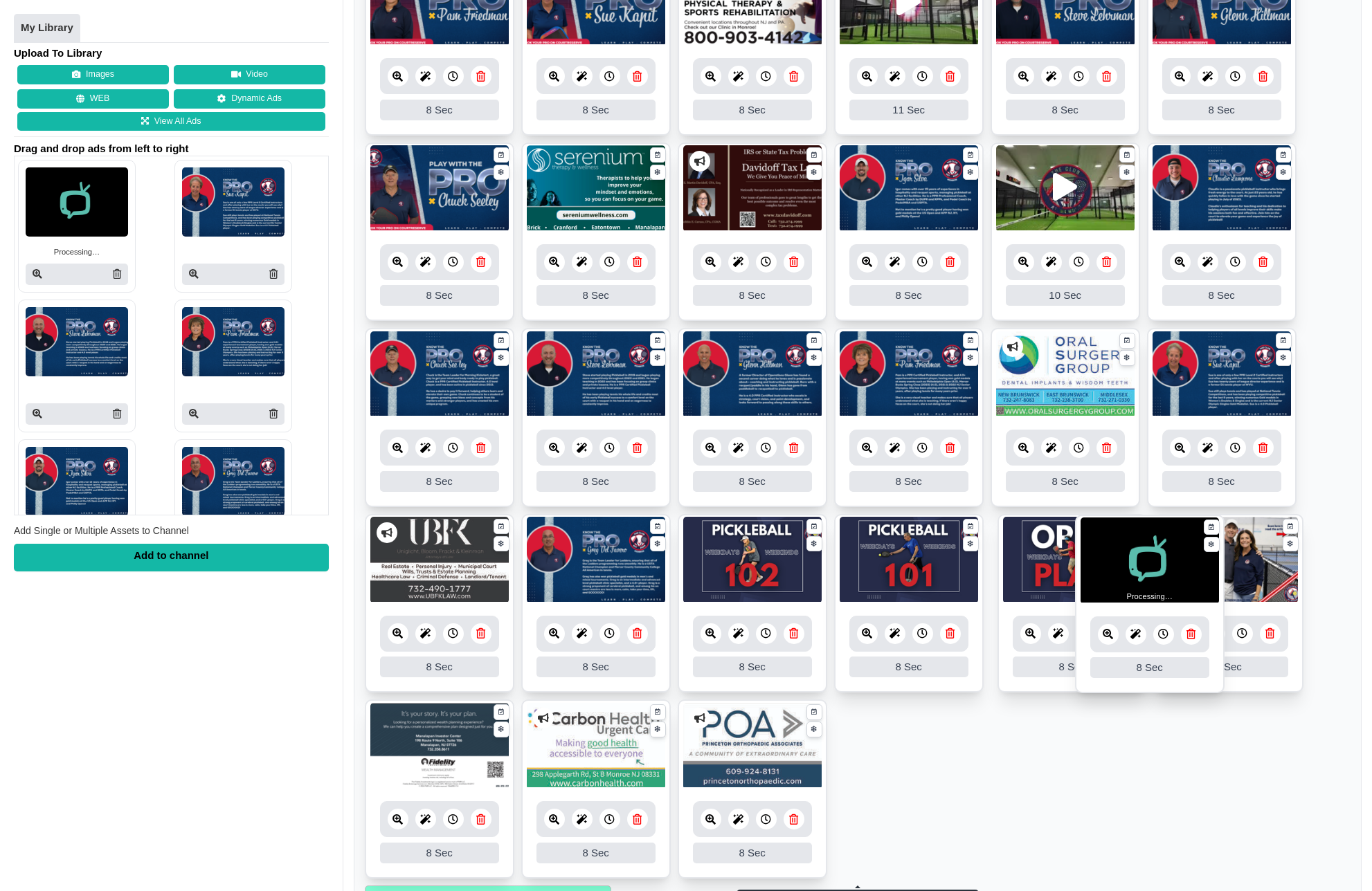
drag, startPoint x: 456, startPoint y: 139, endPoint x: 1166, endPoint y: 578, distance: 834.8
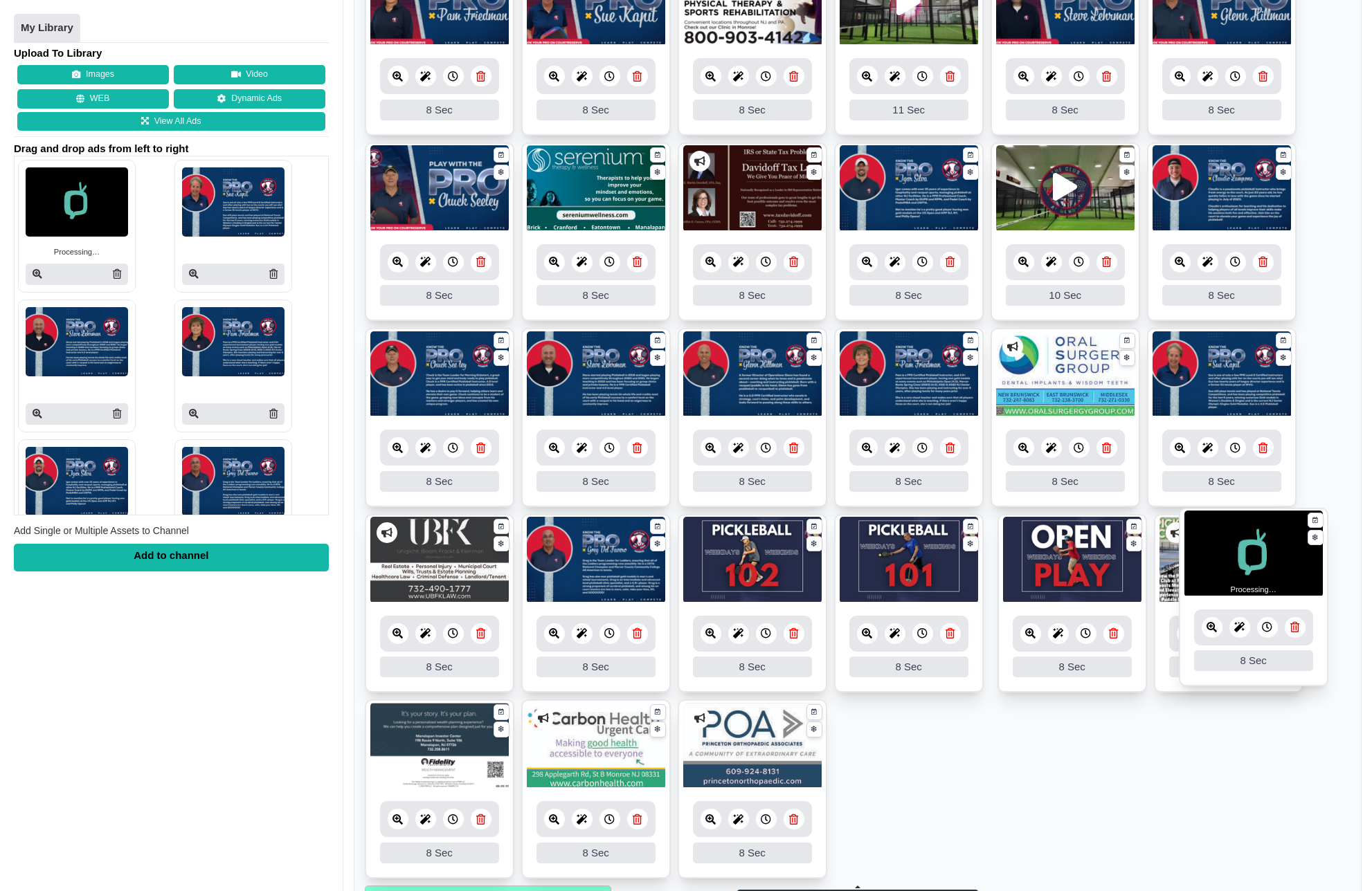
drag, startPoint x: 1074, startPoint y: 550, endPoint x: 1262, endPoint y: 544, distance: 188.1
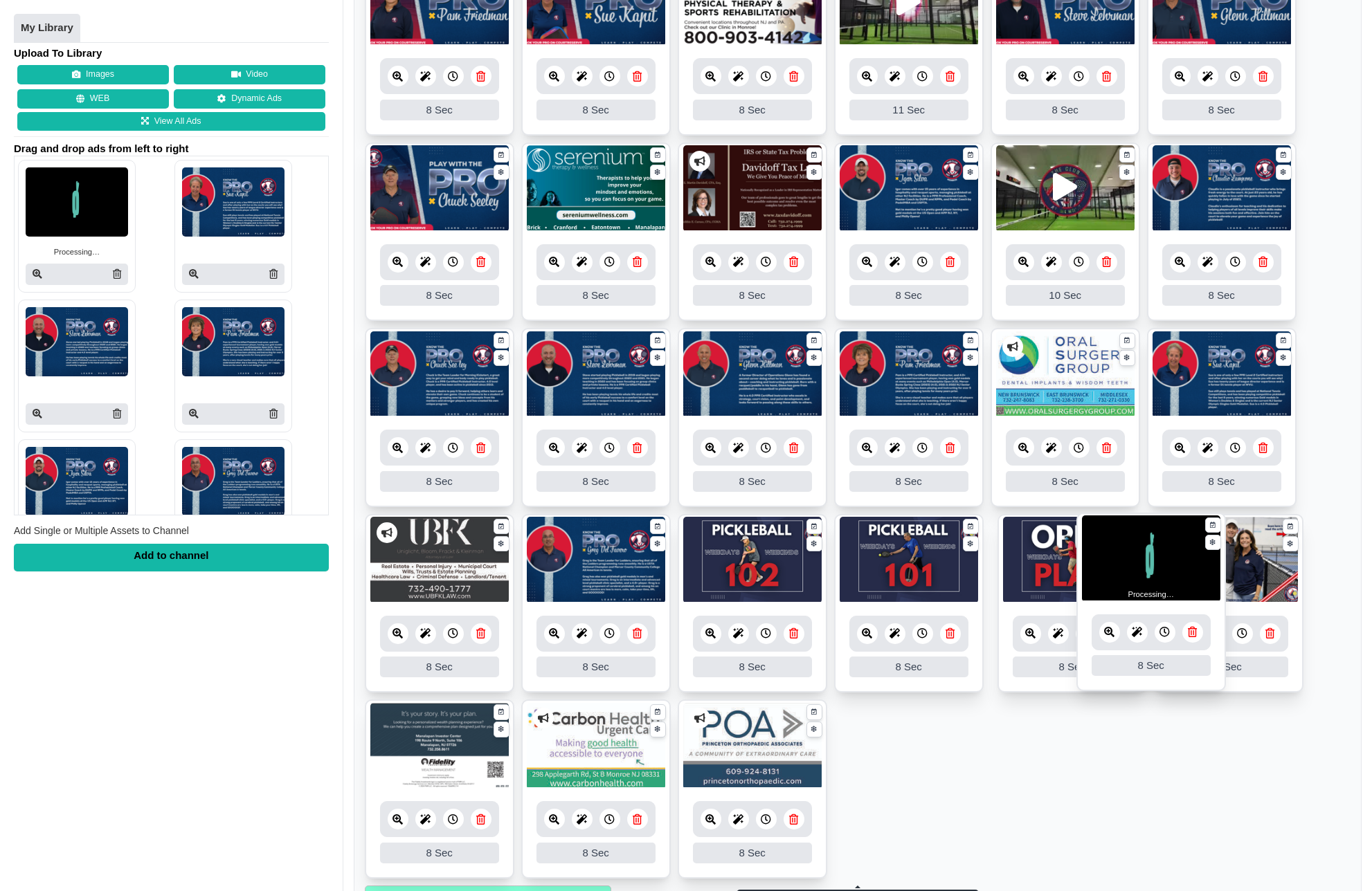
drag, startPoint x: 1064, startPoint y: 575, endPoint x: 1150, endPoint y: 573, distance: 86.0
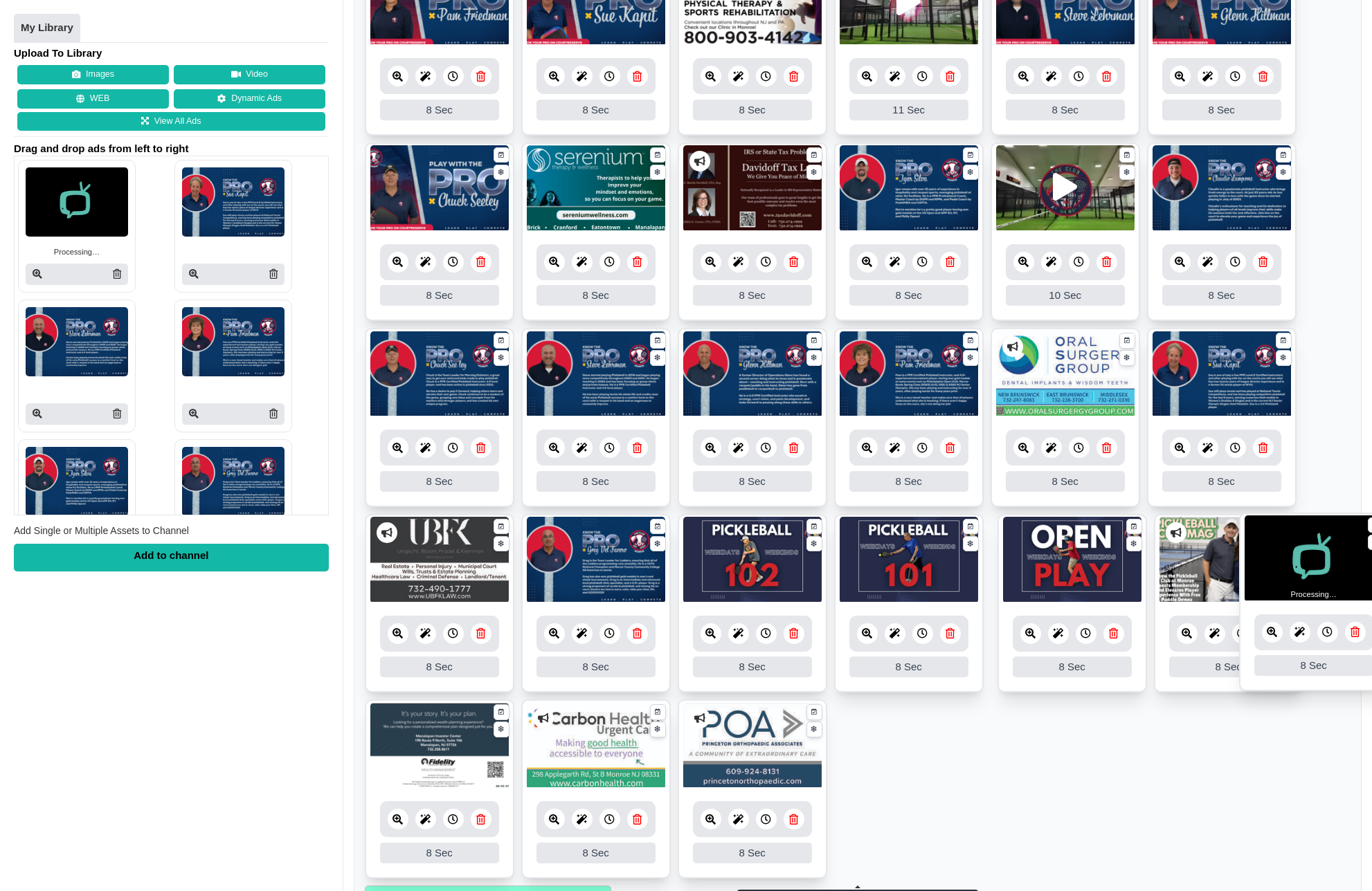
drag, startPoint x: 1037, startPoint y: 572, endPoint x: 1285, endPoint y: 571, distance: 248.0
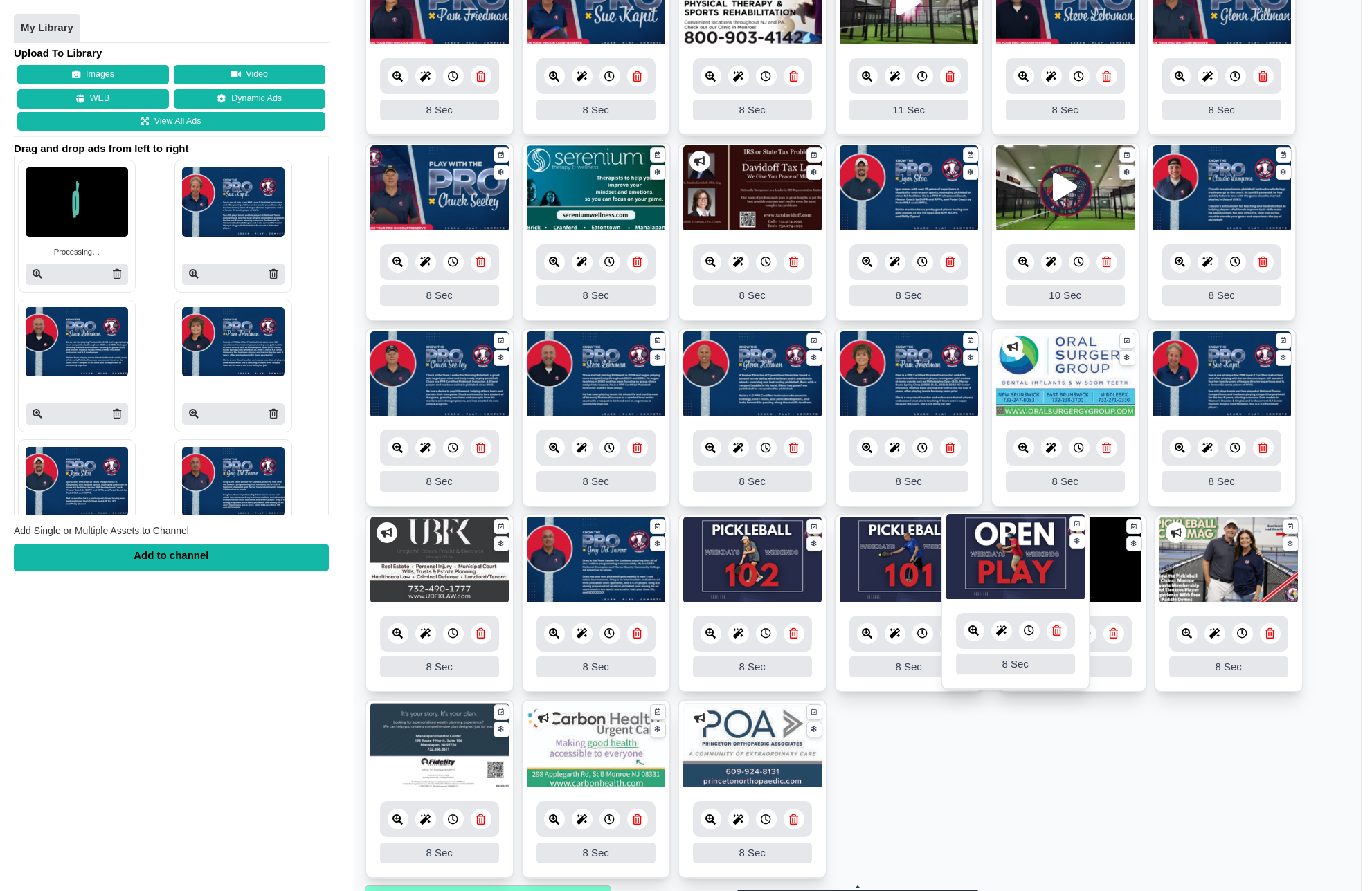
drag, startPoint x: 1196, startPoint y: 568, endPoint x: 979, endPoint y: 565, distance: 217.0
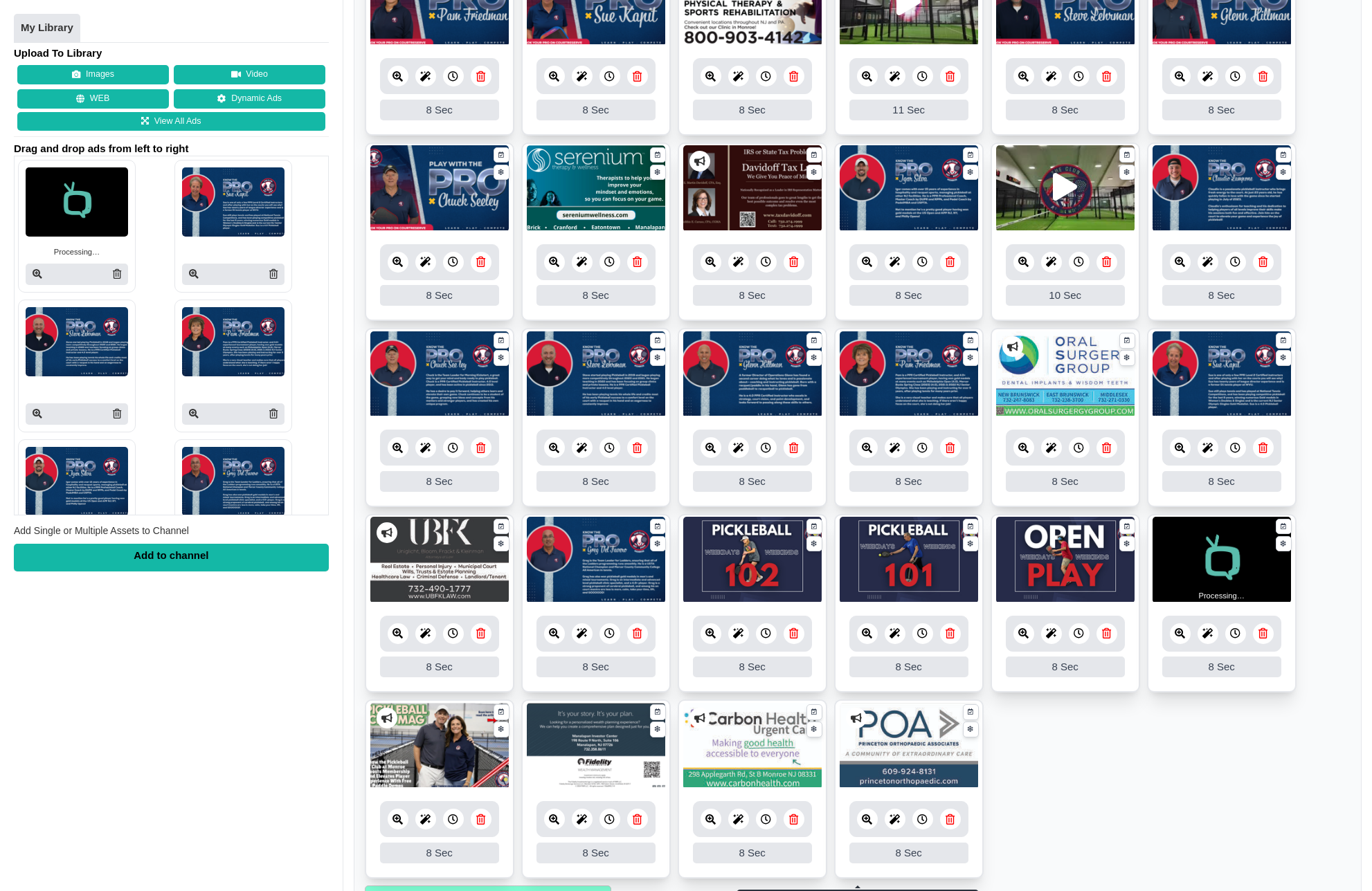
click at [217, 649] on div "My Library Upload To Library Images Video WEB Dynamic Ads View All Ads Drag and…" at bounding box center [171, 446] width 343 height 891
click at [1174, 780] on ul "10 10 Sec Fade In Scale In Swirl In Slide In Slide Elliptic Roll In Swing In Sa…" at bounding box center [857, 328] width 985 height 1115
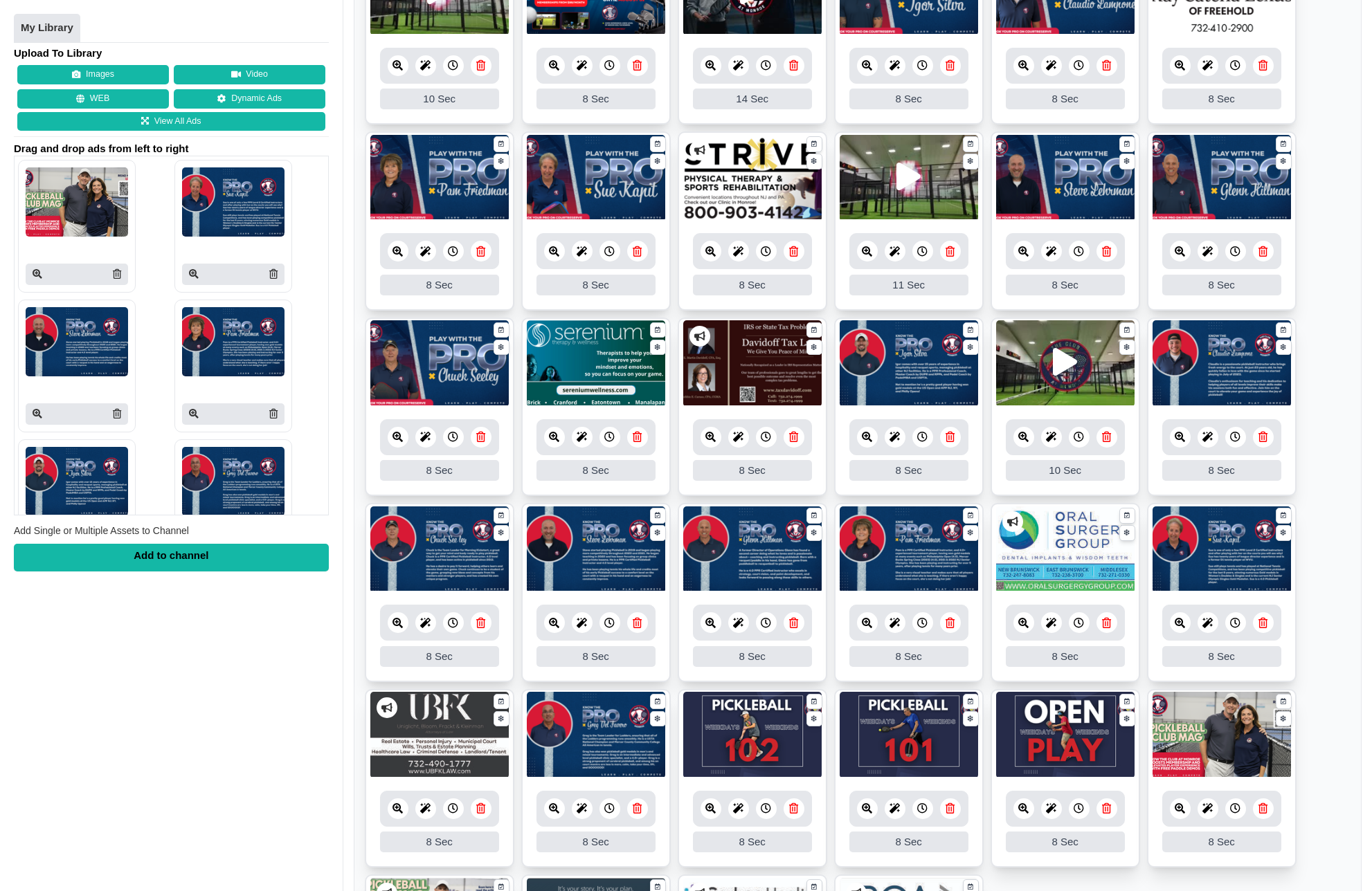
scroll to position [618, 0]
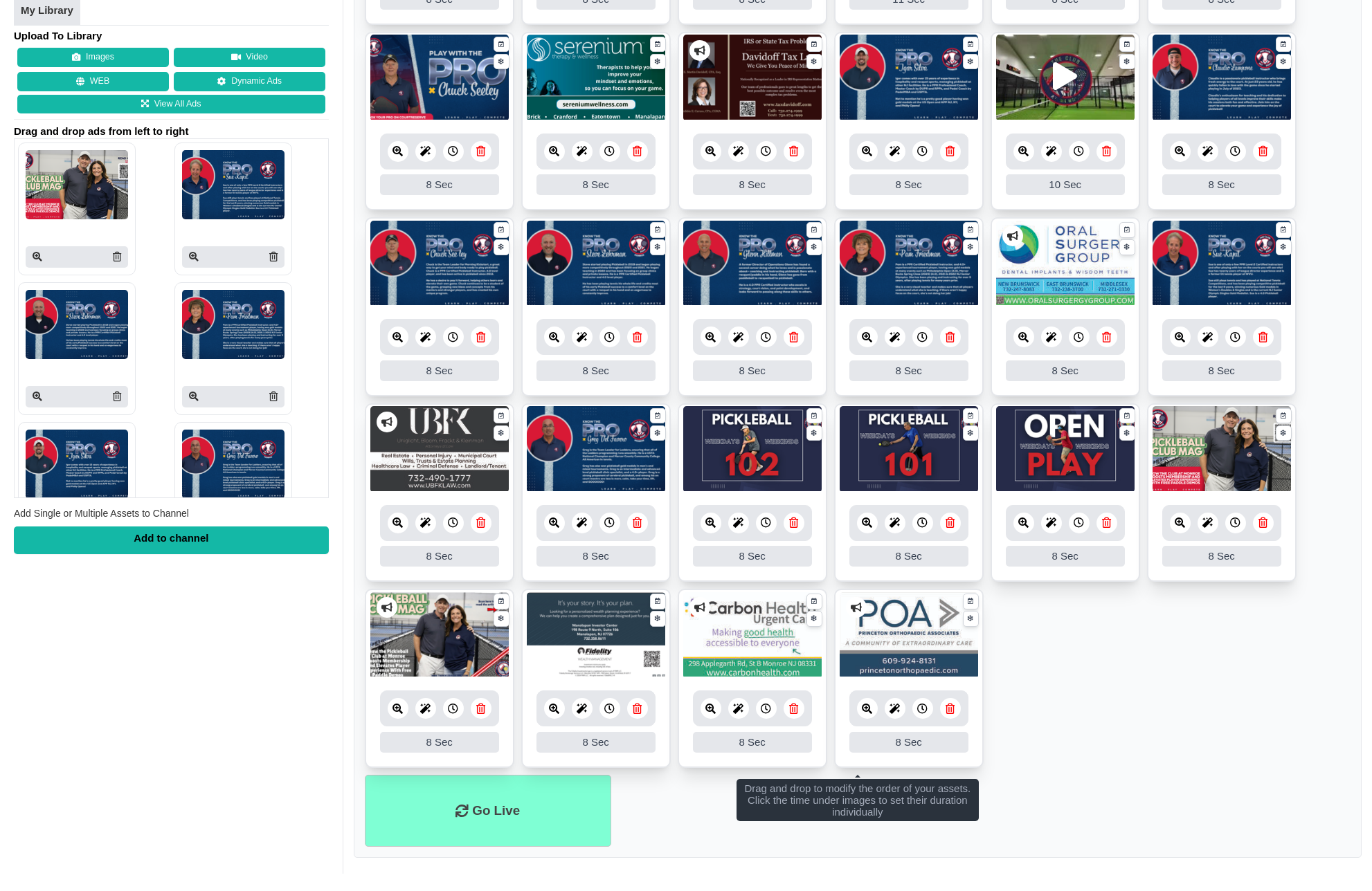
click at [478, 709] on icon at bounding box center [480, 709] width 9 height 11
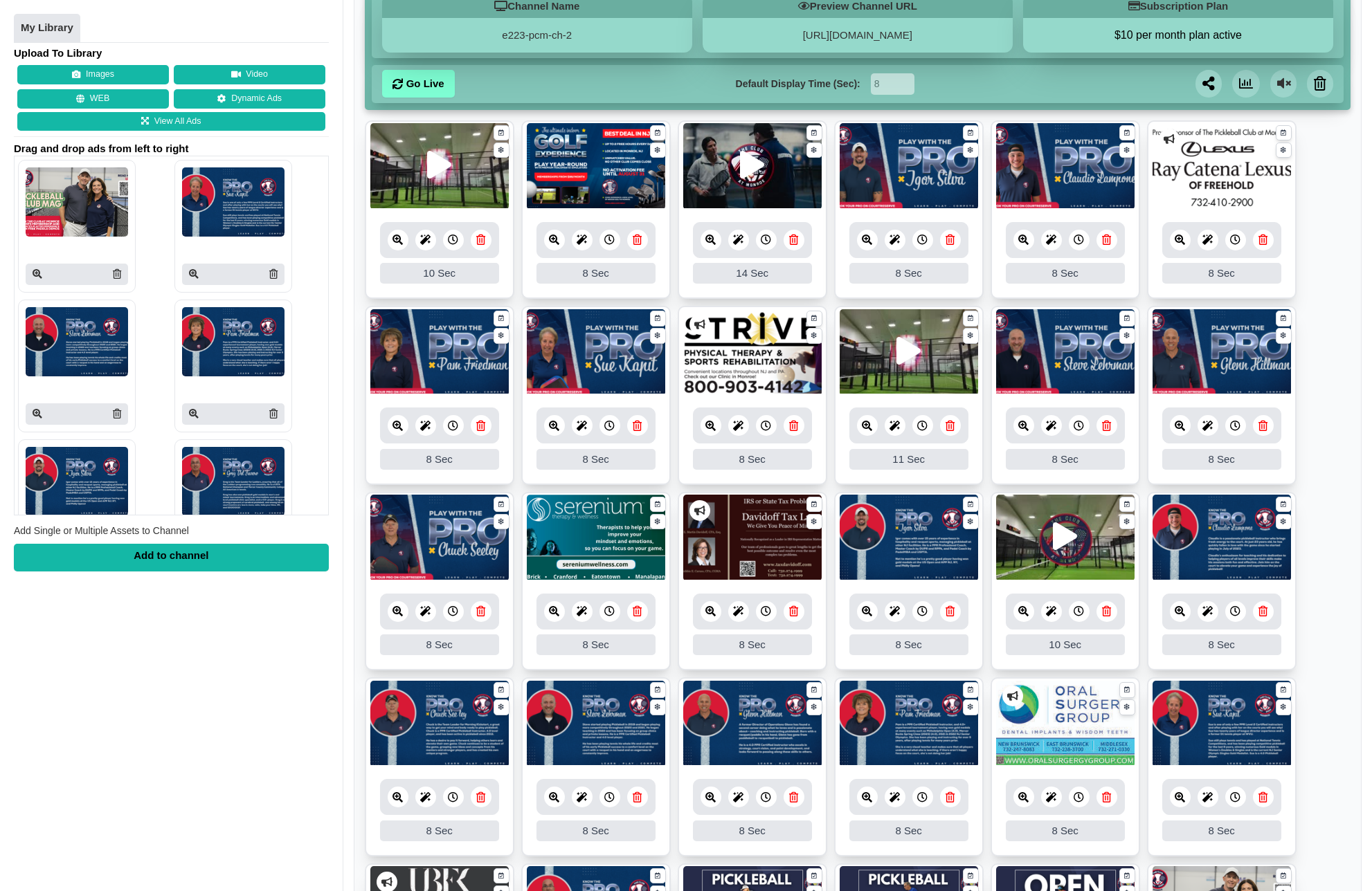
scroll to position [157, 0]
